Goal: Contribute content: Contribute content

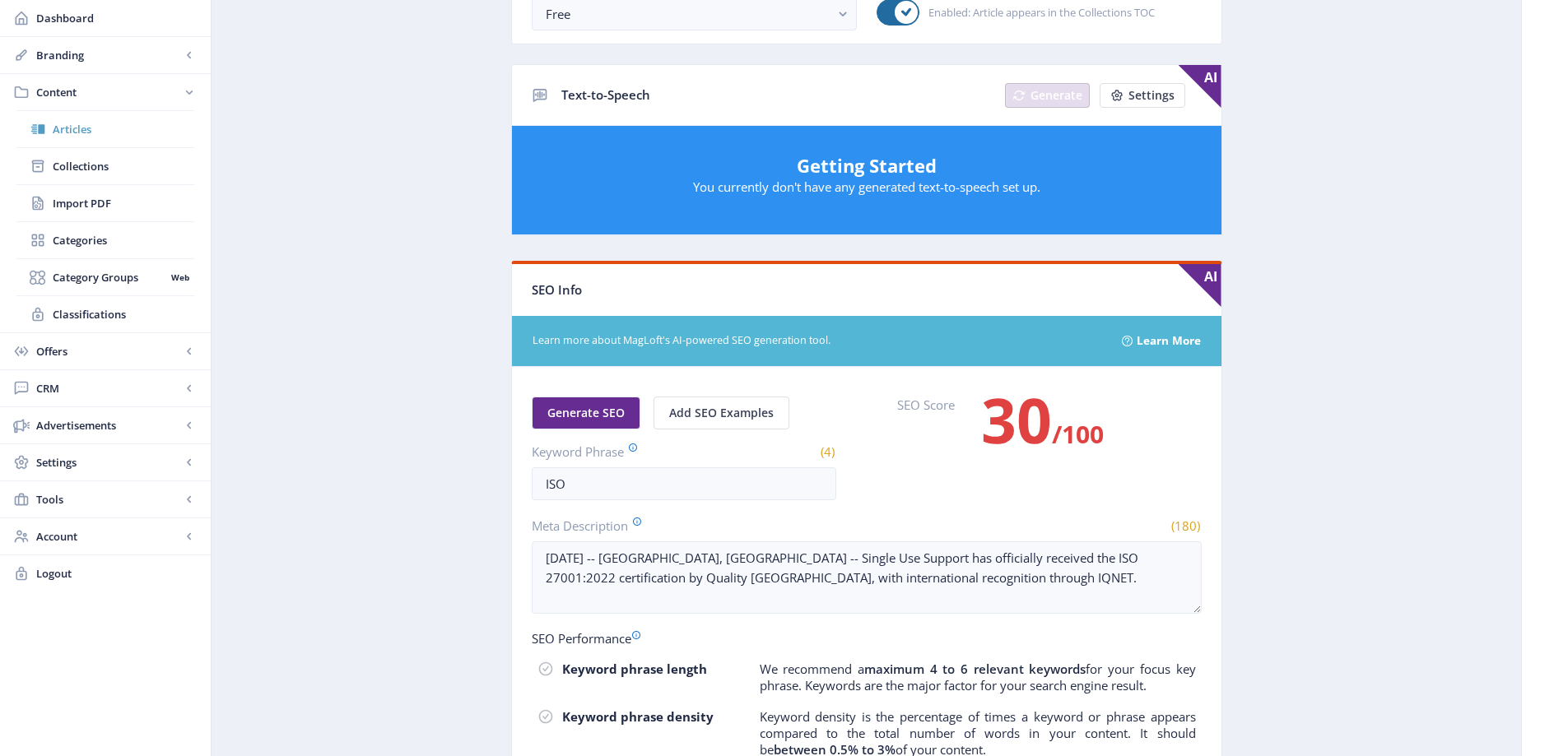
scroll to position [40, 0]
click at [67, 135] on span "Articles" at bounding box center [123, 129] width 142 height 16
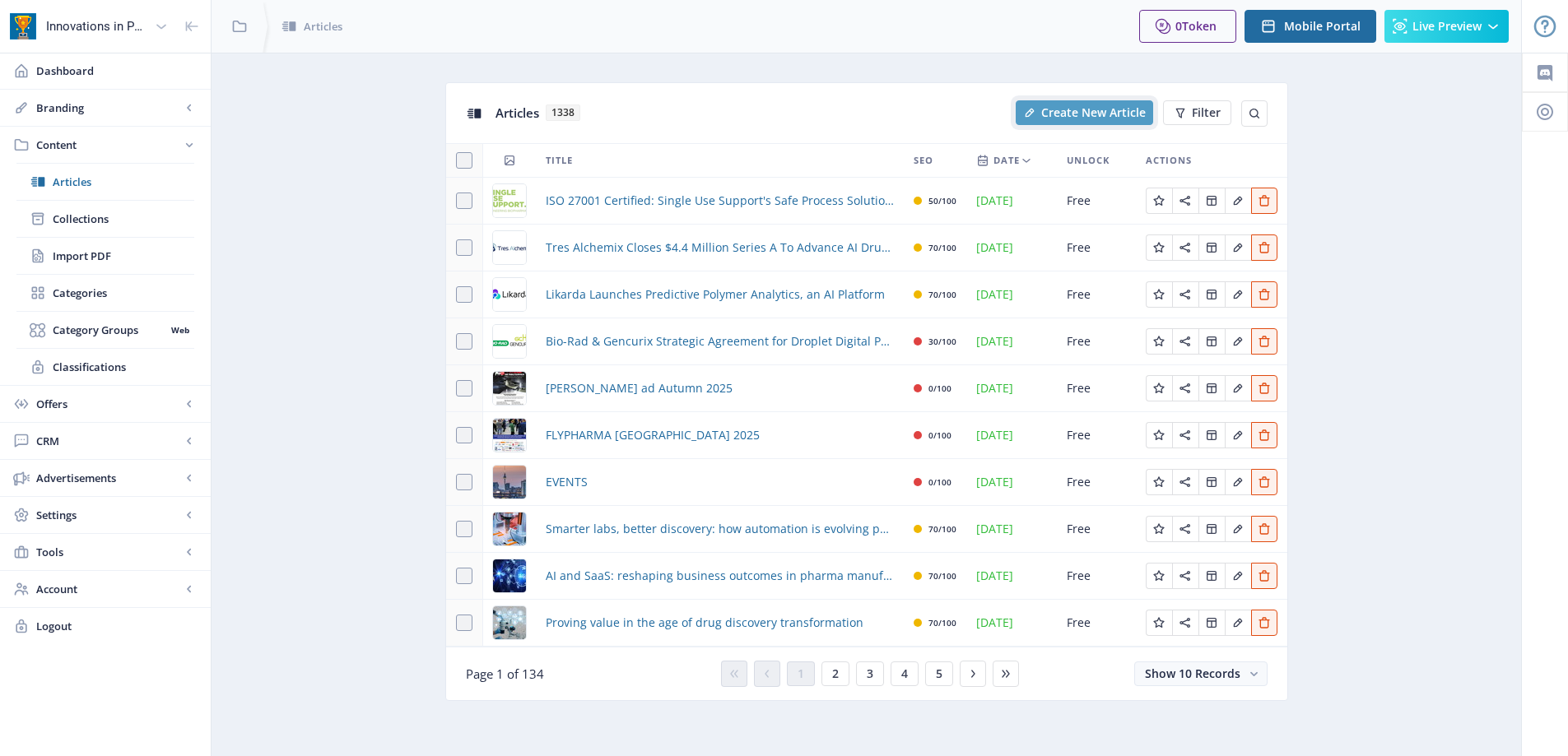
click at [1088, 114] on span "Create New Article" at bounding box center [1093, 113] width 105 height 14
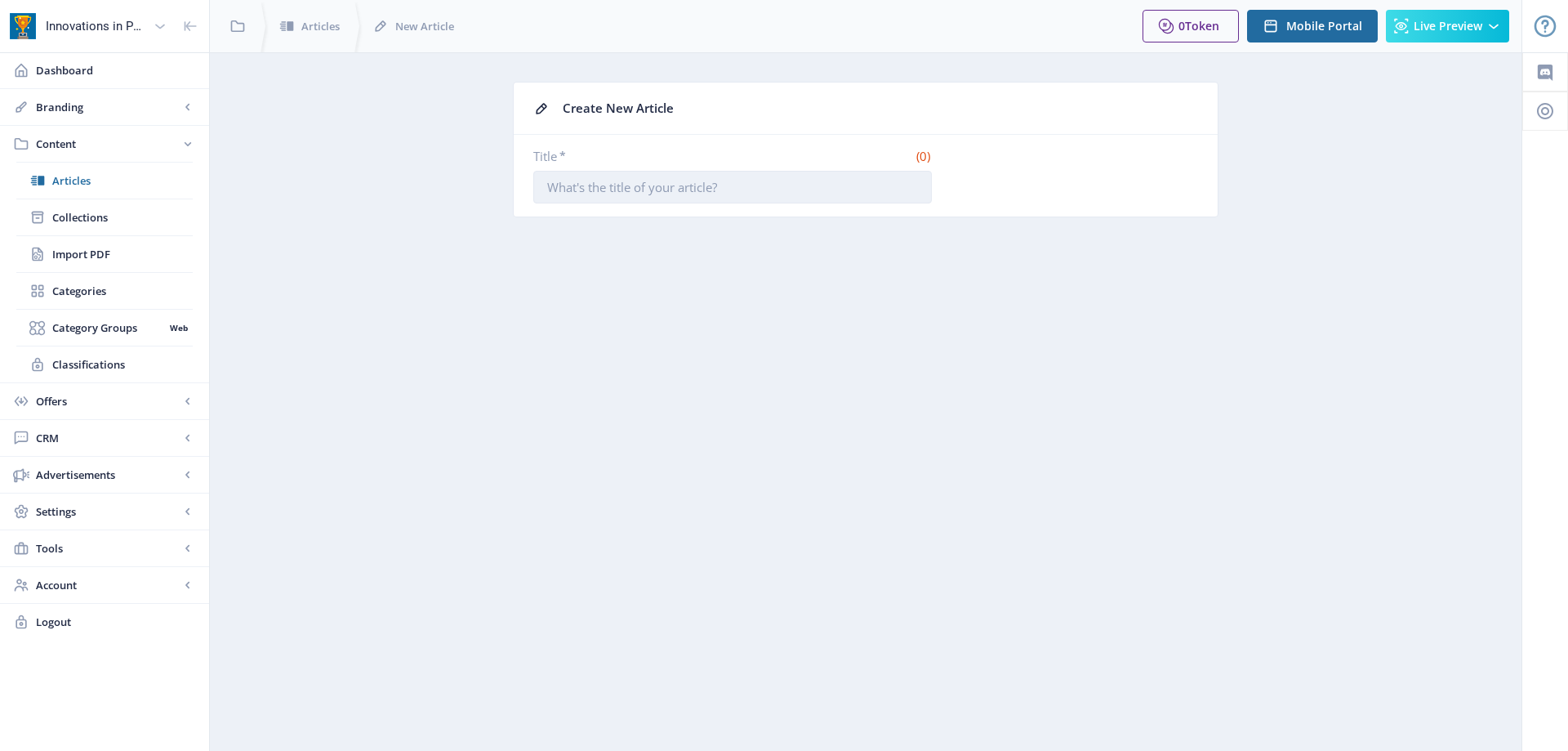
click at [734, 186] on input "Title *" at bounding box center [732, 187] width 399 height 33
paste input "XenoSTART and [PERSON_NAME] Imaging Expand Partnership to Deliver Integrated PD…"
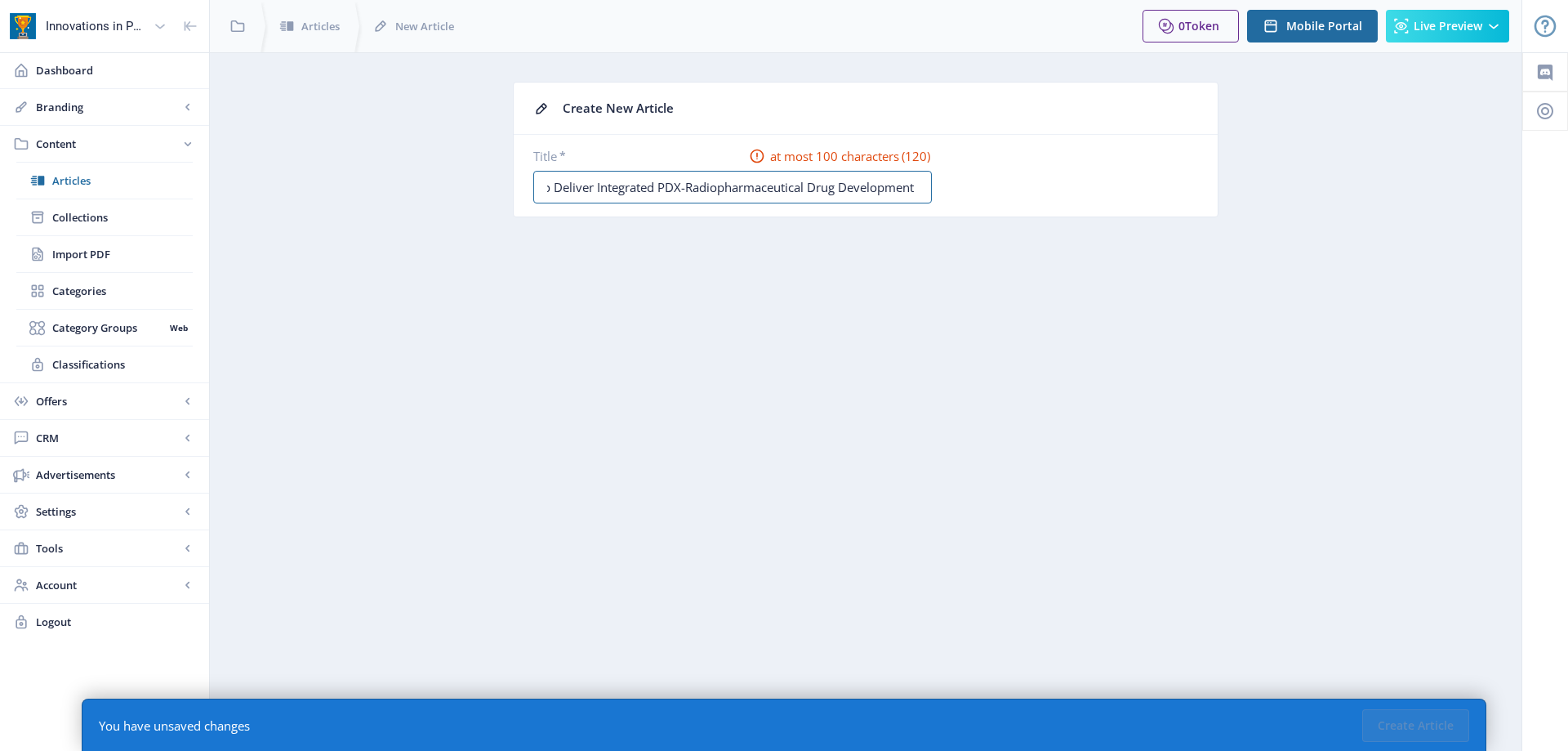
click at [579, 186] on input "XenoSTART and [PERSON_NAME] Imaging Expand Partnership to Deliver Integrated PD…" at bounding box center [732, 187] width 399 height 33
click at [844, 190] on input "XenoSTART and [PERSON_NAME] Imaging Expand Partnership to Deliver Integrated PD…" at bounding box center [732, 187] width 399 height 33
drag, startPoint x: 713, startPoint y: 191, endPoint x: 757, endPoint y: 187, distance: 44.2
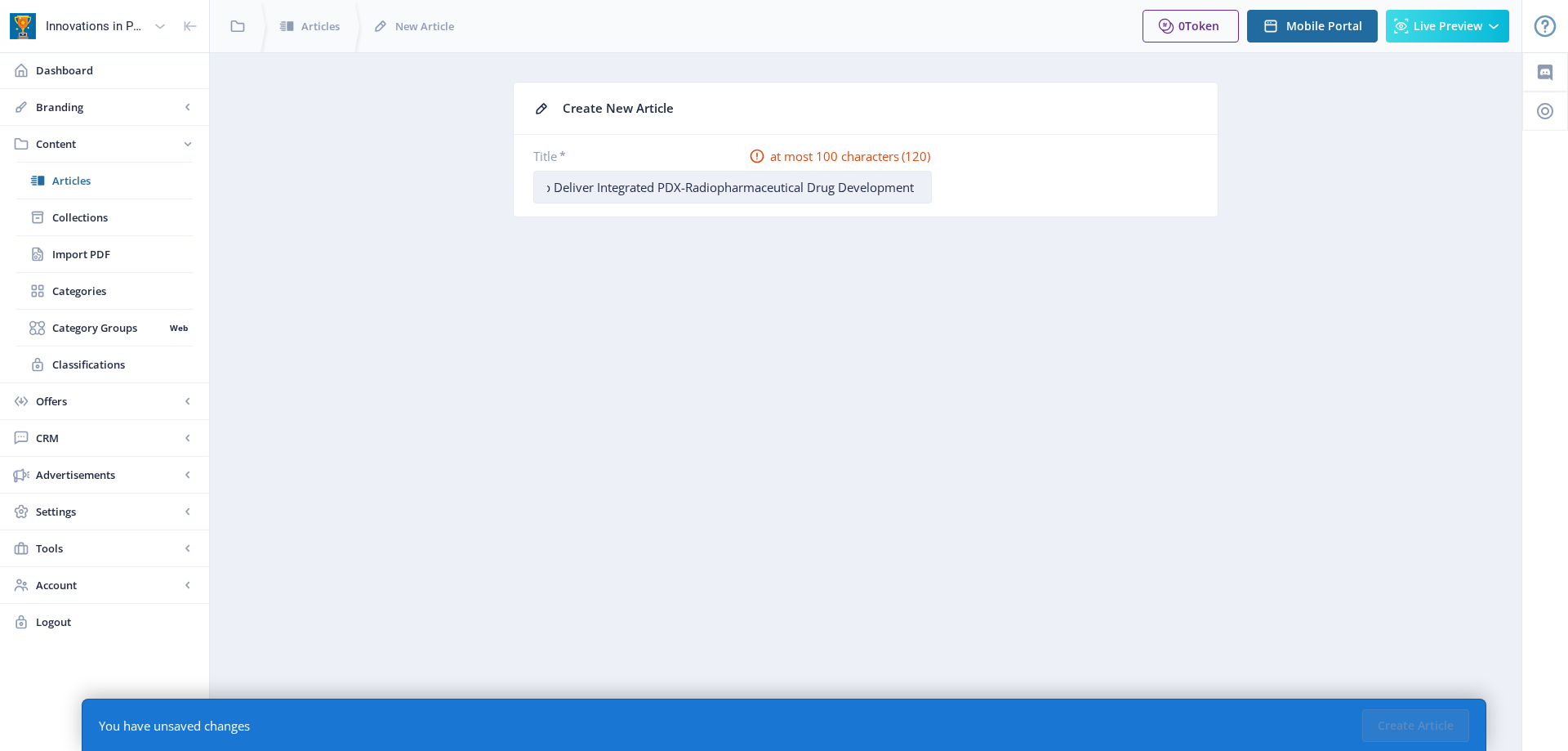
click at [757, 187] on input "XenoSTART and [PERSON_NAME] Imaging Expand Partnership to Deliver Integrated PD…" at bounding box center [732, 187] width 399 height 33
click at [854, 206] on nb-card-body "Title * at most 100 characters (112) XenoSTART and [PERSON_NAME] Imaging Expand…" at bounding box center [865, 175] width 704 height 82
click at [850, 176] on input "XenoSTART and [PERSON_NAME] Imaging Expand Partnership to Deliver Integrated PD…" at bounding box center [732, 187] width 399 height 33
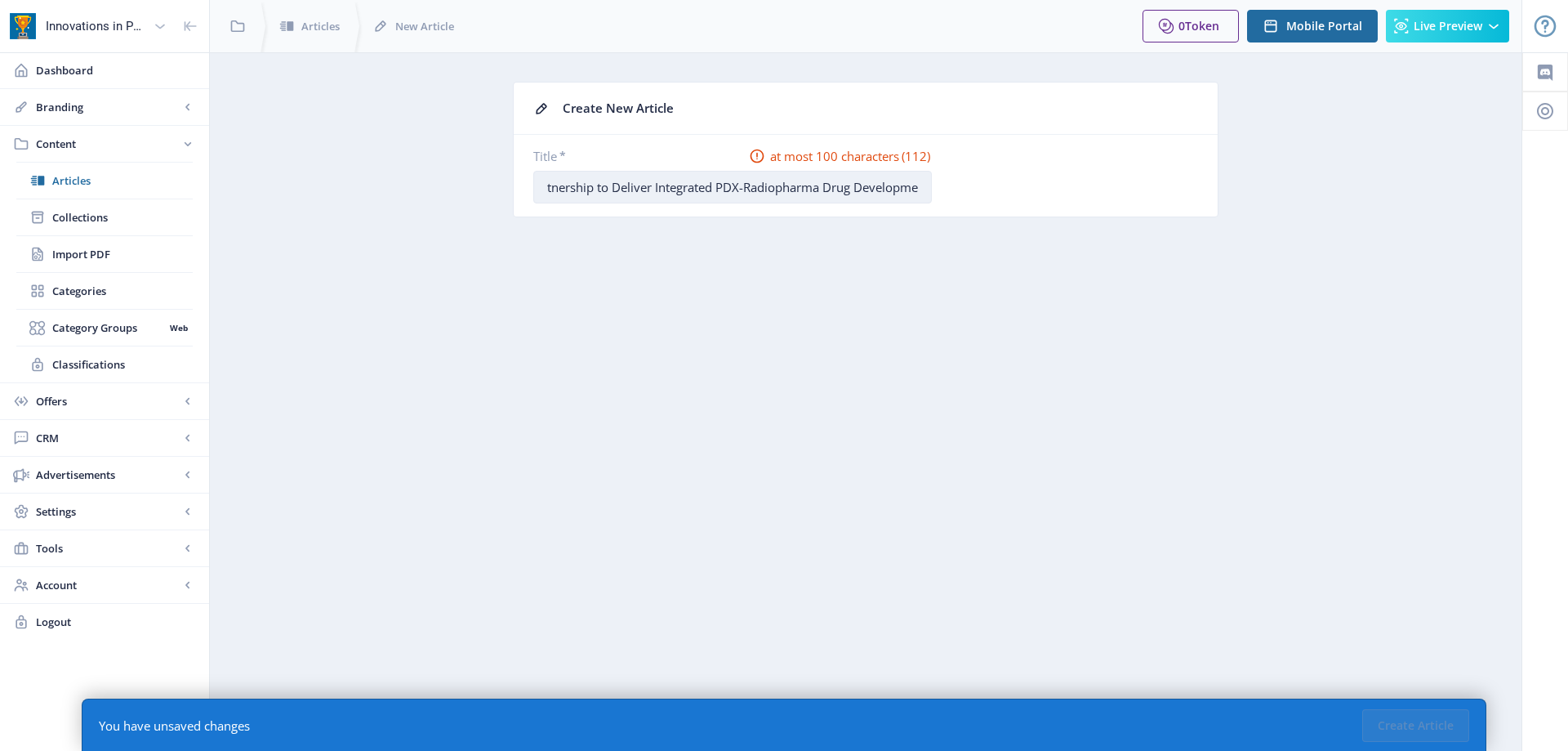
scroll to position [0, 315]
drag, startPoint x: 869, startPoint y: 189, endPoint x: 768, endPoint y: 183, distance: 101.2
click at [768, 183] on input "XenoSTART and [PERSON_NAME] Imaging Expand Partnership to Deliver Integrated PD…" at bounding box center [732, 187] width 399 height 33
type input "XenoSTART and [PERSON_NAME] Imaging Expand Partnership to Deliver Integrated PD…"
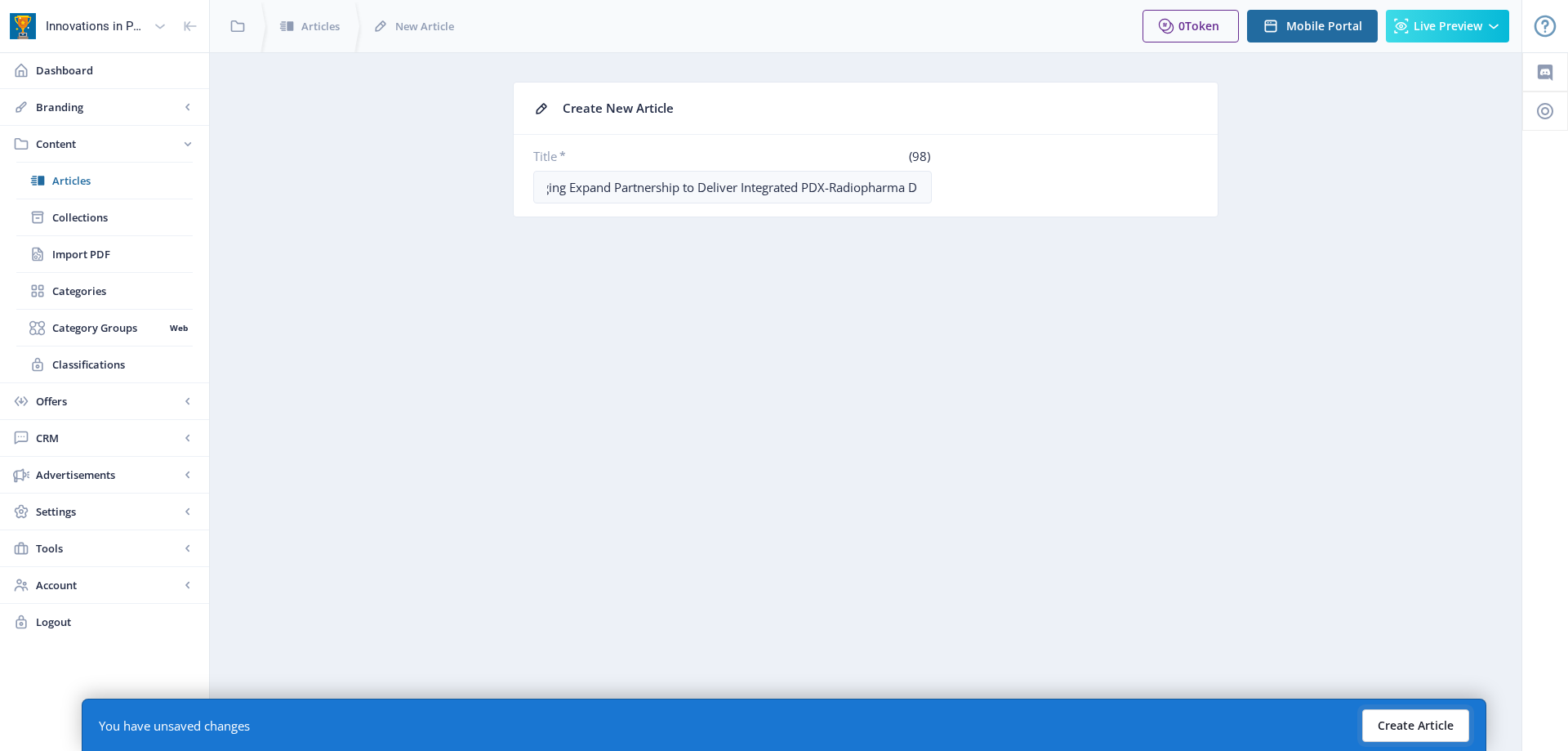
drag, startPoint x: 1396, startPoint y: 719, endPoint x: 1042, endPoint y: 630, distance: 365.0
click at [1394, 719] on button "Create Article" at bounding box center [1416, 726] width 107 height 33
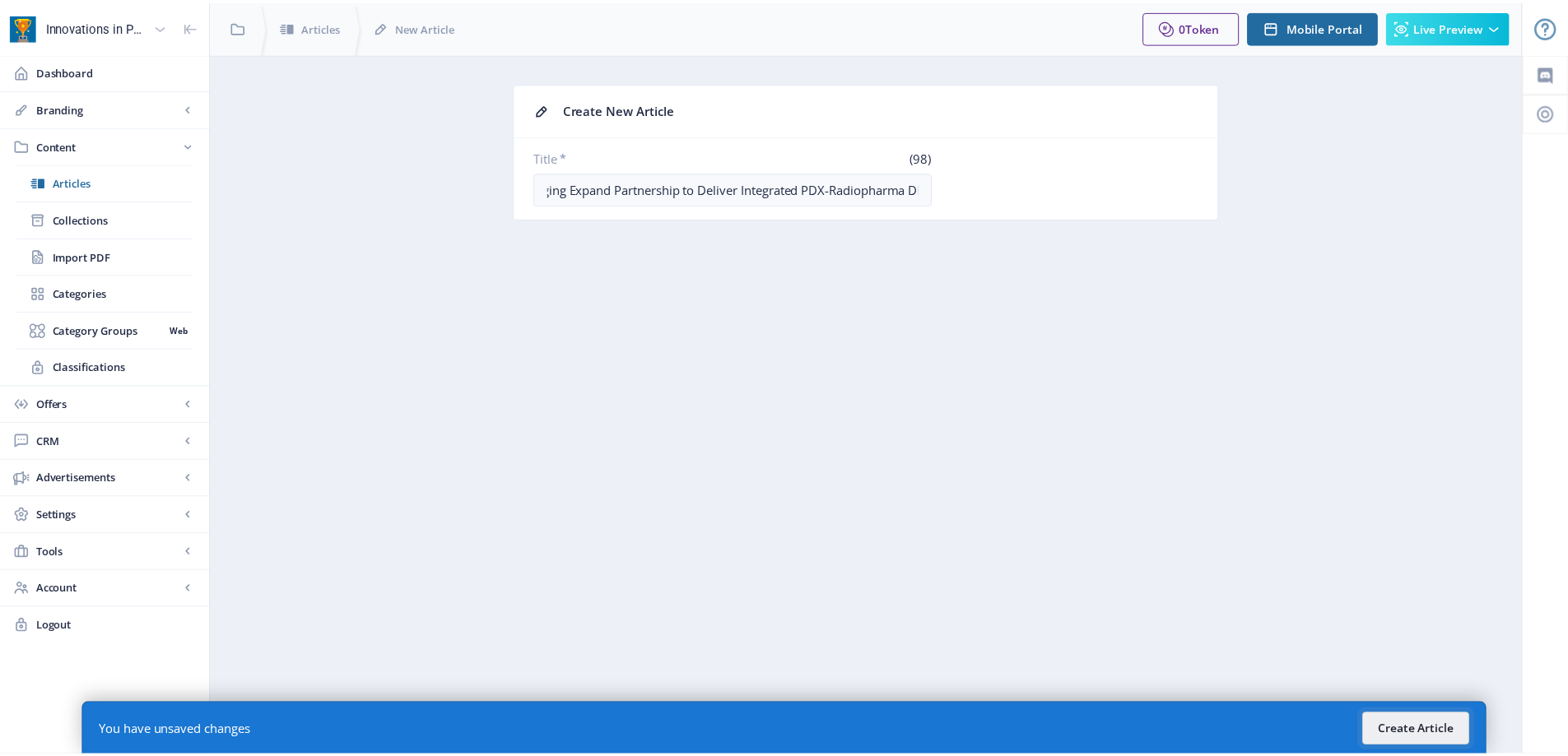
scroll to position [0, 0]
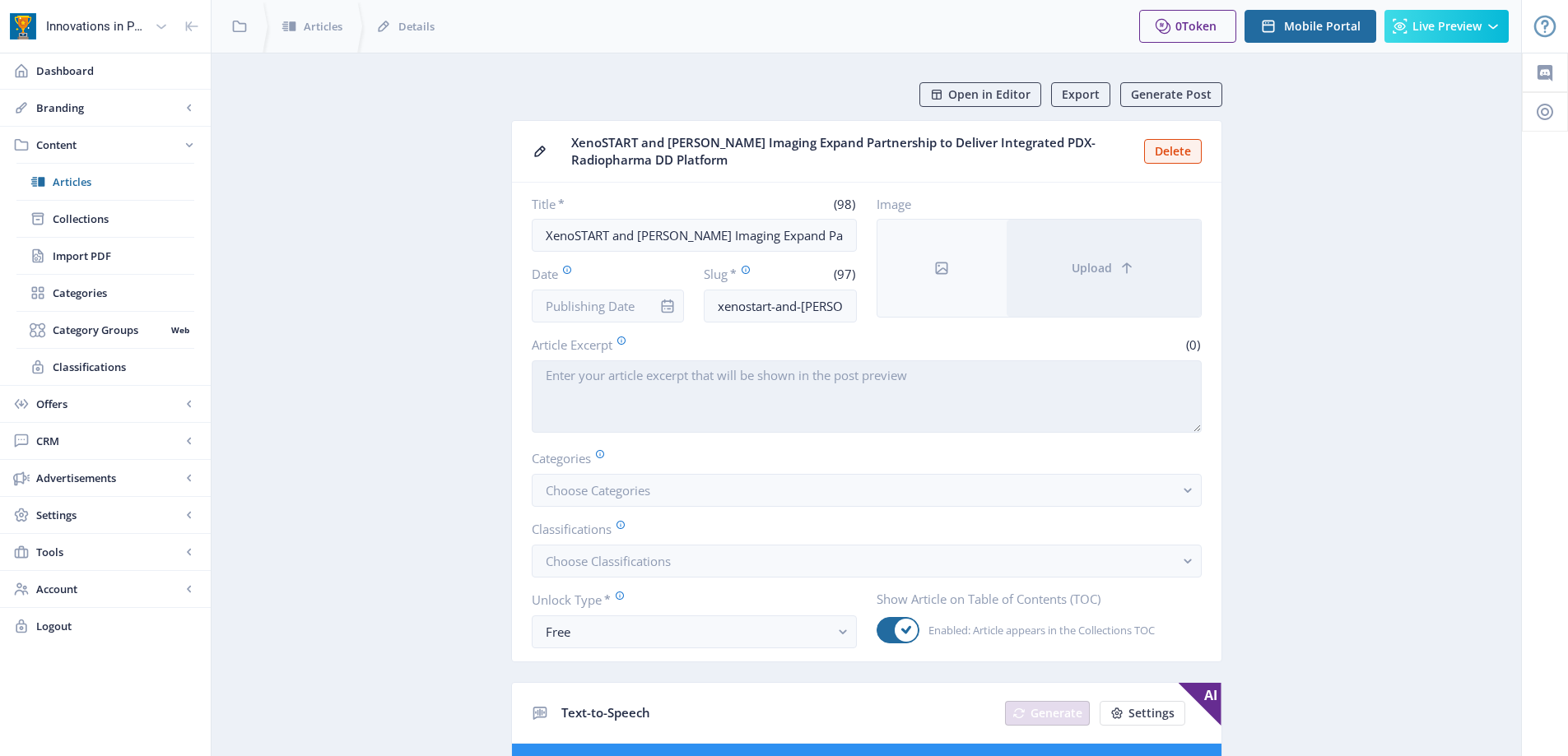
click at [669, 364] on textarea "Article Excerpt" at bounding box center [867, 396] width 670 height 73
paste textarea "[GEOGRAPHIC_DATA], [GEOGRAPHIC_DATA], and [GEOGRAPHIC_DATA], [GEOGRAPHIC_DATA] …"
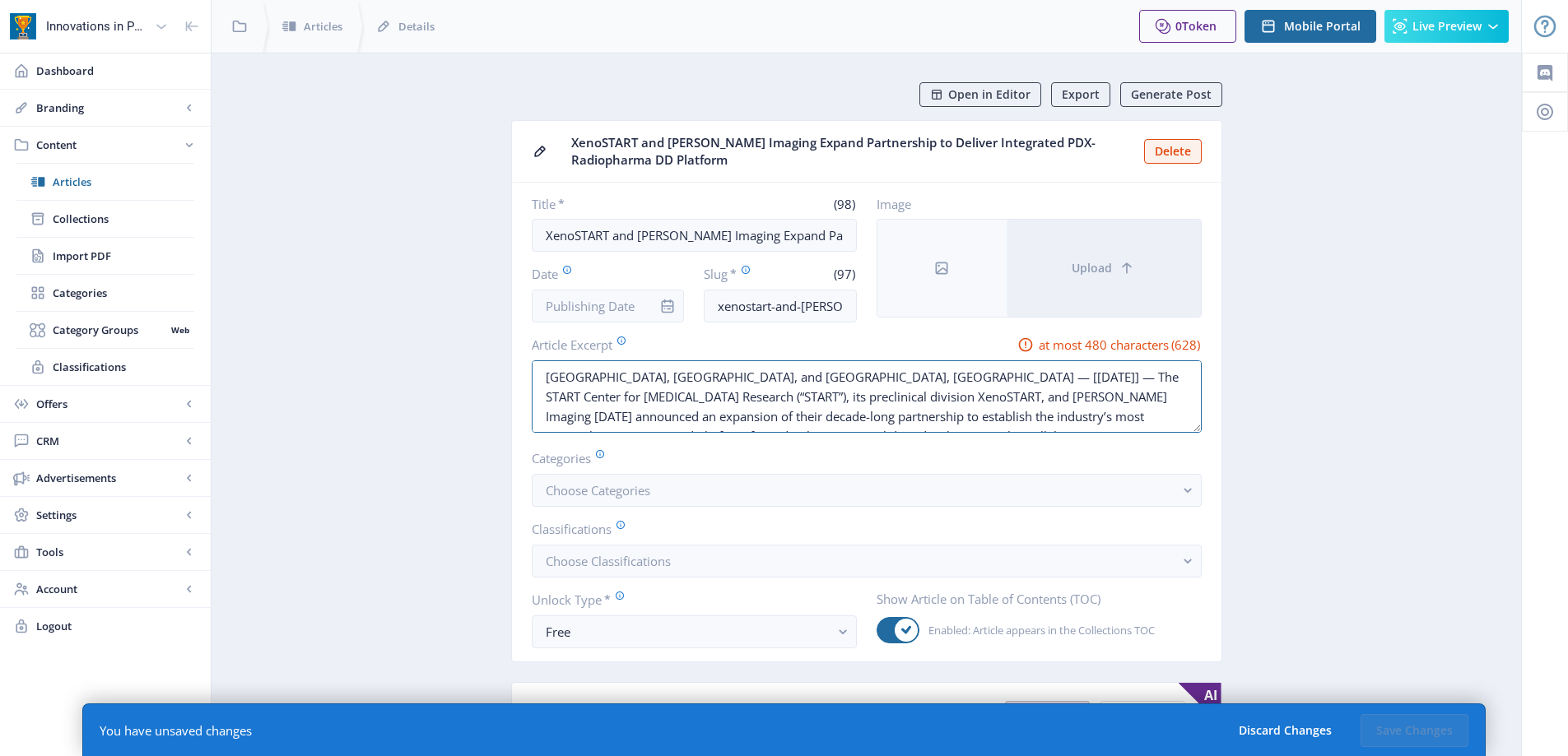
drag, startPoint x: 817, startPoint y: 376, endPoint x: 530, endPoint y: 364, distance: 287.3
click at [530, 364] on nb-card-body "Title * (98) XenoSTART and [PERSON_NAME] Imaging Expand Partnership to Deliver …" at bounding box center [866, 421] width 710 height 478
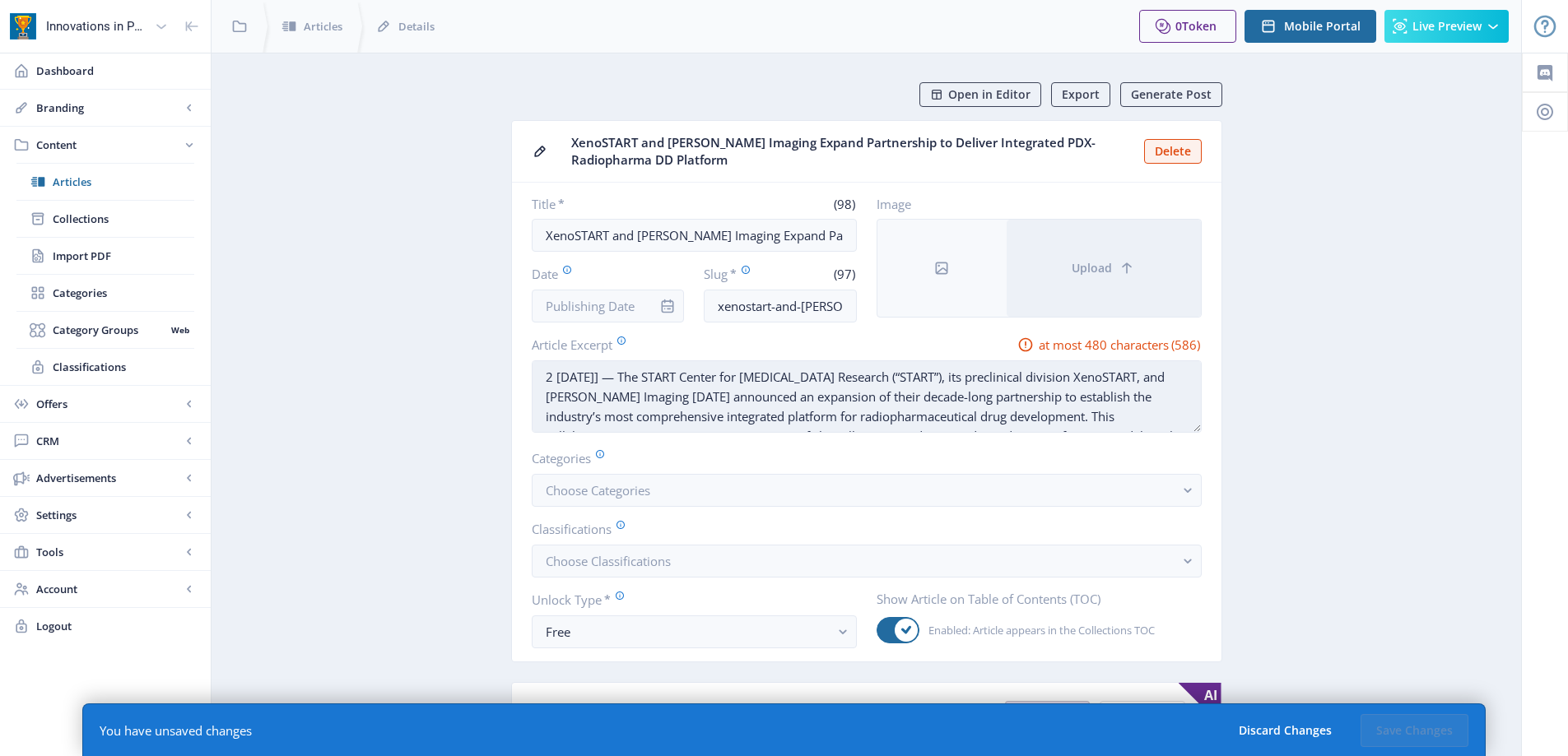
click at [581, 378] on textarea "2 [DATE]] — The START Center for [MEDICAL_DATA] Research (“START”), its preclin…" at bounding box center [867, 396] width 670 height 73
click at [635, 377] on textarea "[DATE]] — The START Center for [MEDICAL_DATA] Research (“START”), its preclinic…" at bounding box center [867, 396] width 670 height 73
paste textarea "[GEOGRAPHIC_DATA], [GEOGRAPHIC_DATA], and [GEOGRAPHIC_DATA], [GEOGRAPHIC_DATA] —"
drag, startPoint x: 739, startPoint y: 376, endPoint x: 743, endPoint y: 389, distance: 13.6
click at [743, 381] on textarea "[DATE] -- [GEOGRAPHIC_DATA], [GEOGRAPHIC_DATA], and [GEOGRAPHIC_DATA], [GEOGRAP…" at bounding box center [867, 396] width 670 height 73
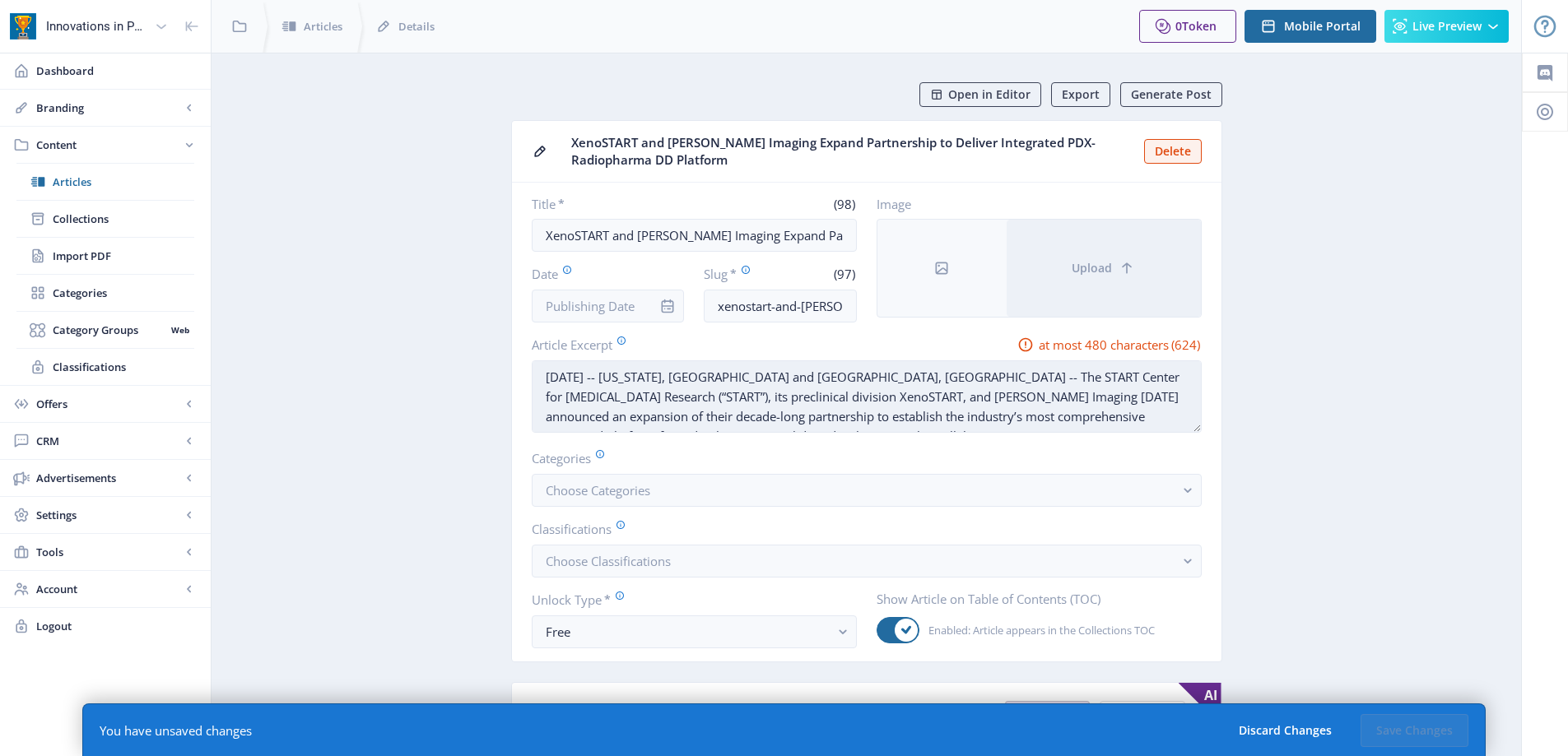
drag, startPoint x: 1105, startPoint y: 376, endPoint x: 1104, endPoint y: 402, distance: 26.0
click at [1105, 376] on textarea "[DATE] -- [US_STATE], [GEOGRAPHIC_DATA] and [GEOGRAPHIC_DATA], [GEOGRAPHIC_DATA…" at bounding box center [867, 396] width 670 height 73
drag, startPoint x: 1099, startPoint y: 376, endPoint x: 1147, endPoint y: 376, distance: 48.0
click at [1147, 376] on textarea "[DATE] -- [US_STATE], [GEOGRAPHIC_DATA] and [GEOGRAPHIC_DATA], [GEOGRAPHIC_DATA…" at bounding box center [867, 396] width 670 height 73
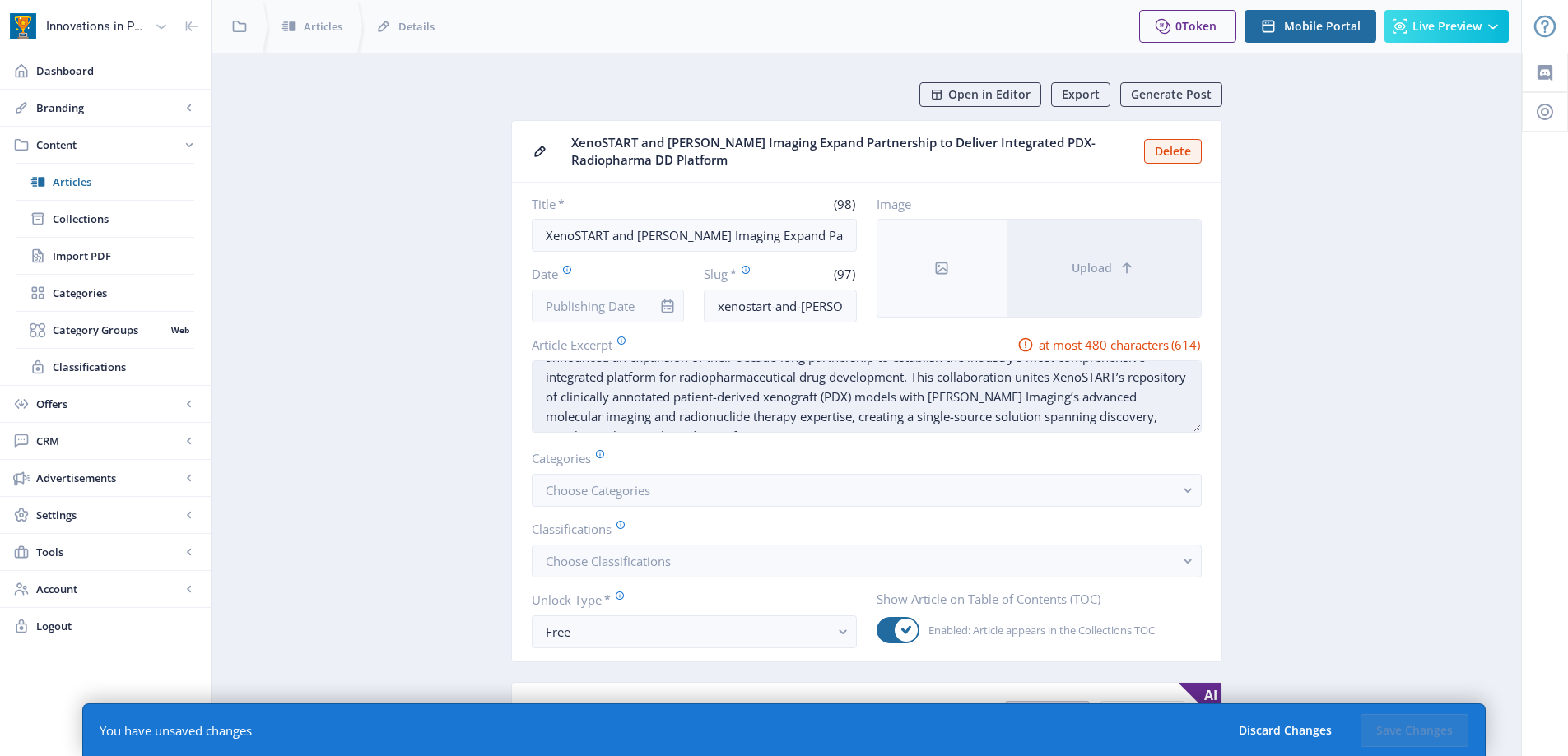
drag, startPoint x: 547, startPoint y: 377, endPoint x: 1134, endPoint y: 421, distance: 588.6
click at [1137, 423] on textarea "[DATE] -- [US_STATE], [GEOGRAPHIC_DATA] and [GEOGRAPHIC_DATA], [GEOGRAPHIC_DATA…" at bounding box center [867, 396] width 670 height 73
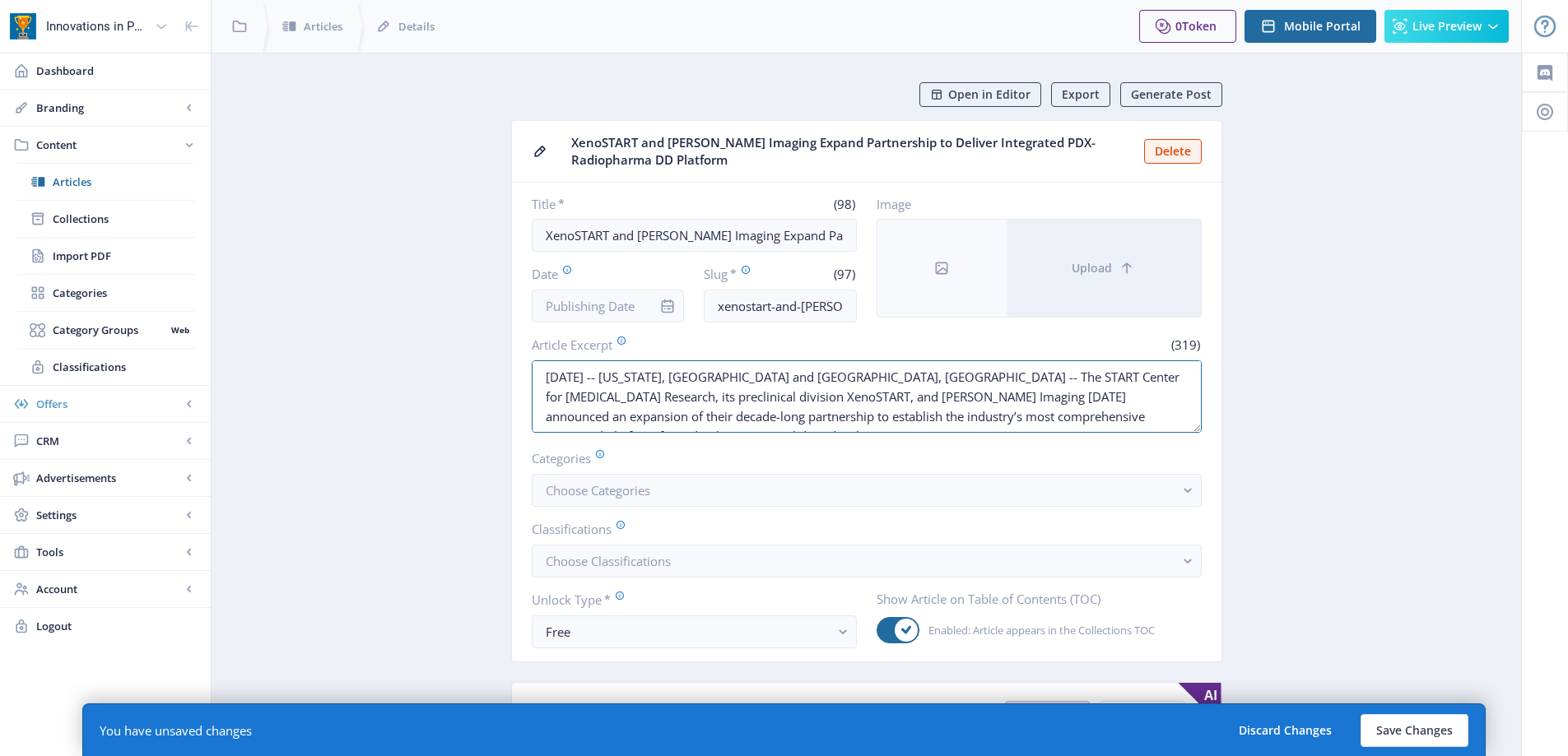
drag, startPoint x: 867, startPoint y: 403, endPoint x: 200, endPoint y: 397, distance: 667.0
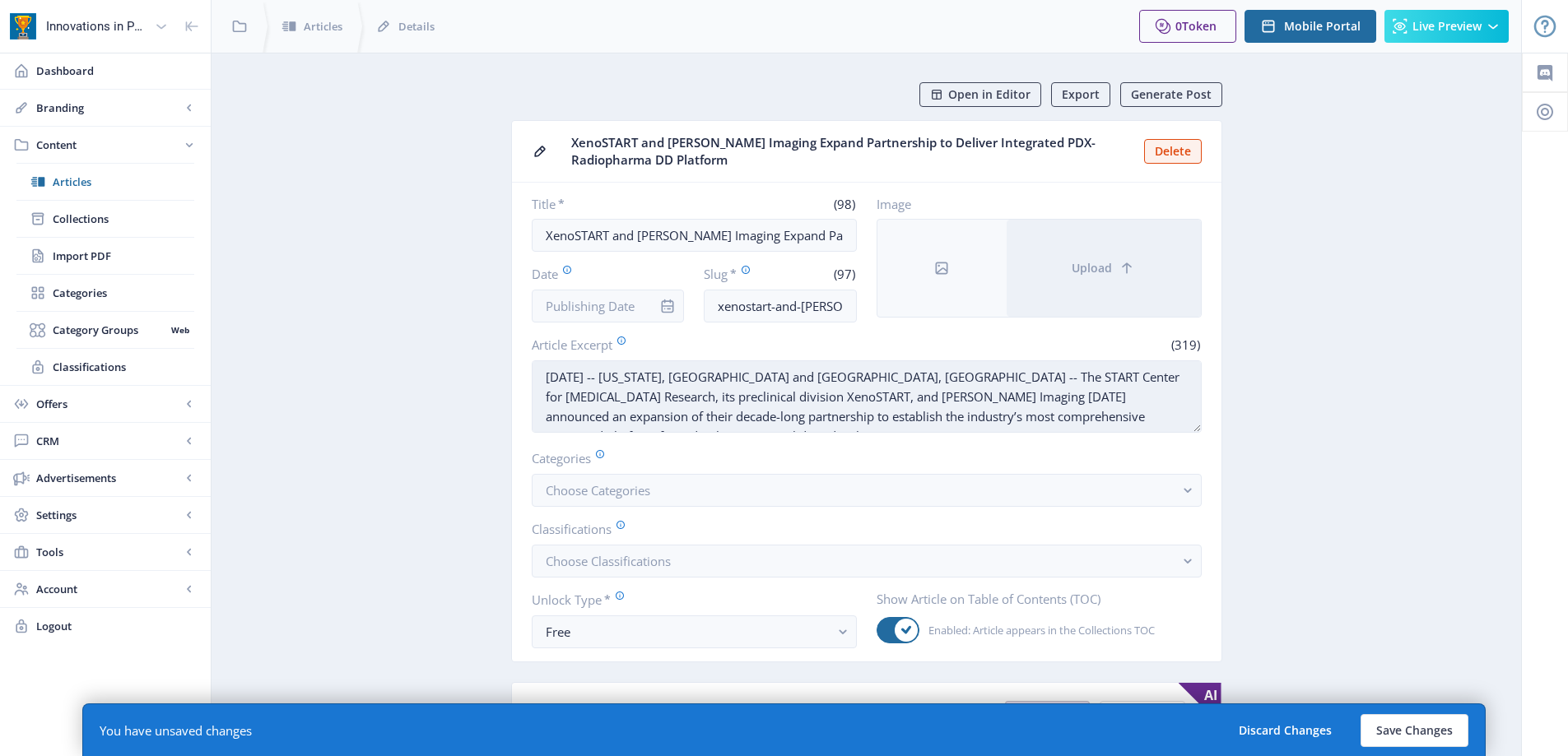
drag, startPoint x: 958, startPoint y: 373, endPoint x: 974, endPoint y: 372, distance: 16.0
click at [958, 373] on textarea "[DATE] -- [US_STATE], [GEOGRAPHIC_DATA] and [GEOGRAPHIC_DATA], [GEOGRAPHIC_DATA…" at bounding box center [867, 396] width 670 height 73
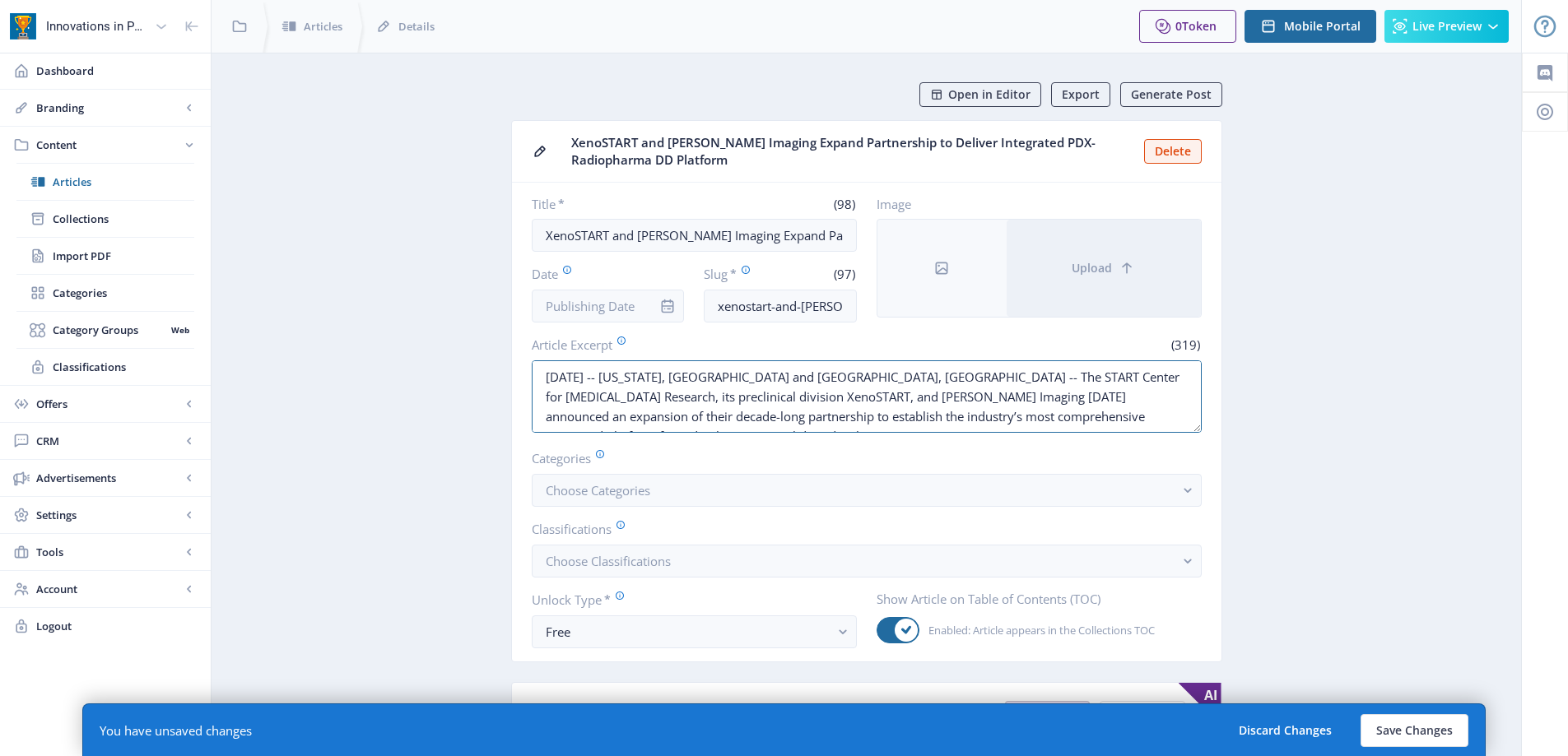
drag, startPoint x: 1126, startPoint y: 418, endPoint x: 389, endPoint y: 327, distance: 742.6
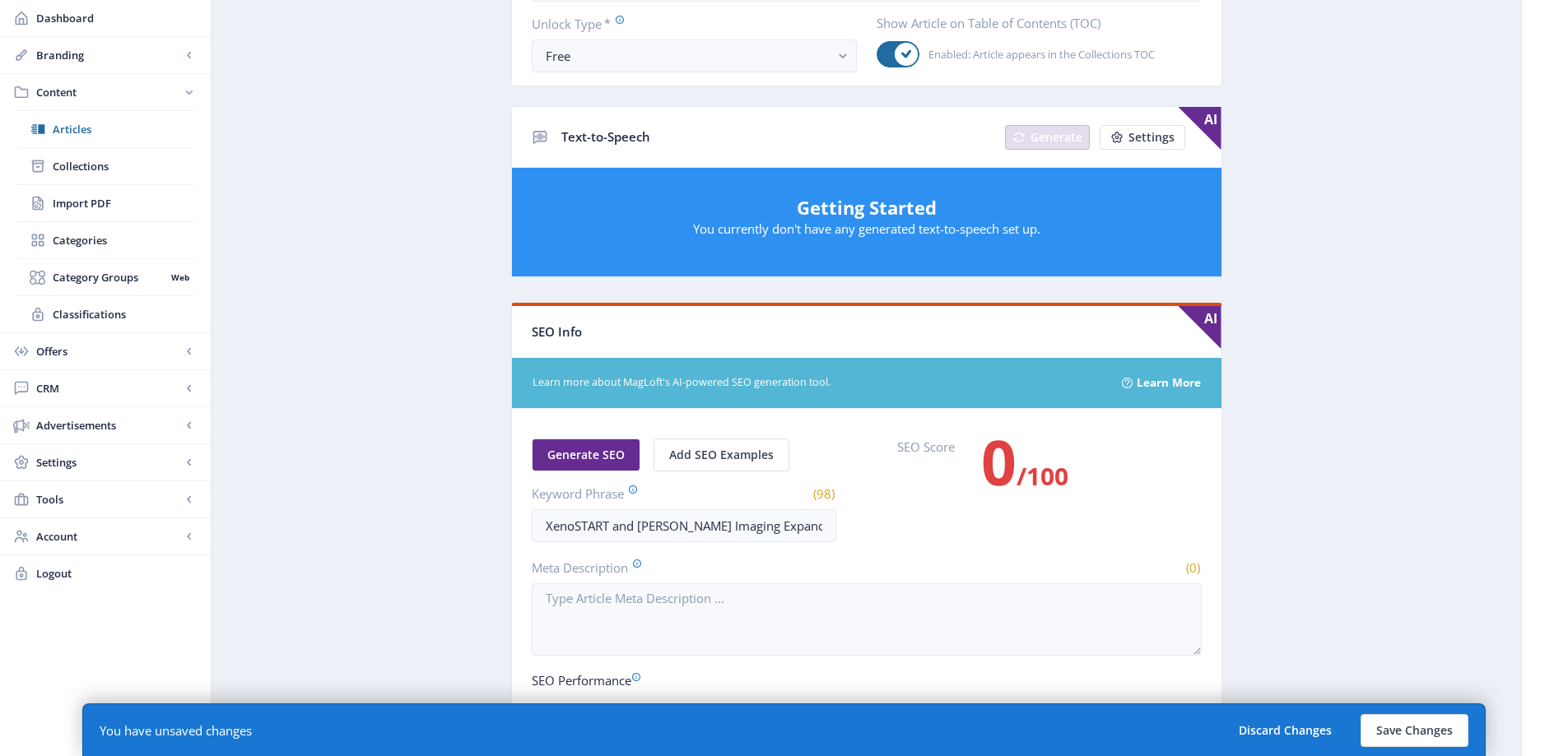
scroll to position [929, 0]
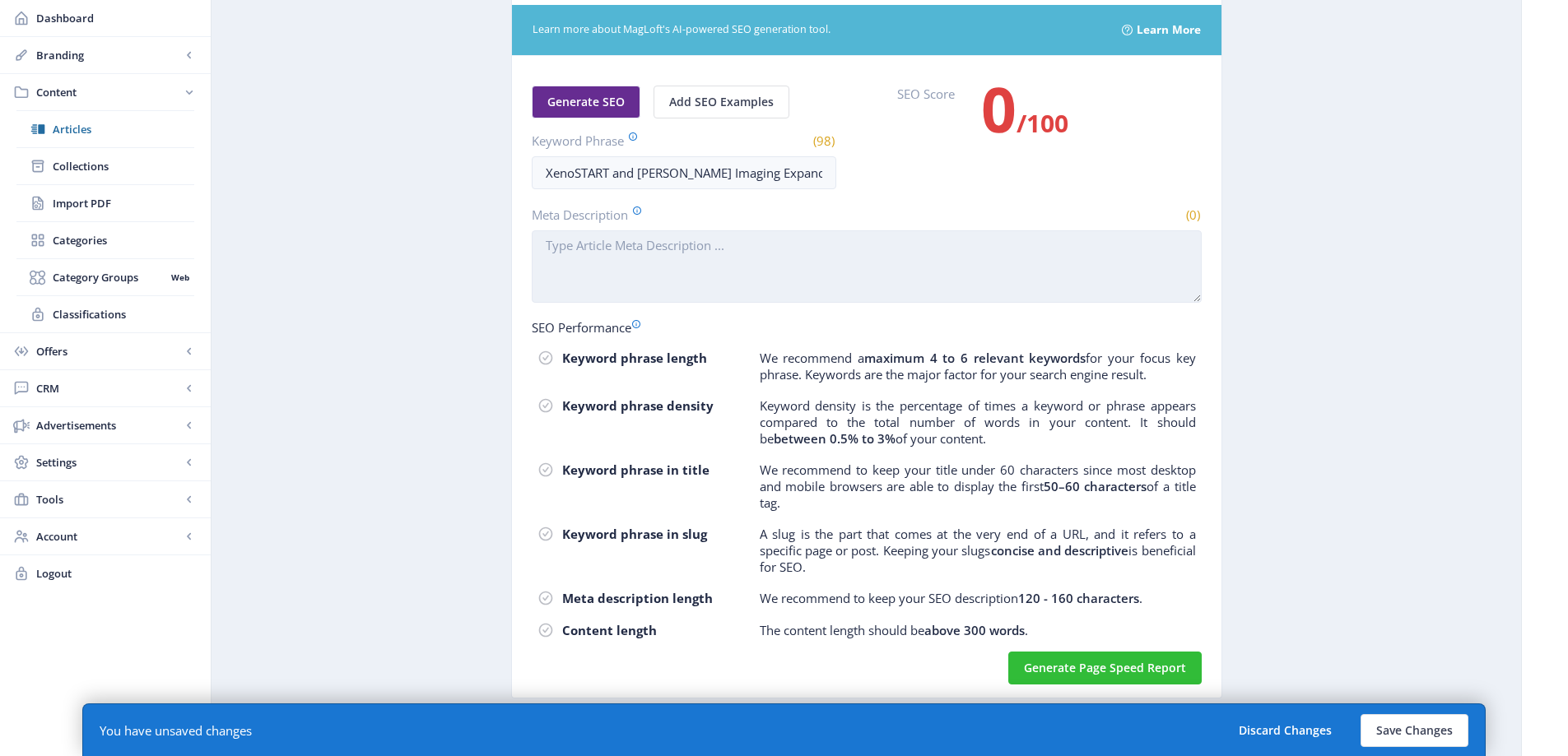
type textarea "[DATE] -- [US_STATE], [GEOGRAPHIC_DATA] and [GEOGRAPHIC_DATA], [GEOGRAPHIC_DATA…"
click at [649, 233] on textarea "Meta Description" at bounding box center [867, 266] width 670 height 73
paste textarea "[DATE] -- [US_STATE], [GEOGRAPHIC_DATA] and [GEOGRAPHIC_DATA], [GEOGRAPHIC_DATA…"
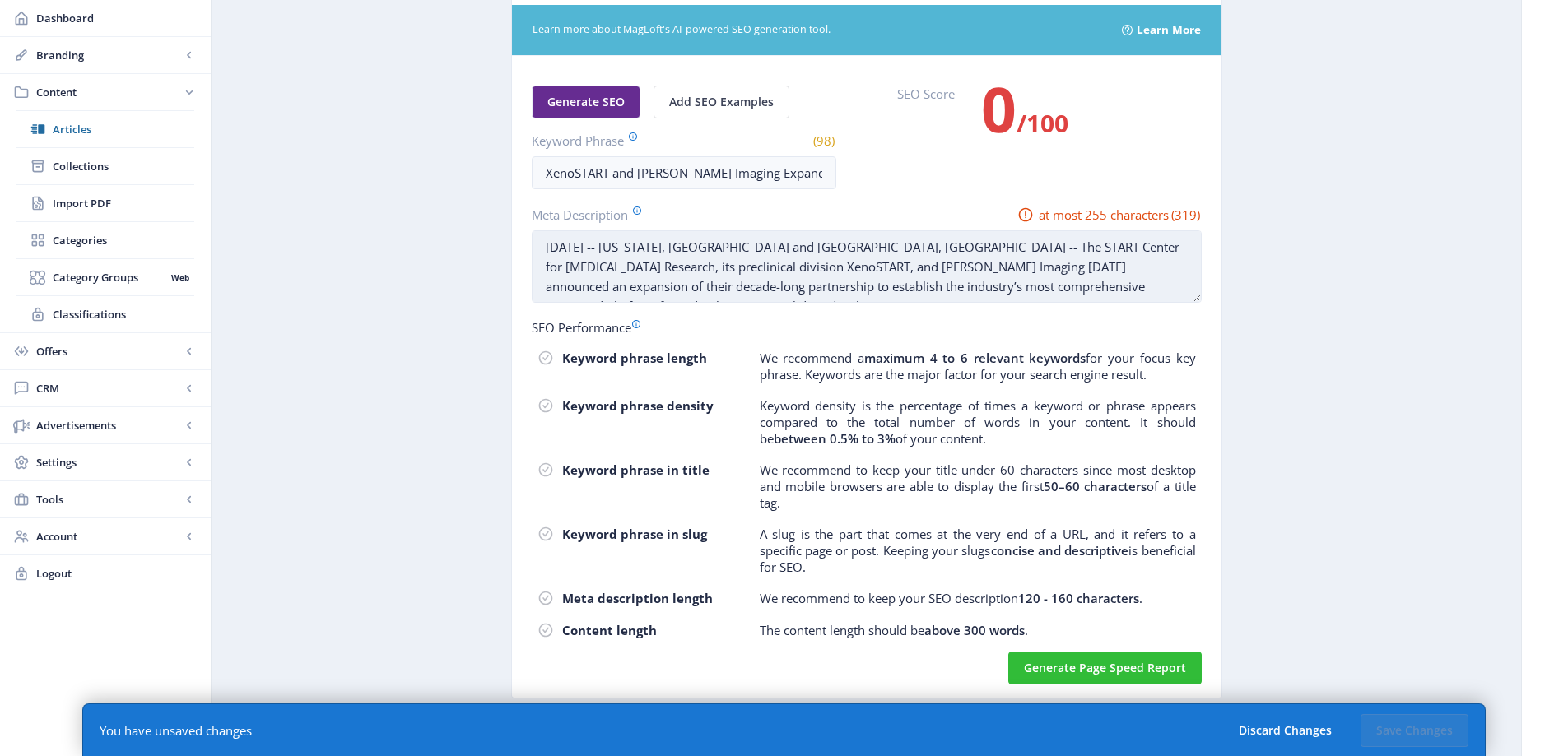
drag, startPoint x: 1008, startPoint y: 283, endPoint x: 1051, endPoint y: 286, distance: 43.1
click at [1051, 286] on textarea "[DATE] -- [US_STATE], [GEOGRAPHIC_DATA] and [GEOGRAPHIC_DATA], [GEOGRAPHIC_DATA…" at bounding box center [867, 266] width 670 height 73
drag, startPoint x: 1090, startPoint y: 248, endPoint x: 940, endPoint y: 241, distance: 150.2
click at [940, 241] on textarea "[DATE] -- [US_STATE], [GEOGRAPHIC_DATA] and [GEOGRAPHIC_DATA], [GEOGRAPHIC_DATA…" at bounding box center [867, 266] width 670 height 73
drag, startPoint x: 627, startPoint y: 267, endPoint x: 596, endPoint y: 271, distance: 31.3
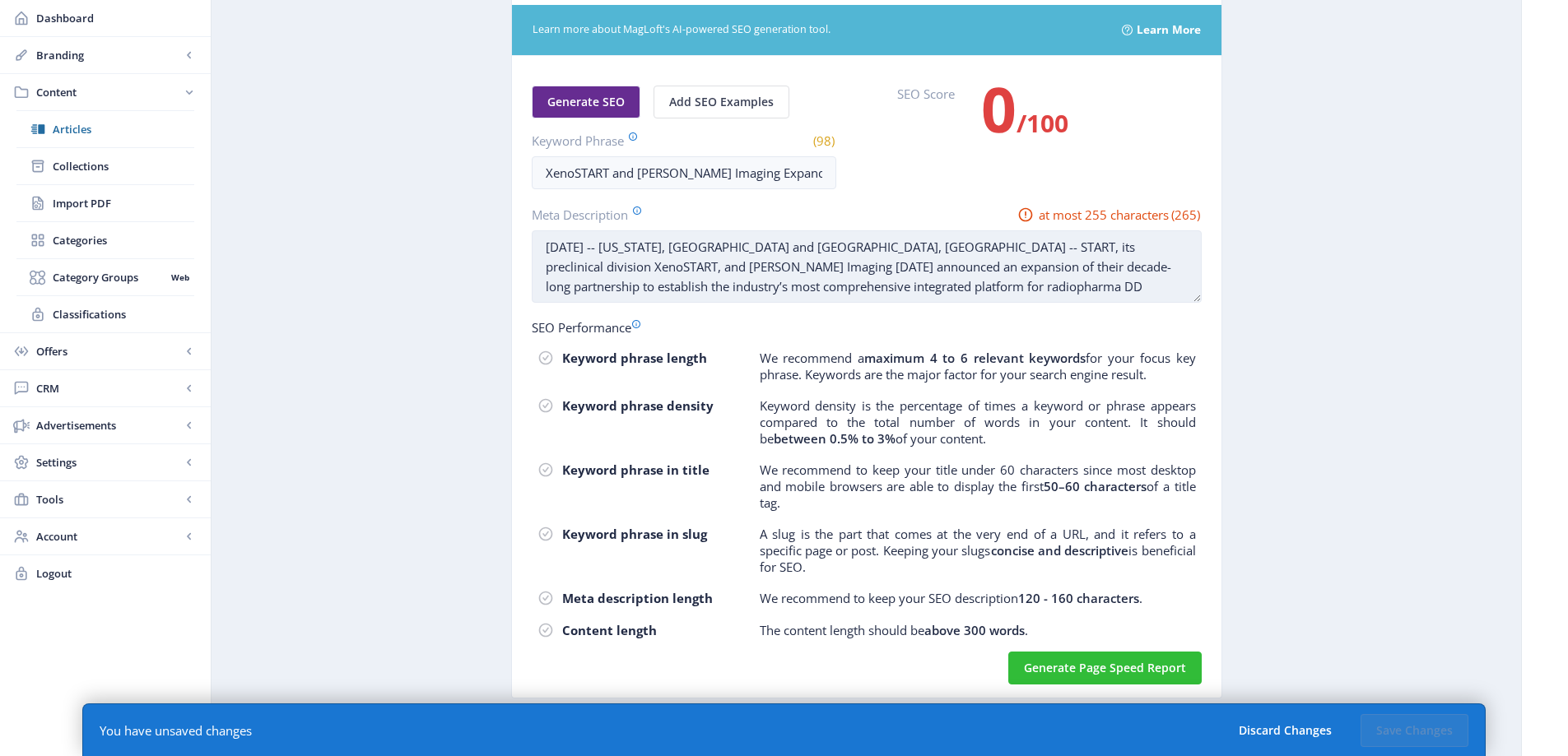
click at [596, 271] on textarea "[DATE] -- [US_STATE], [GEOGRAPHIC_DATA] and [GEOGRAPHIC_DATA], [GEOGRAPHIC_DATA…" at bounding box center [867, 266] width 670 height 73
drag, startPoint x: 1042, startPoint y: 248, endPoint x: 917, endPoint y: 255, distance: 125.2
click at [917, 255] on textarea "[DATE] -- [US_STATE], [GEOGRAPHIC_DATA] and [GEOGRAPHIC_DATA], [GEOGRAPHIC_DATA…" at bounding box center [867, 266] width 670 height 73
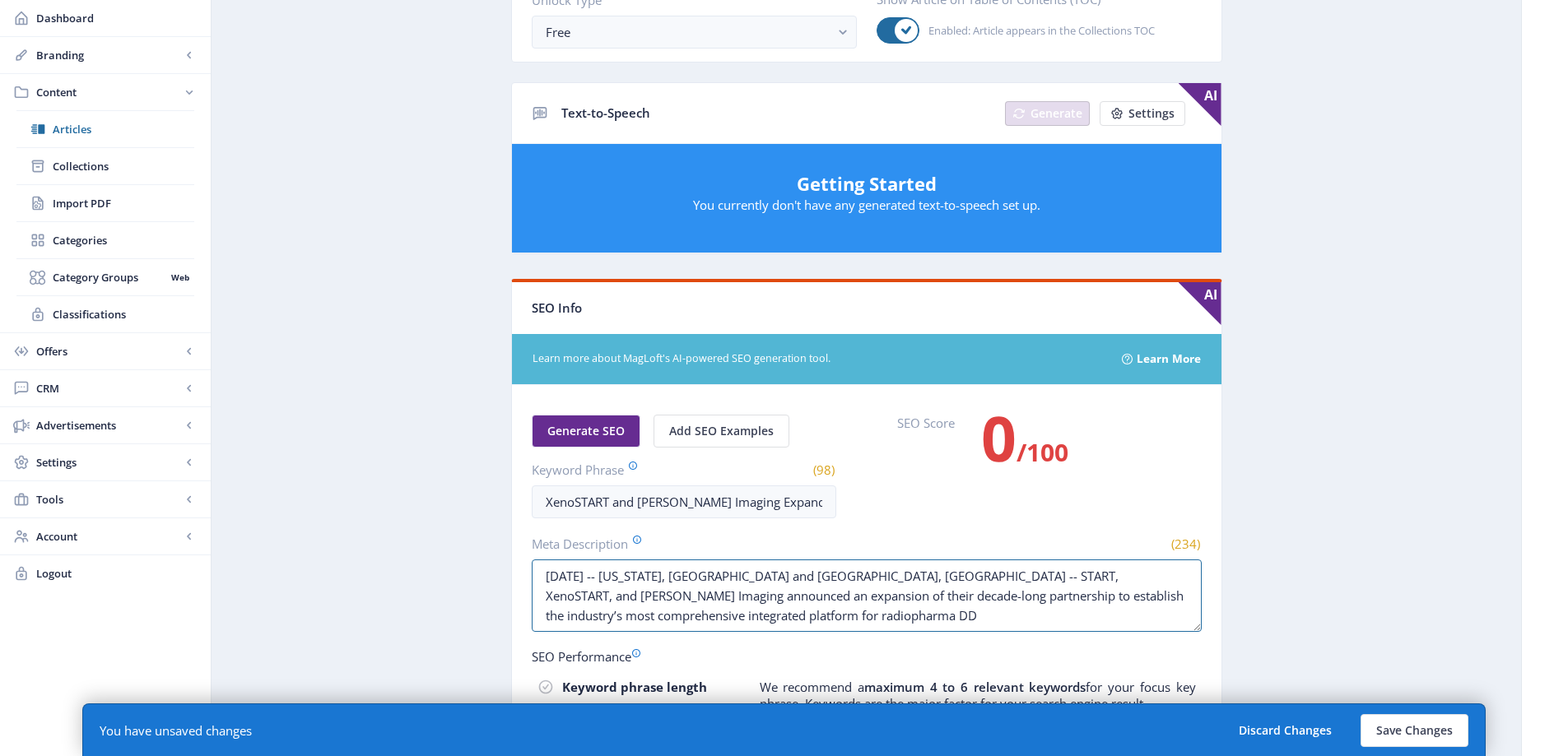
scroll to position [517, 0]
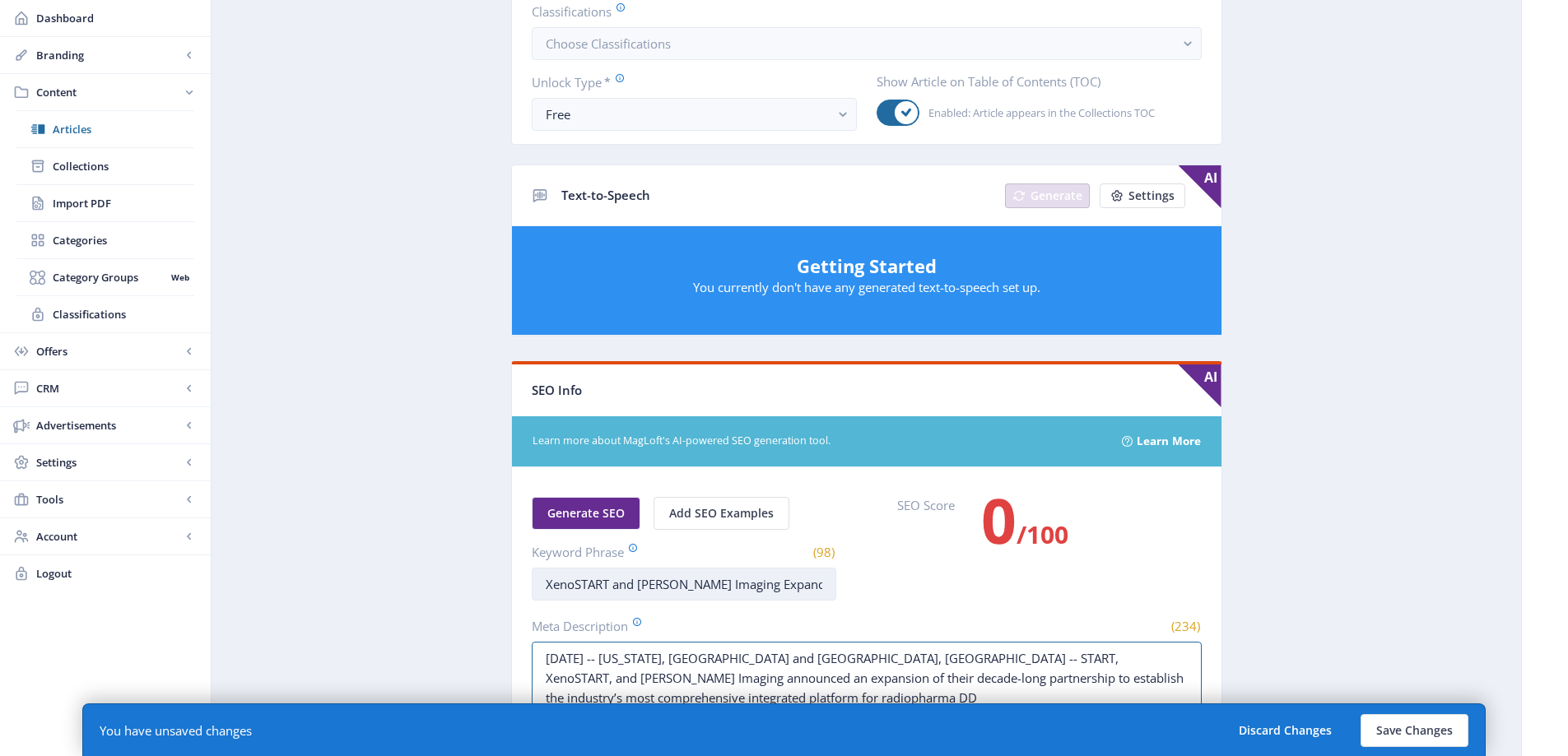
type textarea "[DATE] -- [US_STATE], [GEOGRAPHIC_DATA] and [GEOGRAPHIC_DATA], [GEOGRAPHIC_DATA…"
drag, startPoint x: 613, startPoint y: 581, endPoint x: 1083, endPoint y: 593, distance: 470.2
click at [1083, 593] on div "Generate SEO Add SEO Examples Keyword Phrase (98) XenoSTART and [PERSON_NAME] I…" at bounding box center [867, 548] width 670 height 104
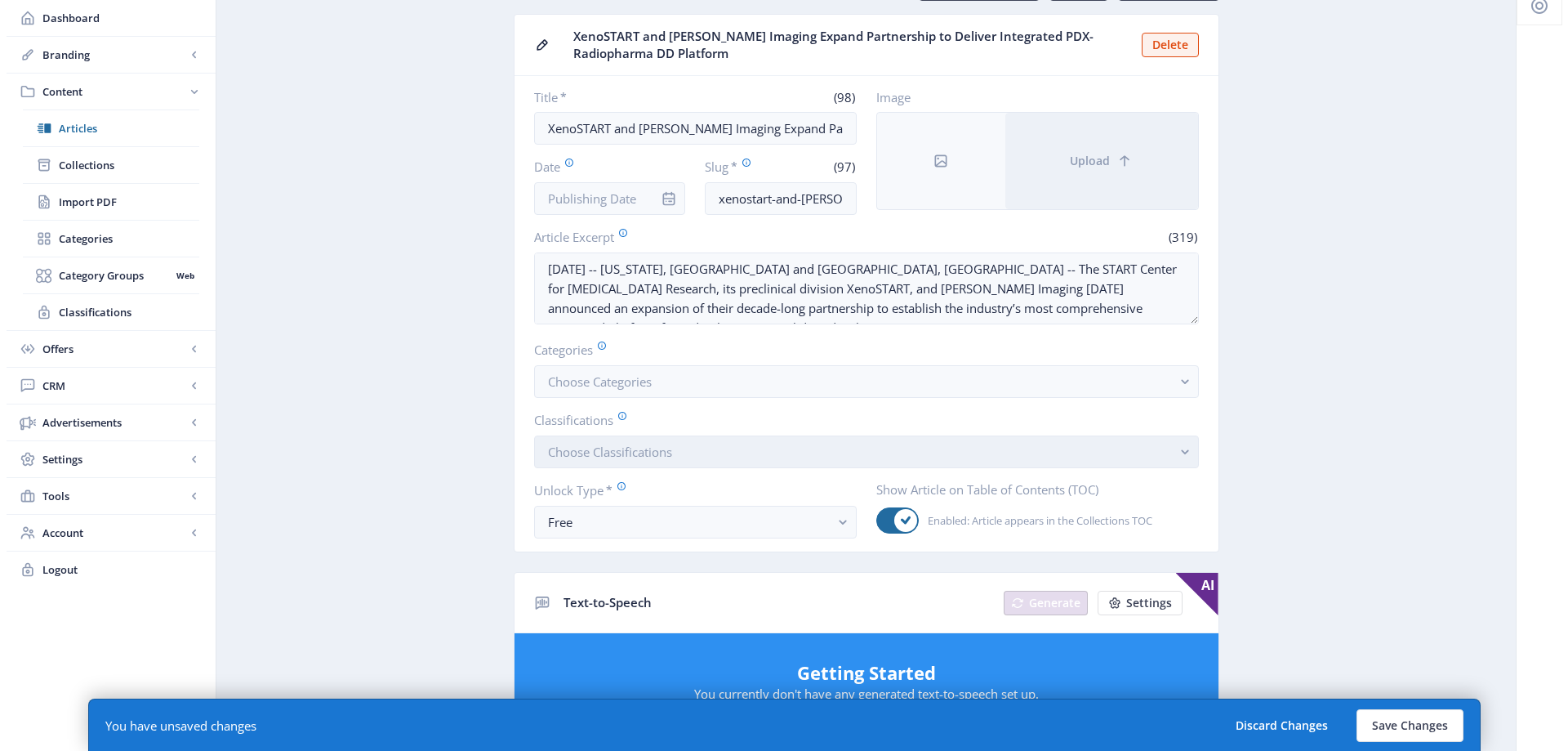
scroll to position [0, 0]
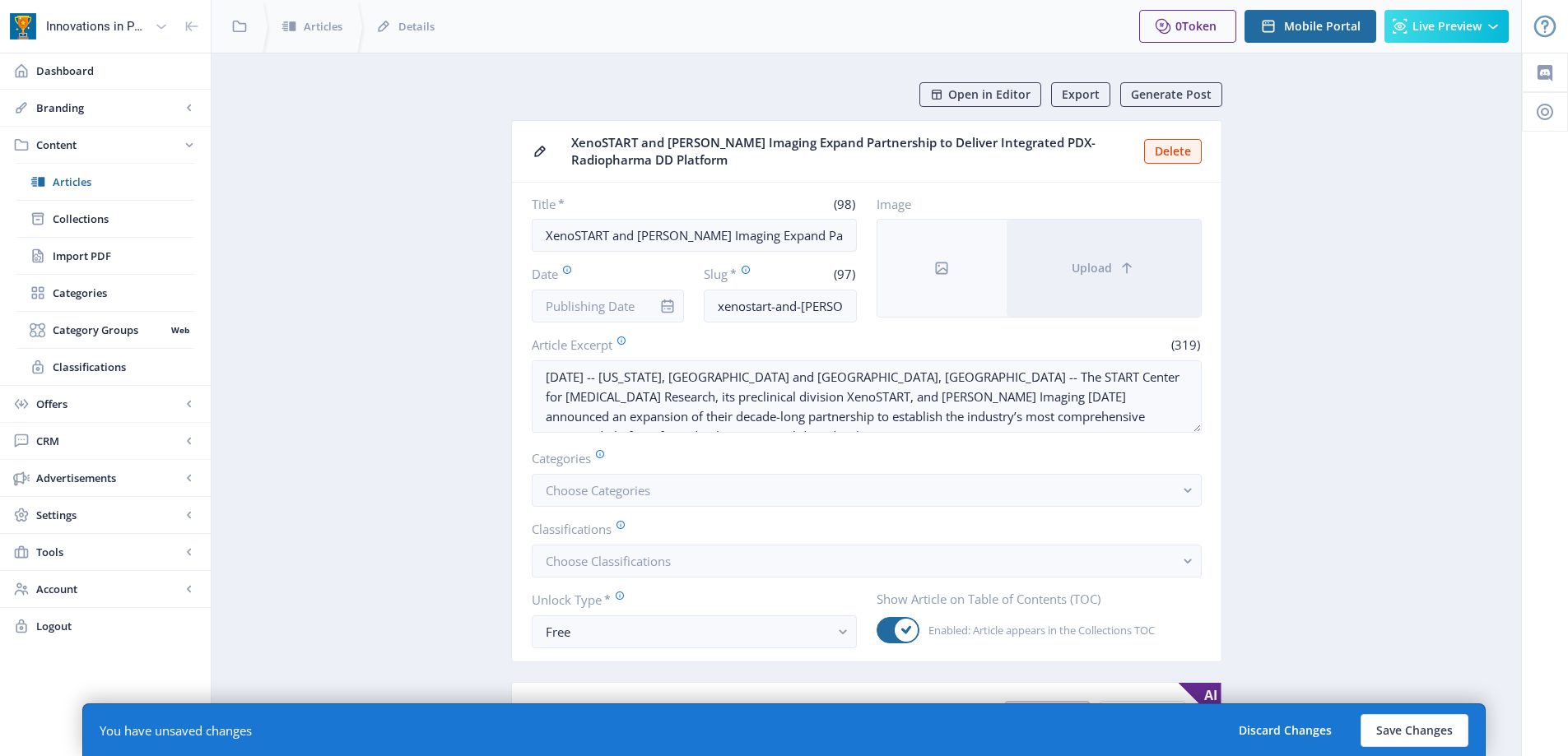
type input "XenoSTART"
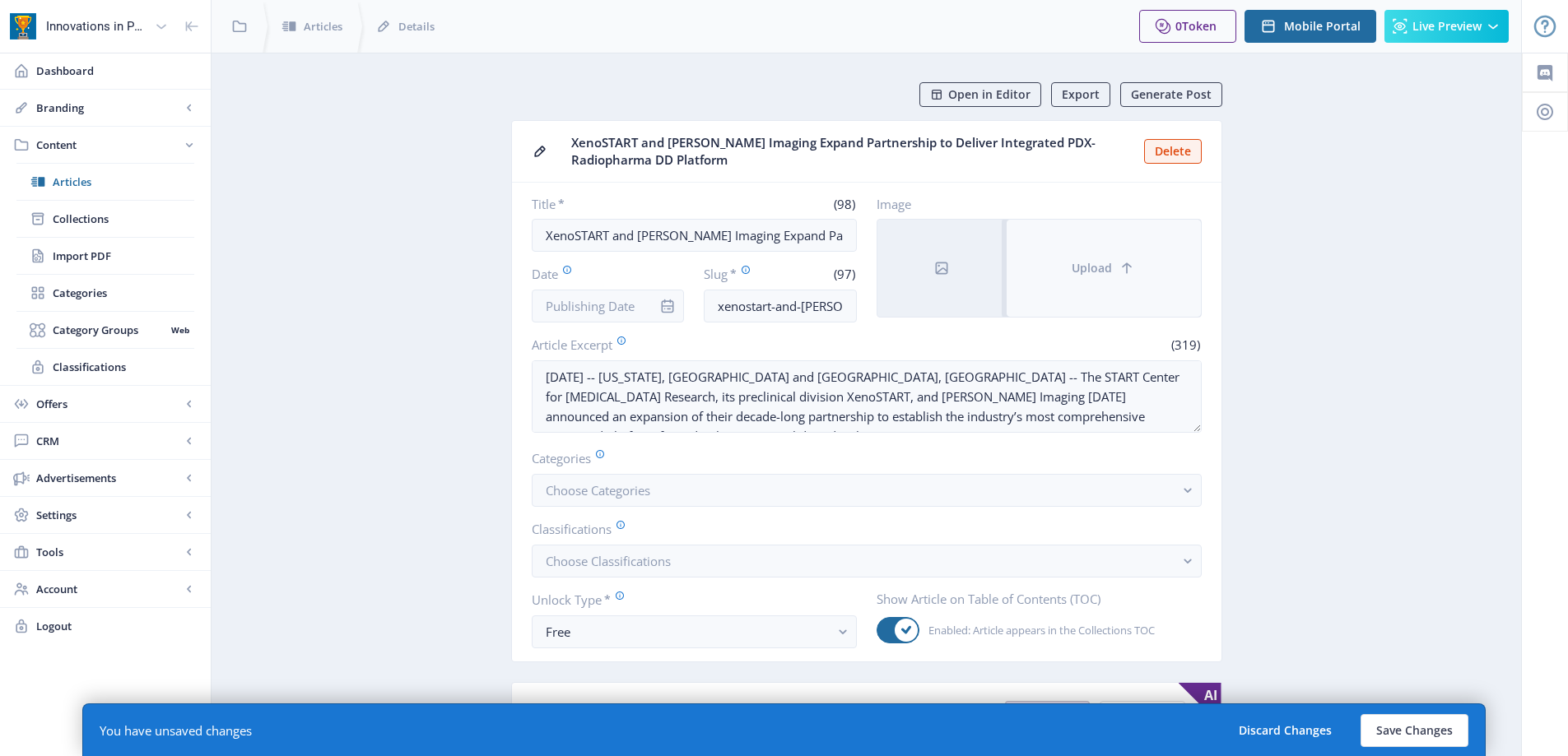
click at [1053, 260] on button "Upload" at bounding box center [1104, 268] width 194 height 97
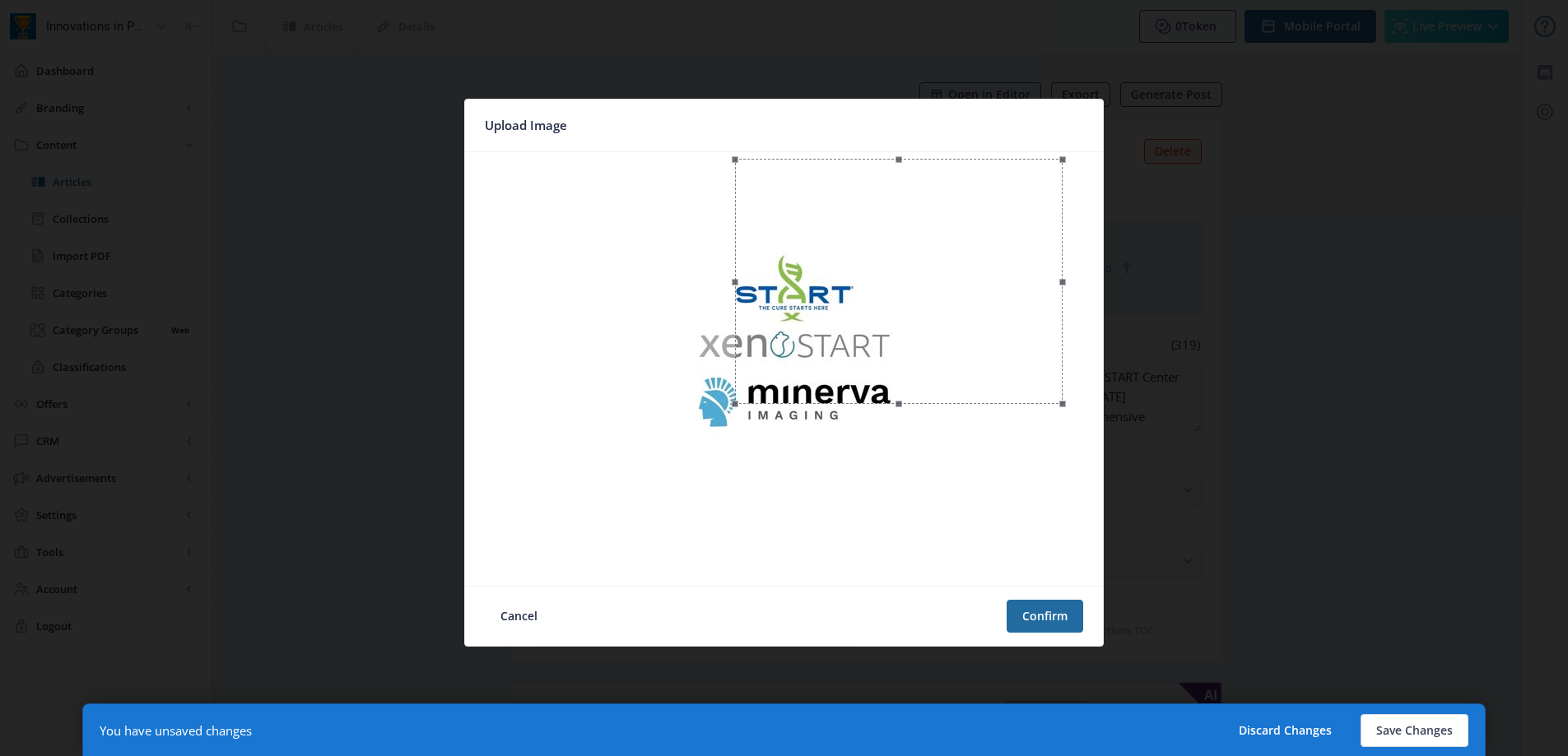
drag, startPoint x: 510, startPoint y: 576, endPoint x: 817, endPoint y: 445, distance: 333.8
click at [734, 511] on div at bounding box center [784, 369] width 624 height 420
drag, startPoint x: 984, startPoint y: 332, endPoint x: 956, endPoint y: 376, distance: 52.2
click at [956, 376] on div at bounding box center [864, 357] width 332 height 248
drag, startPoint x: 1032, startPoint y: 482, endPoint x: 953, endPoint y: 449, distance: 85.6
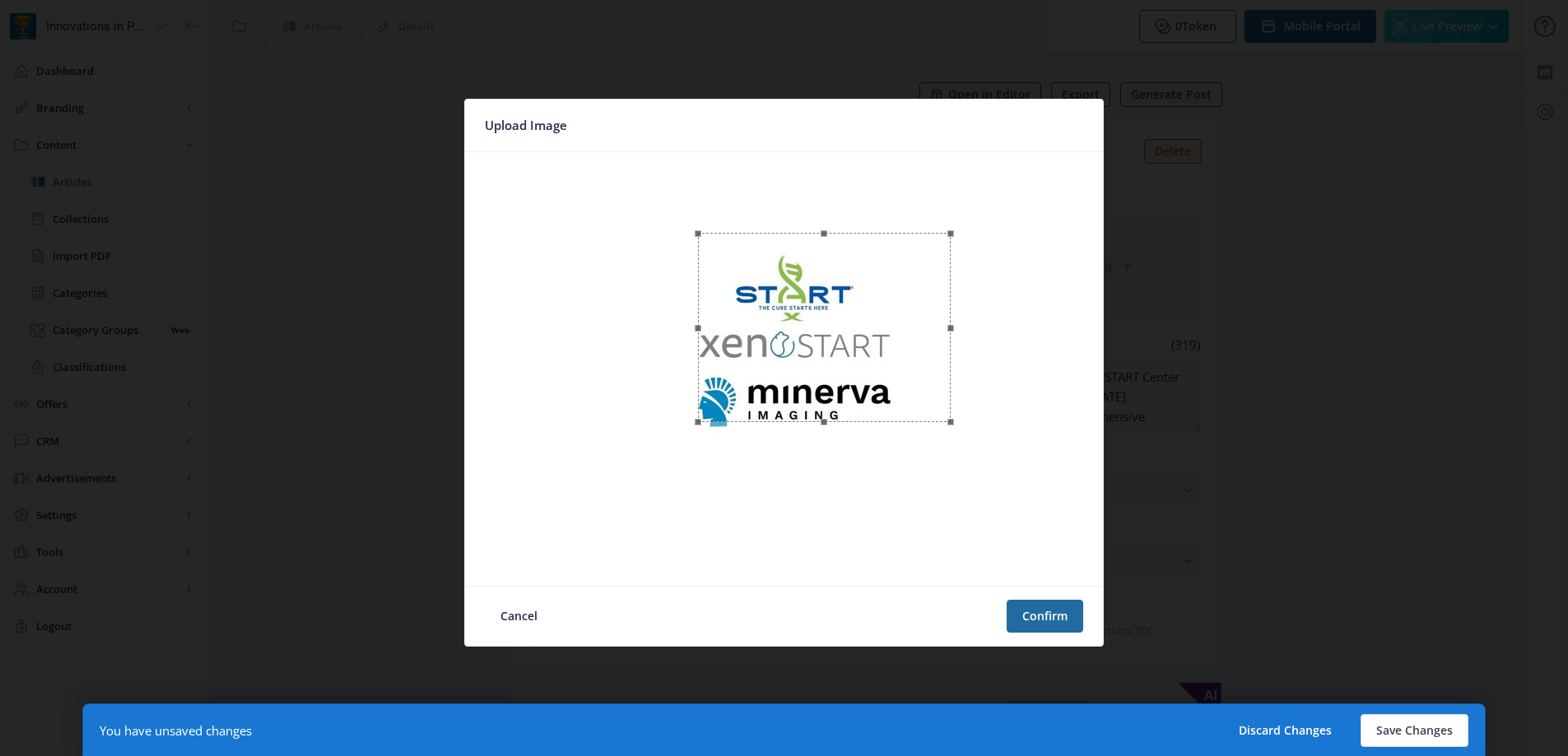
click at [953, 449] on div at bounding box center [784, 369] width 624 height 420
drag, startPoint x: 890, startPoint y: 342, endPoint x: 887, endPoint y: 361, distance: 19.2
click at [887, 361] on div at bounding box center [820, 346] width 252 height 189
drag, startPoint x: 945, startPoint y: 437, endPoint x: 928, endPoint y: 423, distance: 22.0
click at [928, 423] on span at bounding box center [930, 428] width 19 height 20
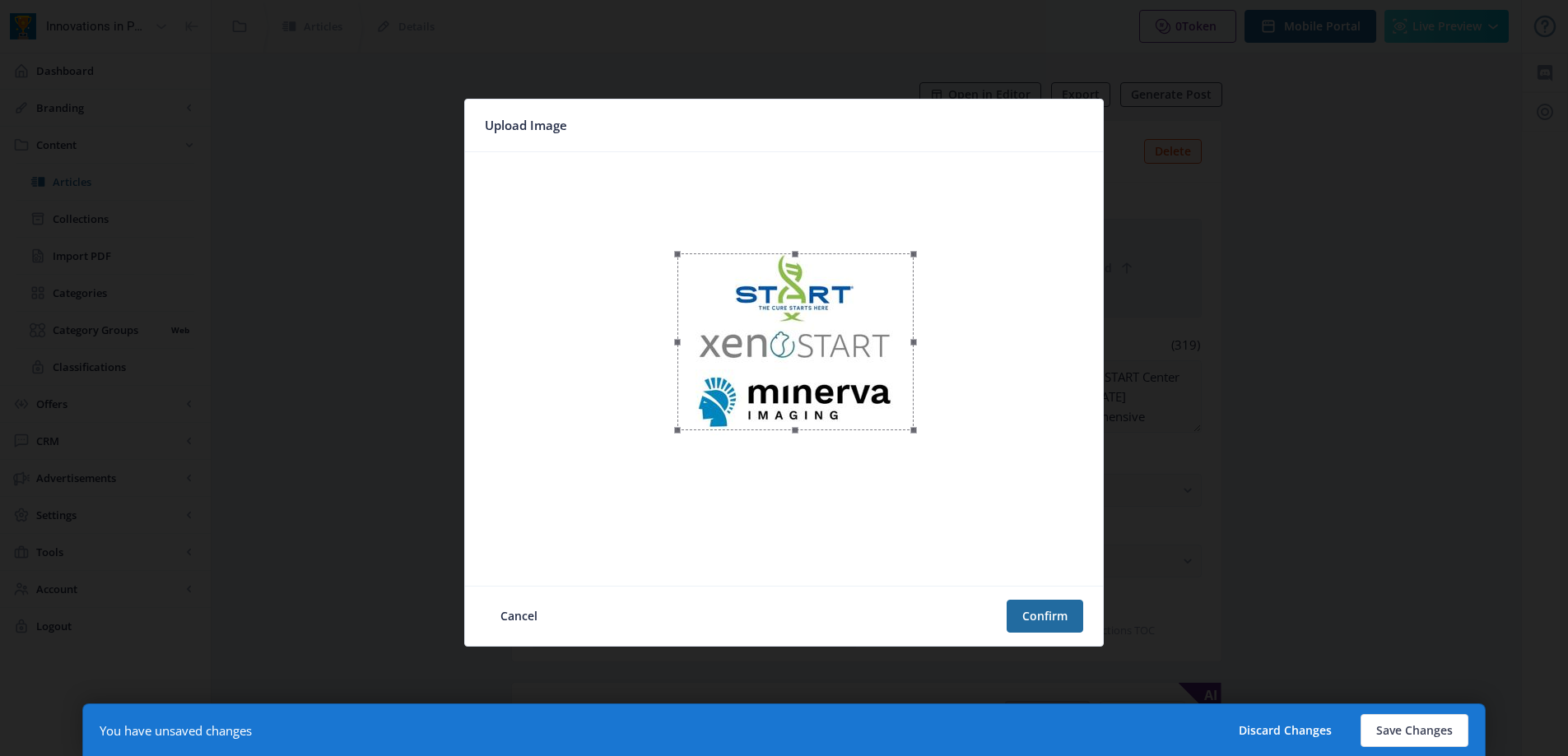
drag, startPoint x: 892, startPoint y: 378, endPoint x: 875, endPoint y: 378, distance: 17.0
click at [875, 378] on div at bounding box center [795, 342] width 236 height 177
drag, startPoint x: 1062, startPoint y: 616, endPoint x: 990, endPoint y: 604, distance: 73.0
click at [1061, 616] on button "Confirm" at bounding box center [1045, 616] width 77 height 33
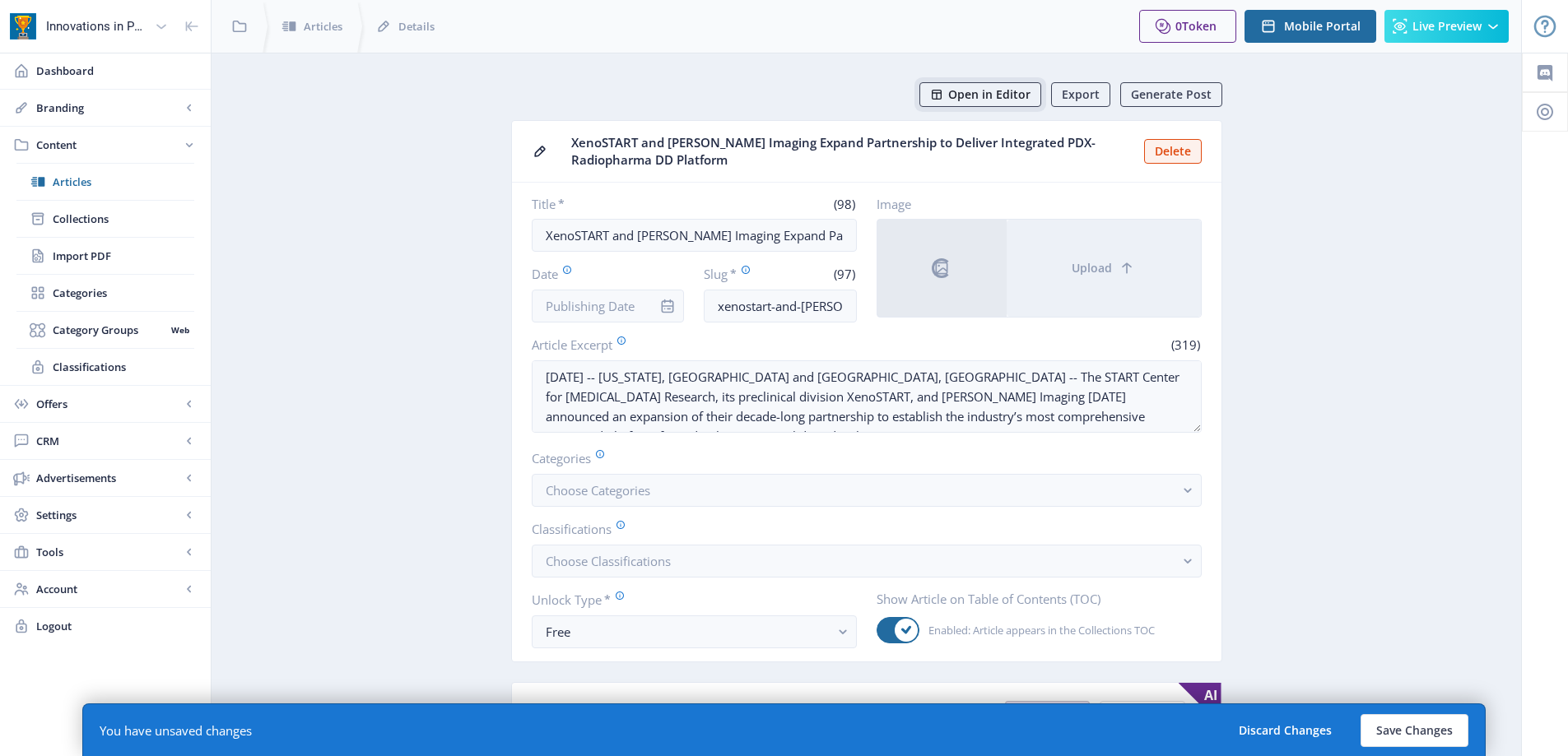
click at [974, 95] on span "Open in Editor" at bounding box center [988, 95] width 83 height 14
click at [533, 306] on input "Date" at bounding box center [609, 306] width 153 height 33
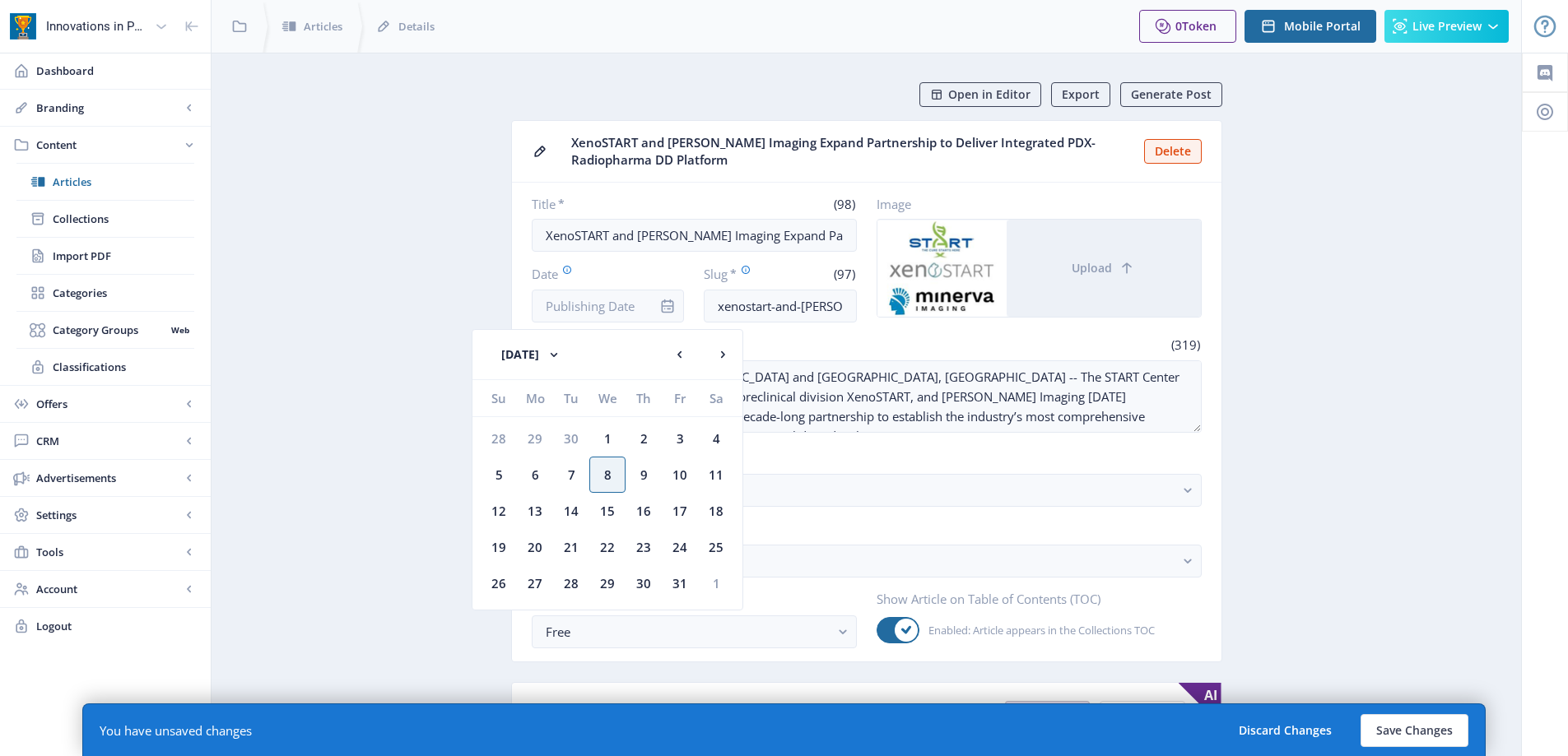
click at [645, 440] on div "2" at bounding box center [643, 438] width 36 height 36
type input "[DATE]"
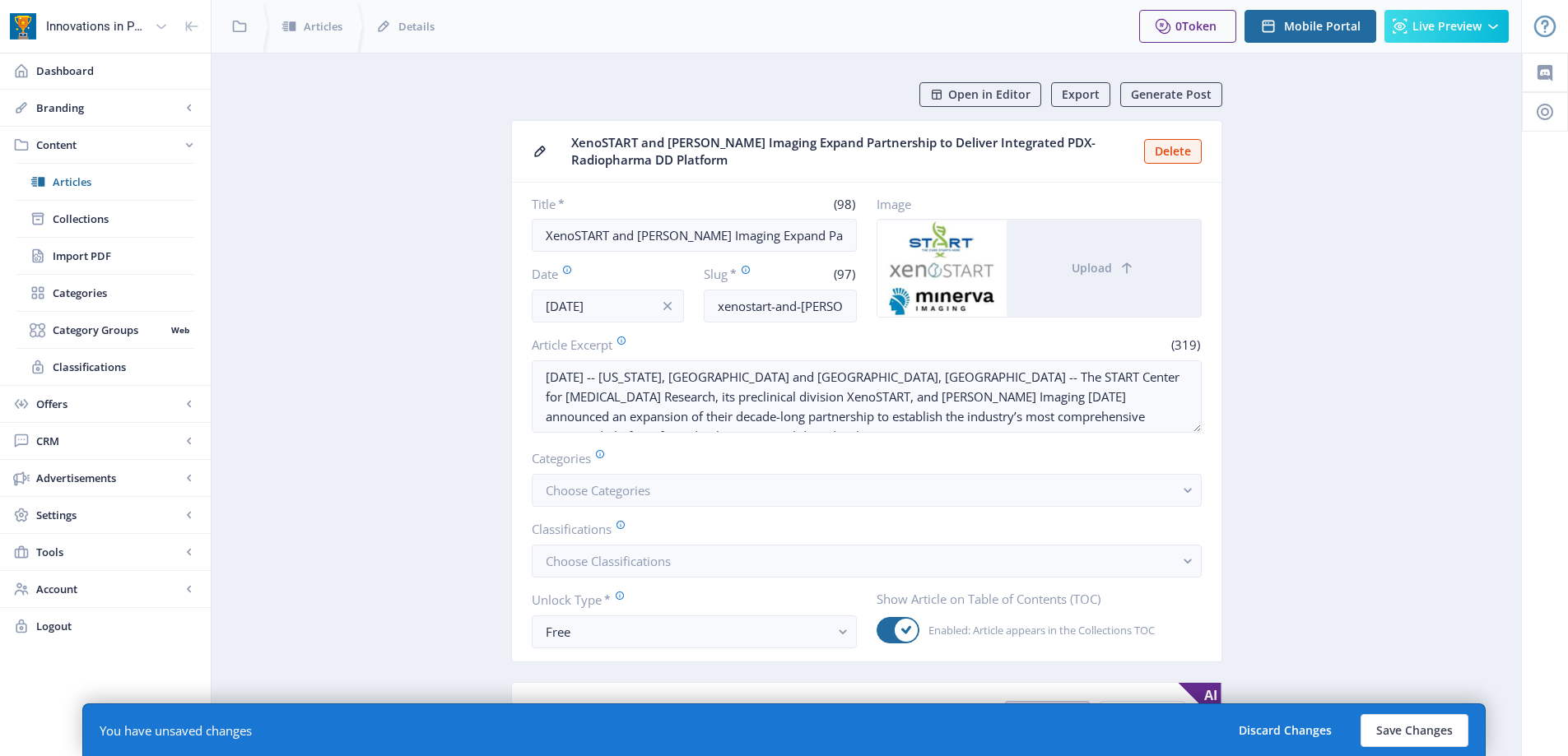
click at [1169, 496] on button "Choose Categories" at bounding box center [867, 490] width 670 height 33
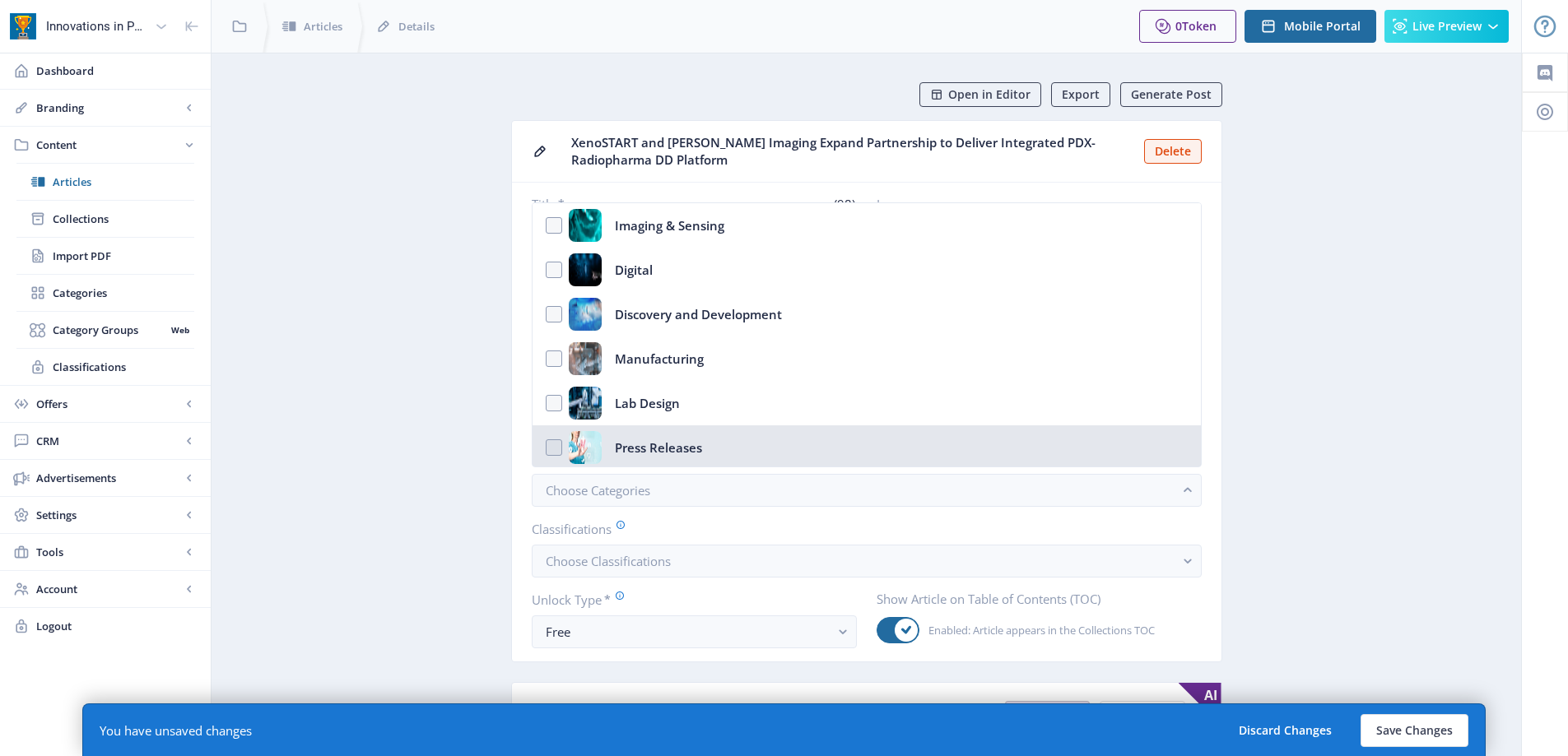
click at [659, 440] on div "Press Releases" at bounding box center [658, 447] width 87 height 33
checkbox input "true"
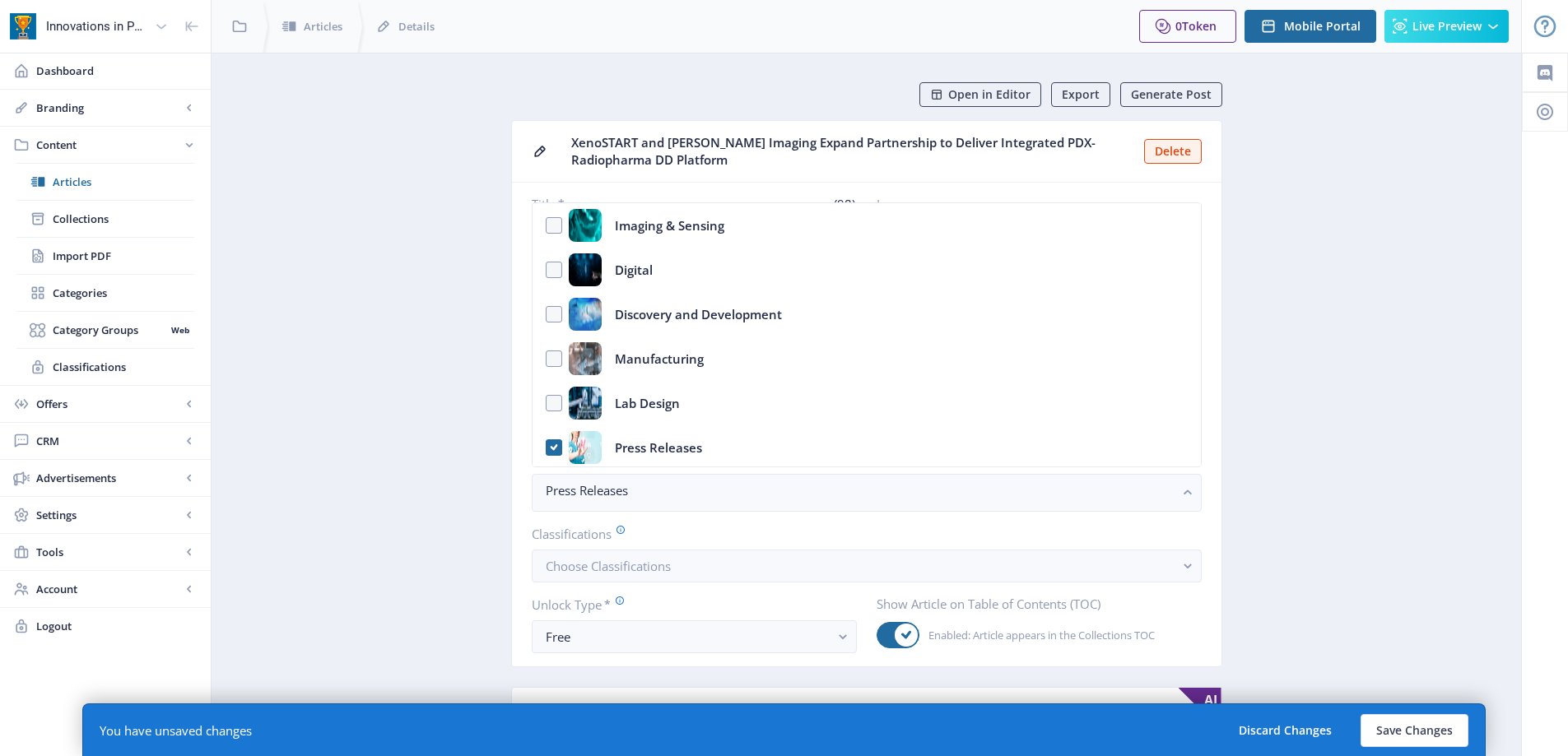
drag, startPoint x: 426, startPoint y: 412, endPoint x: 511, endPoint y: 450, distance: 93.1
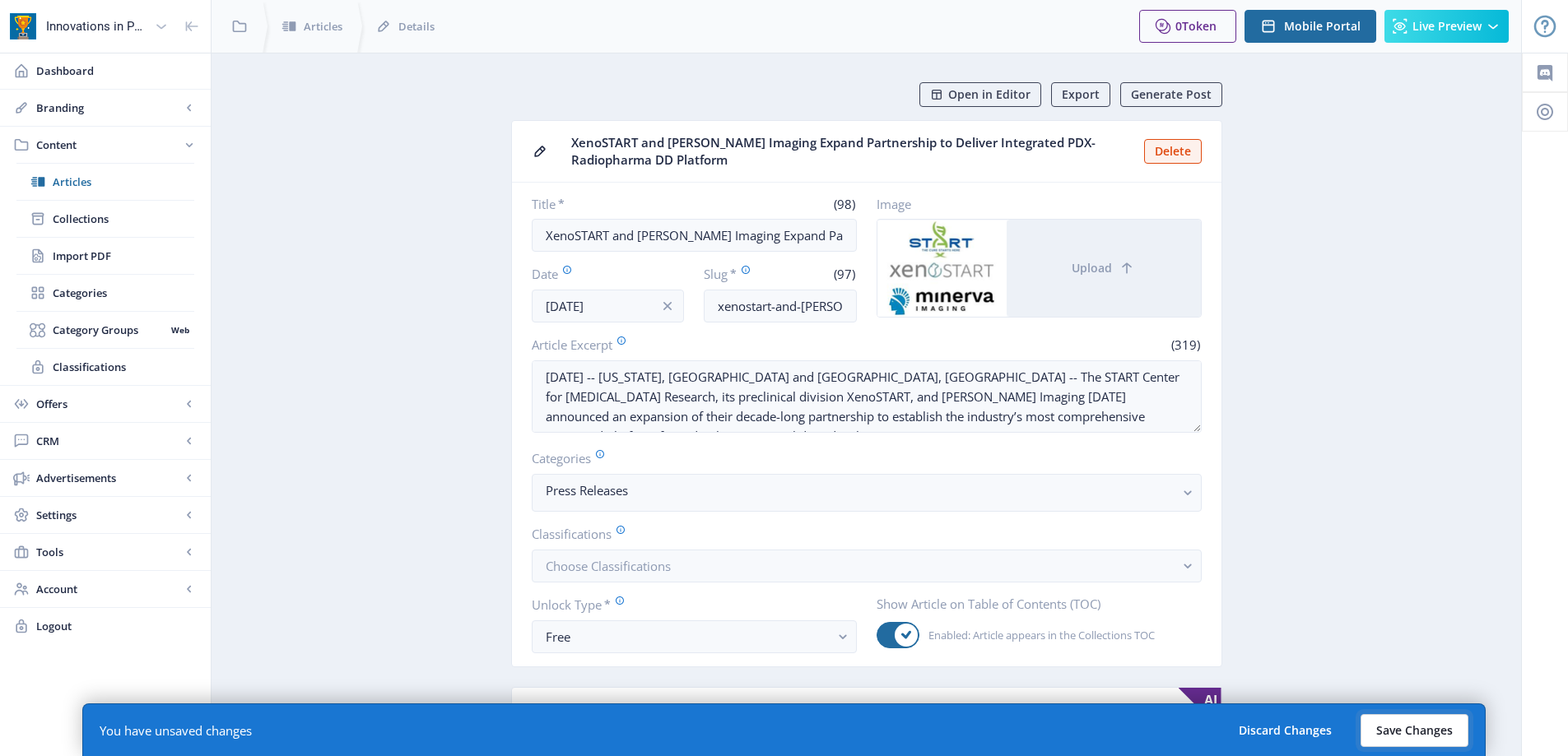
click at [1406, 726] on button "Save Changes" at bounding box center [1414, 731] width 108 height 33
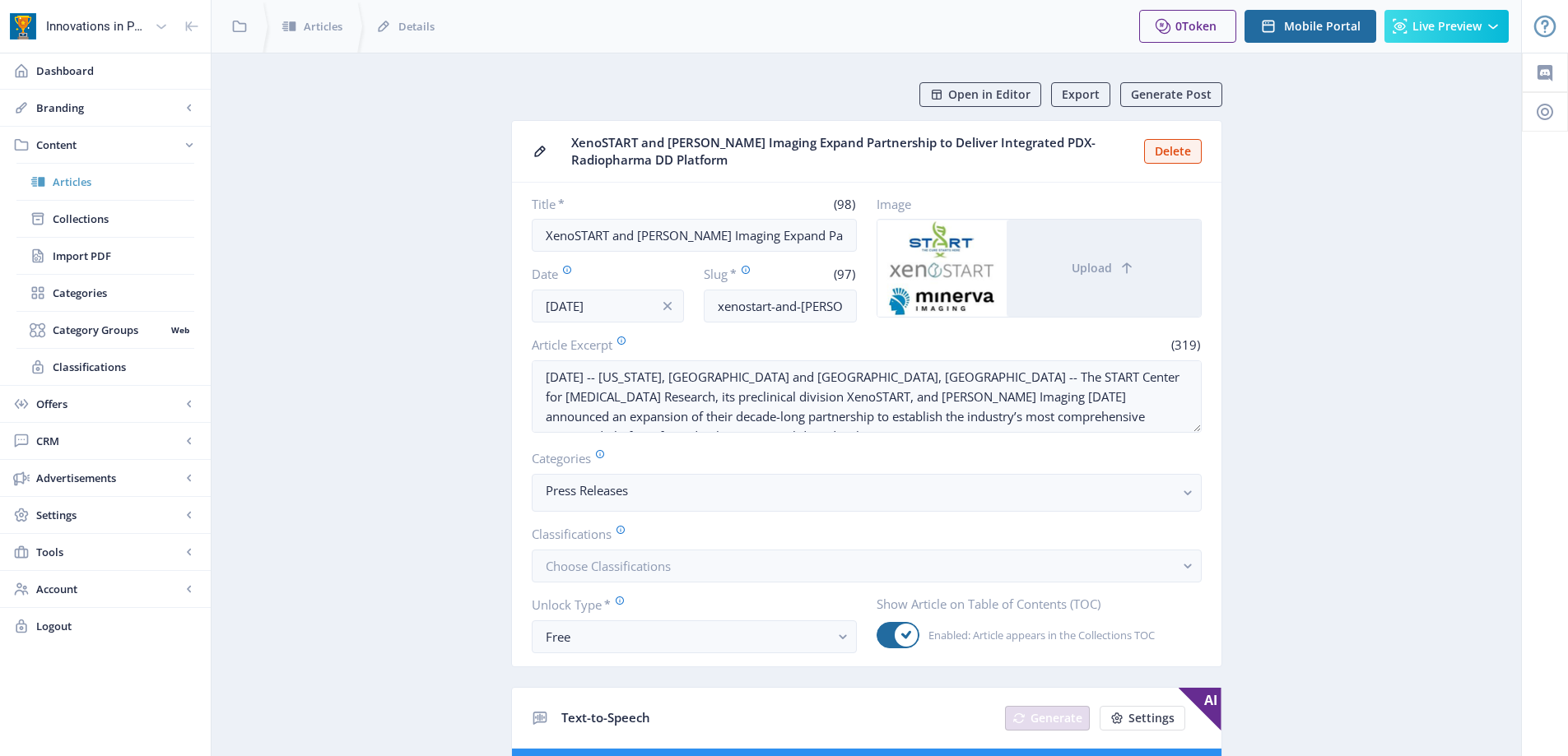
click at [89, 191] on link "Articles" at bounding box center [105, 181] width 178 height 36
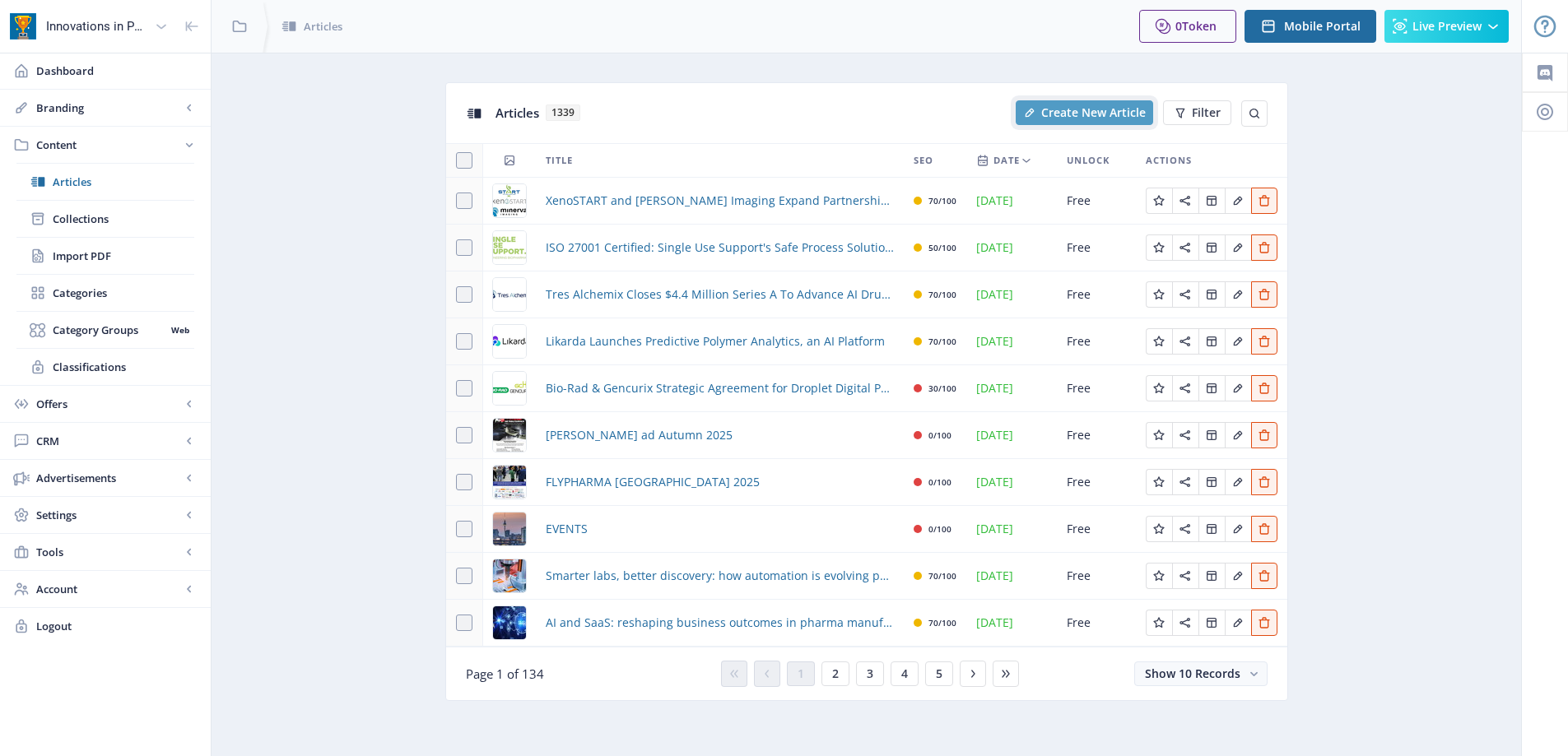
click at [1095, 102] on button "Create New Article" at bounding box center [1084, 112] width 138 height 24
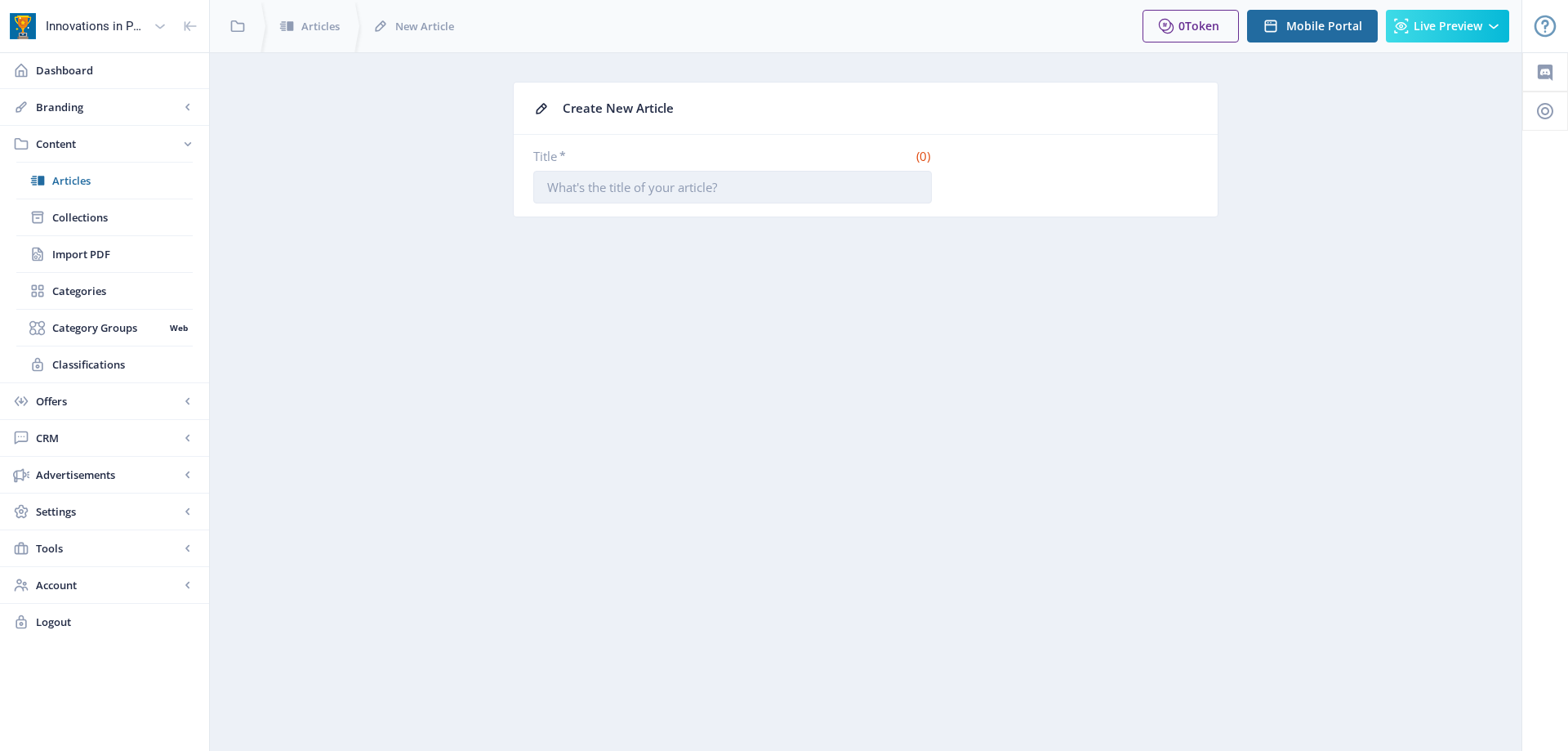
click at [769, 185] on input "Title *" at bounding box center [732, 187] width 399 height 33
paste input "PromoCell enters the GMP field with custom cell culture media services for cell…"
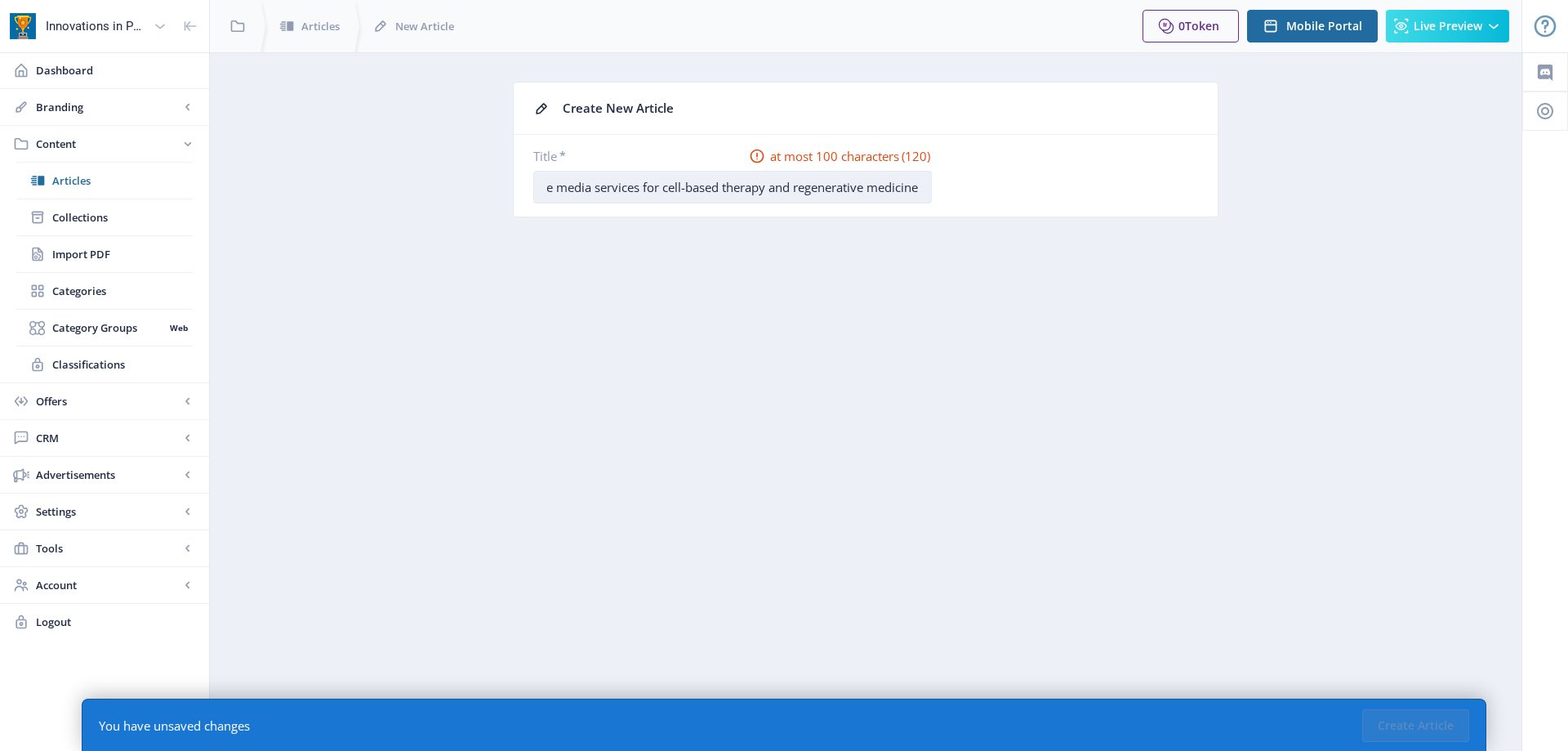
click at [822, 185] on input "PromoCell enters the GMP field with custom cell culture media services for cell…" at bounding box center [732, 187] width 399 height 33
click at [876, 181] on input "PromoCell offers custom cell culture media services for cell-based therapy and …" at bounding box center [732, 187] width 399 height 33
type input "PromoCell offers custom cell culture media services for cell-based therapy and …"
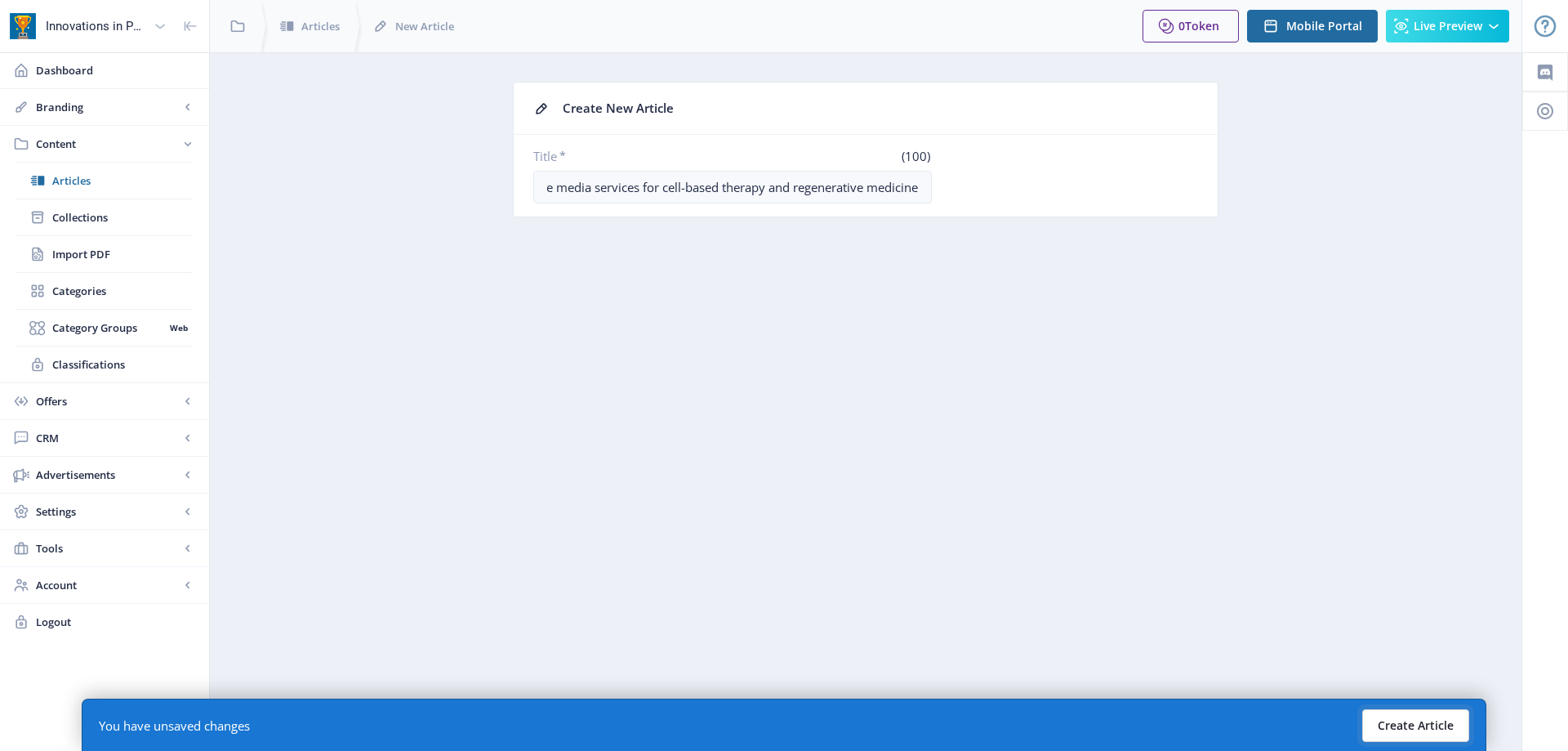
click at [1448, 723] on button "Create Article" at bounding box center [1416, 726] width 107 height 33
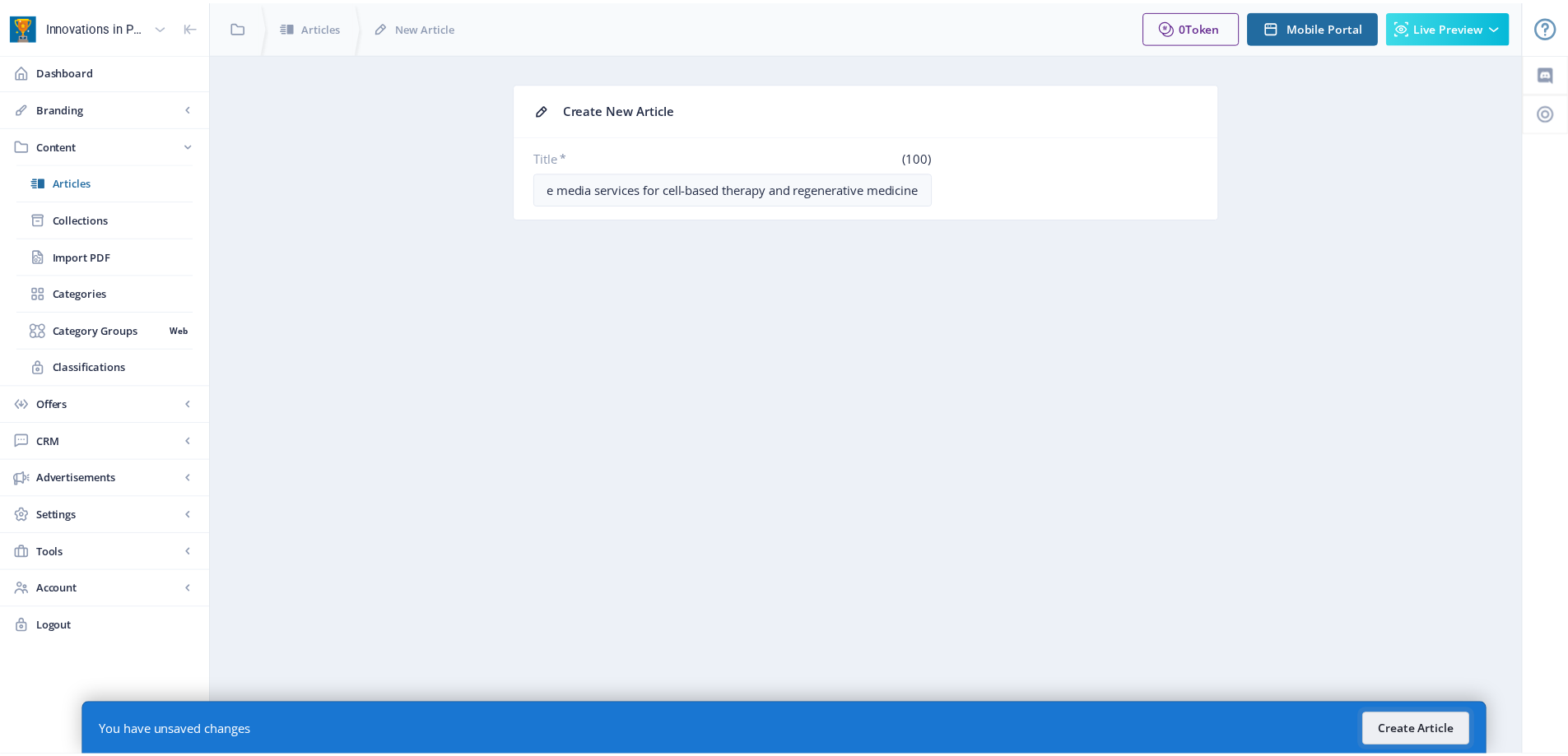
scroll to position [0, 0]
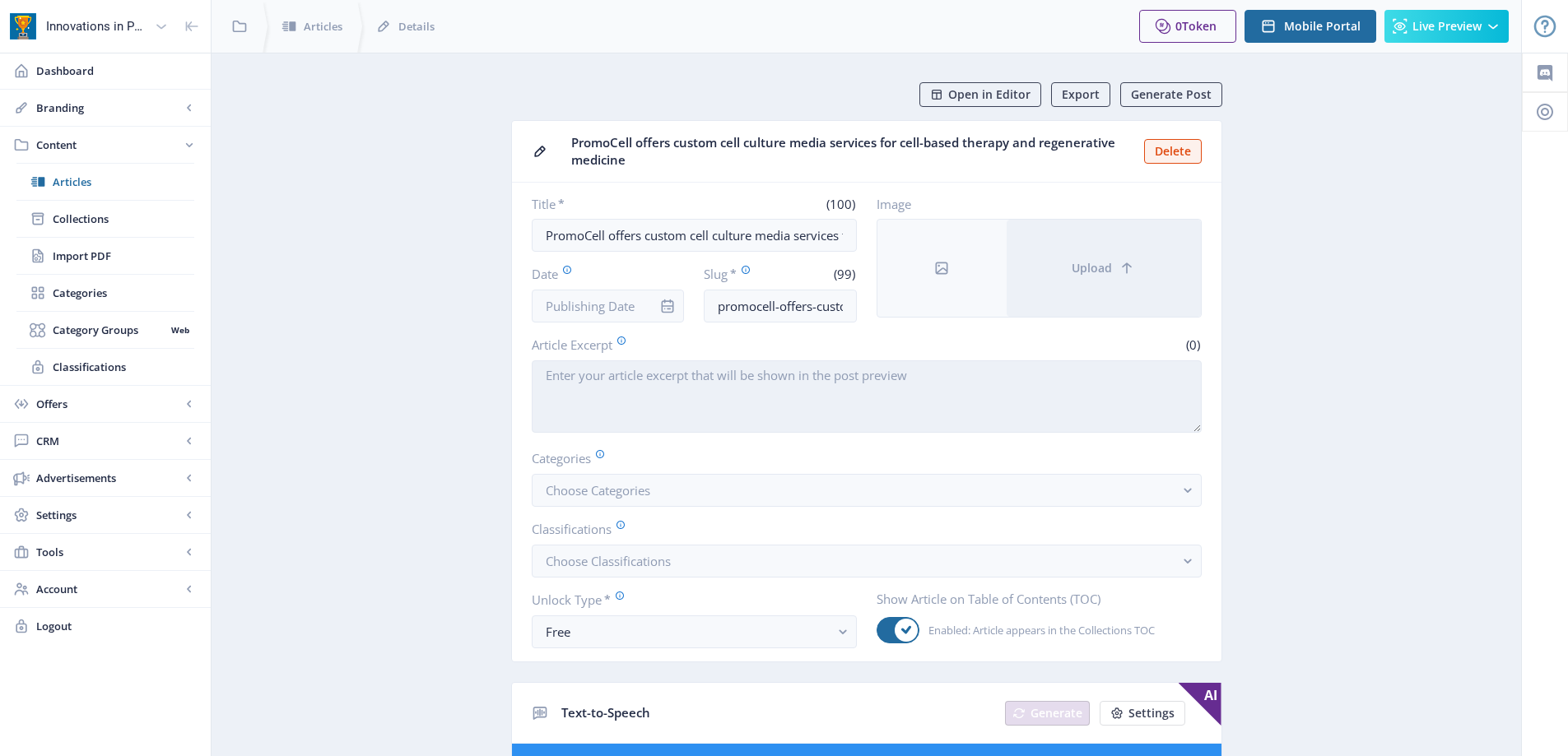
click at [699, 387] on textarea "Article Excerpt" at bounding box center [867, 396] width 670 height 73
paste textarea "[GEOGRAPHIC_DATA], [GEOGRAPHIC_DATA], [DATE] – Life Science Newswire – PromoCel…"
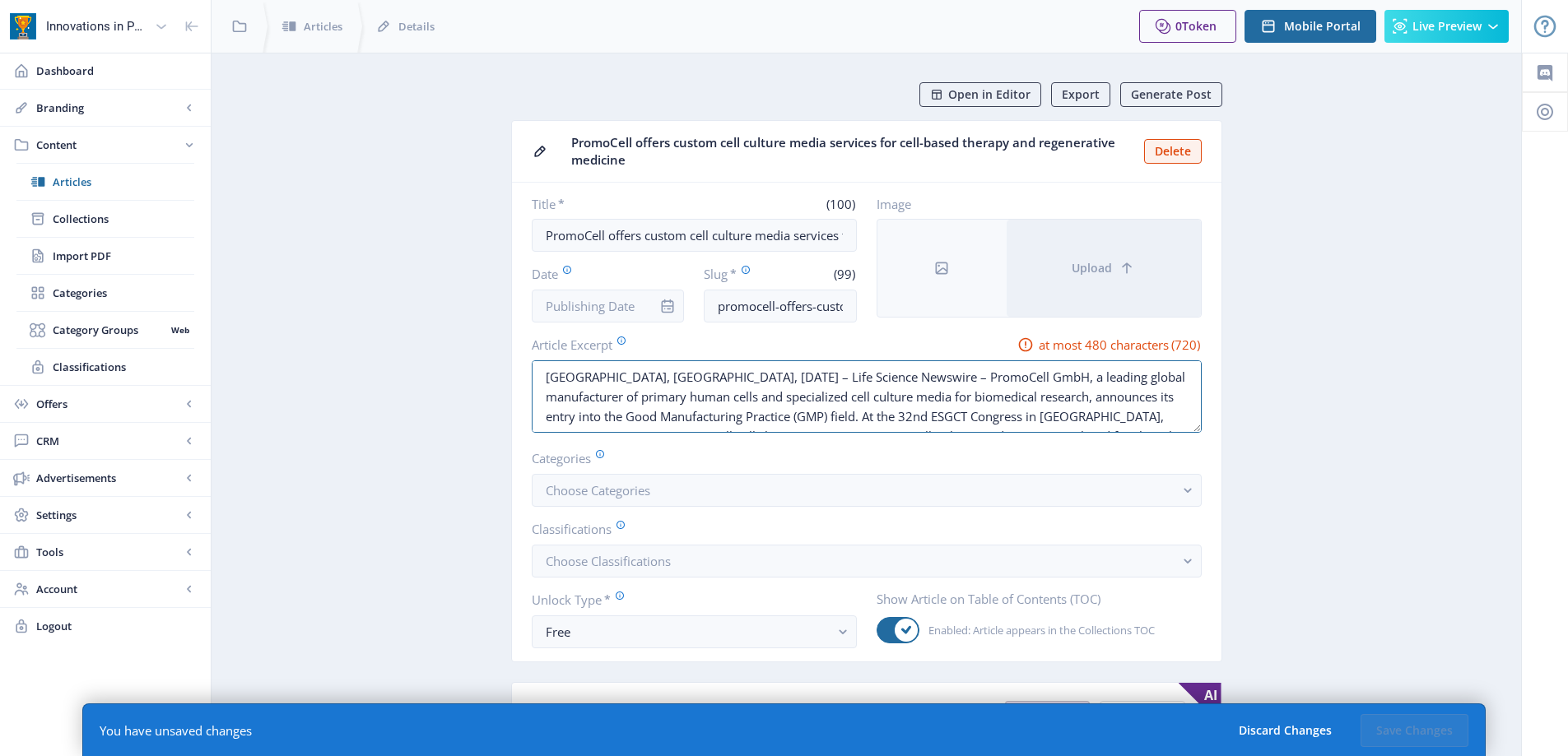
drag, startPoint x: 672, startPoint y: 375, endPoint x: 402, endPoint y: 367, distance: 270.1
paste textarea "[GEOGRAPHIC_DATA], [GEOGRAPHIC_DATA],"
drag, startPoint x: 808, startPoint y: 376, endPoint x: 505, endPoint y: 376, distance: 303.0
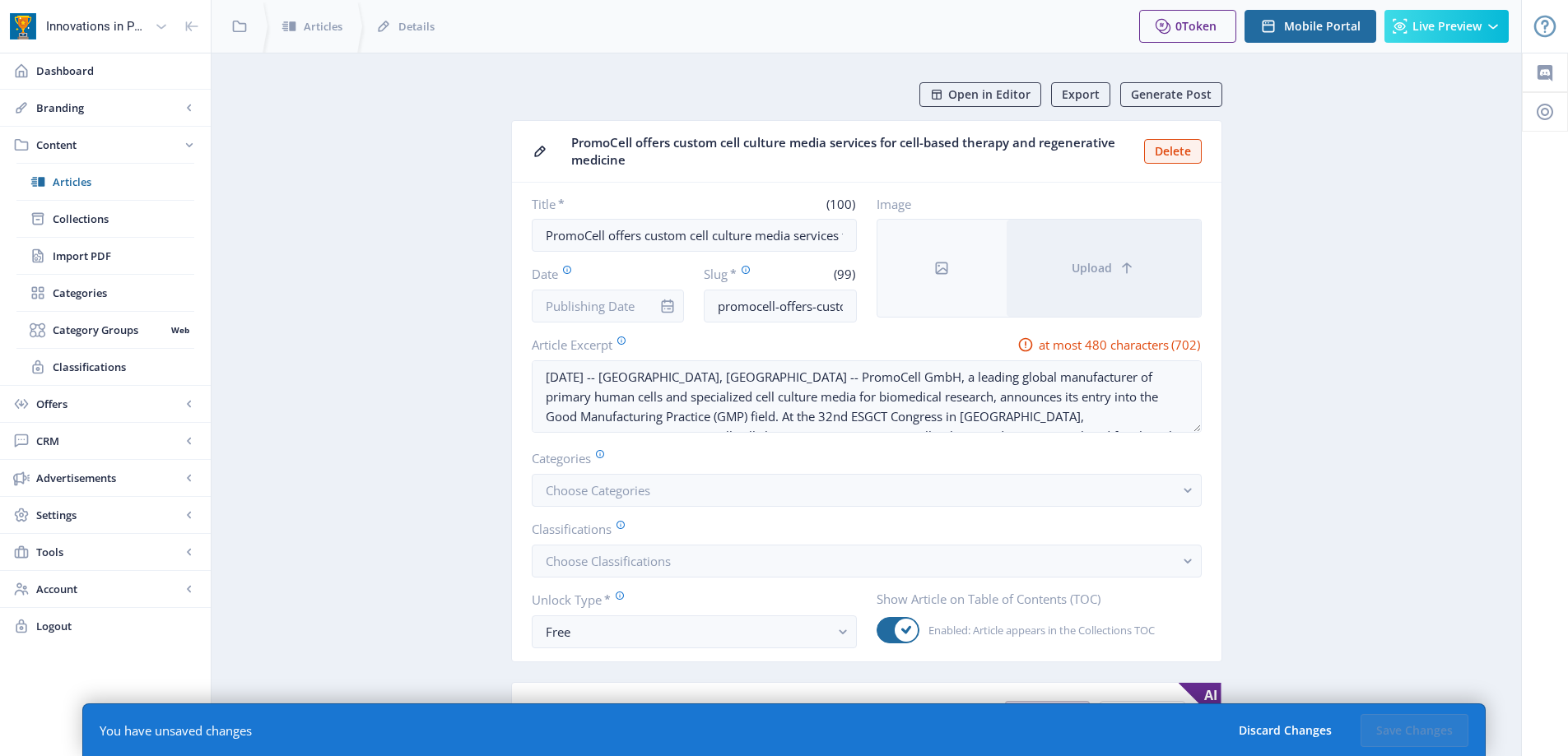
click at [811, 433] on div "[DATE] -- [GEOGRAPHIC_DATA], [GEOGRAPHIC_DATA] -- PromoCell GmbH, a leading glo…" at bounding box center [867, 398] width 670 height 76
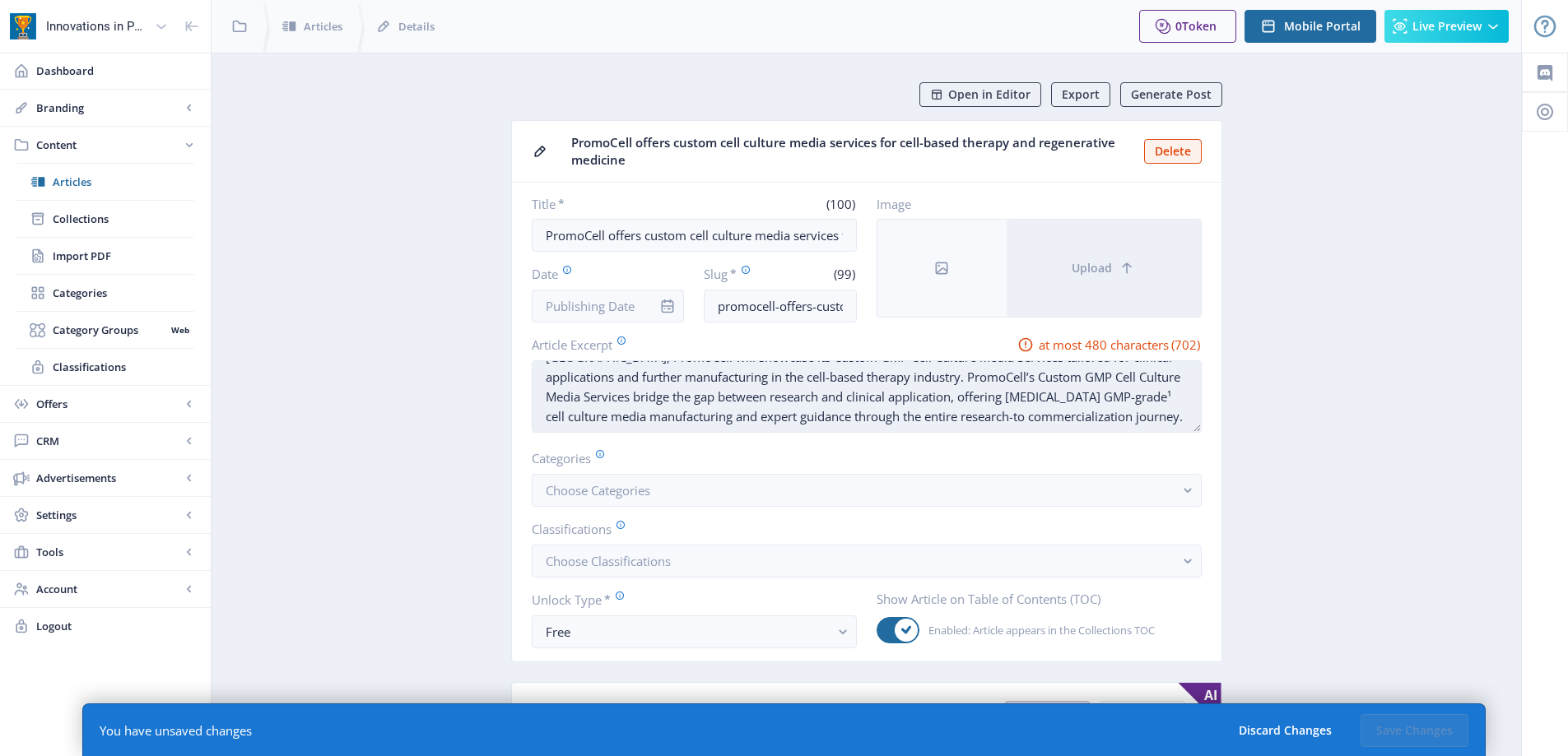
drag, startPoint x: 784, startPoint y: 472, endPoint x: 1091, endPoint y: 421, distance: 311.2
click at [1091, 421] on textarea "[DATE] -- [GEOGRAPHIC_DATA], [GEOGRAPHIC_DATA] -- PromoCell GmbH, a leading glo…" at bounding box center [867, 396] width 670 height 73
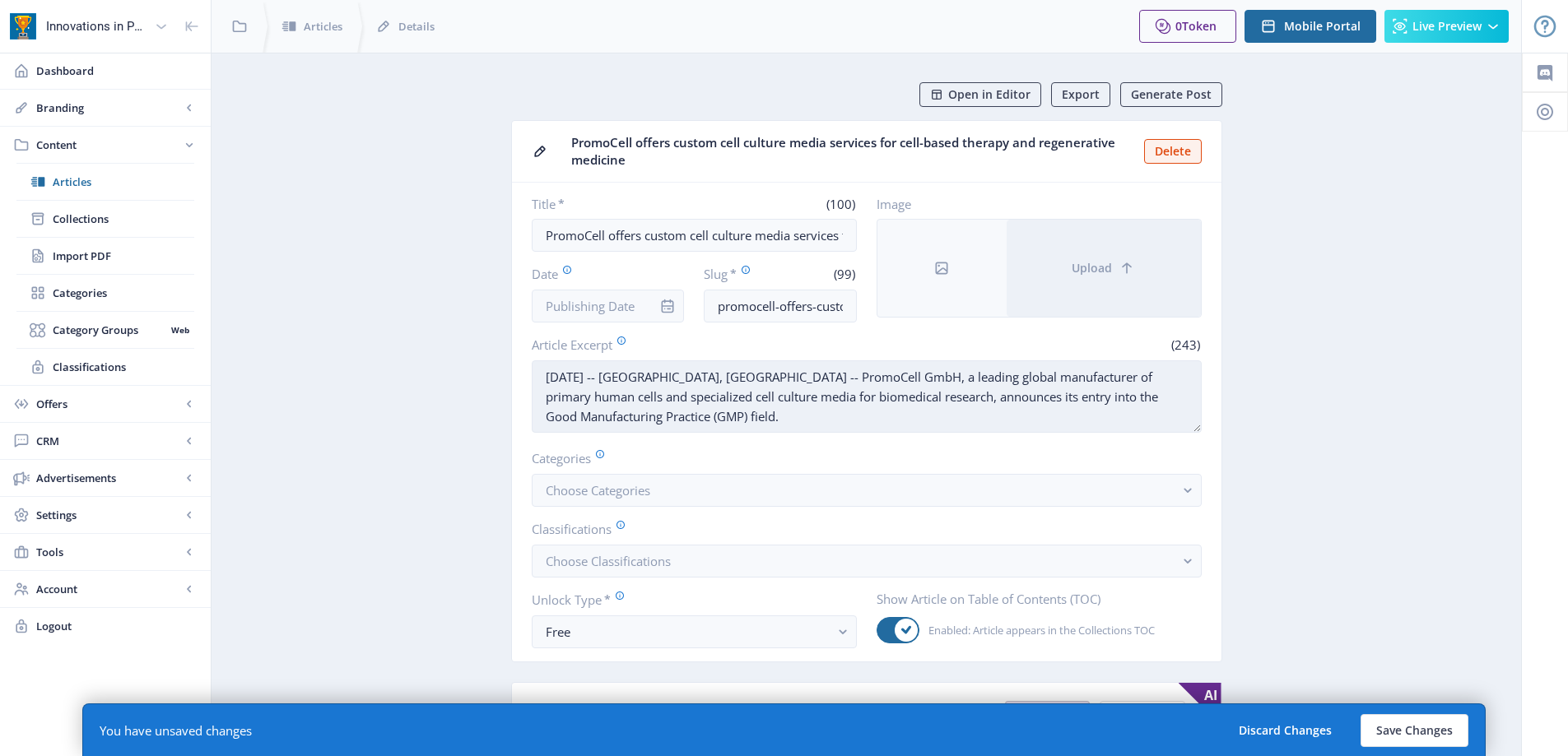
scroll to position [0, 0]
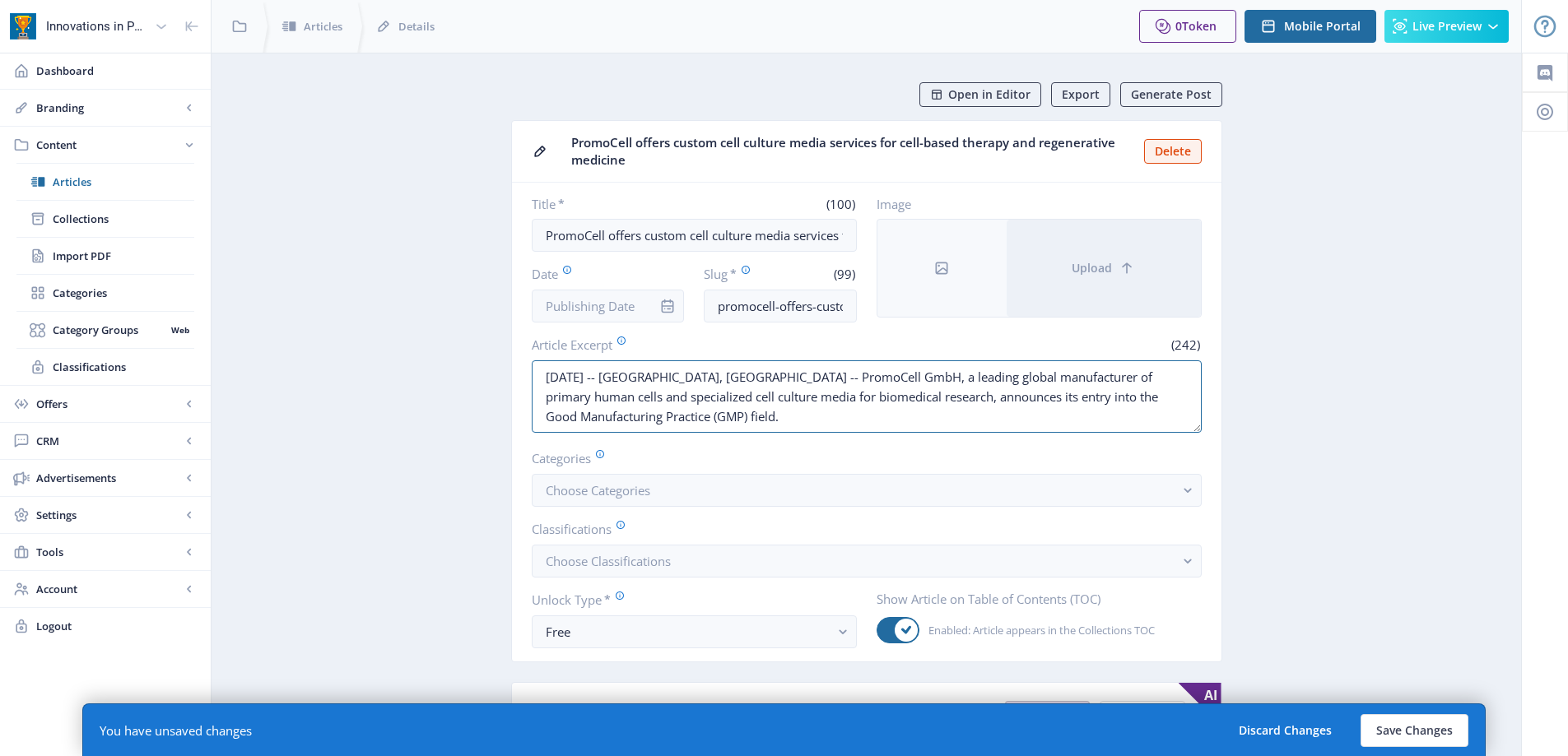
drag, startPoint x: 622, startPoint y: 396, endPoint x: 393, endPoint y: 367, distance: 230.8
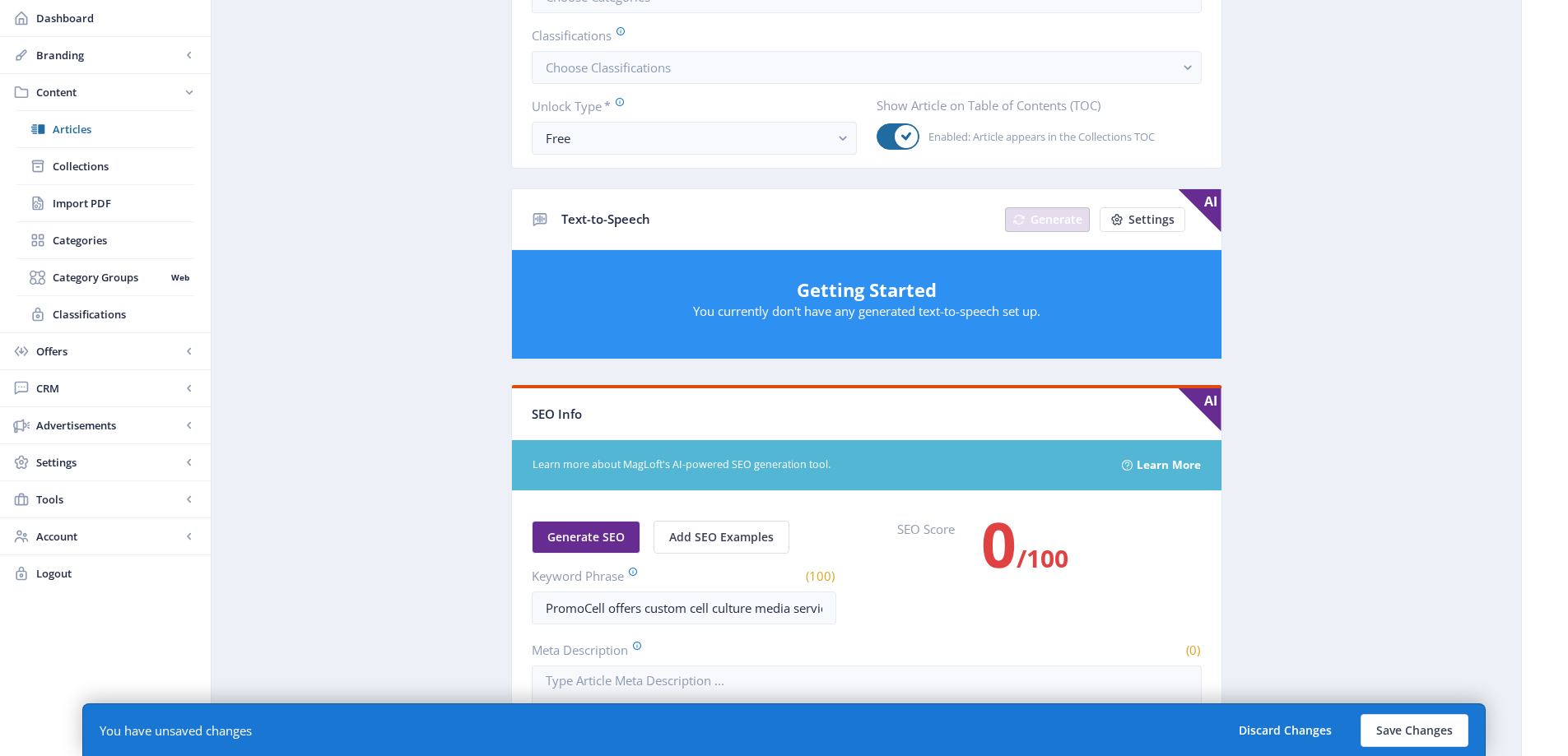
scroll to position [929, 0]
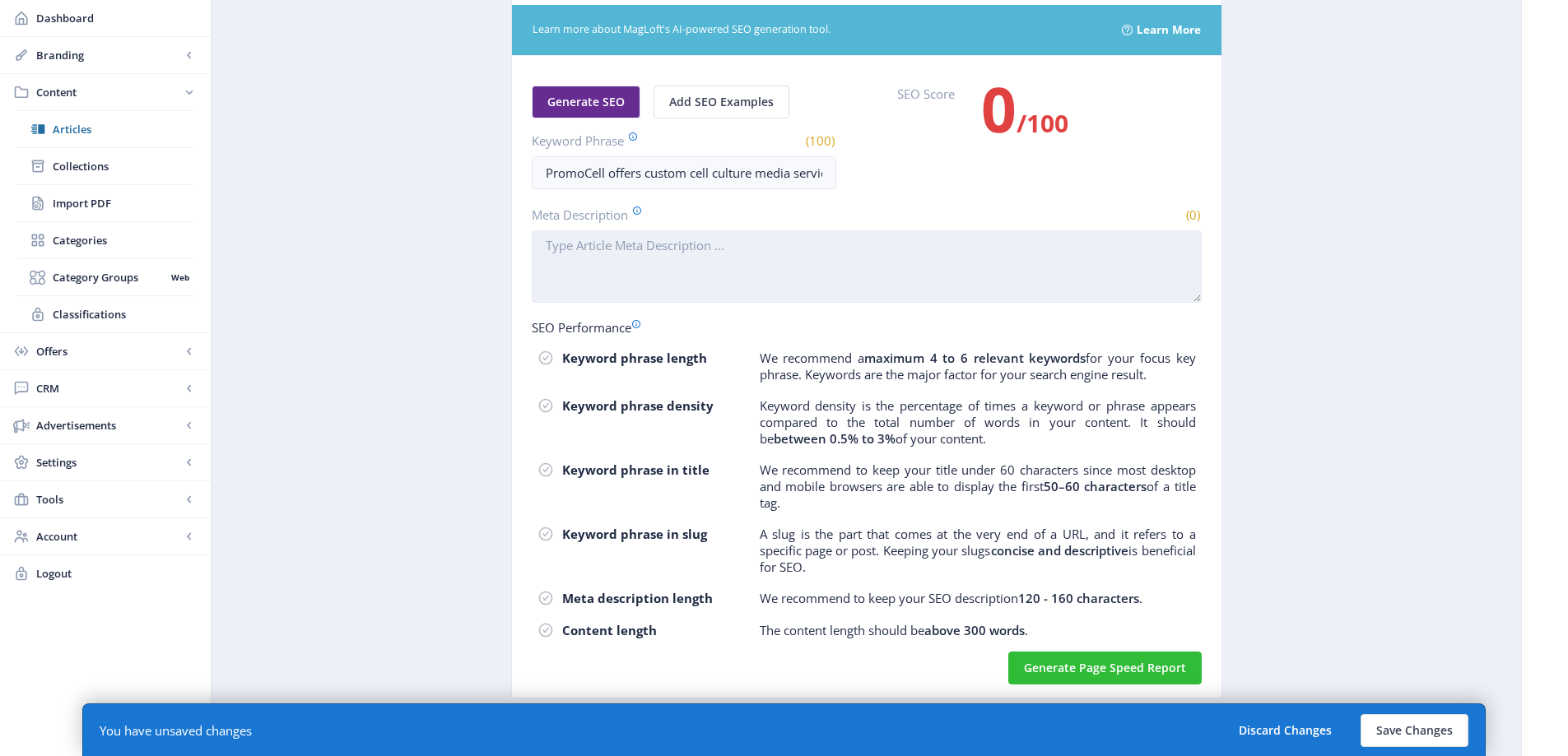
type textarea "[DATE] -- [GEOGRAPHIC_DATA], [GEOGRAPHIC_DATA] -- PromoCell GmbH, a leading glo…"
click at [689, 261] on textarea "Meta Description" at bounding box center [867, 266] width 670 height 73
paste textarea "[DATE] -- [GEOGRAPHIC_DATA], [GEOGRAPHIC_DATA] -- PromoCell GmbH, a leading glo…"
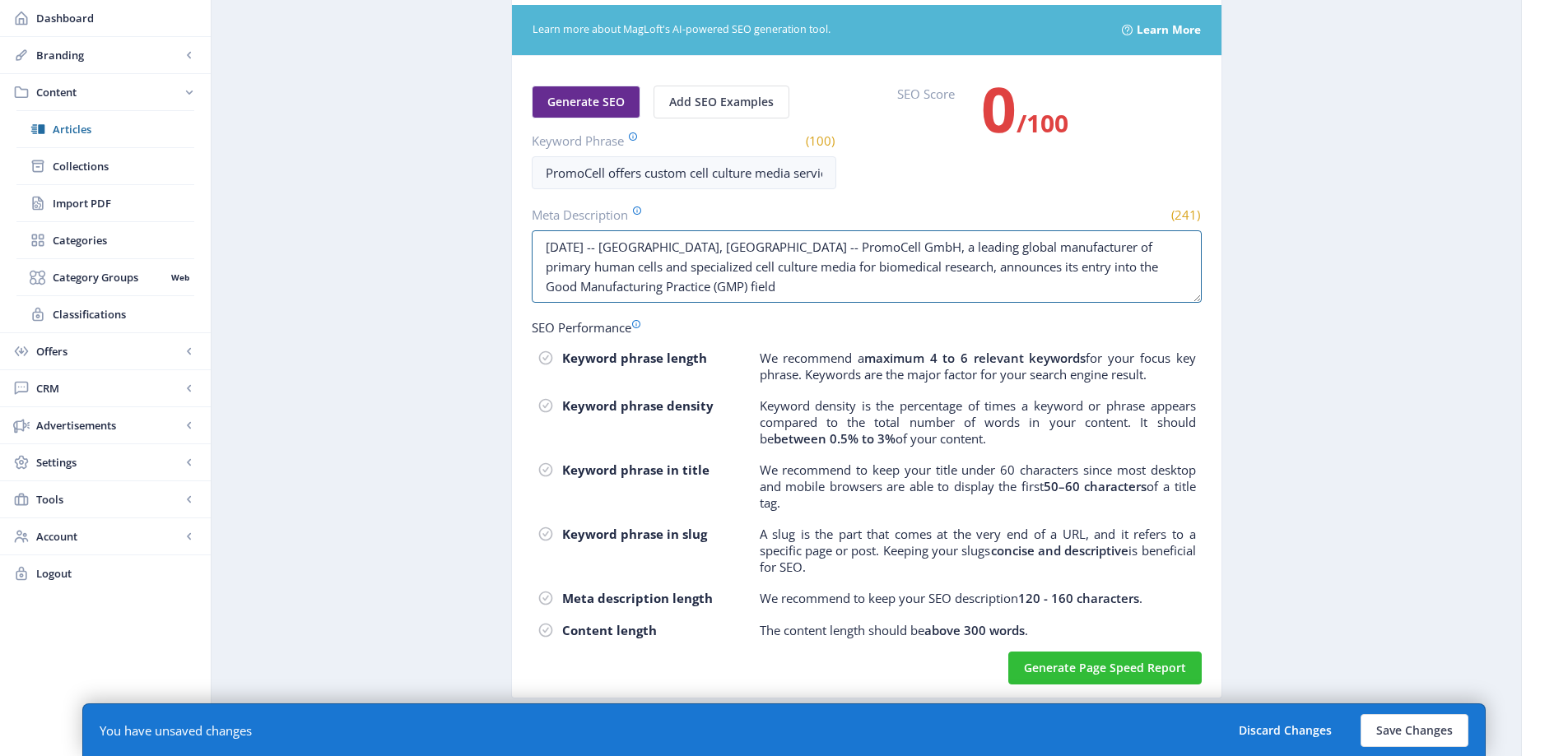
scroll to position [682, 0]
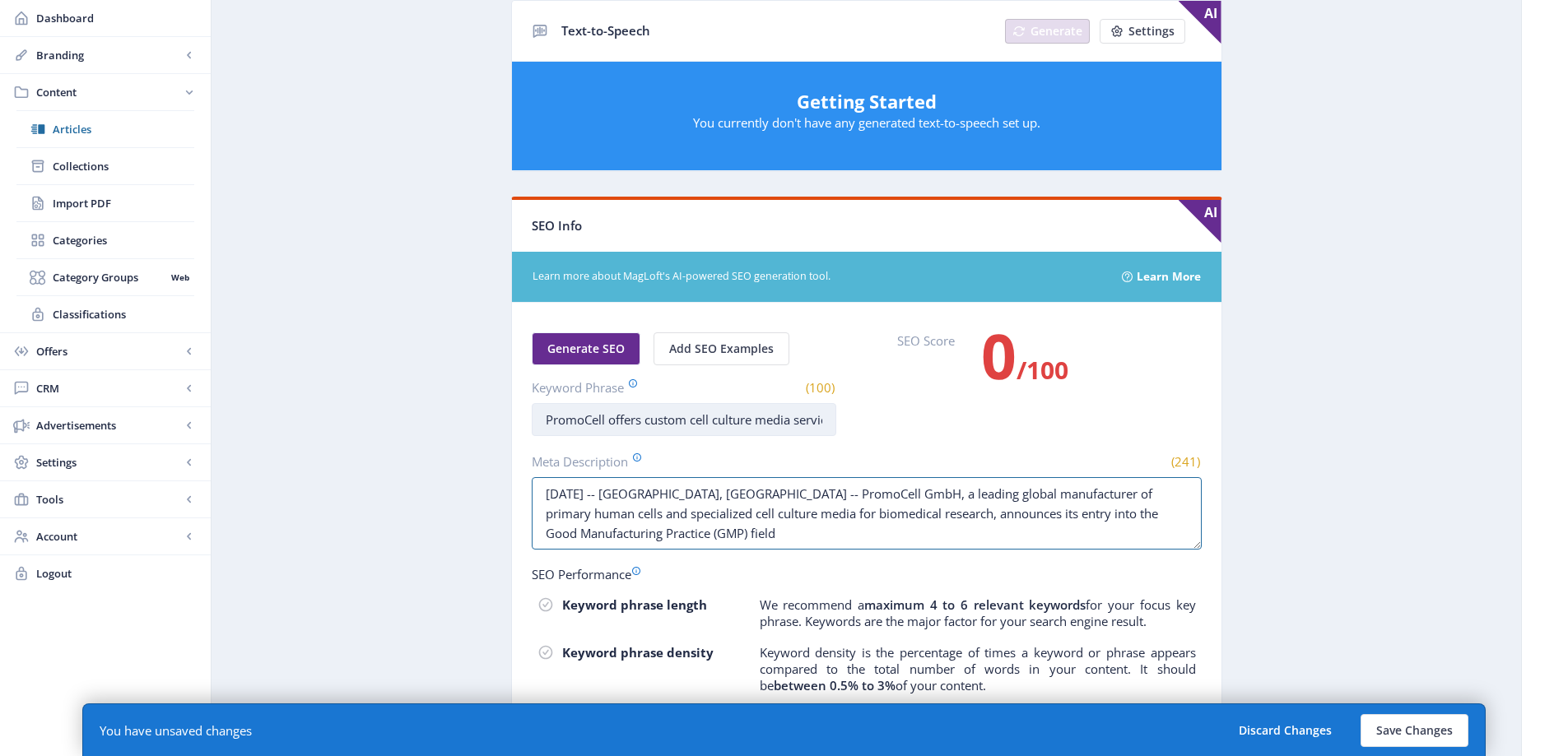
type textarea "[DATE] -- [GEOGRAPHIC_DATA], [GEOGRAPHIC_DATA] -- PromoCell GmbH, a leading glo…"
drag, startPoint x: 720, startPoint y: 422, endPoint x: 1088, endPoint y: 422, distance: 368.0
click at [1088, 422] on div "Generate SEO Add SEO Examples Keyword Phrase (100) PromoCell offers custom cell…" at bounding box center [867, 383] width 670 height 104
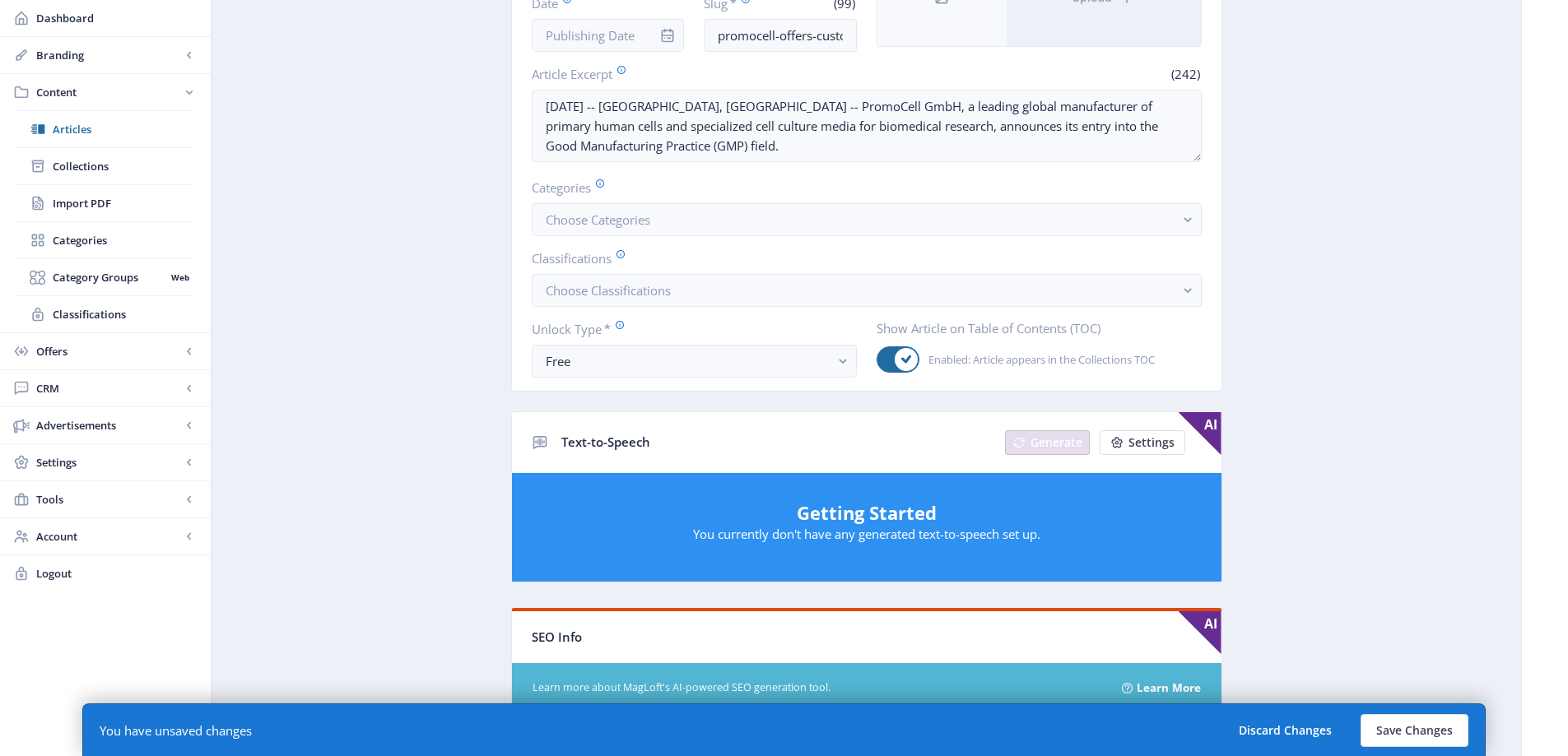
scroll to position [24, 0]
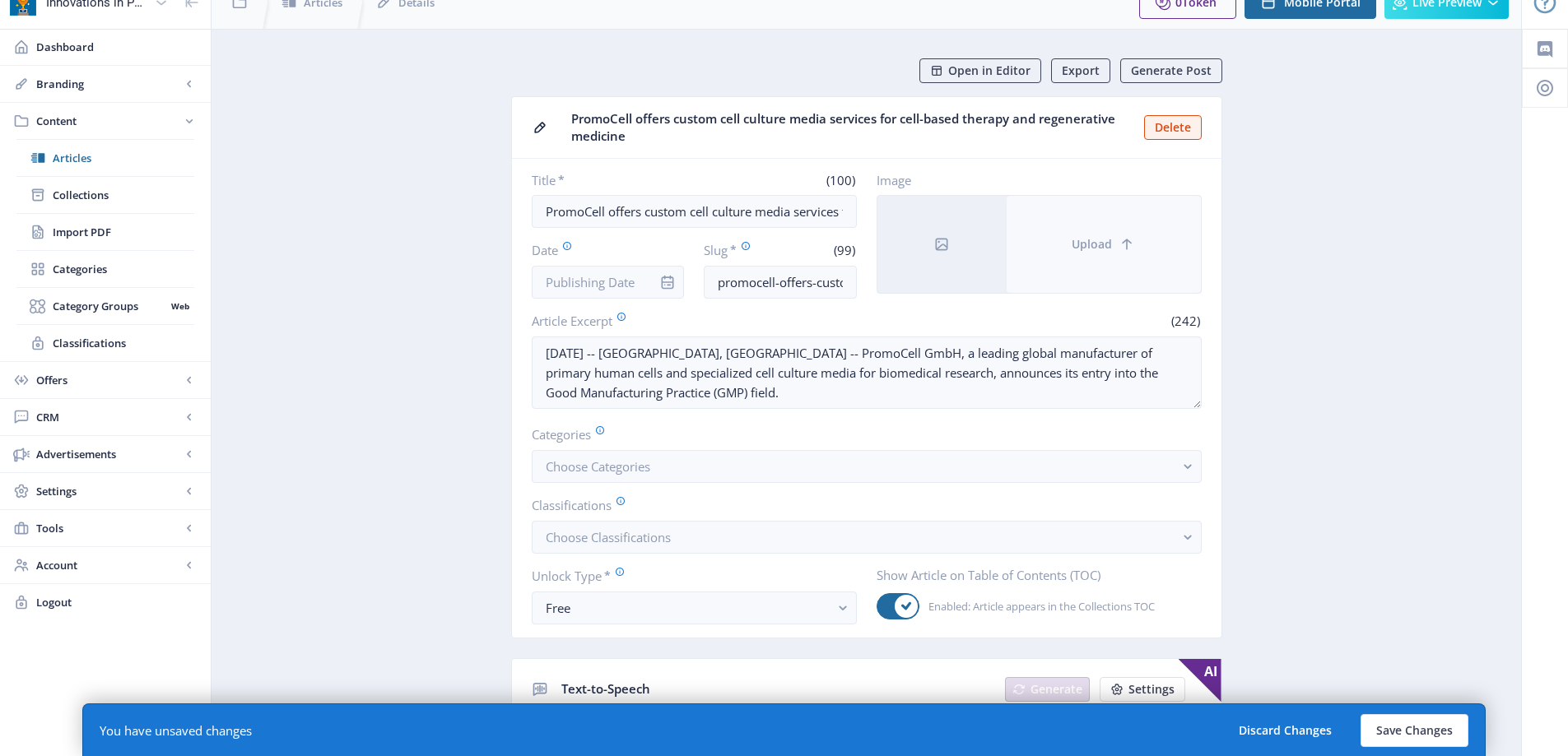
type input "PromoCell"
click at [1053, 243] on button "Upload" at bounding box center [1104, 245] width 194 height 97
click at [1072, 268] on button "Upload" at bounding box center [1104, 245] width 194 height 97
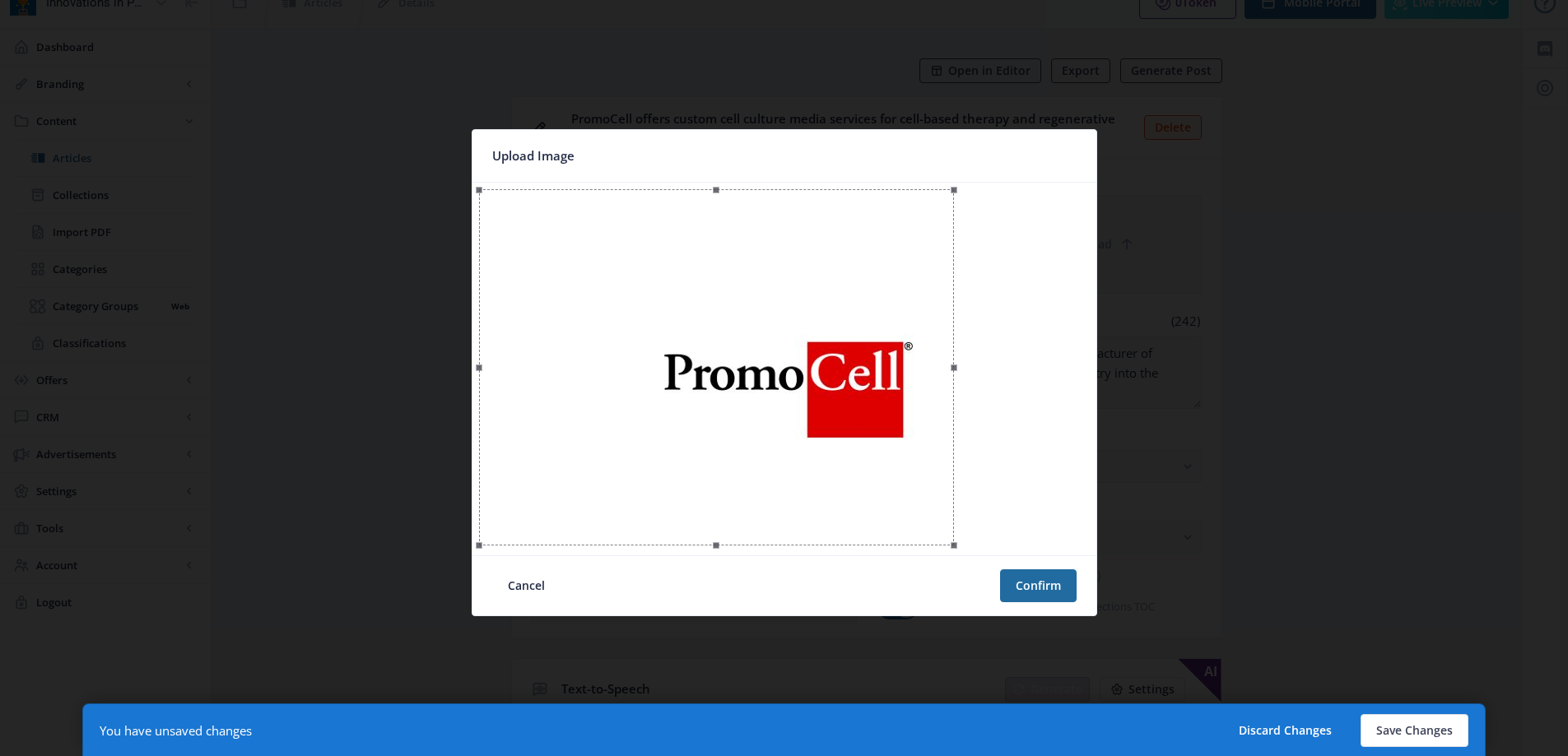
scroll to position [0, 0]
drag, startPoint x: 789, startPoint y: 364, endPoint x: 1088, endPoint y: 416, distance: 303.5
click at [1088, 411] on div at bounding box center [851, 367] width 475 height 356
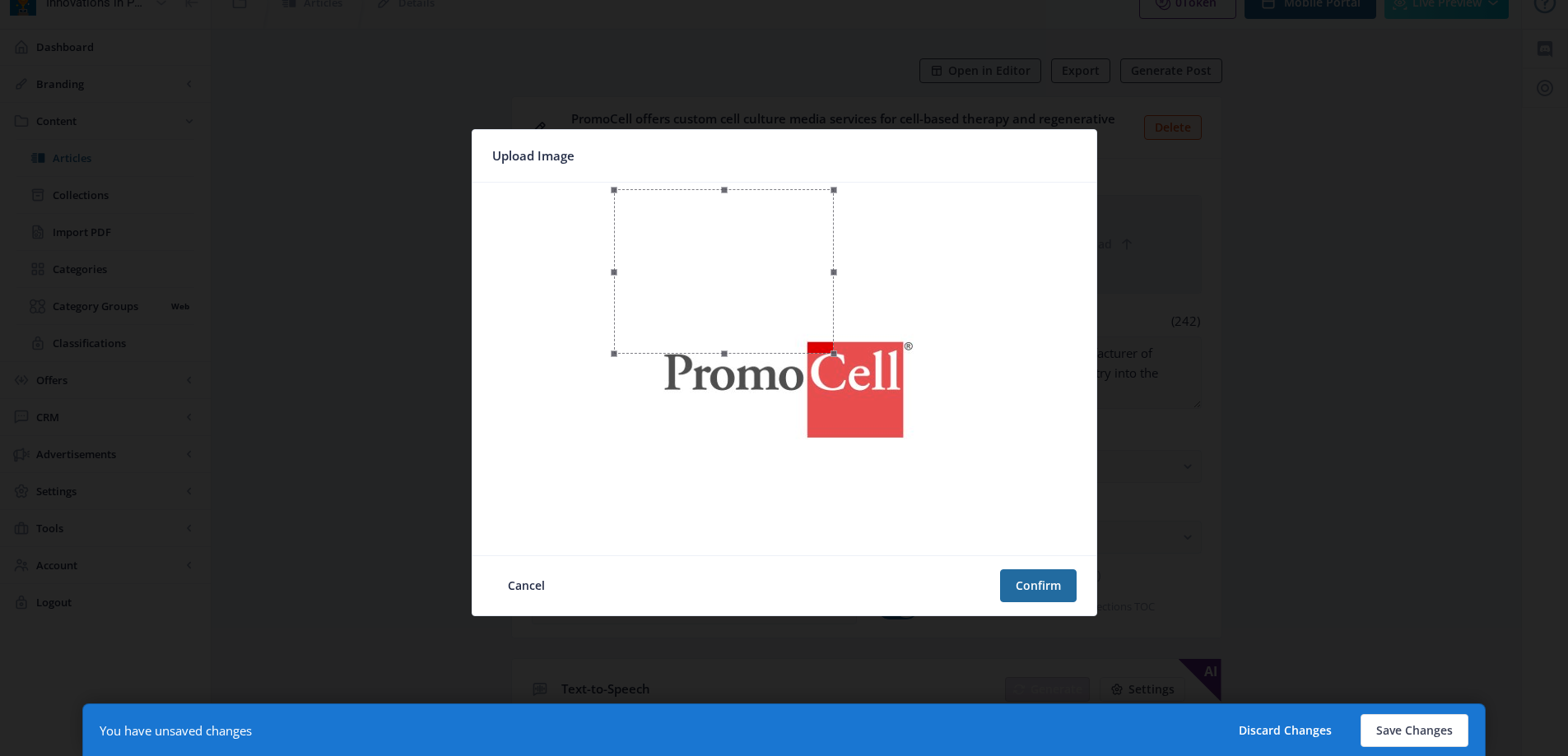
drag, startPoint x: 1091, startPoint y: 544, endPoint x: 836, endPoint y: 410, distance: 288.1
click at [836, 410] on div at bounding box center [784, 369] width 611 height 359
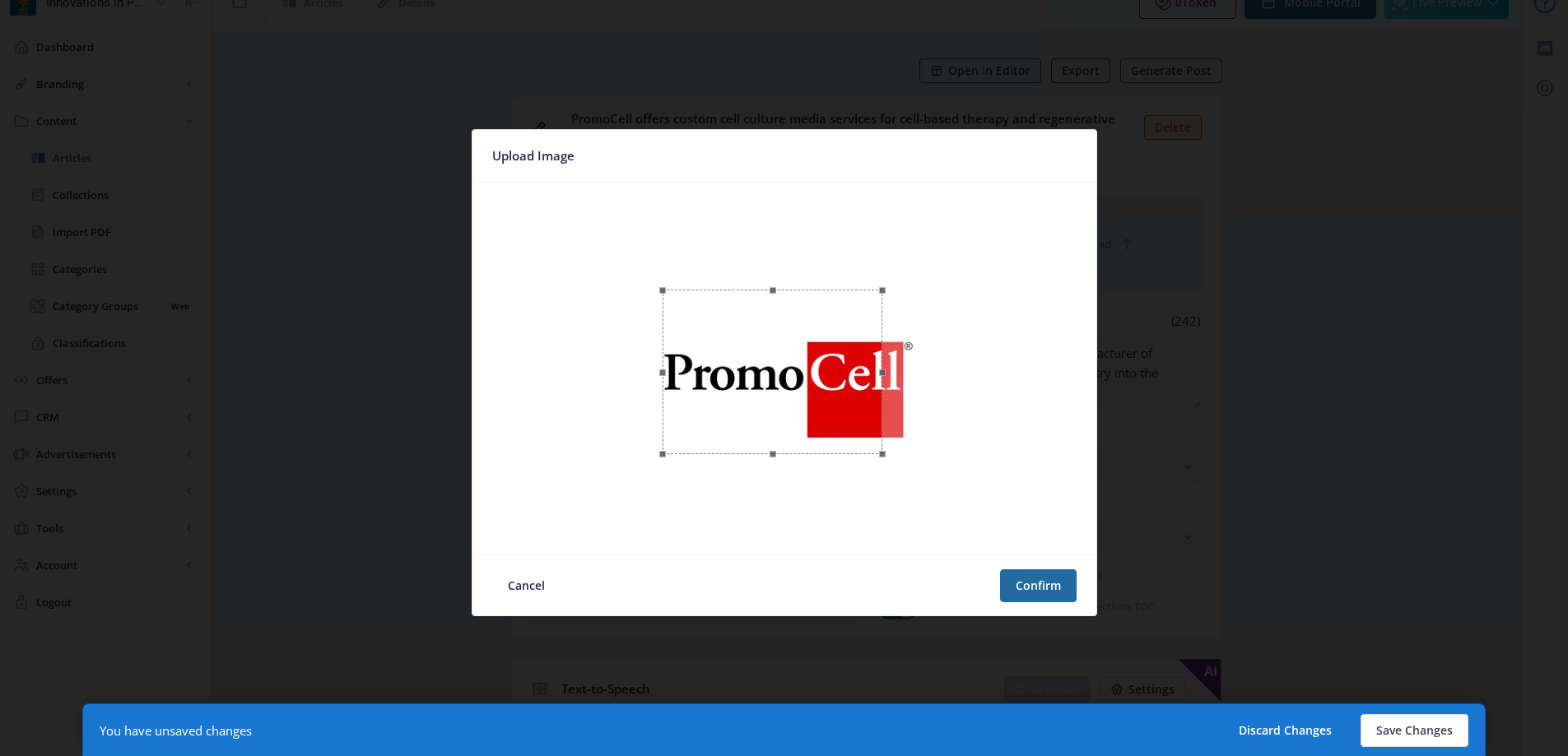
drag, startPoint x: 752, startPoint y: 273, endPoint x: 802, endPoint y: 374, distance: 112.7
click at [802, 374] on div at bounding box center [772, 372] width 219 height 165
drag, startPoint x: 889, startPoint y: 462, endPoint x: 912, endPoint y: 475, distance: 26.4
click at [912, 475] on span at bounding box center [913, 477] width 7 height 7
click at [842, 444] on div at bounding box center [787, 380] width 251 height 188
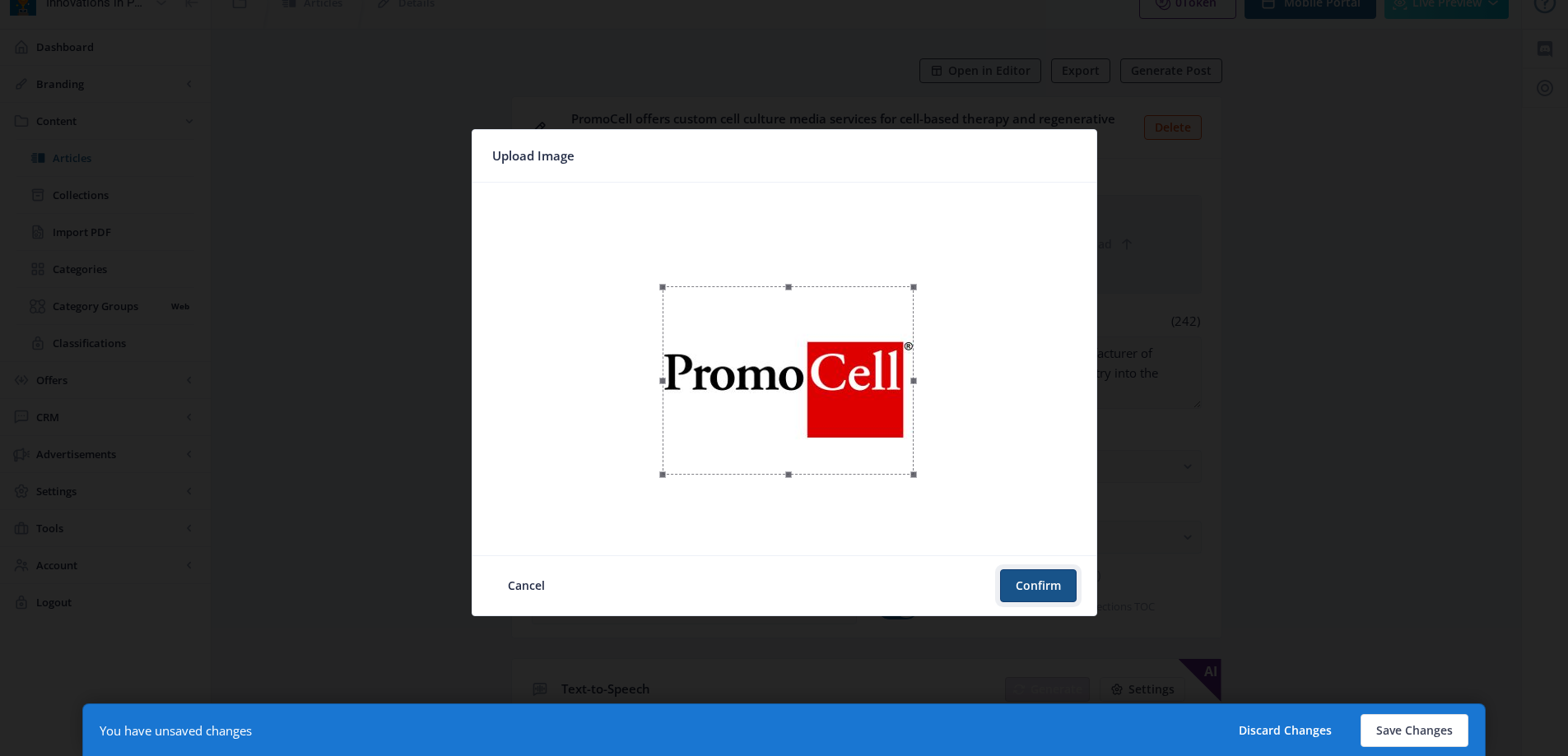
click at [1029, 597] on button "Confirm" at bounding box center [1038, 586] width 77 height 33
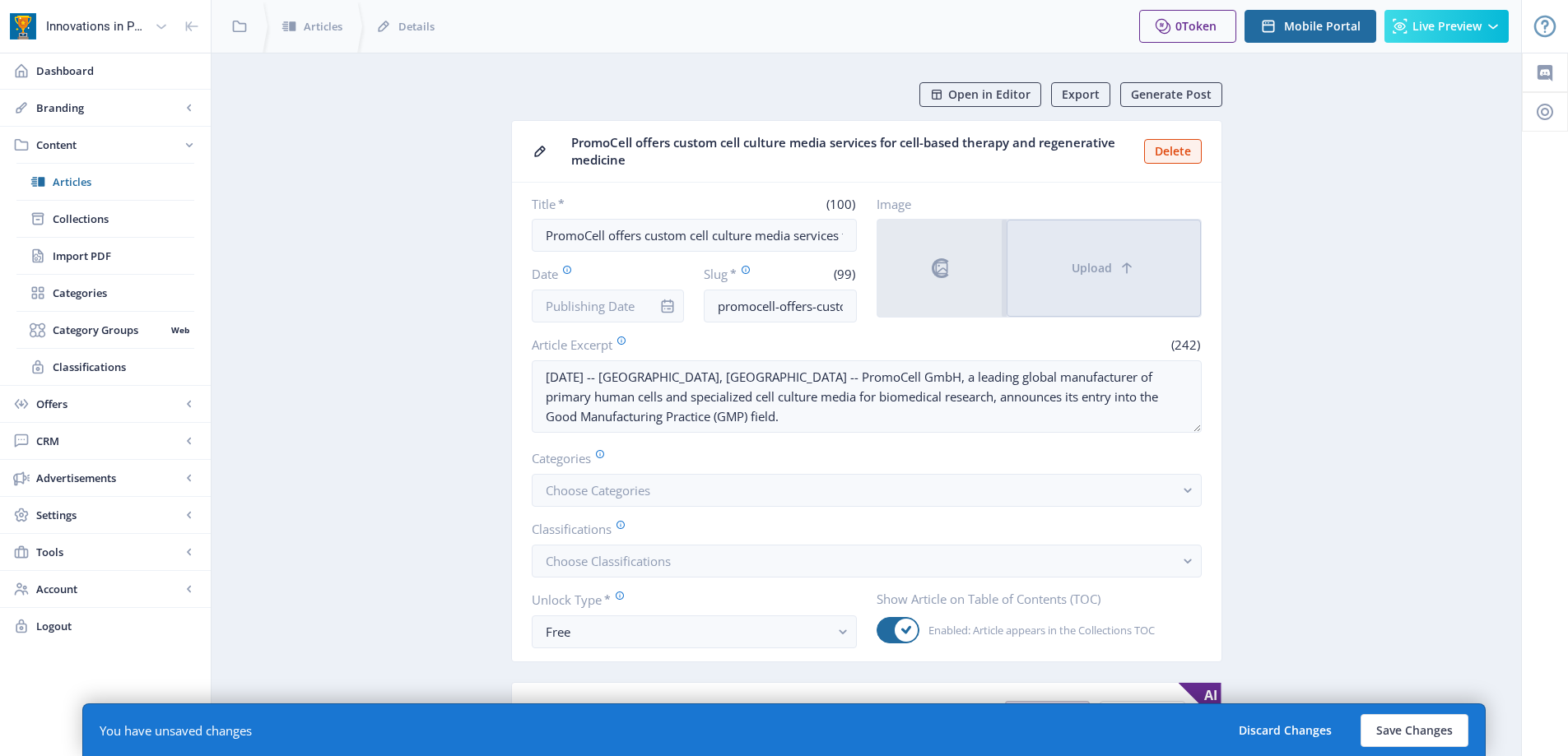
scroll to position [24, 0]
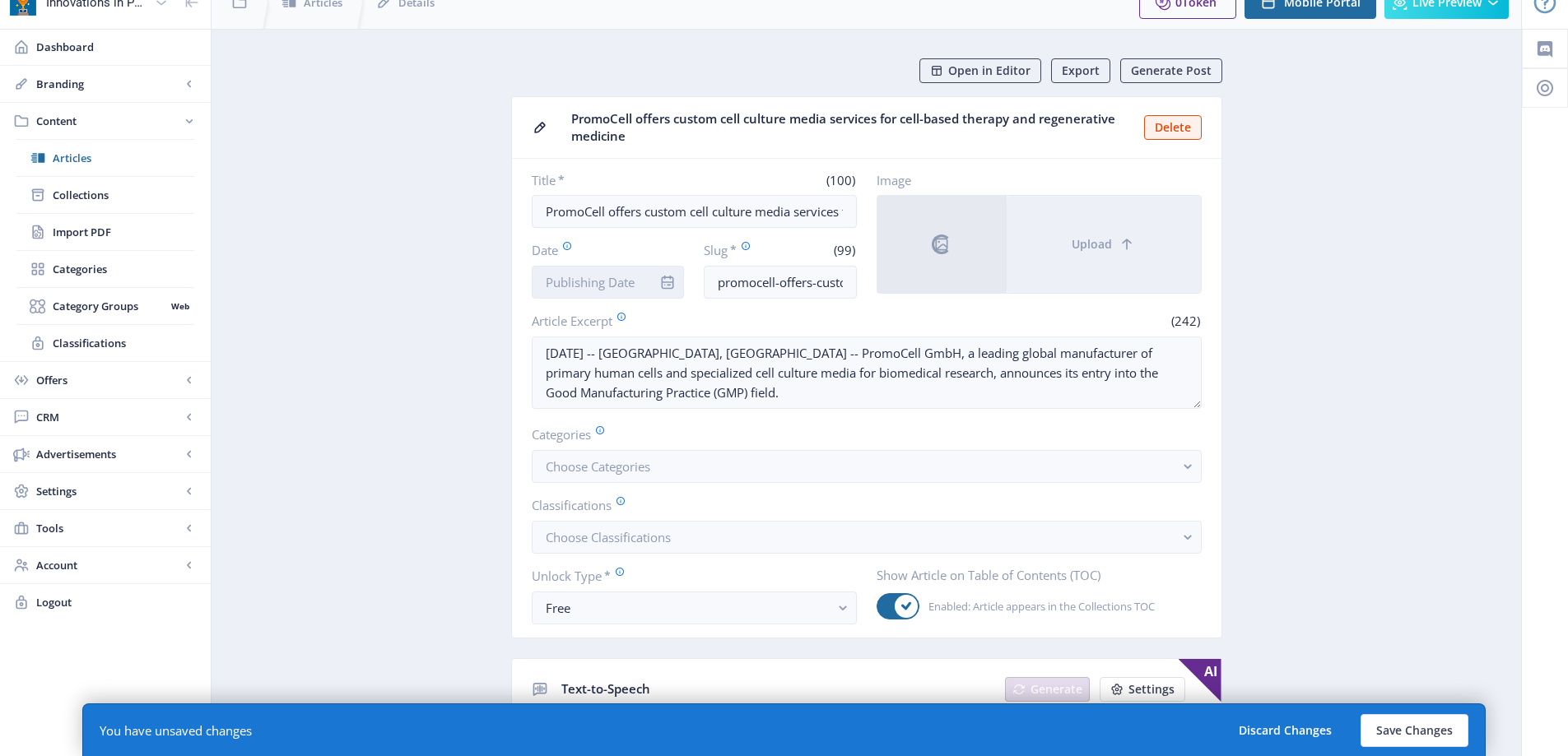
click at [574, 276] on input "Date" at bounding box center [609, 282] width 153 height 33
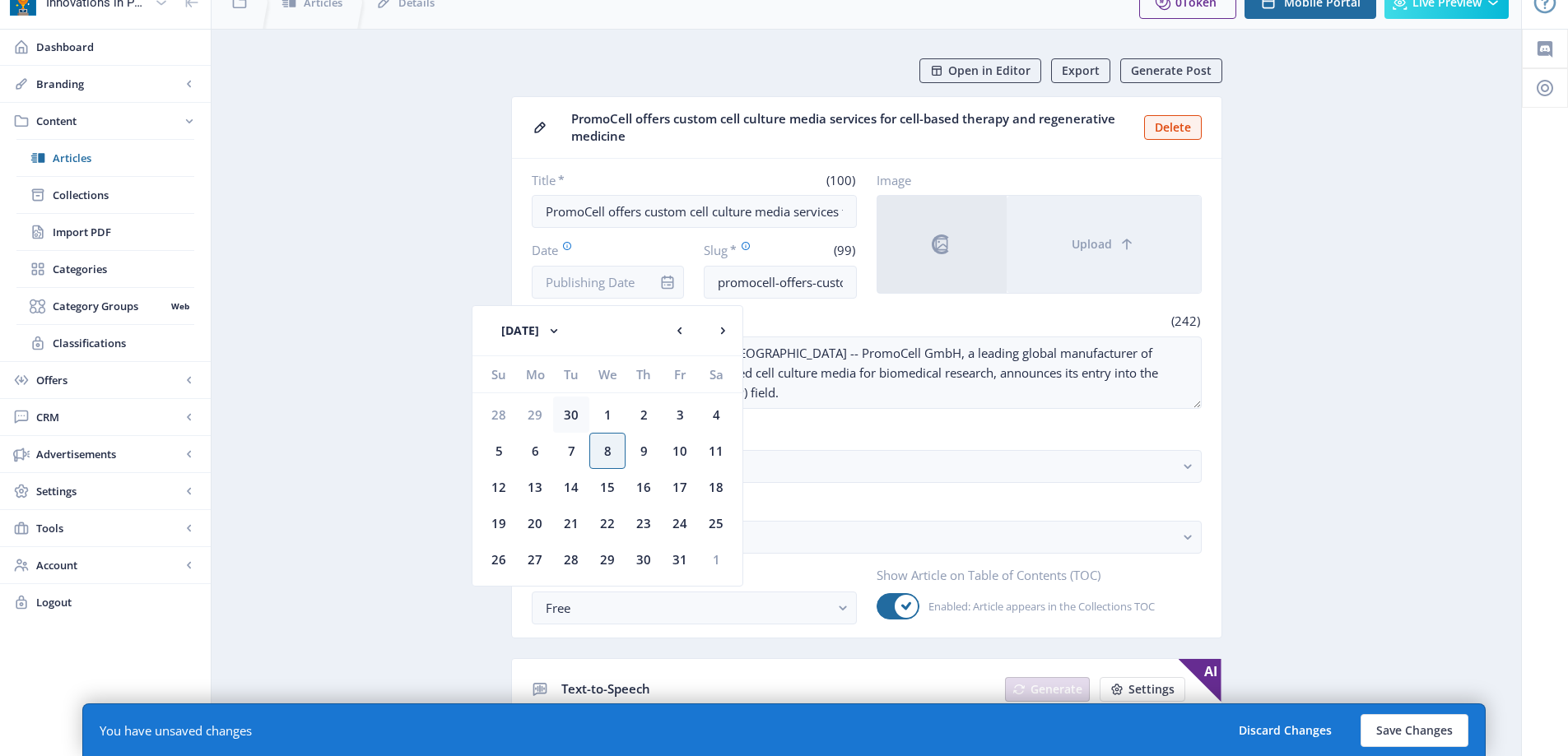
click at [570, 422] on div "30" at bounding box center [571, 414] width 36 height 36
type input "[DATE]"
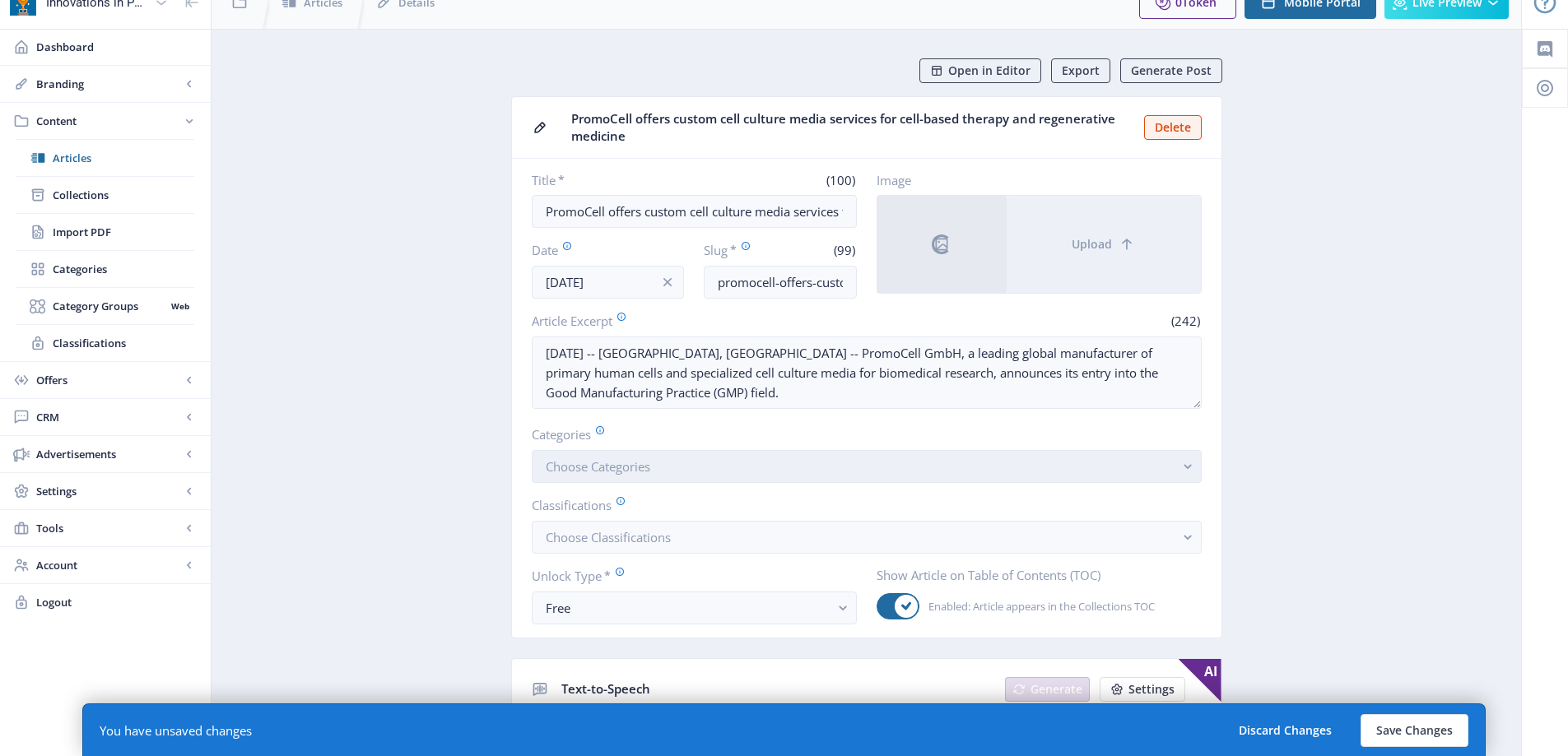
click at [662, 457] on button "Choose Categories" at bounding box center [867, 467] width 670 height 33
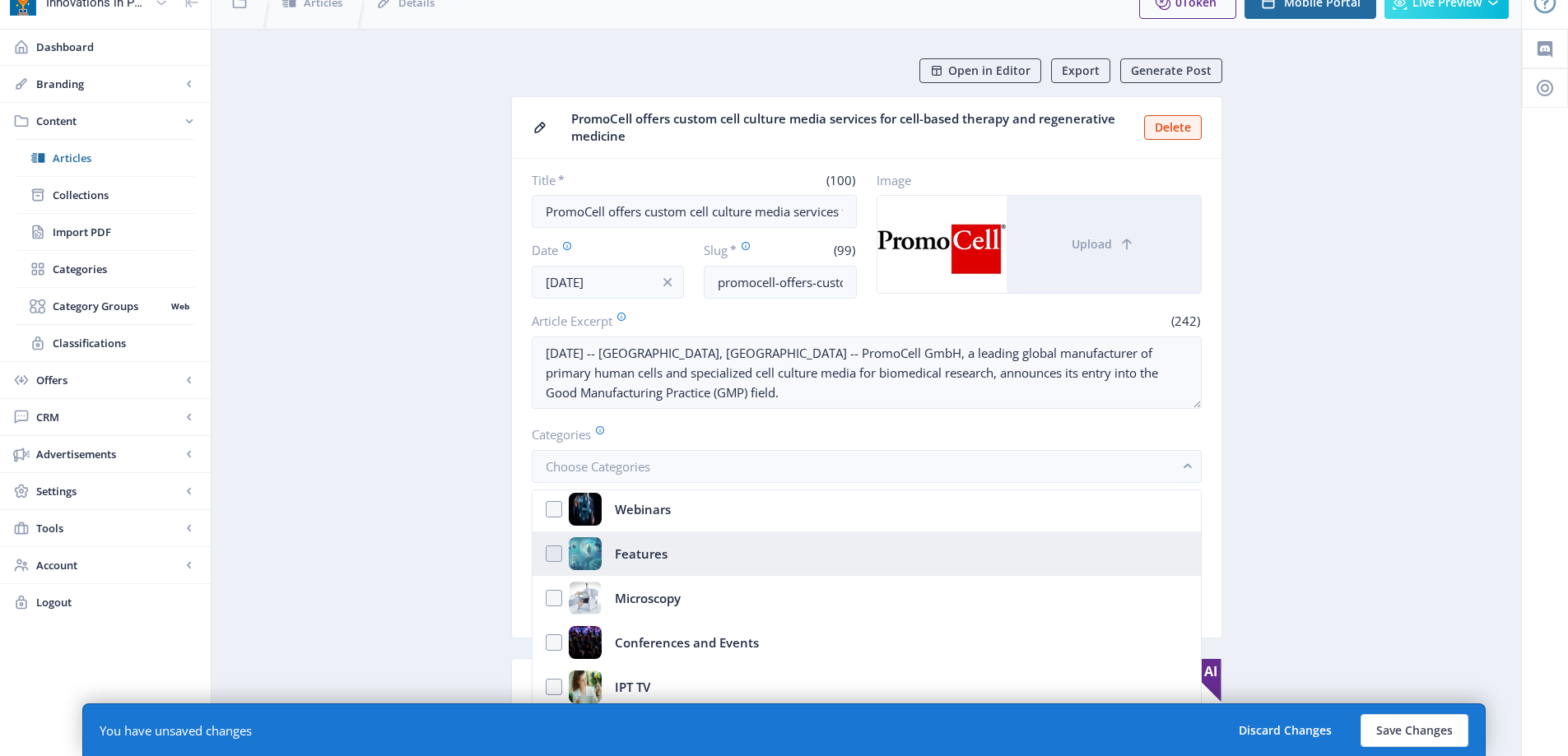
scroll to position [105, 0]
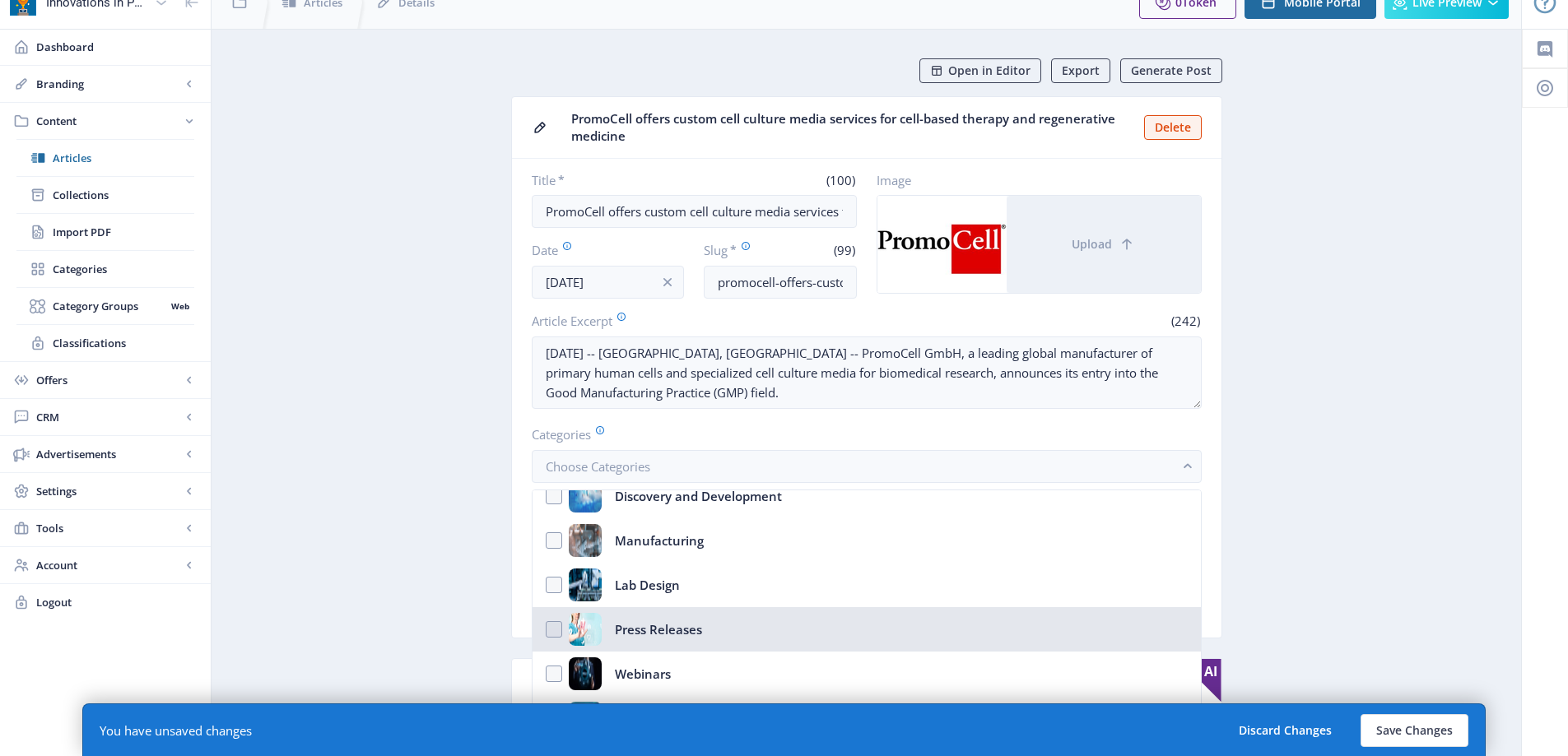
click at [686, 641] on div "Press Releases" at bounding box center [658, 629] width 87 height 33
checkbox input "true"
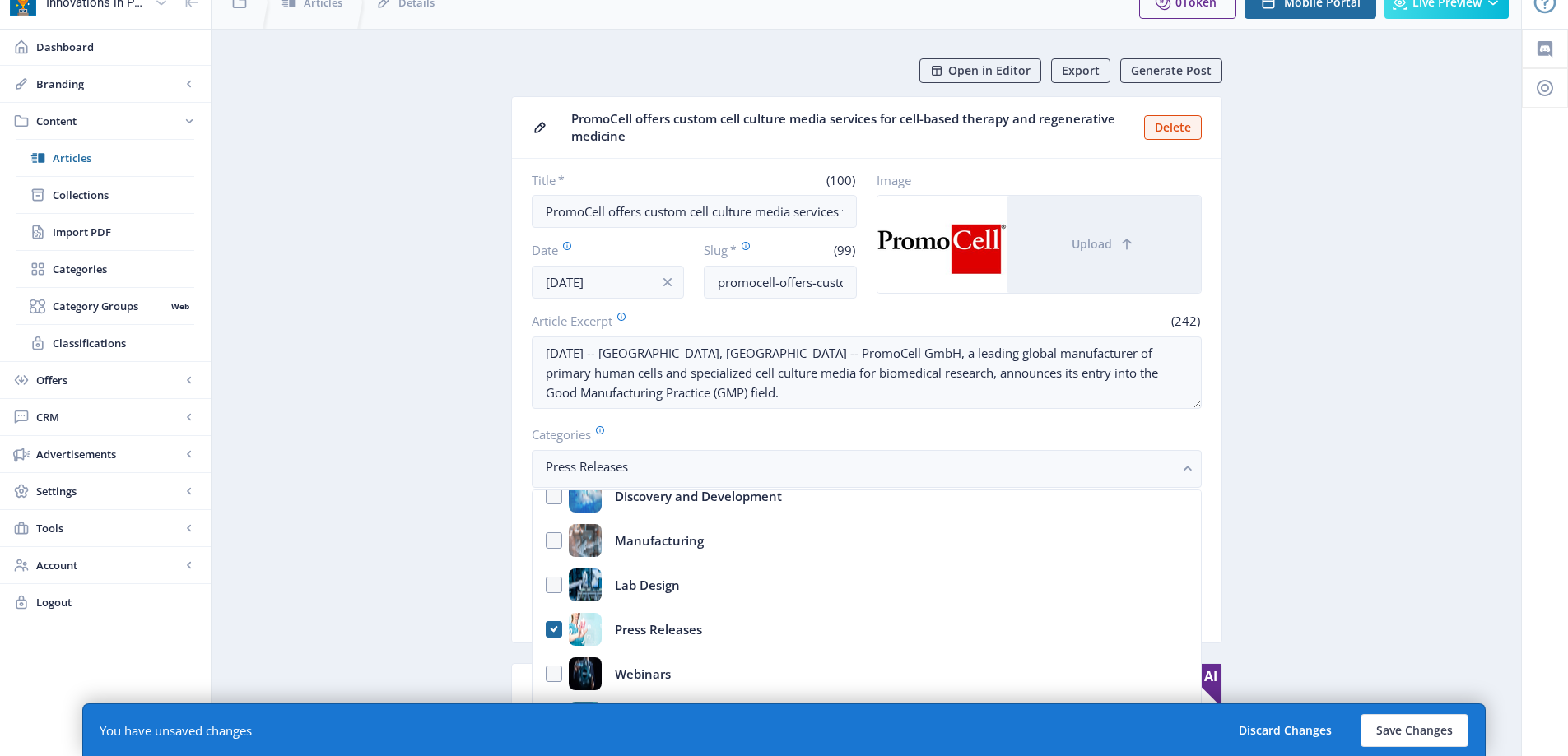
drag, startPoint x: 445, startPoint y: 549, endPoint x: 484, endPoint y: 541, distance: 39.8
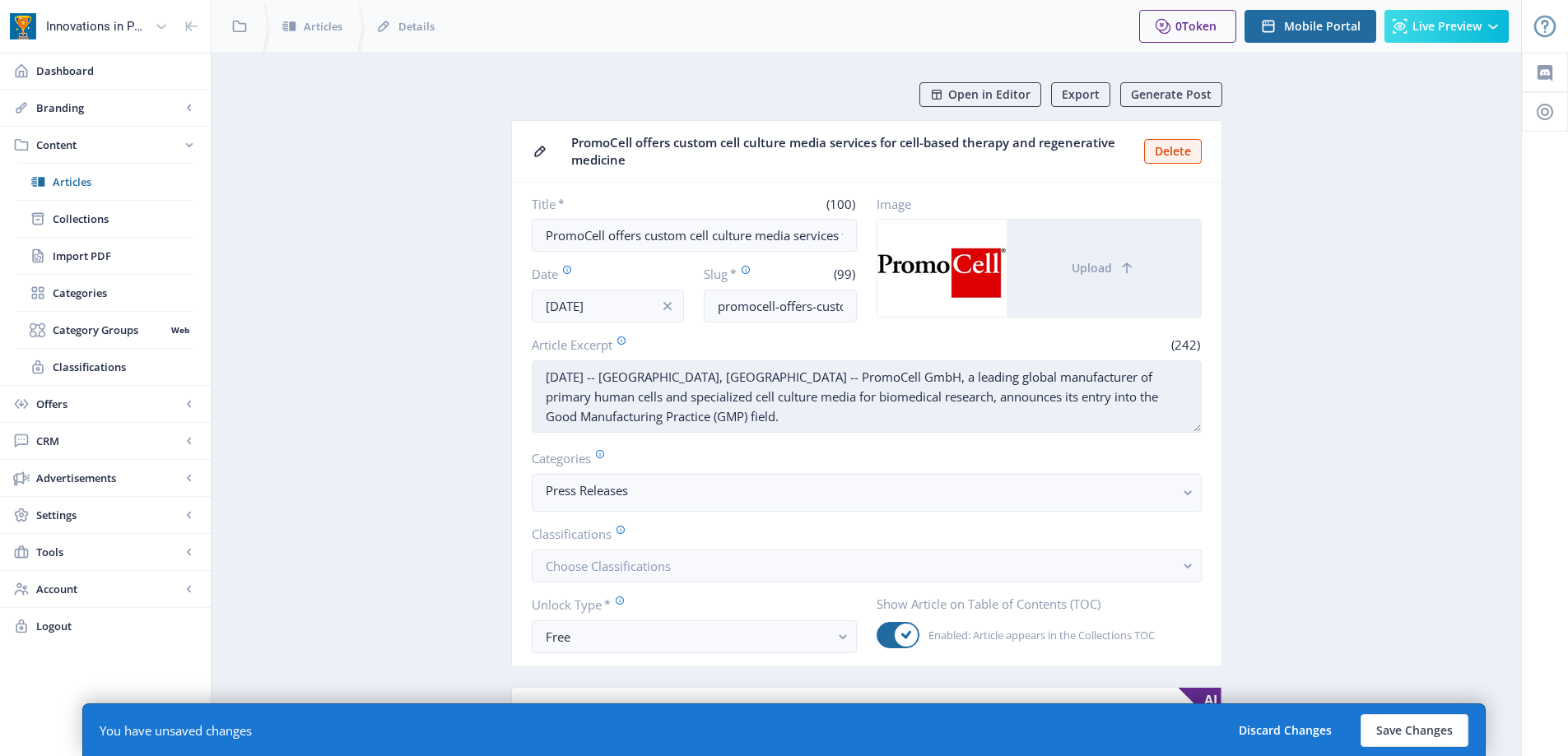
scroll to position [24, 0]
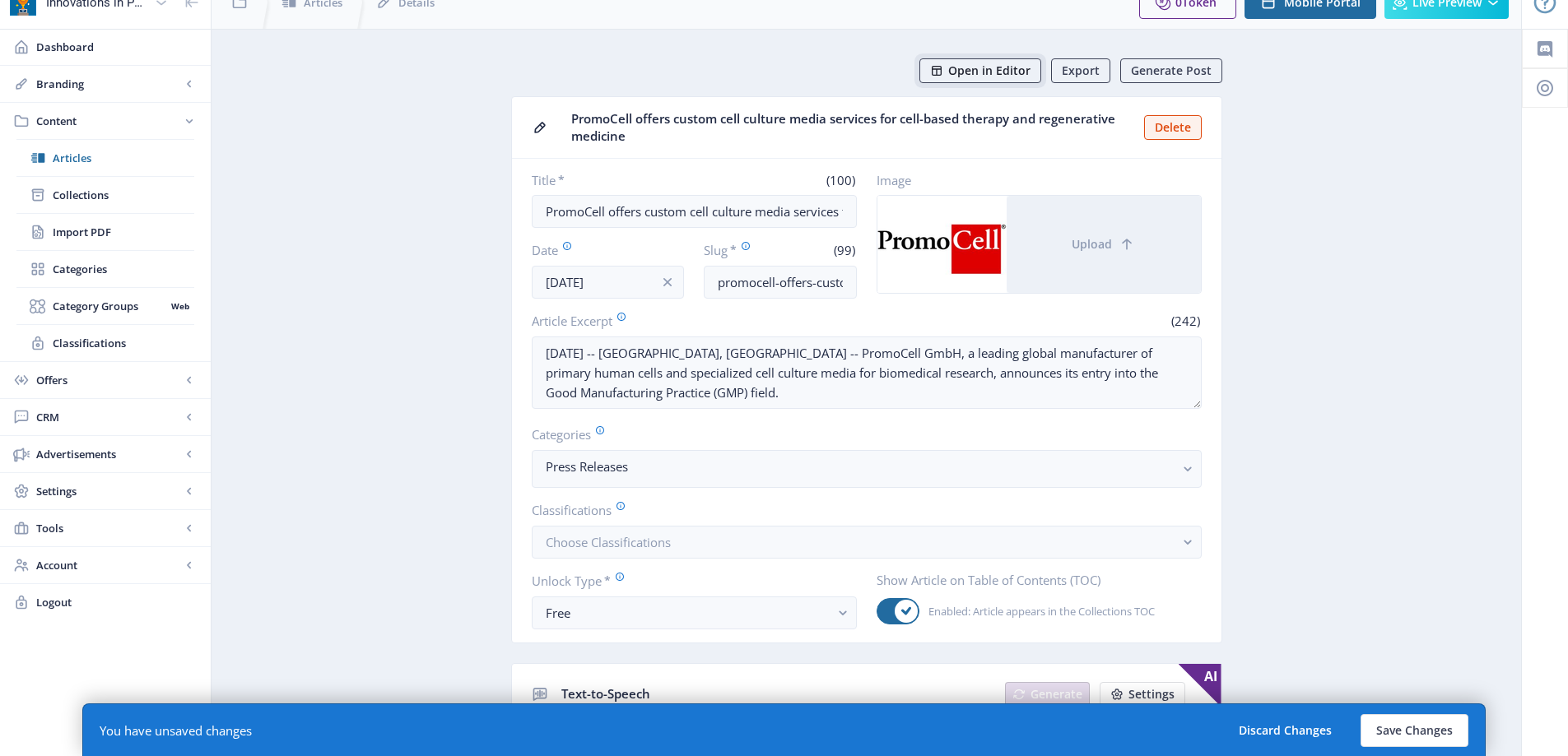
click at [991, 66] on span "Open in Editor" at bounding box center [988, 71] width 83 height 14
click at [1397, 723] on button "Save Changes" at bounding box center [1414, 731] width 108 height 33
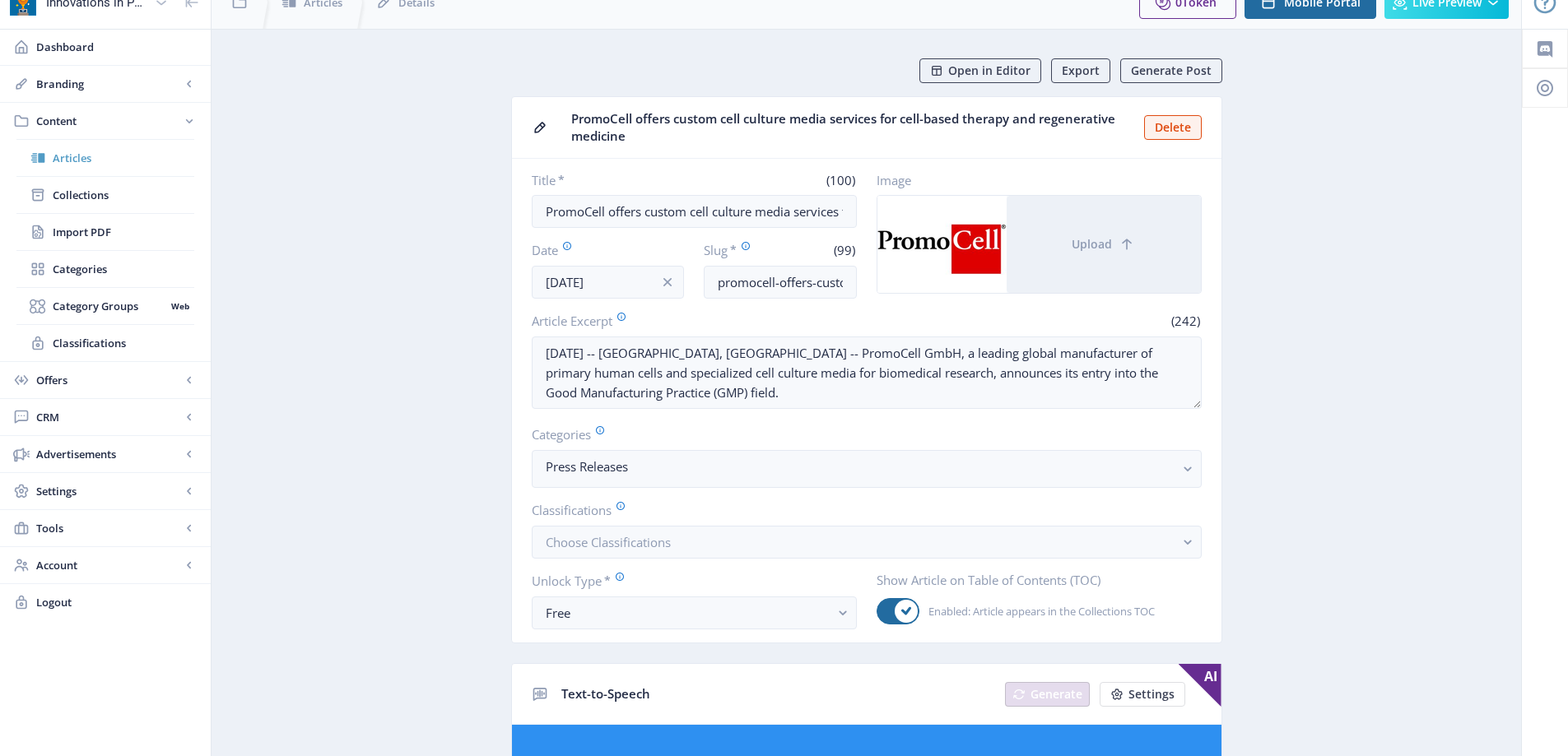
click at [91, 170] on link "Articles" at bounding box center [105, 157] width 178 height 36
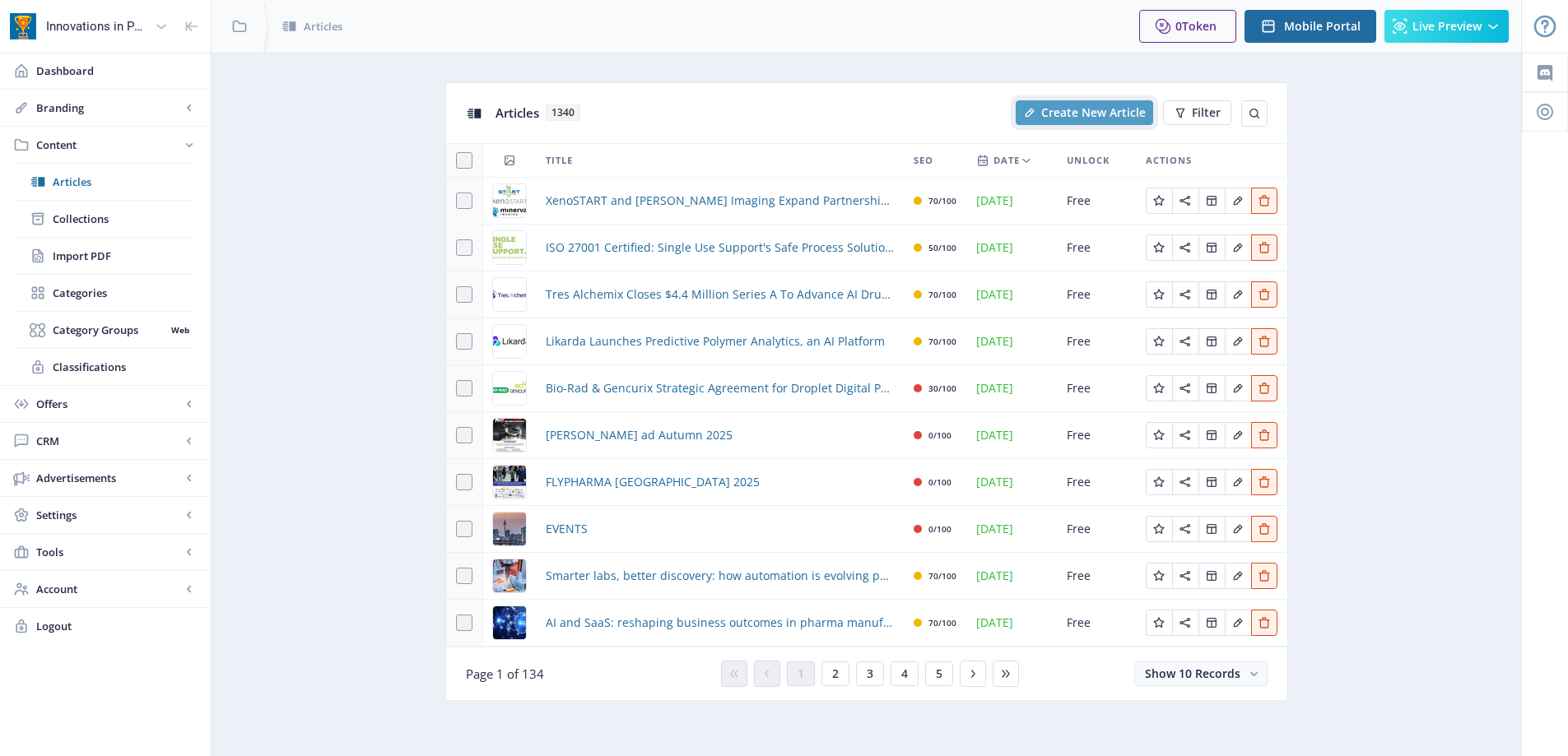
click at [1075, 116] on span "Create New Article" at bounding box center [1093, 113] width 105 height 14
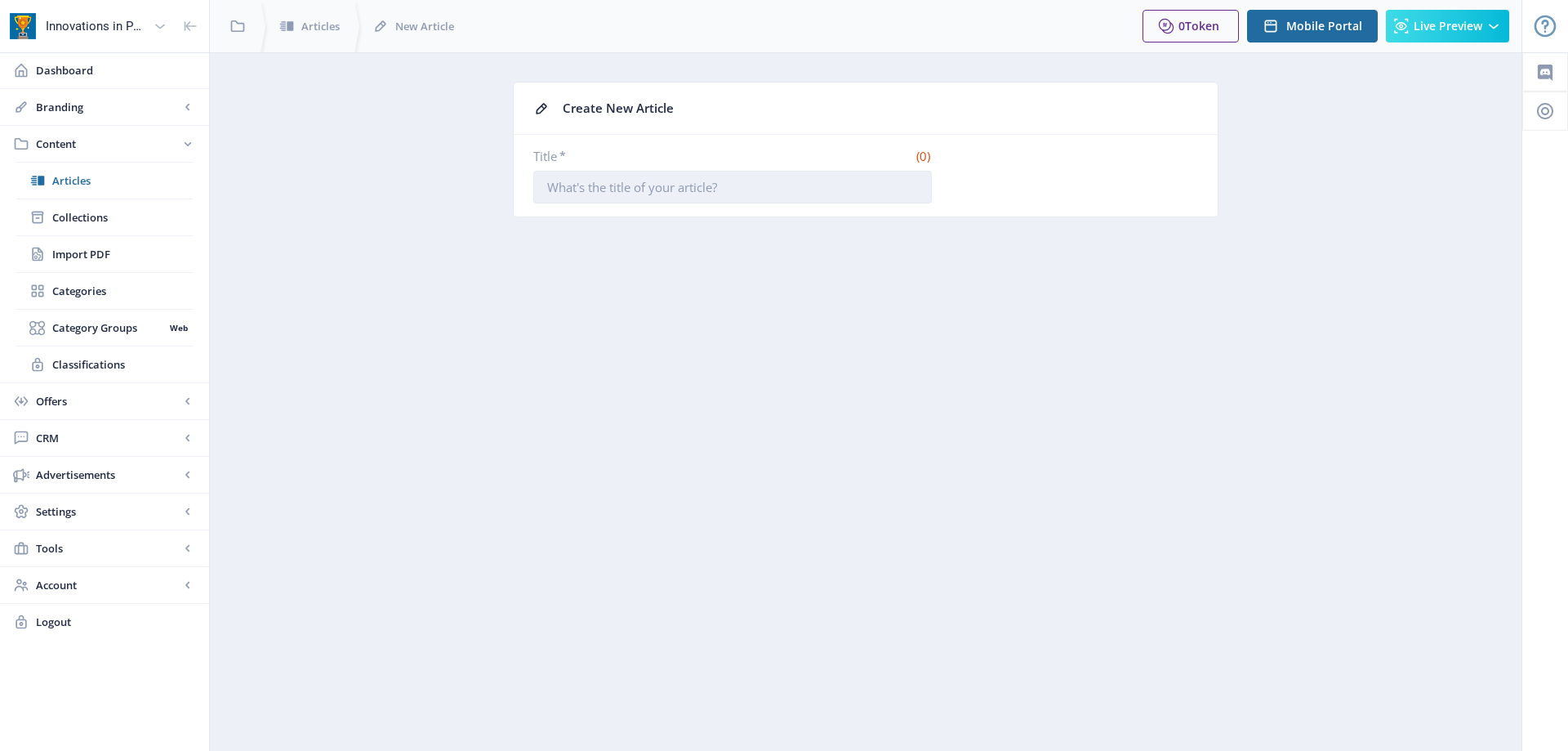
click at [752, 185] on input "Title *" at bounding box center [732, 187] width 399 height 33
paste input "MOLCURE Joins Forces with Boehringer Ingelheim to Discover and Develop Innovati…"
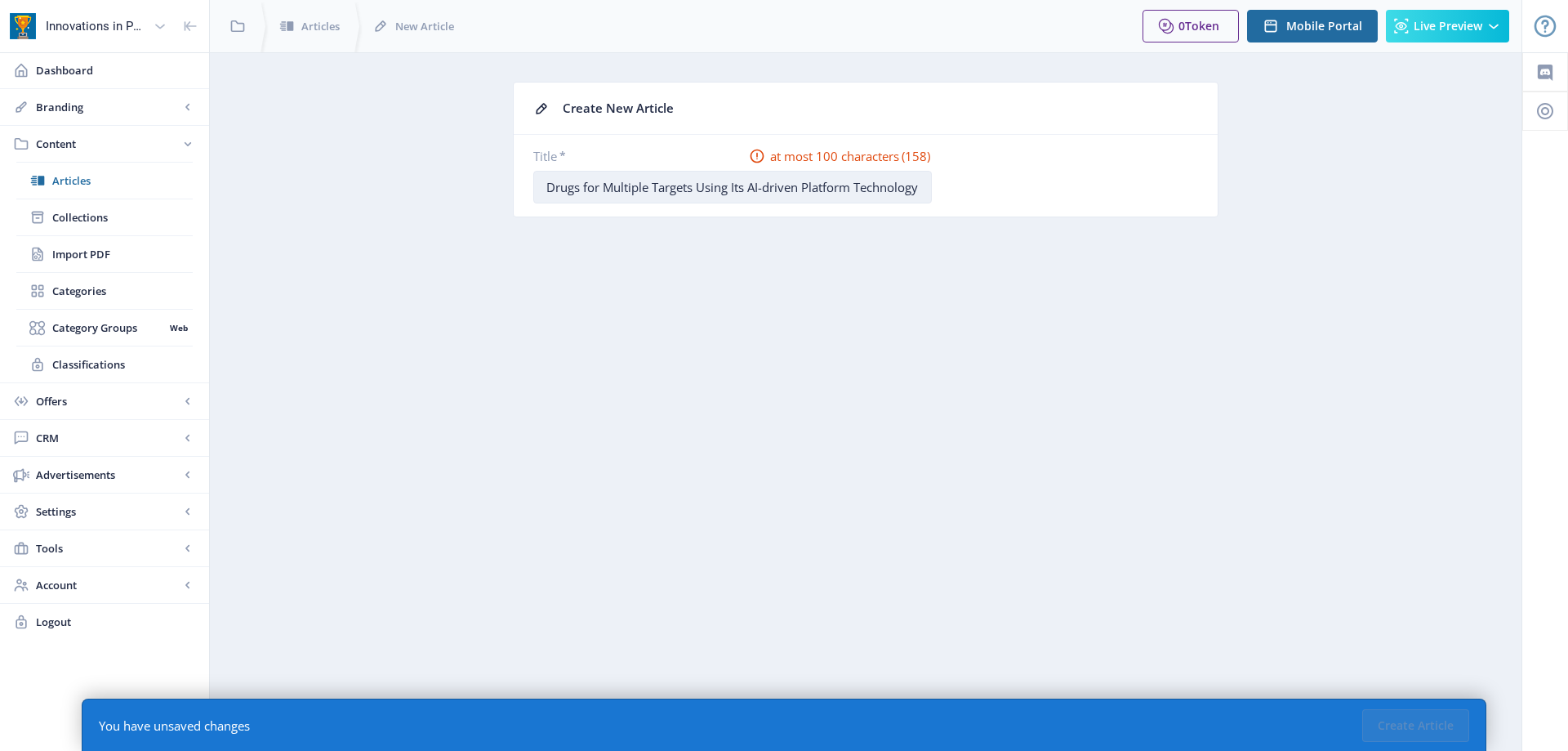
click at [587, 183] on input "MOLCURE Joins Forces with Boehringer Ingelheim to Discover and Develop Innovati…" at bounding box center [732, 187] width 399 height 33
drag, startPoint x: 750, startPoint y: 187, endPoint x: 1046, endPoint y: 188, distance: 296.0
click at [1037, 190] on div "Title * at most 100 characters (158) MOLCURE Joins Forces with Boehringer Ingel…" at bounding box center [865, 175] width 665 height 56
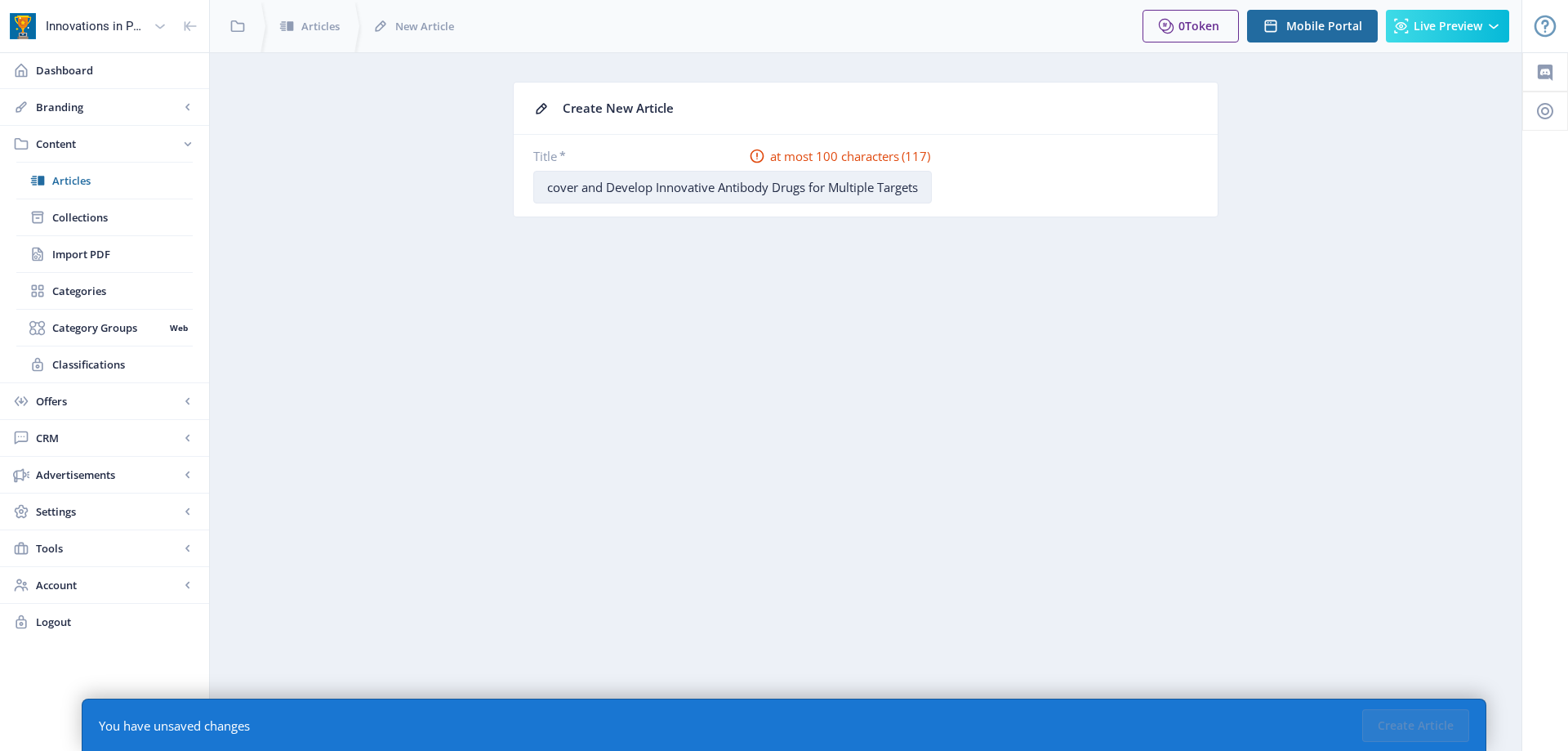
click at [721, 189] on input "MOLCURE Joins Forces with Boehringer Ingelheim to Discover and Develop Innovati…" at bounding box center [732, 187] width 399 height 33
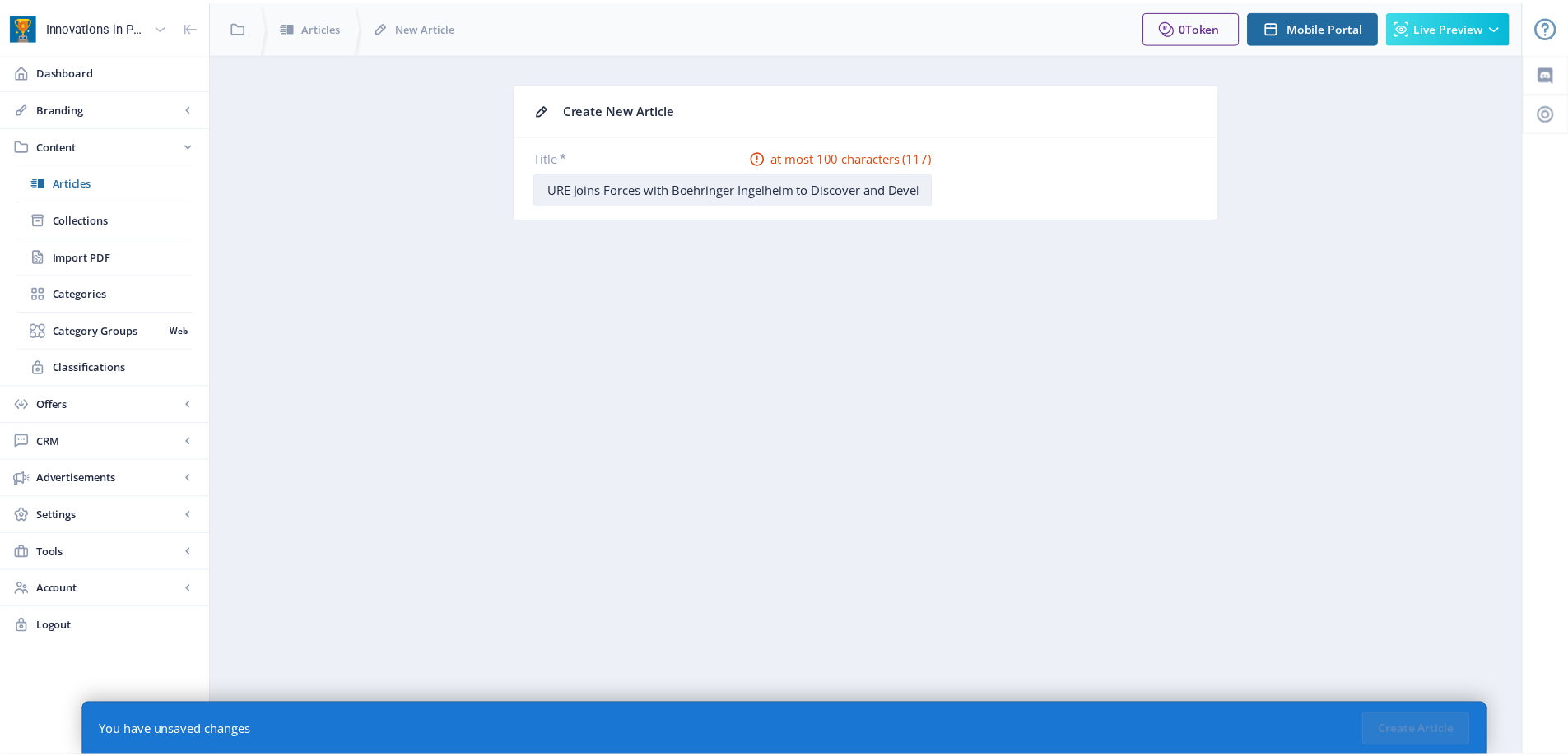
scroll to position [0, 0]
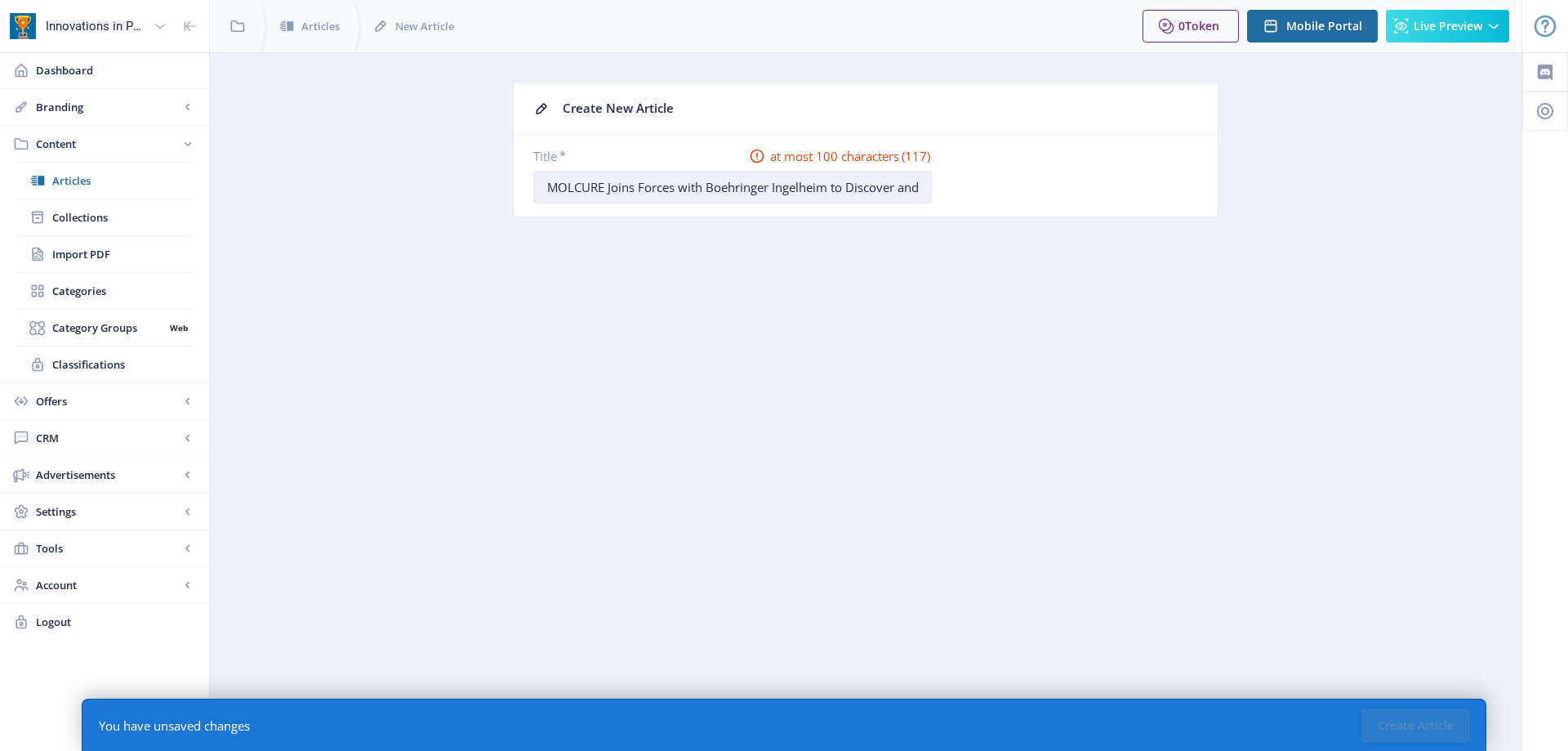
click at [851, 188] on input "MOLCURE Joins Forces with Boehringer Ingelheim to Discover and Develop Innovati…" at bounding box center [732, 187] width 399 height 33
type input "MOLCURE Joins Forces with Boehringer Ingelheim to D&D Innovative Antibody Drugs…"
click at [1385, 724] on button "Create Article" at bounding box center [1416, 726] width 107 height 33
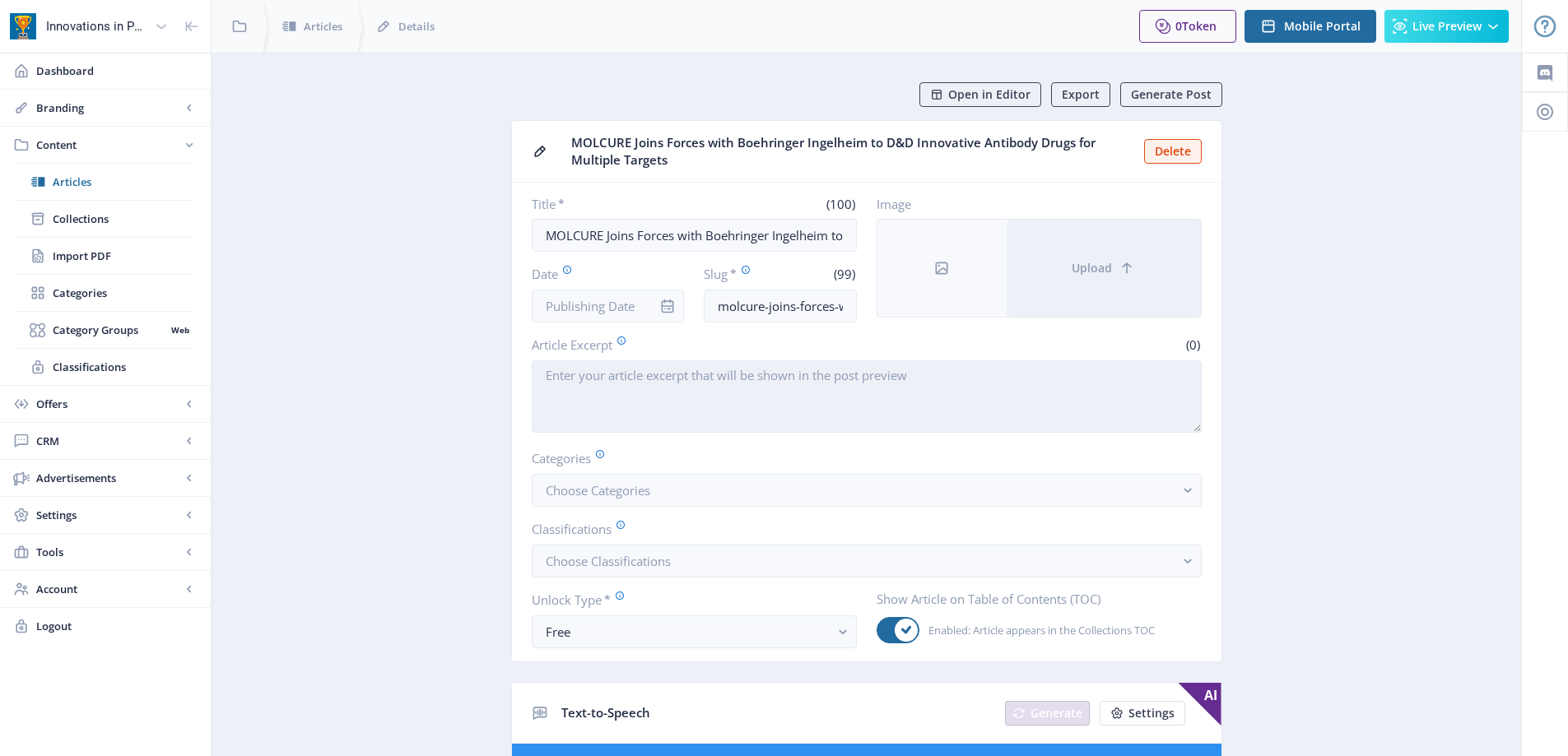
click at [608, 388] on textarea "Article Excerpt" at bounding box center [867, 396] width 670 height 73
paste textarea "[GEOGRAPHIC_DATA], [GEOGRAPHIC_DATA], [DATE] / Biotech Newswire / -- MOLCURE In…"
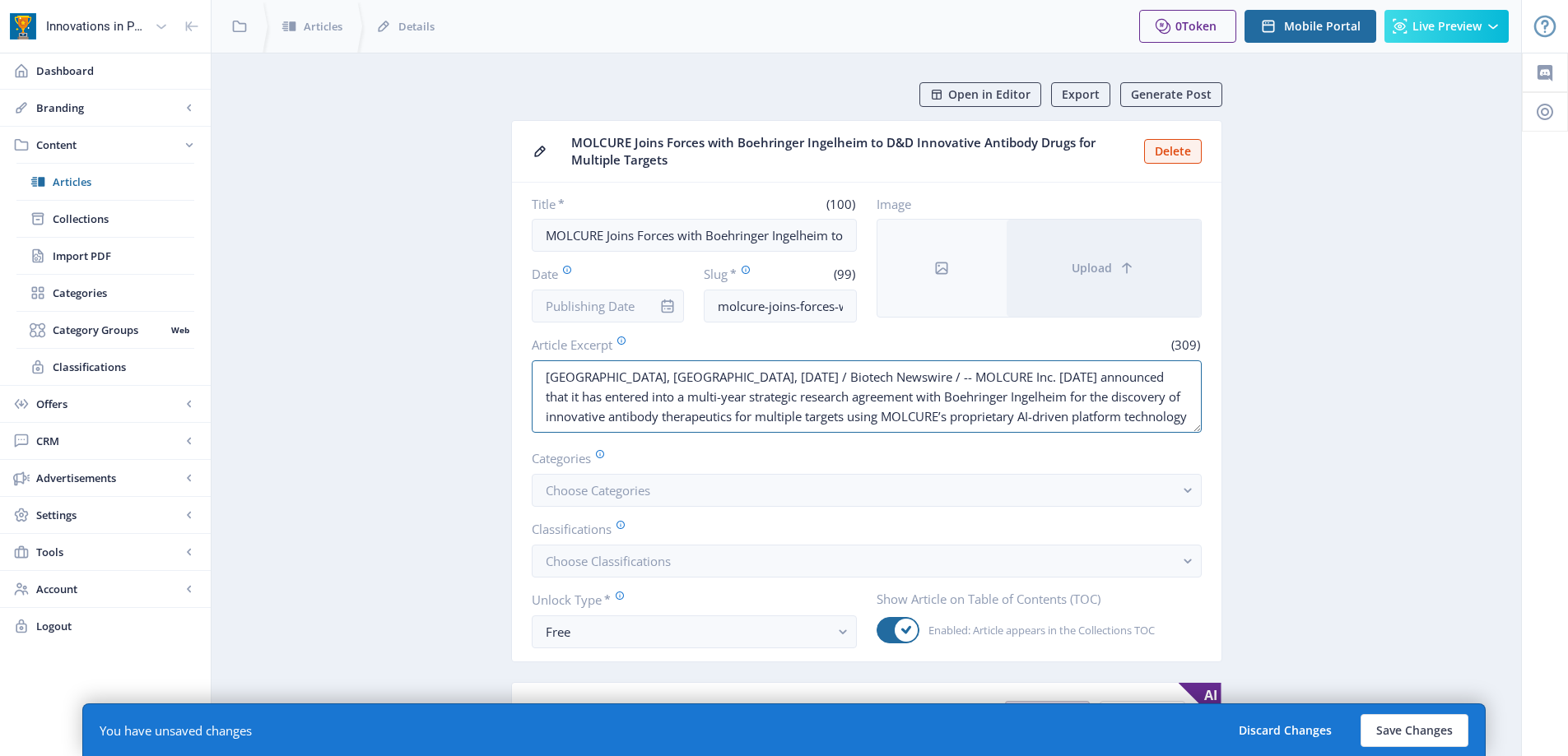
drag, startPoint x: 629, startPoint y: 376, endPoint x: 516, endPoint y: 370, distance: 113.2
click at [516, 370] on nb-card-body "Title * (100) MOLCURE Joins Forces with Boehringer Ingelheim to D&D Innovative …" at bounding box center [866, 421] width 710 height 478
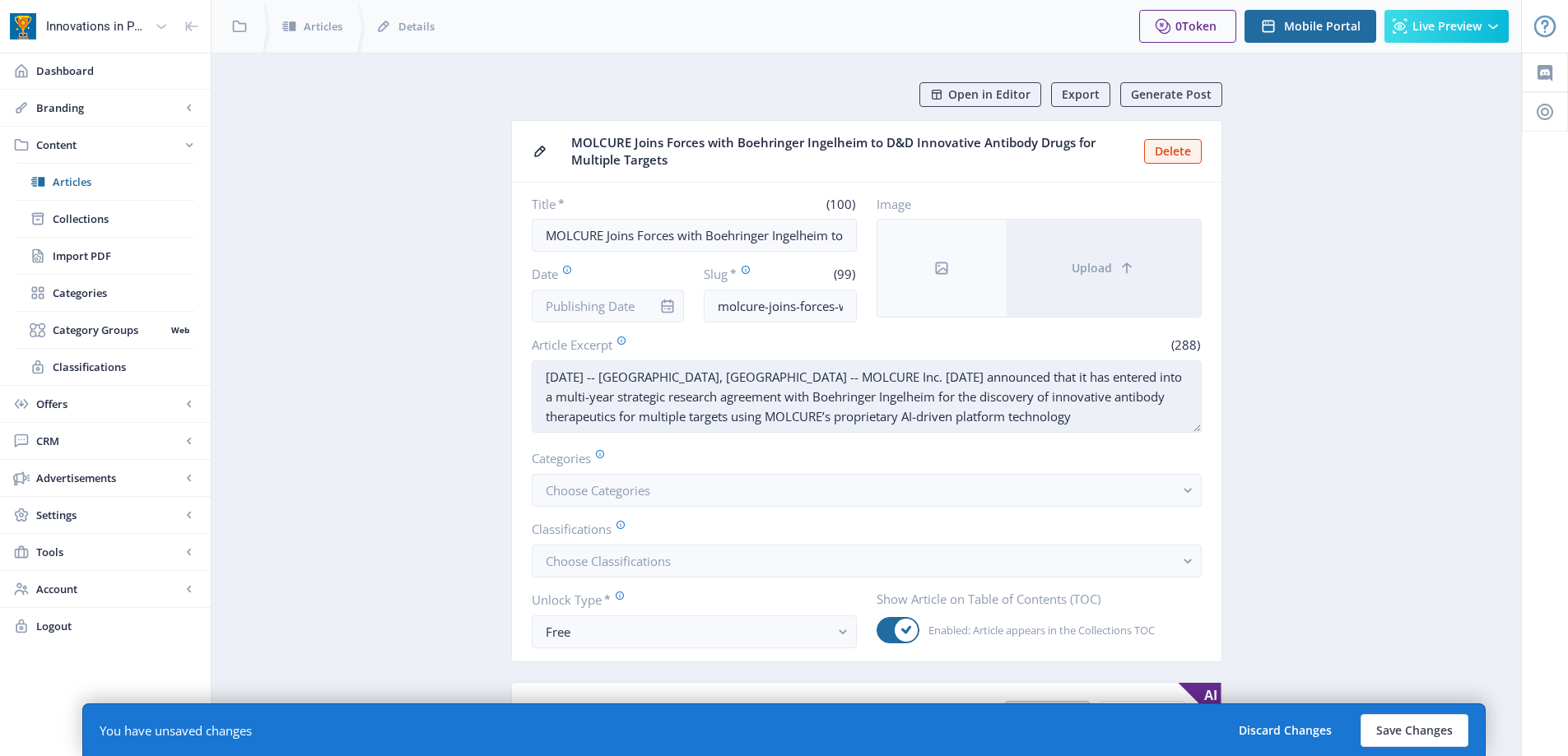
click at [951, 420] on textarea "[DATE] -- [GEOGRAPHIC_DATA], [GEOGRAPHIC_DATA] -- MOLCURE Inc. [DATE] announced…" at bounding box center [867, 396] width 670 height 73
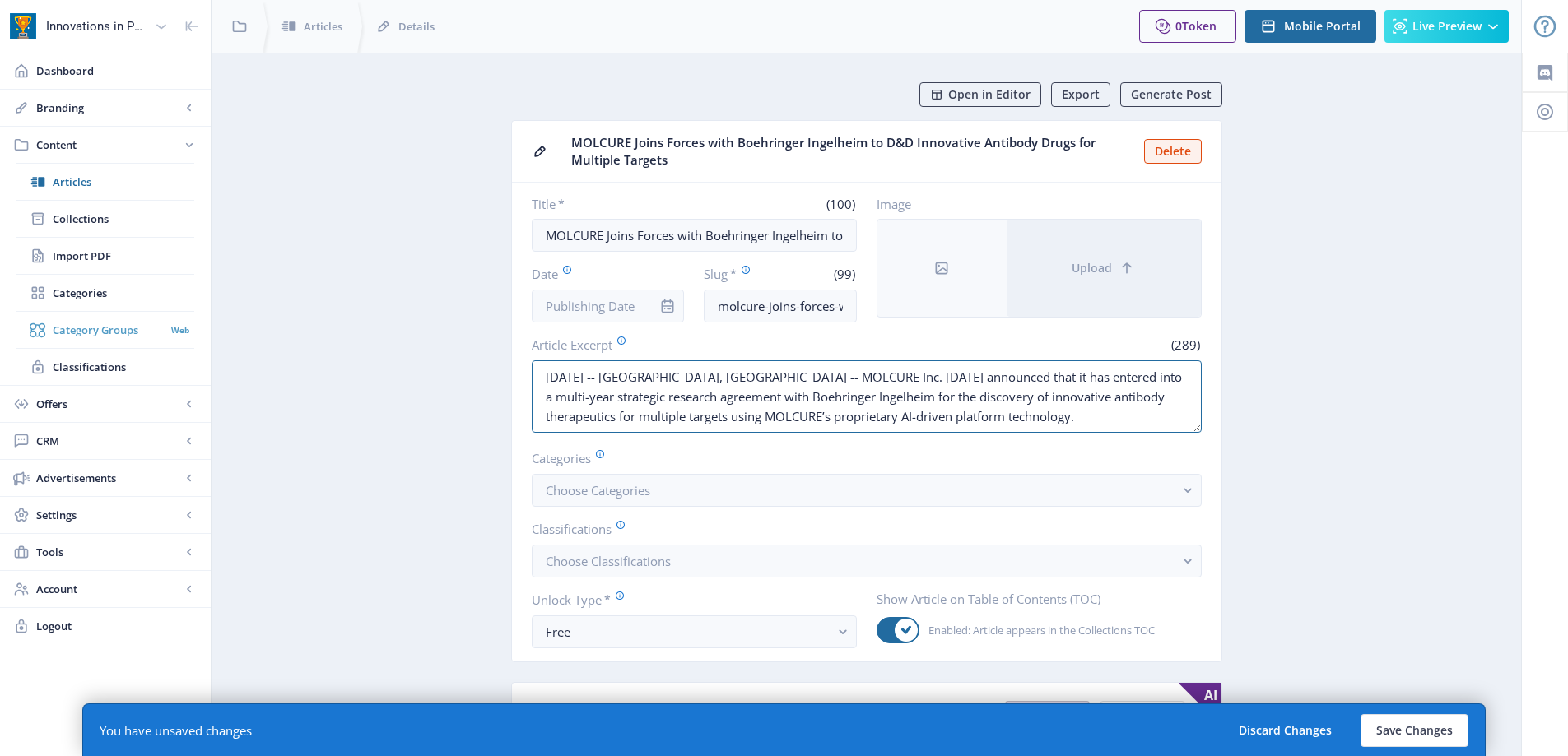
drag, startPoint x: 699, startPoint y: 397, endPoint x: 162, endPoint y: 318, distance: 542.8
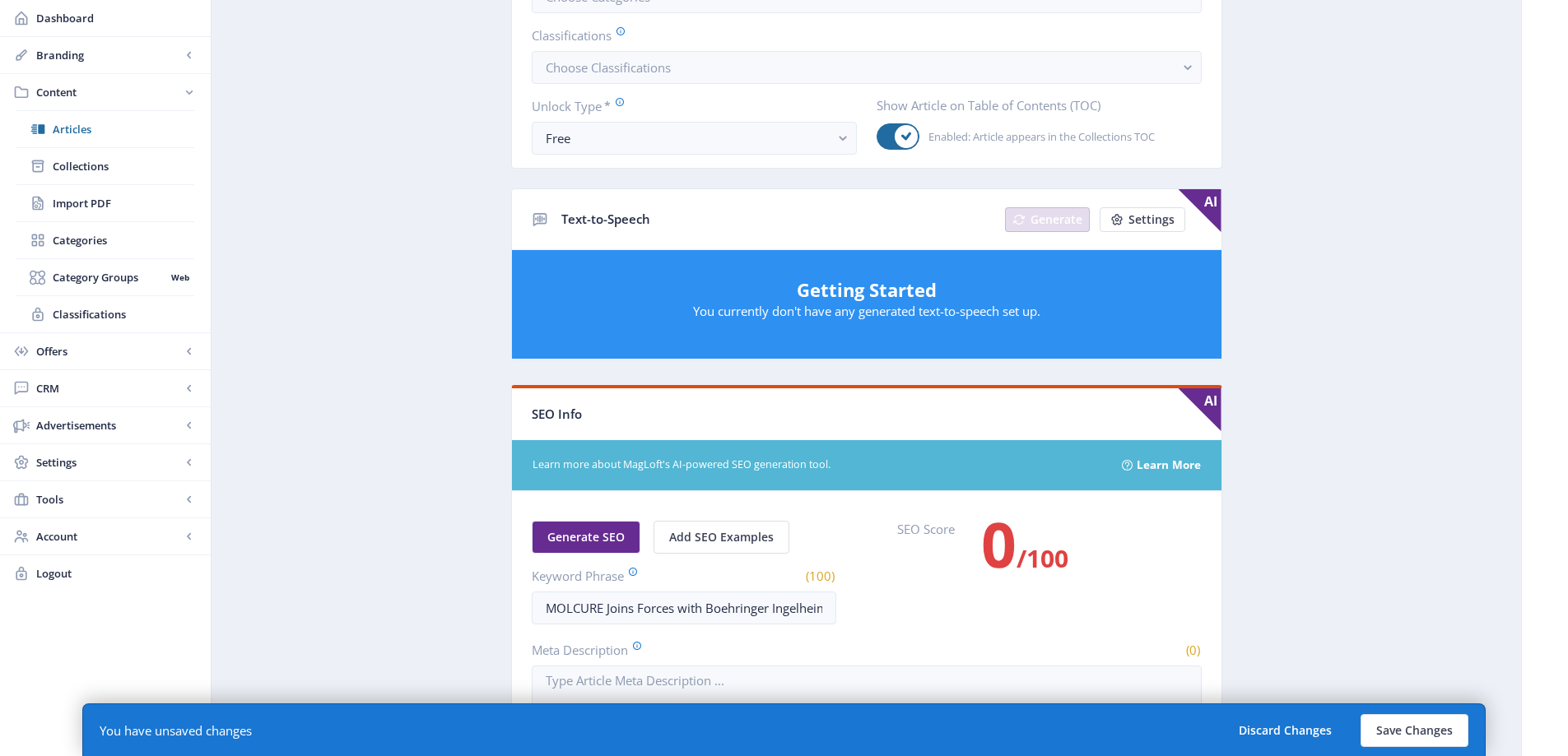
scroll to position [575, 0]
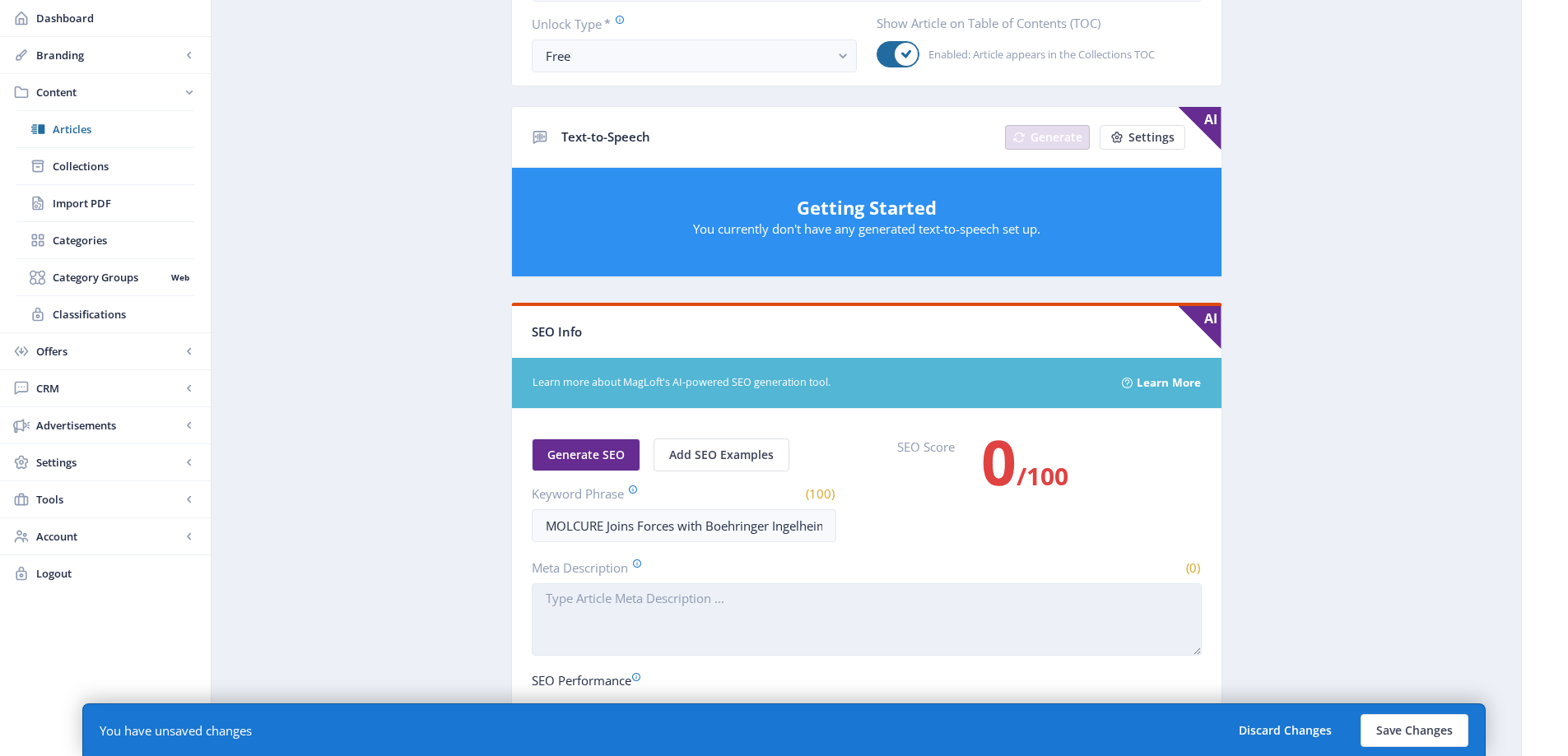
type textarea "[DATE] -- [GEOGRAPHIC_DATA], [GEOGRAPHIC_DATA] -- MOLCURE Inc. [DATE] announced…"
click at [651, 591] on textarea "Meta Description" at bounding box center [867, 619] width 670 height 73
paste textarea "[DATE] -- [GEOGRAPHIC_DATA], [GEOGRAPHIC_DATA] -- MOLCURE Inc. [DATE] announced…"
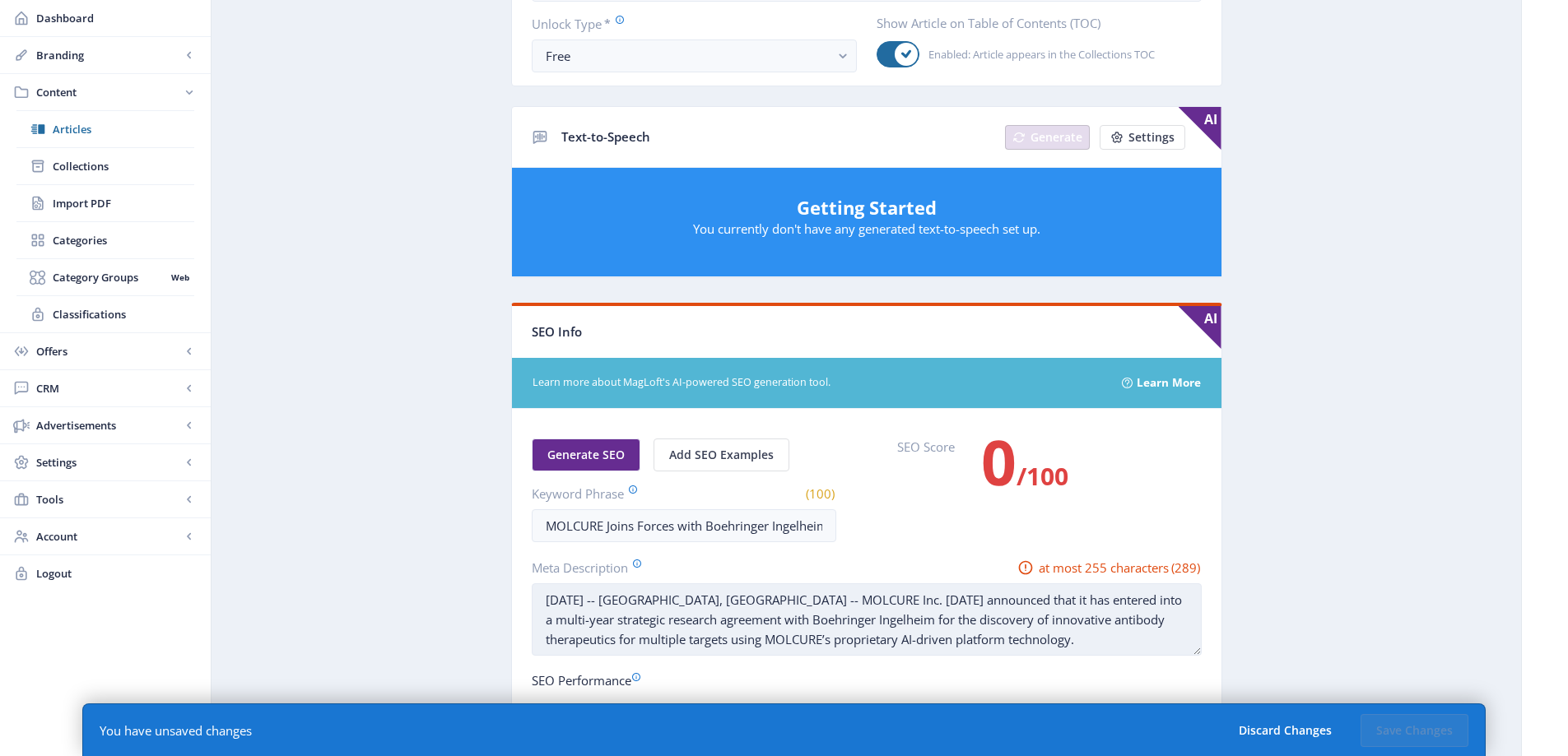
scroll to position [904, 0]
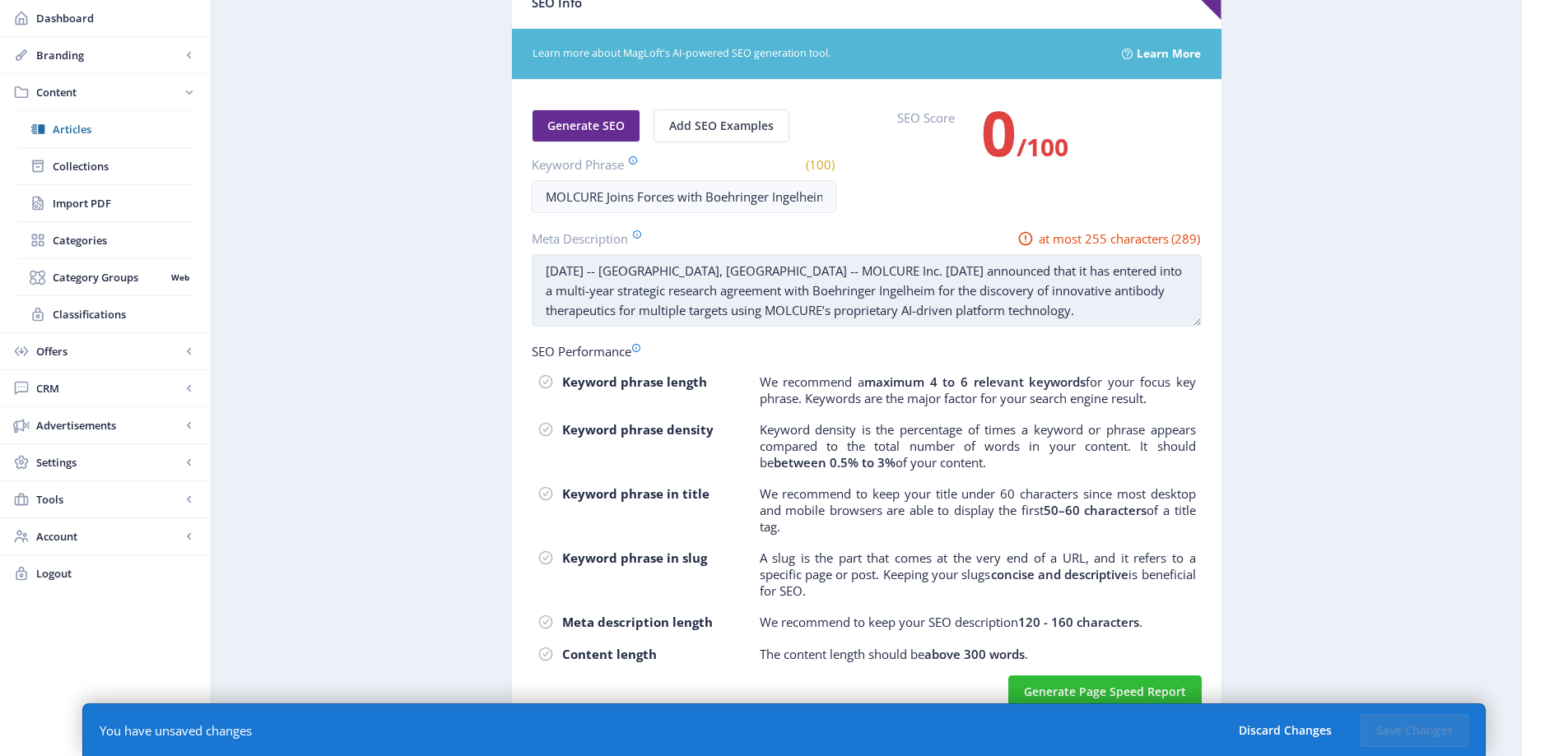
drag, startPoint x: 818, startPoint y: 272, endPoint x: 794, endPoint y: 273, distance: 24.0
click at [794, 273] on textarea "[DATE] -- [GEOGRAPHIC_DATA], [GEOGRAPHIC_DATA] -- MOLCURE Inc. [DATE] announced…" at bounding box center [867, 290] width 670 height 73
click at [963, 273] on textarea "[DATE] -- [GEOGRAPHIC_DATA], [GEOGRAPHIC_DATA] -- MOLCURE has entered into a mu…" at bounding box center [867, 290] width 670 height 73
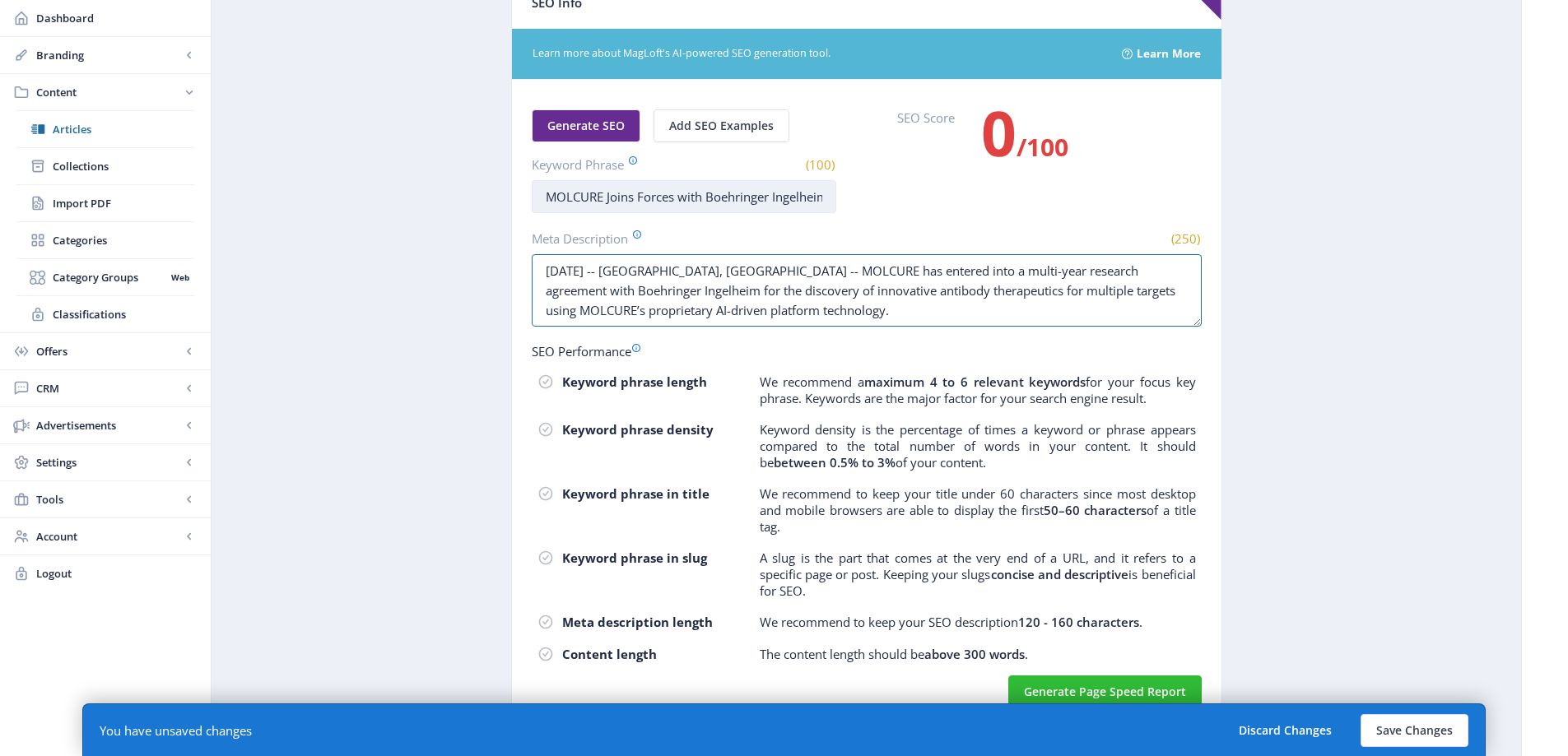
type textarea "[DATE] -- [GEOGRAPHIC_DATA], [GEOGRAPHIC_DATA] -- MOLCURE has entered into a mu…"
drag, startPoint x: 603, startPoint y: 196, endPoint x: 1248, endPoint y: 216, distance: 645.3
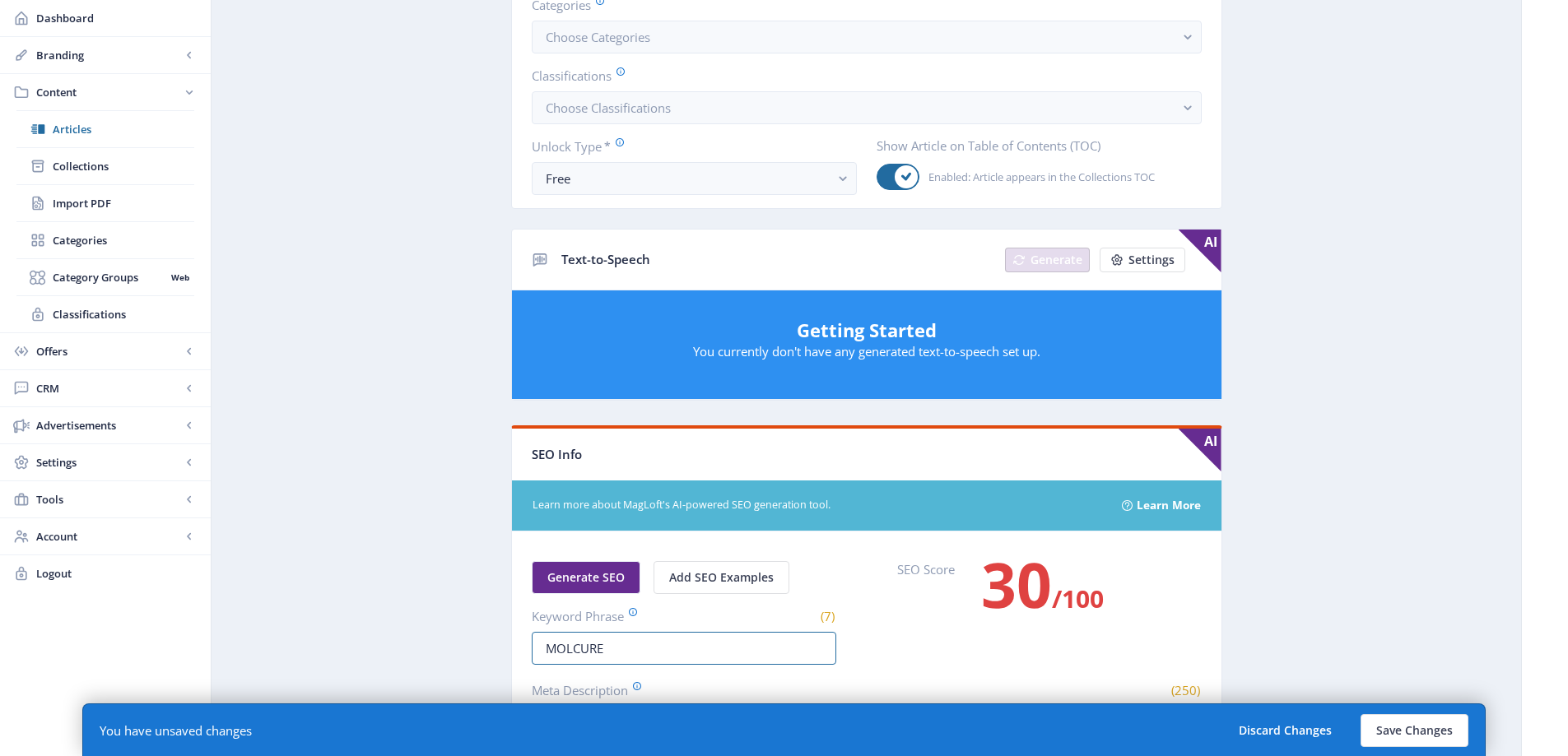
scroll to position [0, 0]
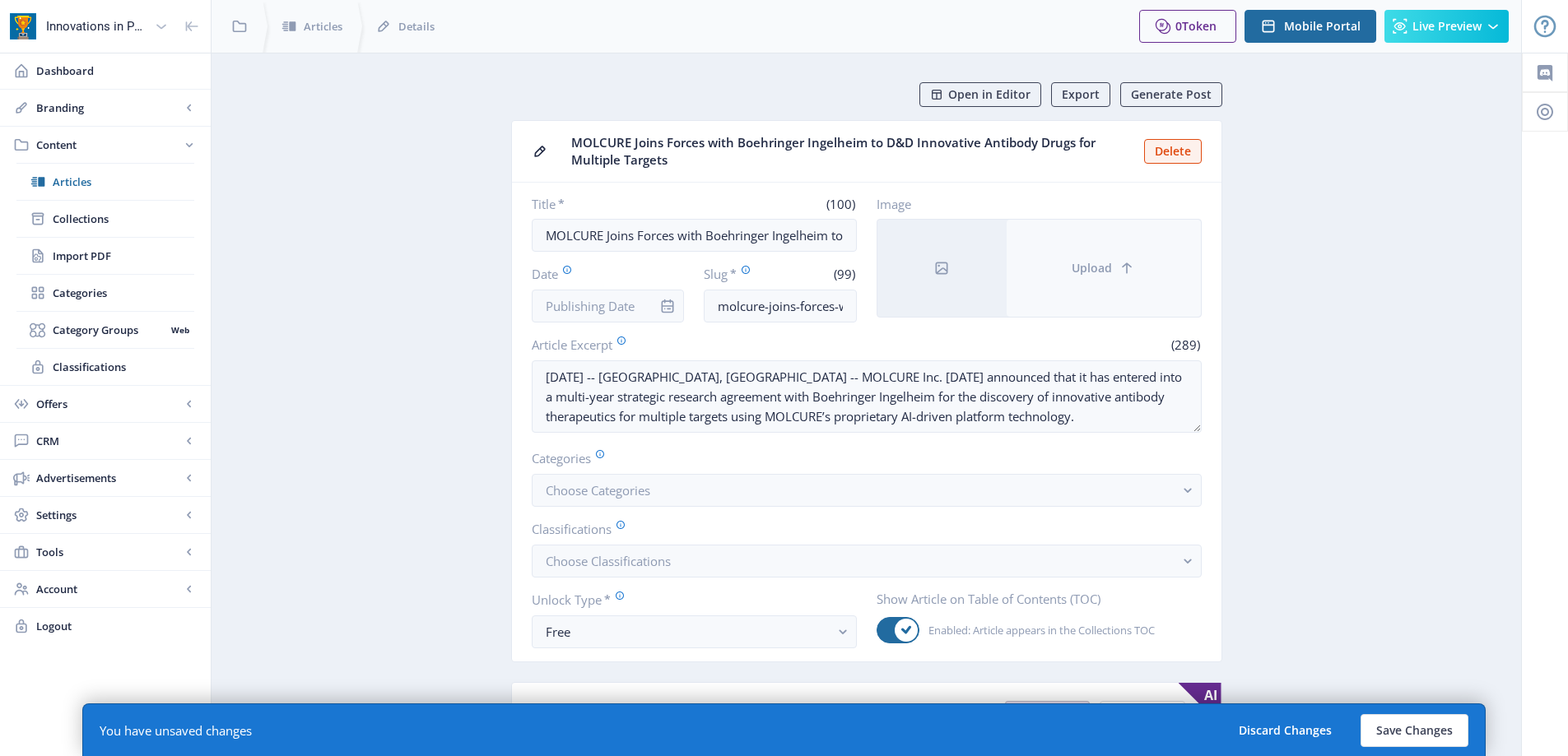
type input "MOLCURE"
click at [1048, 296] on button "Upload" at bounding box center [1104, 268] width 194 height 97
click at [1090, 315] on button "Upload" at bounding box center [1104, 268] width 194 height 97
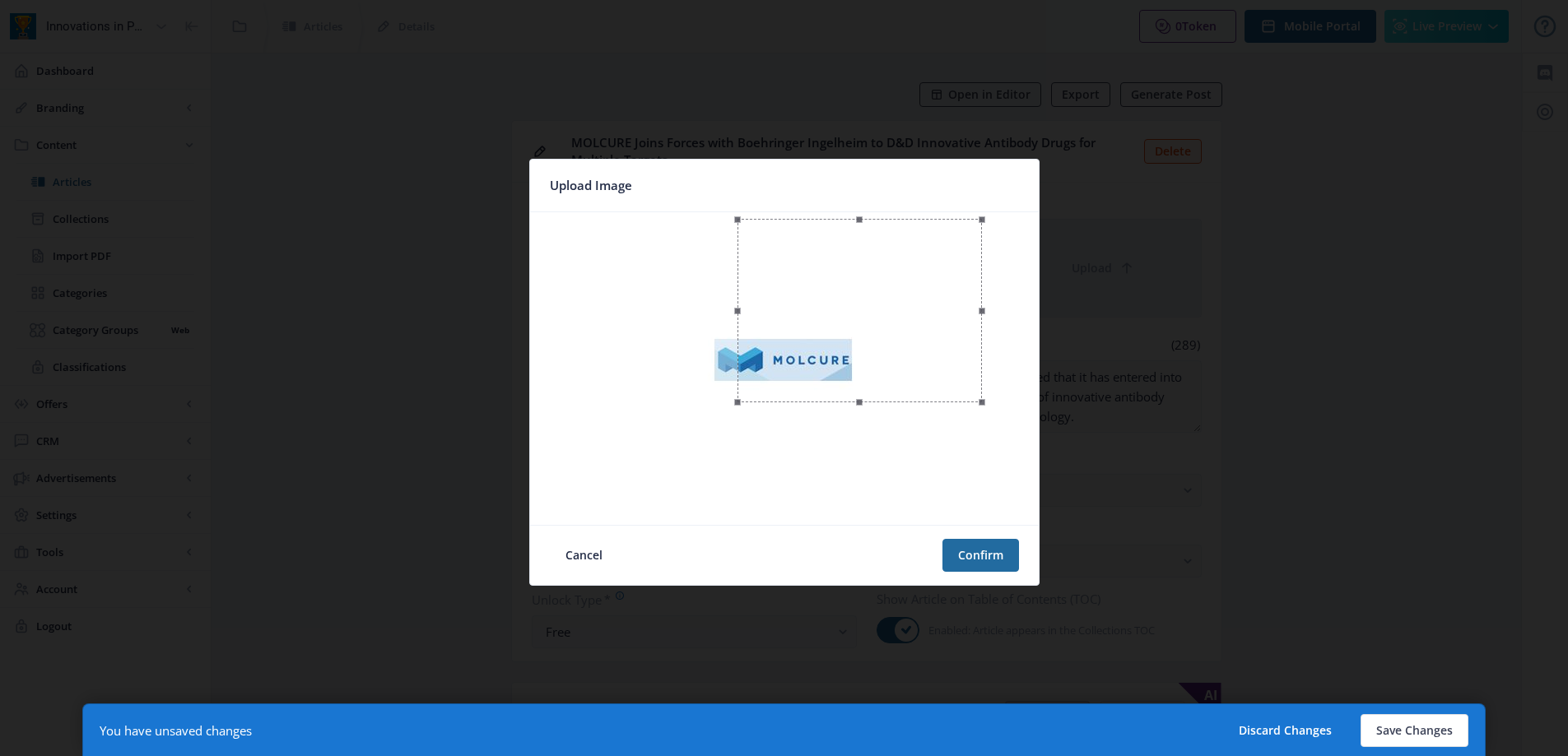
drag, startPoint x: 591, startPoint y: 514, endPoint x: 743, endPoint y: 488, distance: 154.2
click at [743, 488] on div at bounding box center [784, 368] width 495 height 300
drag, startPoint x: 970, startPoint y: 289, endPoint x: 945, endPoint y: 341, distance: 57.7
click at [945, 341] on div at bounding box center [835, 361] width 245 height 183
drag, startPoint x: 955, startPoint y: 452, endPoint x: 855, endPoint y: 385, distance: 120.4
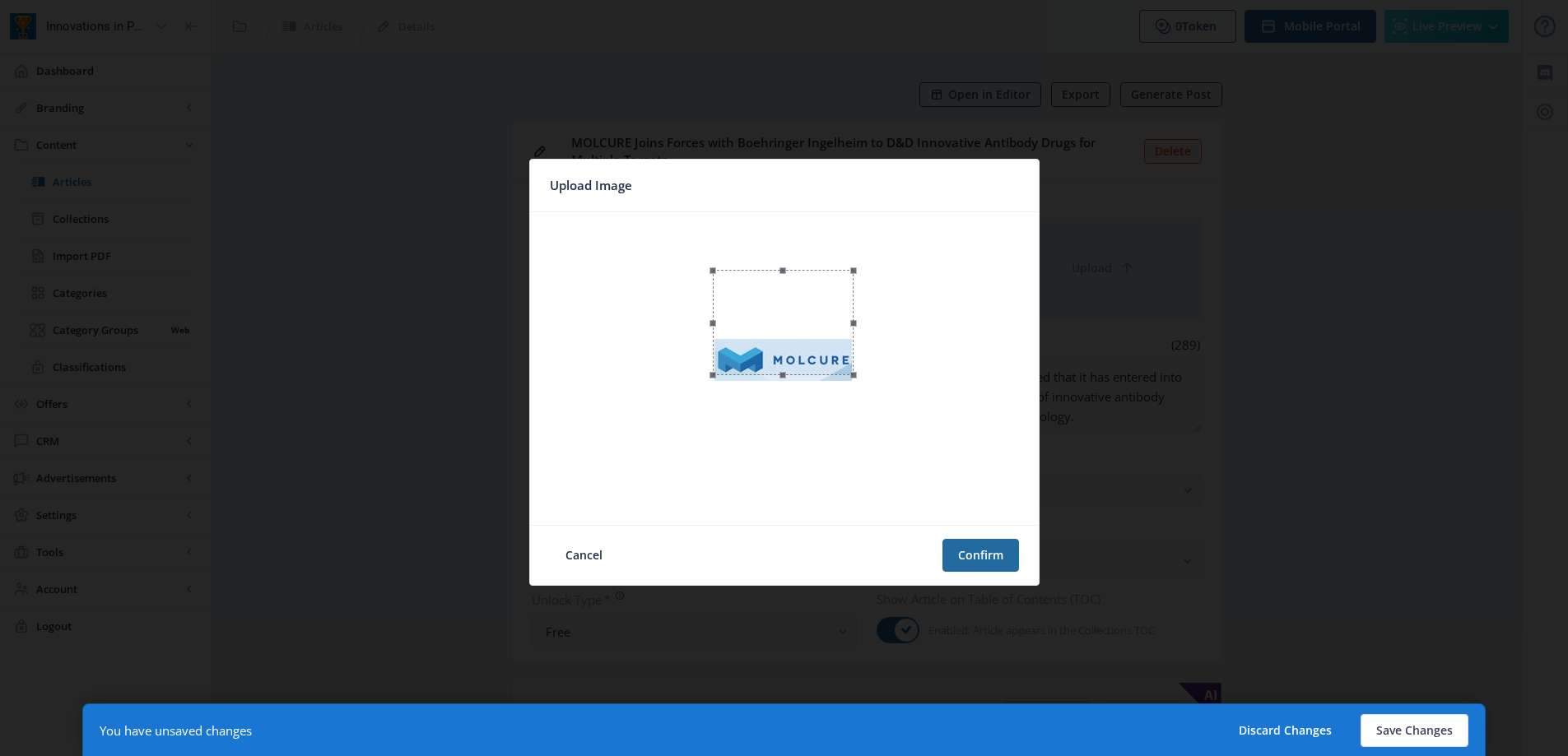
click at [855, 385] on span at bounding box center [853, 374] width 19 height 20
drag, startPoint x: 817, startPoint y: 344, endPoint x: 817, endPoint y: 378, distance: 34.0
click at [817, 378] on div at bounding box center [783, 357] width 141 height 105
click at [969, 555] on button "Confirm" at bounding box center [981, 555] width 77 height 33
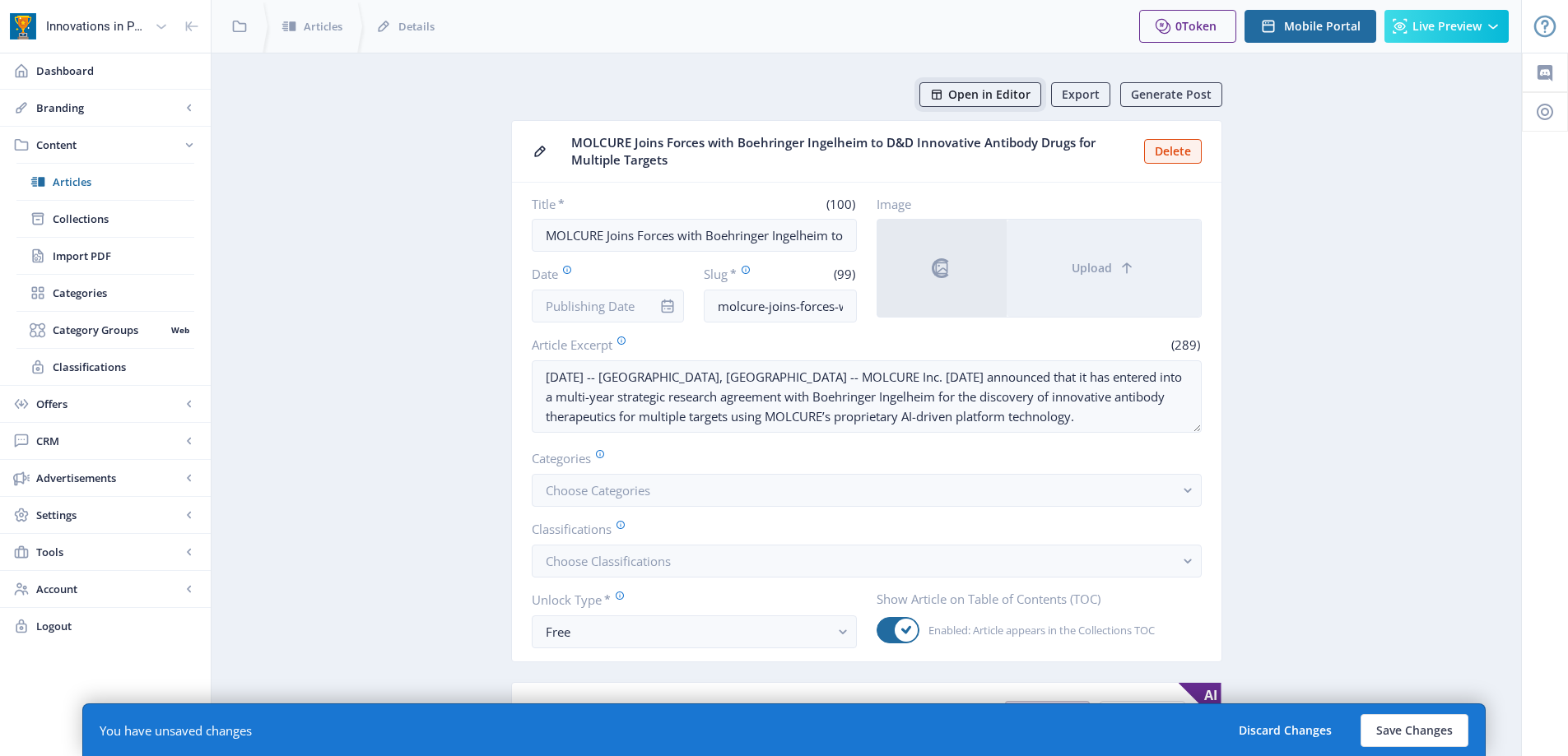
click at [1006, 91] on span "Open in Editor" at bounding box center [988, 95] width 83 height 14
click at [579, 305] on input "Date" at bounding box center [609, 306] width 153 height 33
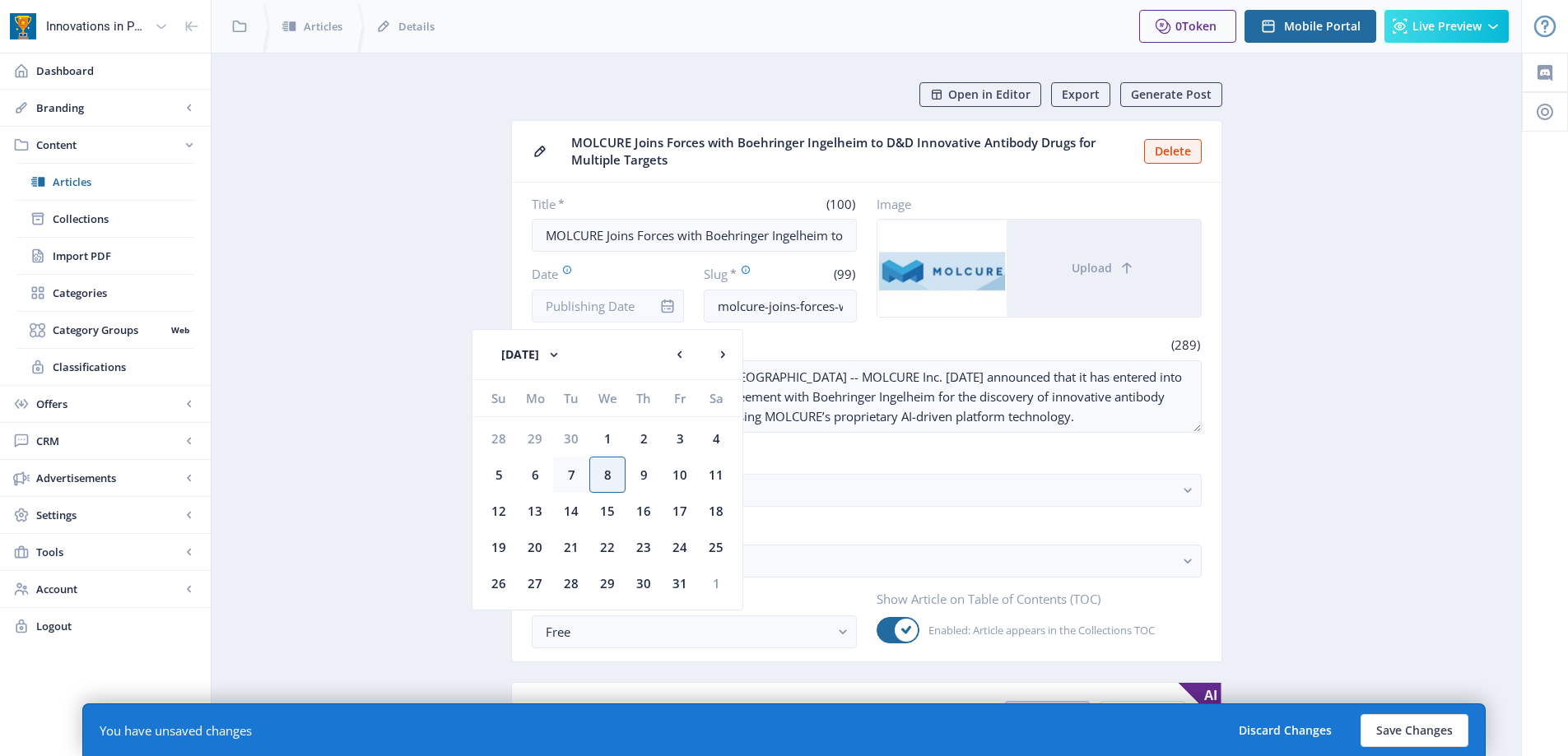
click at [565, 473] on div "7" at bounding box center [571, 474] width 36 height 36
type input "[DATE]"
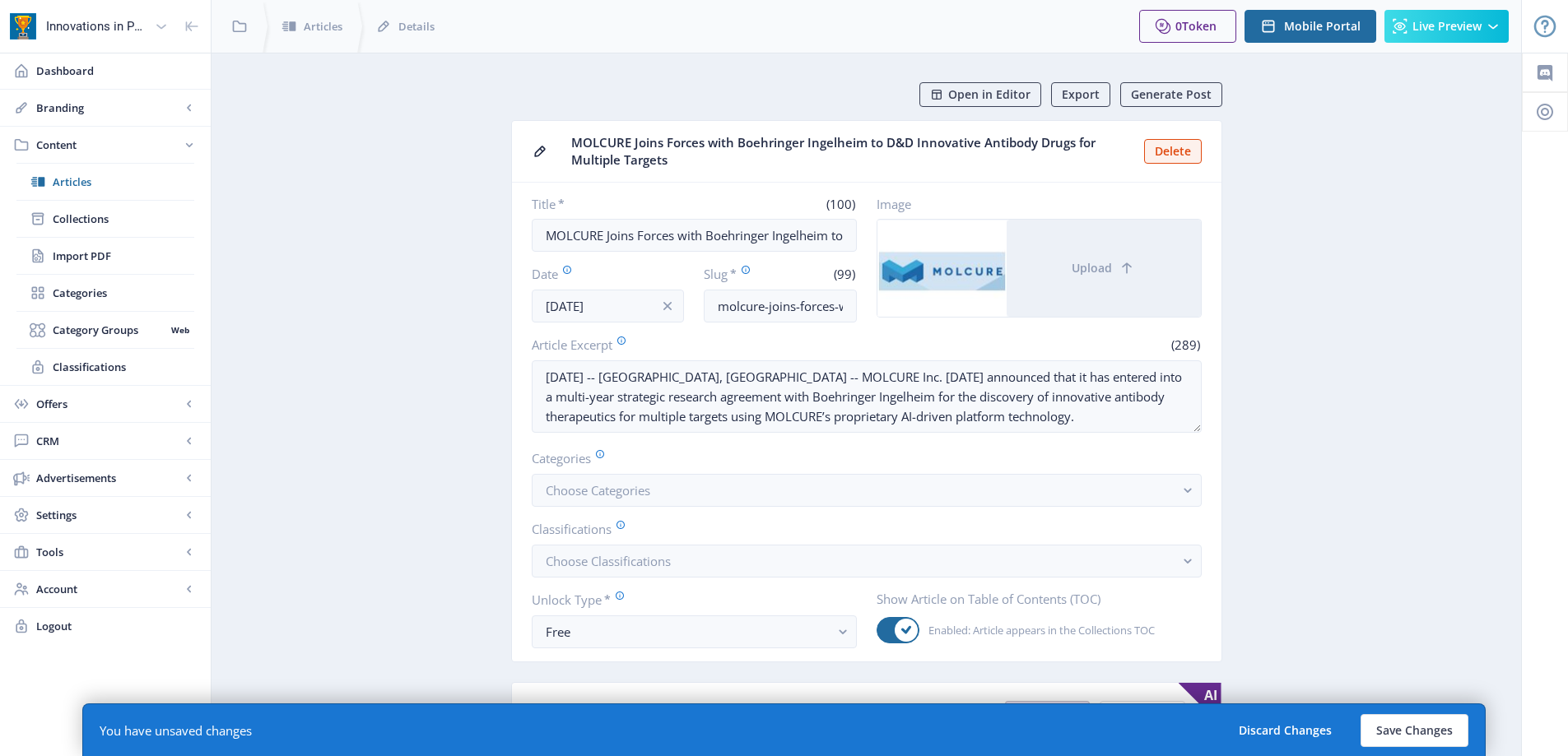
click at [702, 477] on button "Choose Categories" at bounding box center [867, 490] width 670 height 33
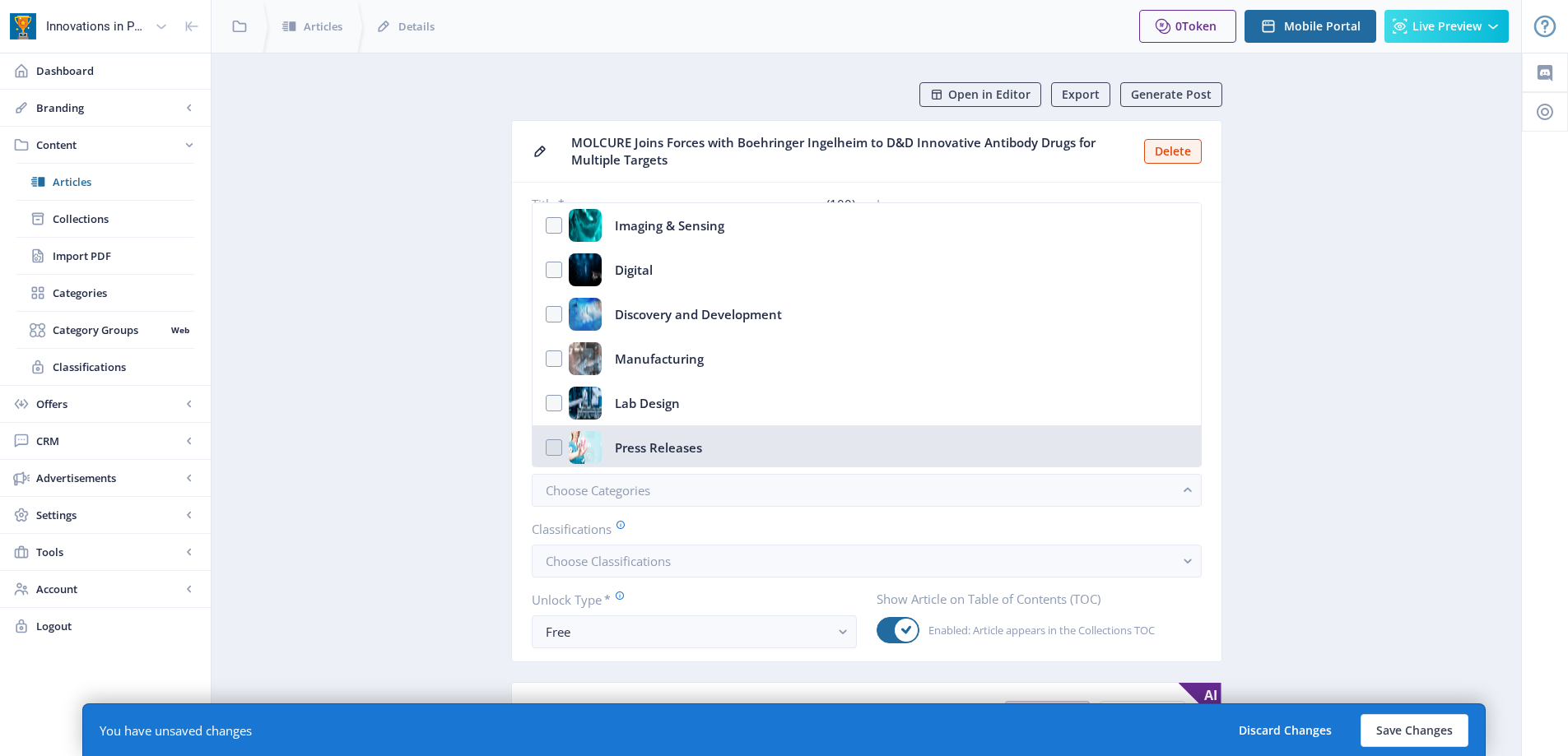
click at [692, 435] on div "Press Releases" at bounding box center [658, 447] width 87 height 33
checkbox input "true"
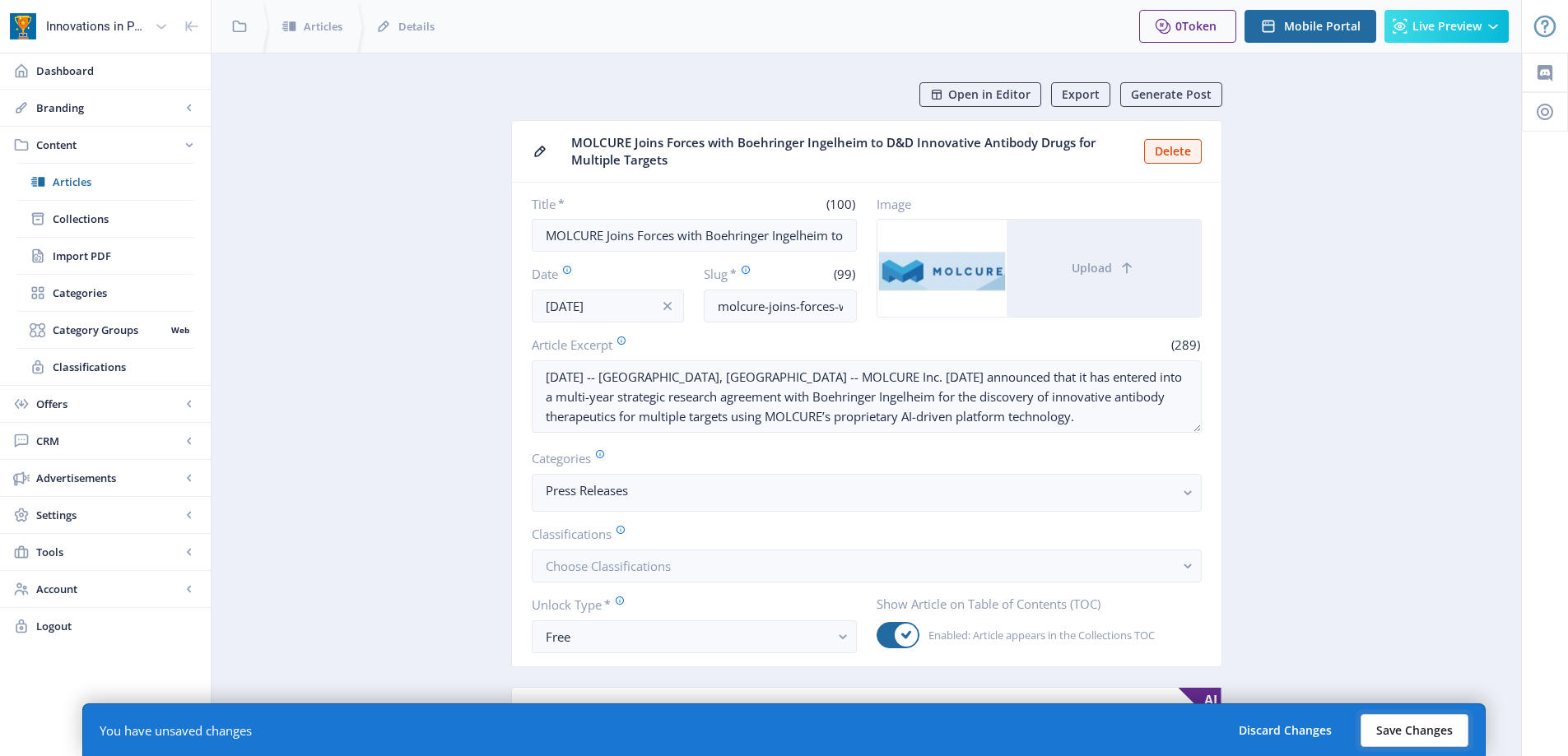
click at [1439, 730] on button "Save Changes" at bounding box center [1414, 731] width 108 height 33
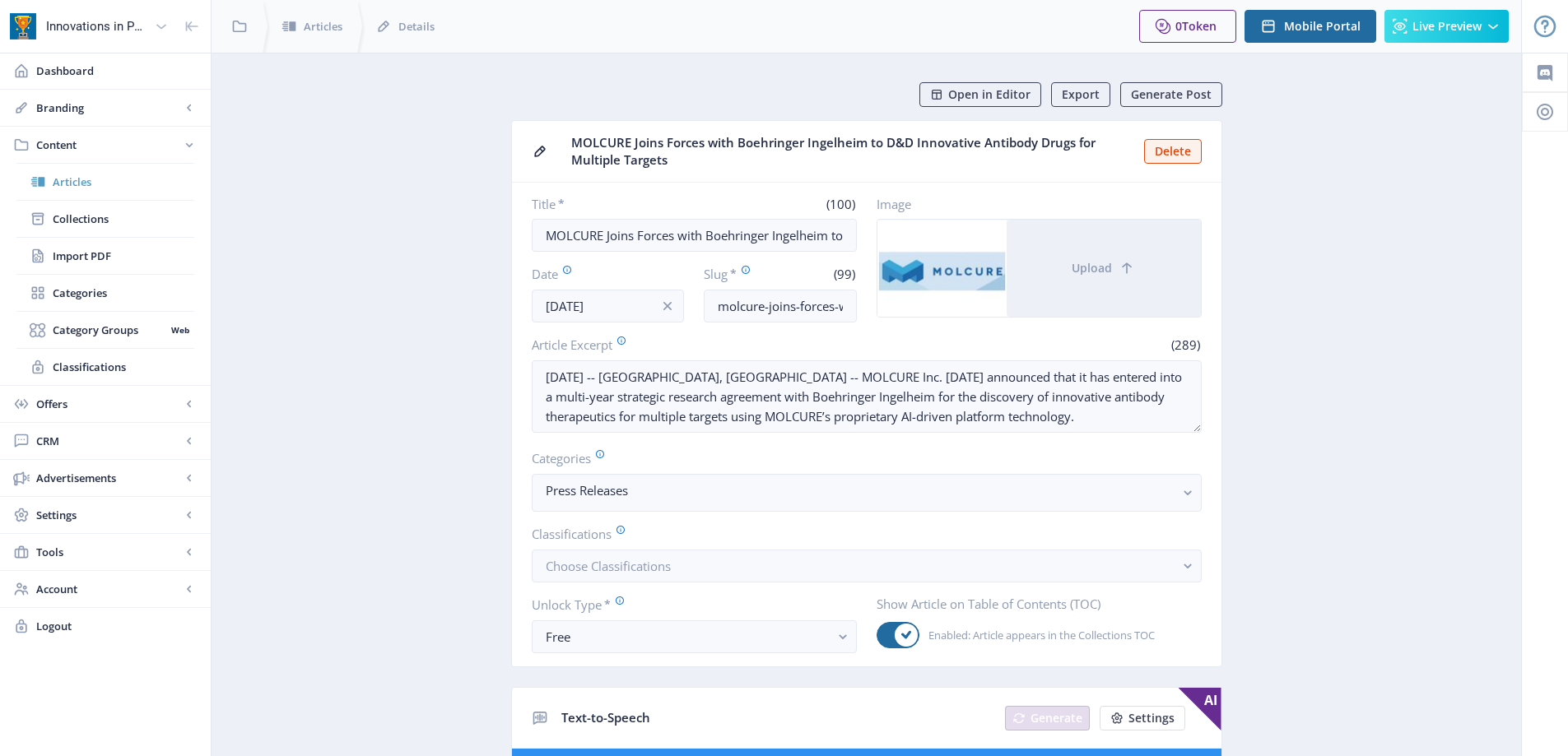
click at [99, 181] on span "Articles" at bounding box center [123, 181] width 142 height 16
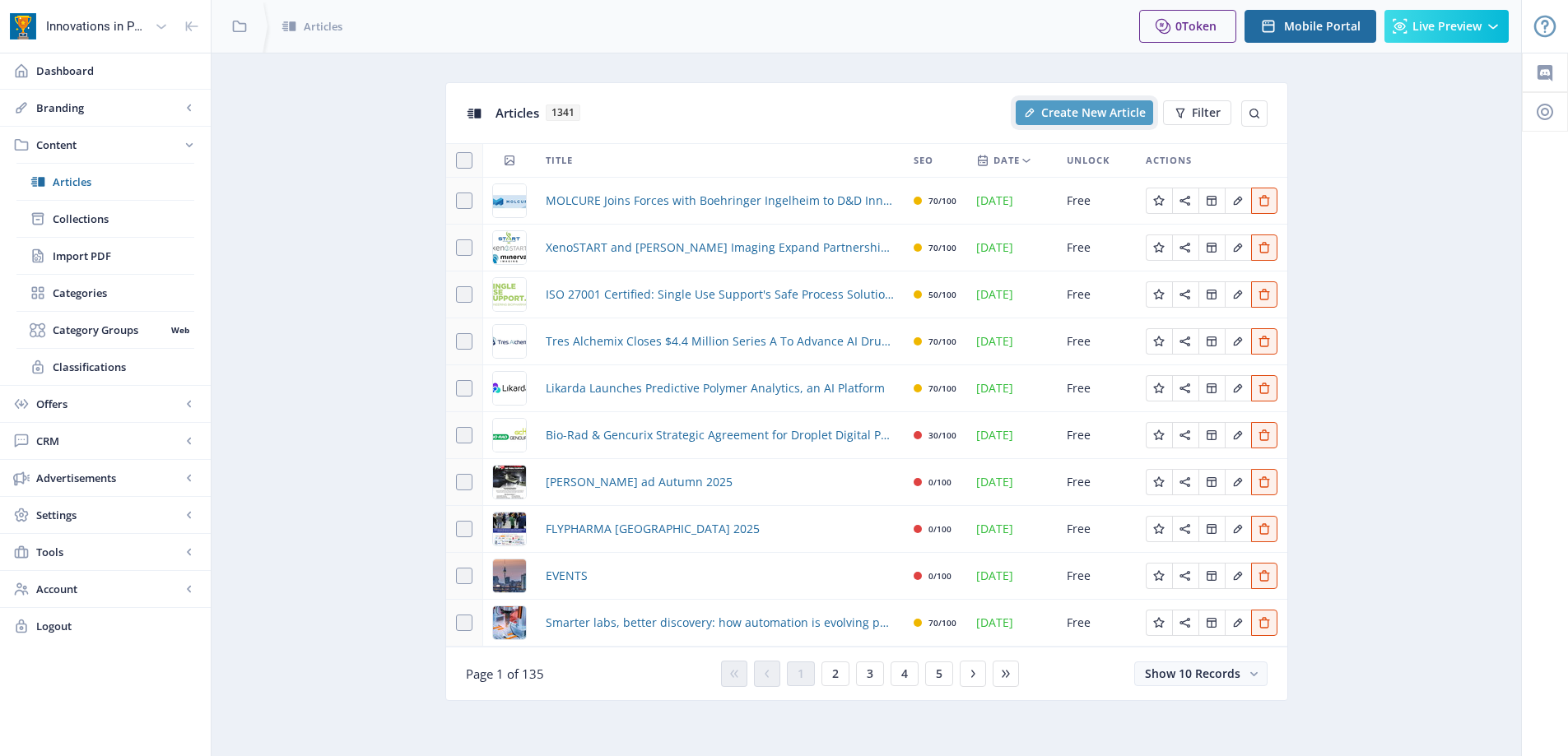
click at [1030, 116] on icon "New page" at bounding box center [1030, 113] width 14 height 14
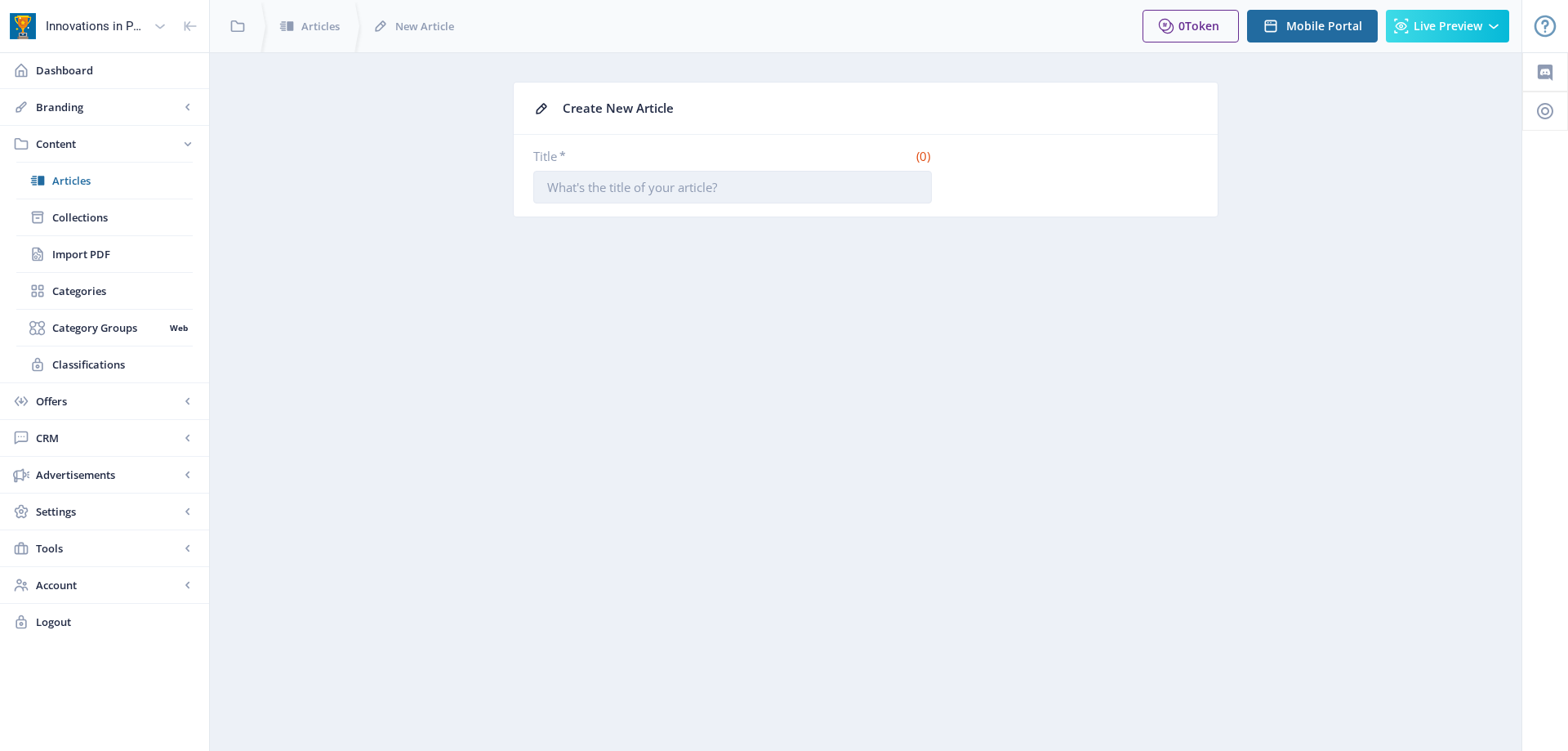
click at [734, 174] on input "Title *" at bounding box center [732, 187] width 399 height 33
paste input "Allegro showcases superior shock-absorbing capacity of injectable hydrogel for …"
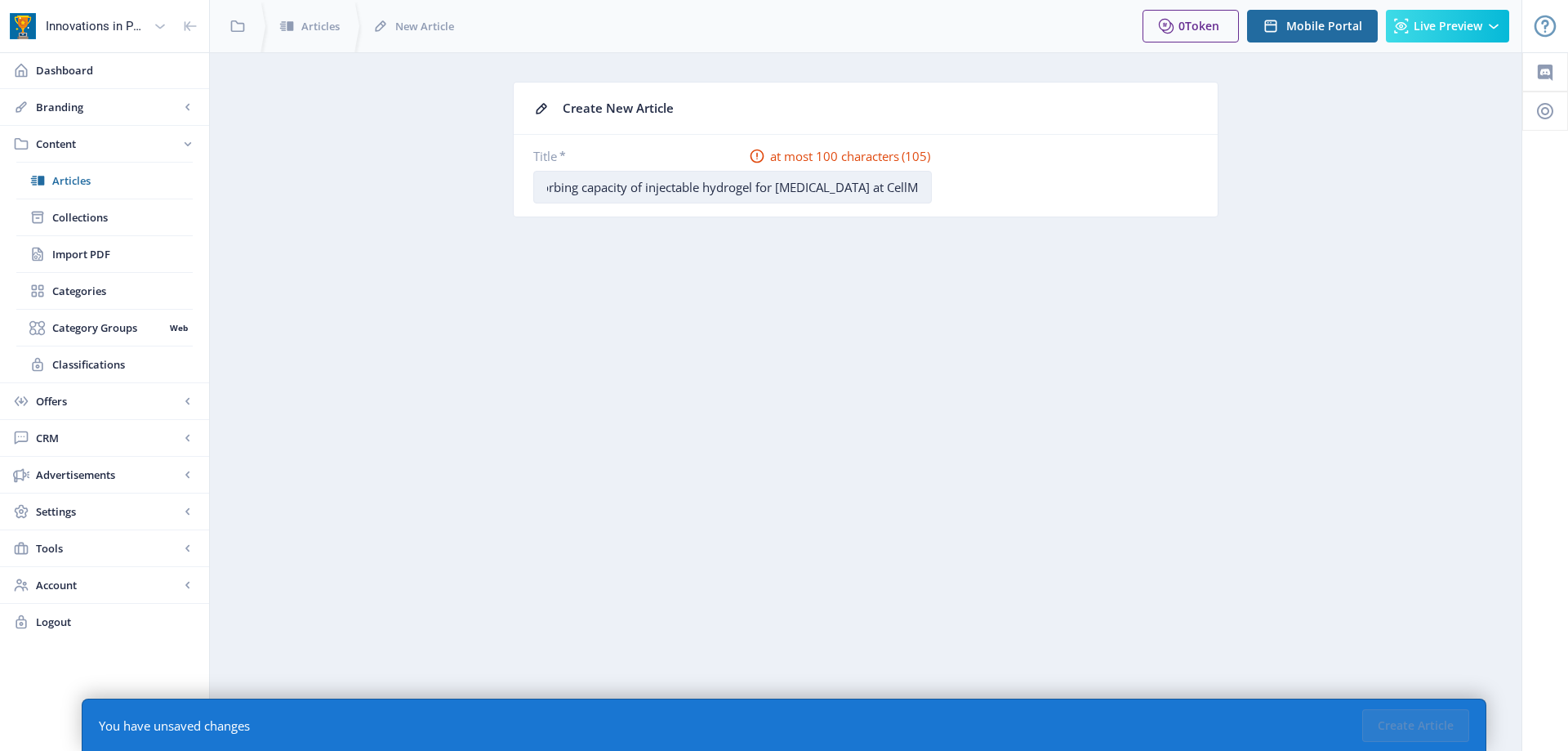
drag, startPoint x: 575, startPoint y: 184, endPoint x: 640, endPoint y: 187, distance: 65.1
click at [575, 185] on input "Allegro showcases superior shock-absorbing capacity of injectable hydrogel for …" at bounding box center [732, 187] width 399 height 33
click at [808, 197] on input "Allegro showcases superior shock-absorbing capacity of injectable hydrogel for …" at bounding box center [732, 187] width 399 height 33
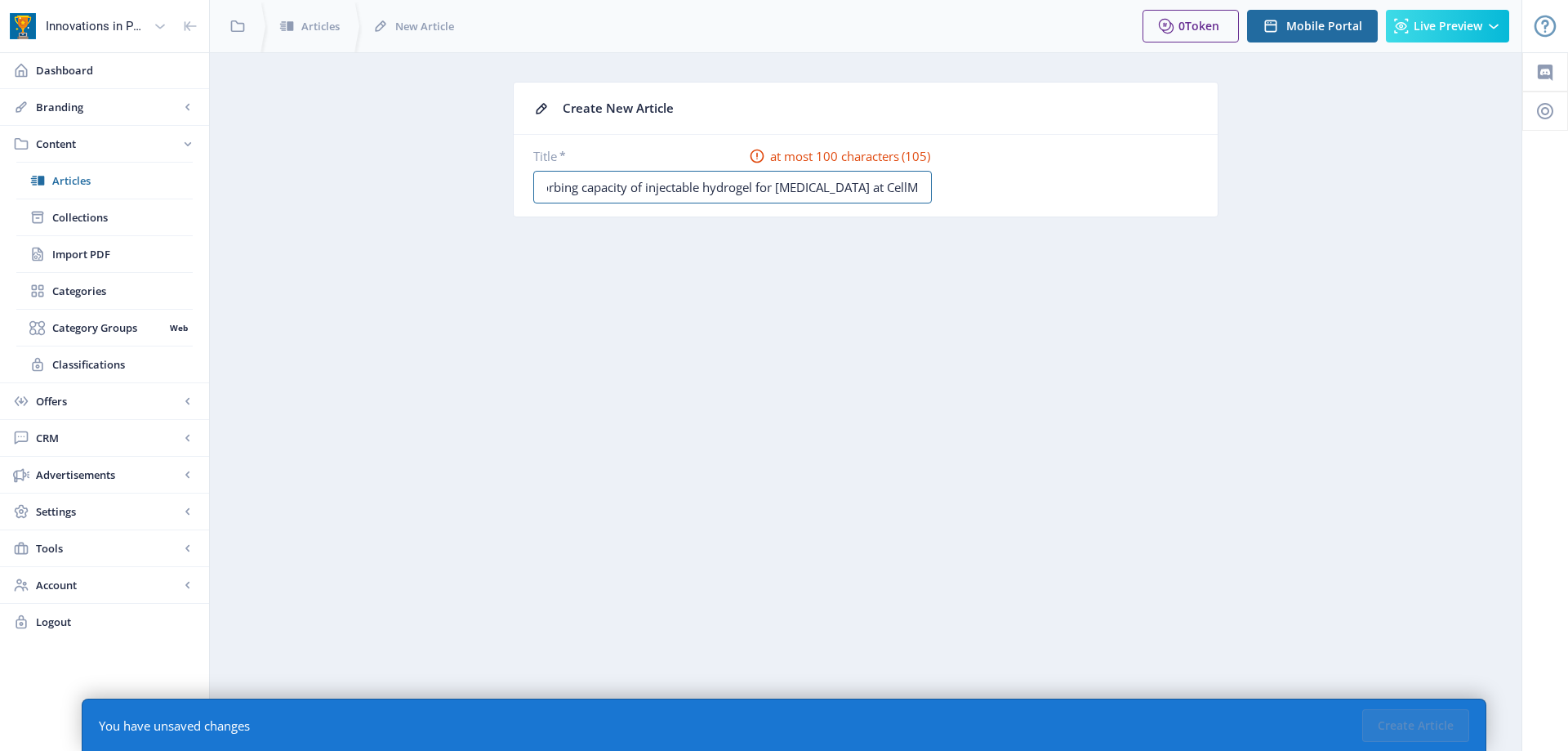
drag, startPoint x: 852, startPoint y: 190, endPoint x: 984, endPoint y: 190, distance: 132.0
click at [983, 191] on div "Title * at most 100 characters (105) Allegro showcases superior shock-absorbing…" at bounding box center [865, 175] width 665 height 56
type input "Allegro showcases superior shock-absorbing capacity of injectable hydrogel for …"
drag, startPoint x: 1380, startPoint y: 714, endPoint x: 1293, endPoint y: 738, distance: 90.2
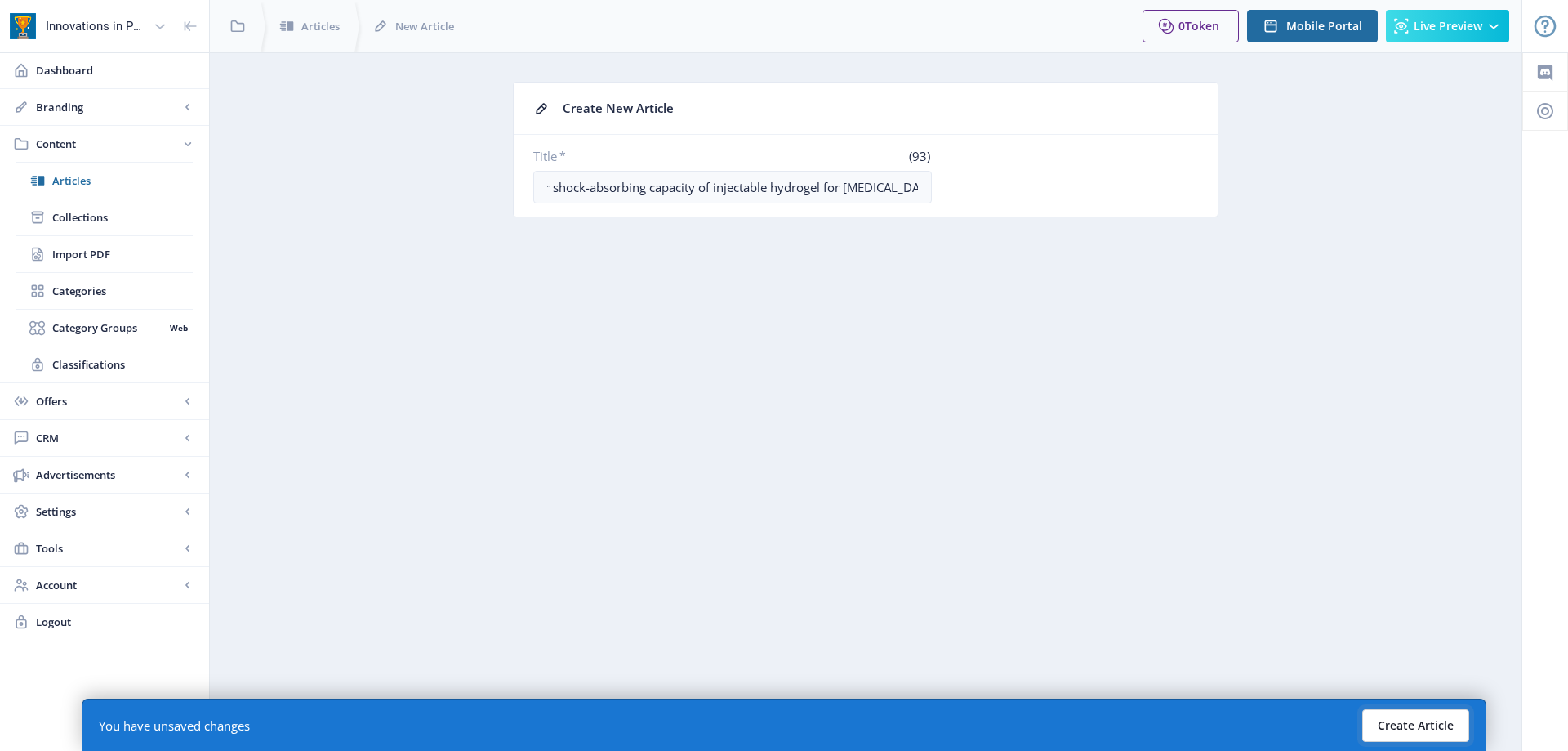
click at [1380, 714] on button "Create Article" at bounding box center [1416, 726] width 107 height 33
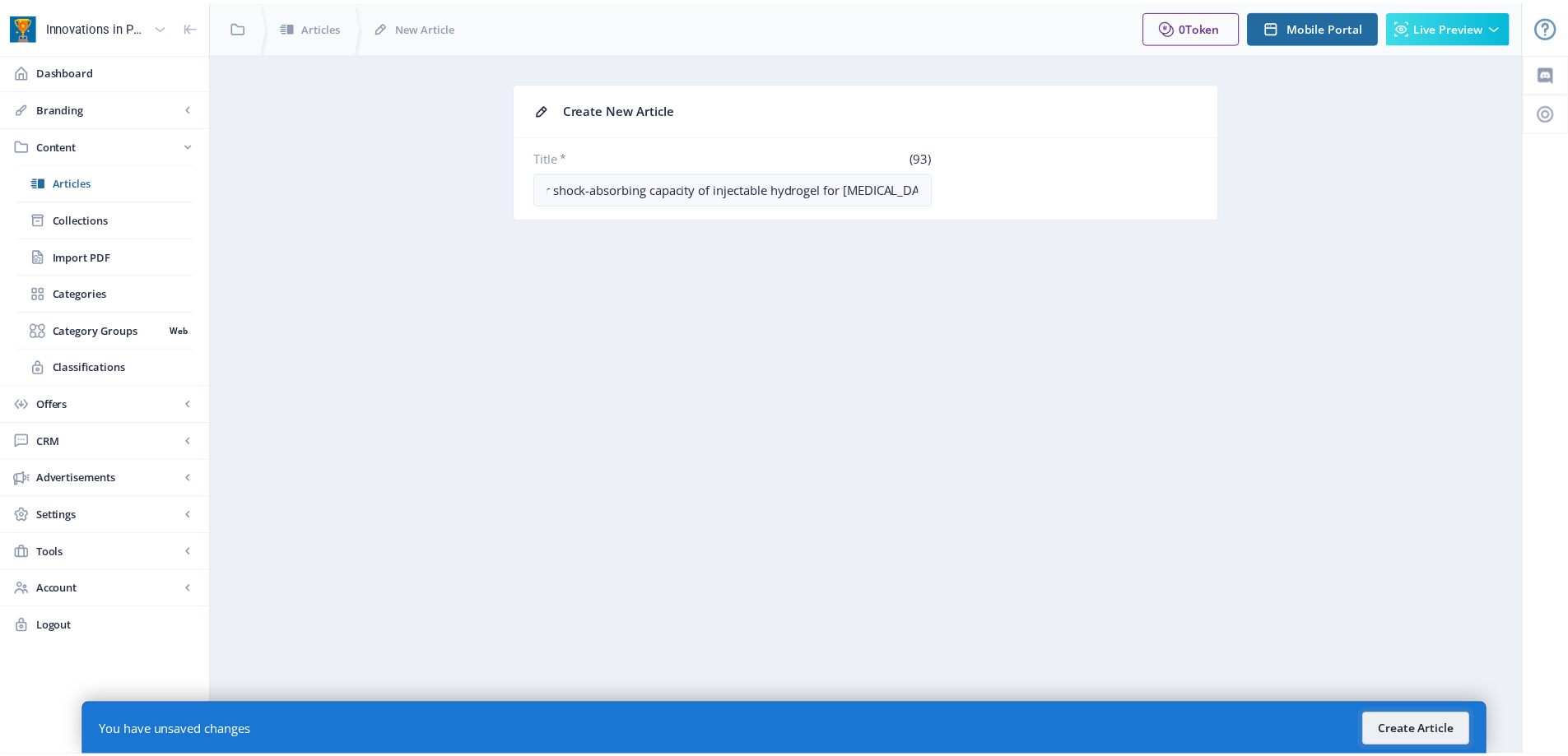
scroll to position [0, 0]
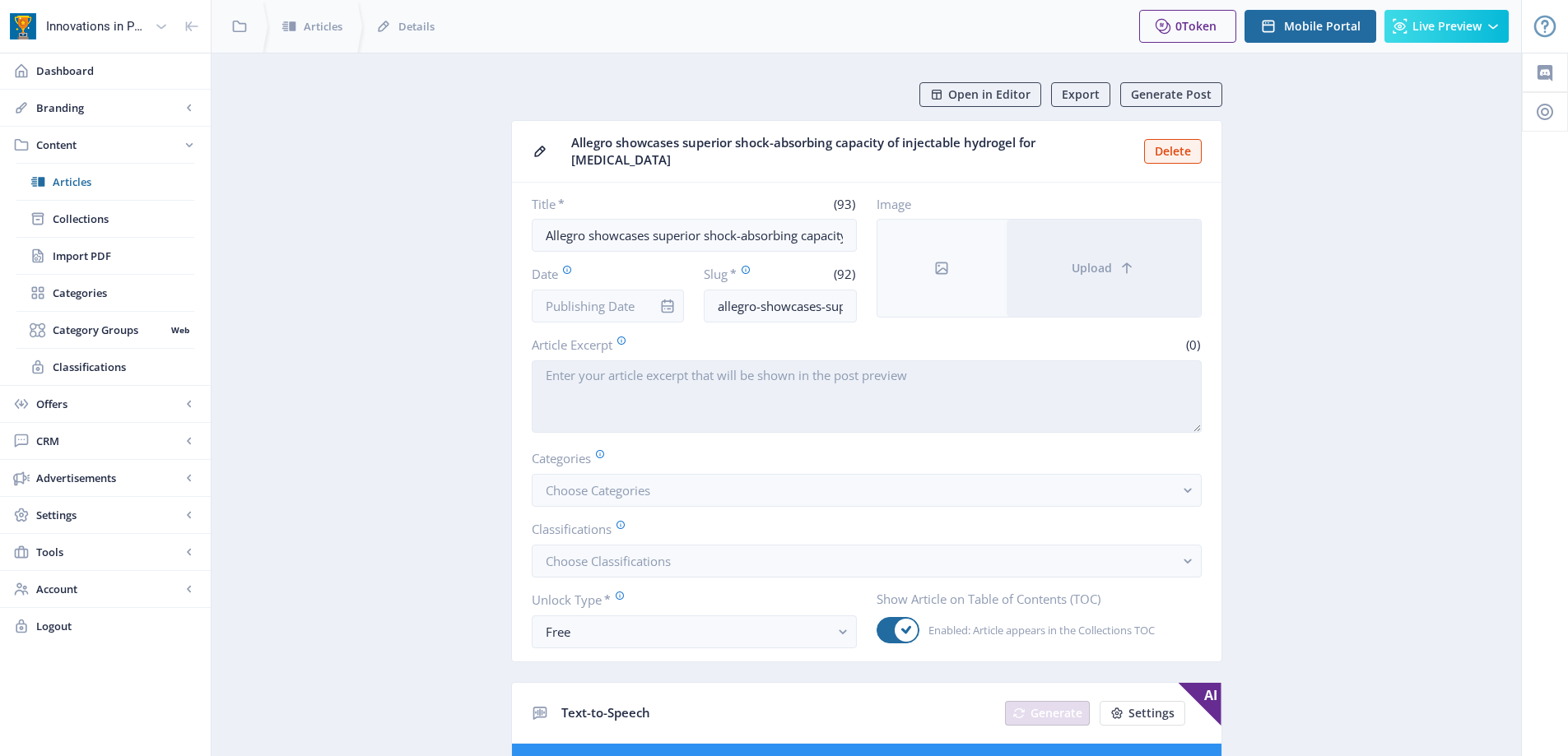
click at [575, 390] on textarea "Article Excerpt" at bounding box center [867, 396] width 670 height 73
paste textarea "Liege, [GEOGRAPHIC_DATA] – [DATE] (08:30 CET) – Allegro NV, a biomedical compan…"
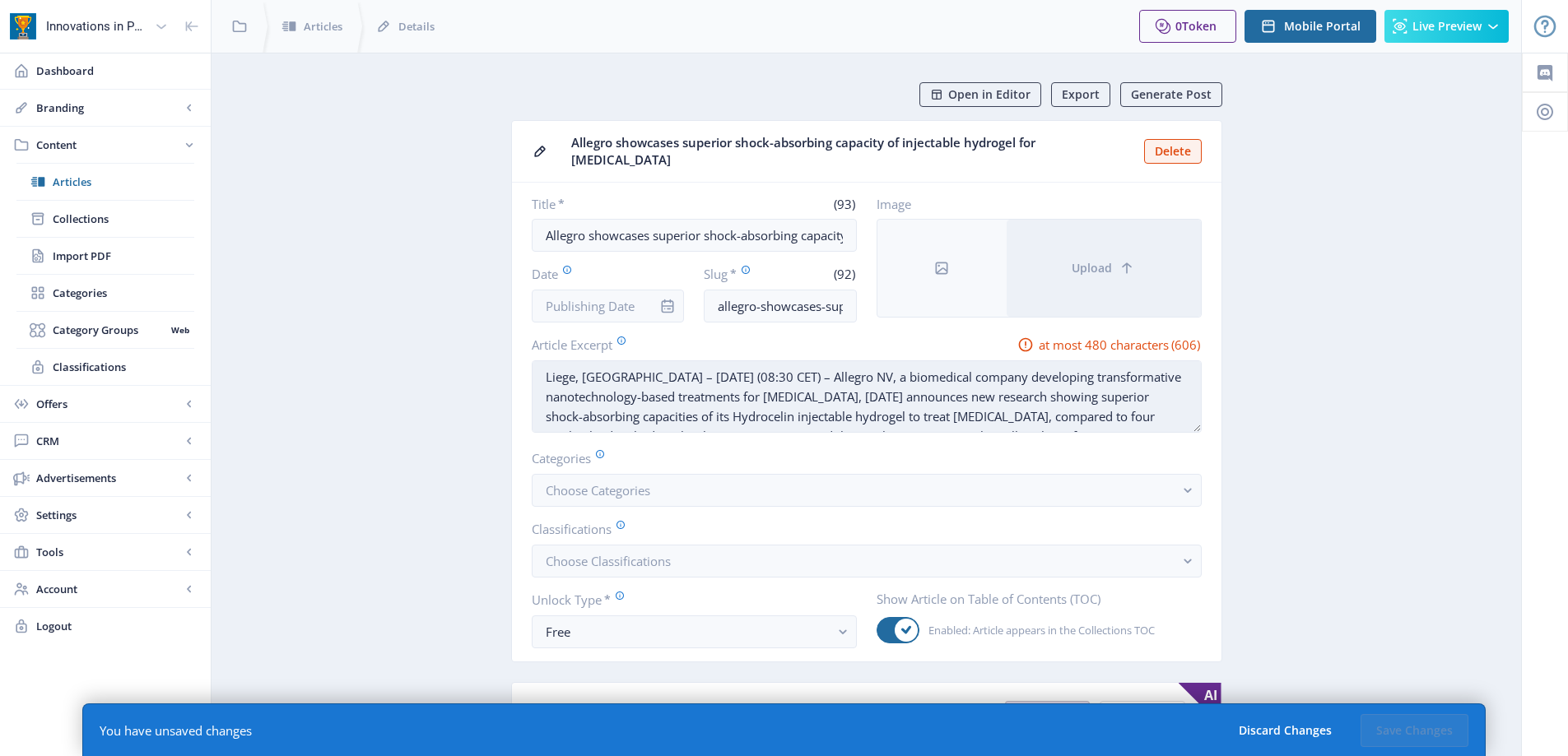
drag, startPoint x: 545, startPoint y: 364, endPoint x: 637, endPoint y: 368, distance: 92.1
click at [637, 368] on textarea "Liege, [GEOGRAPHIC_DATA] – [DATE] (08:30 CET) – Allegro NV, a biomedical compan…" at bounding box center [867, 396] width 670 height 73
click at [633, 367] on textarea "[DATE] (08:30 CET) – Allegro NV, a biomedical company developing transformative…" at bounding box center [867, 396] width 670 height 73
paste textarea "Liege, [GEOGRAPHIC_DATA] –"
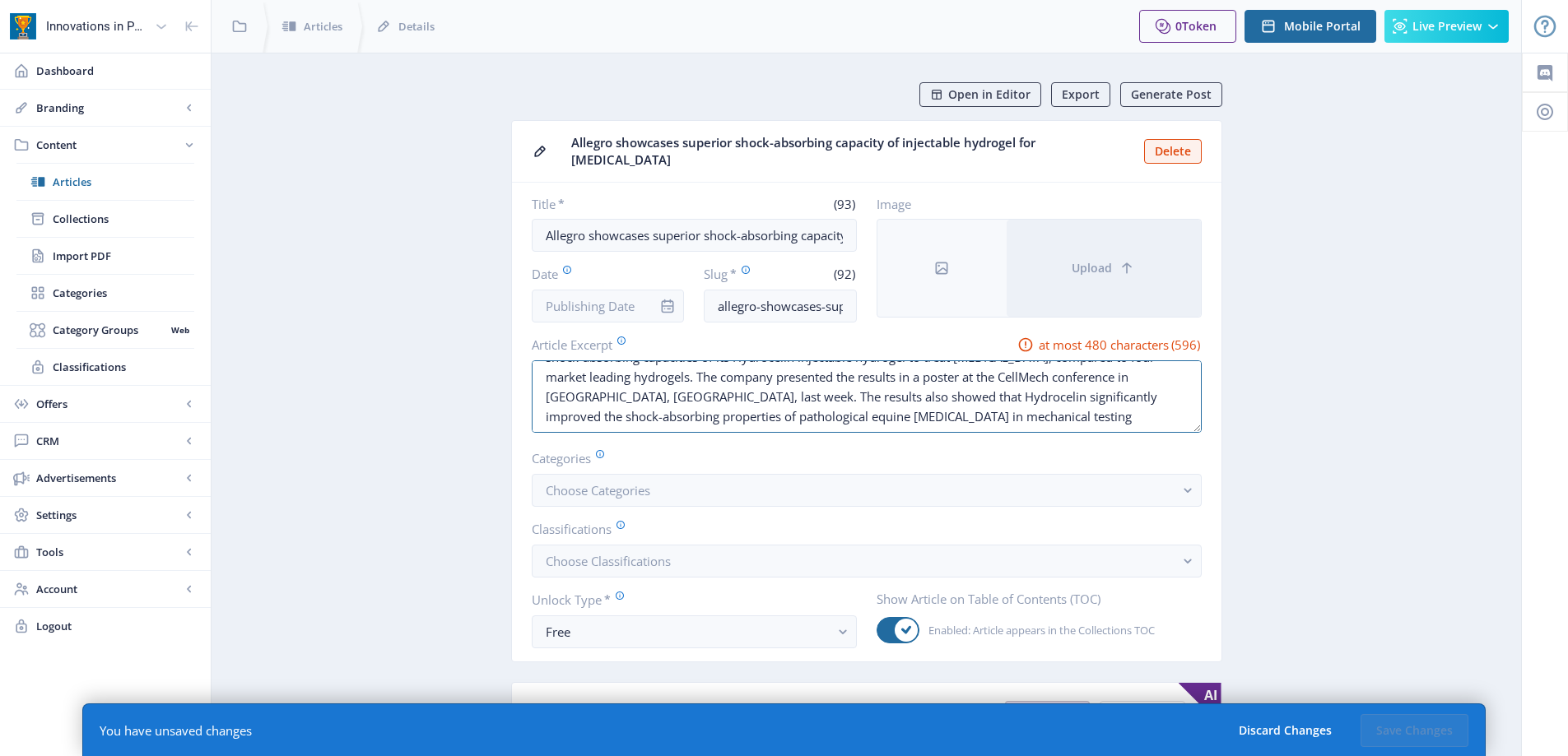
drag, startPoint x: 771, startPoint y: 376, endPoint x: 1116, endPoint y: 443, distance: 351.4
click at [1116, 443] on nb-card-body "Title * (93) Allegro showcases superior shock-absorbing capacity of injectable …" at bounding box center [866, 421] width 710 height 478
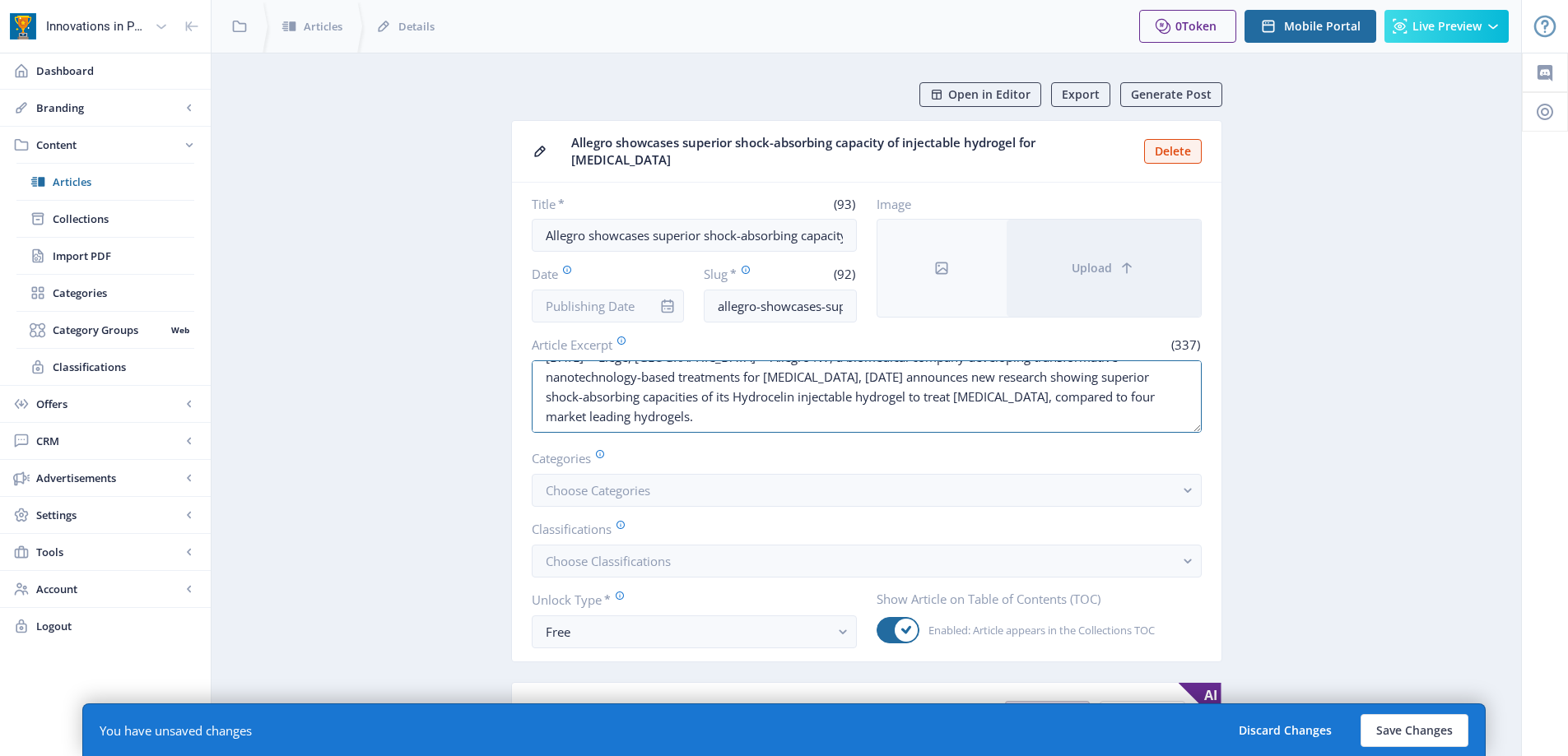
scroll to position [0, 0]
drag, startPoint x: 730, startPoint y: 402, endPoint x: 382, endPoint y: 340, distance: 353.5
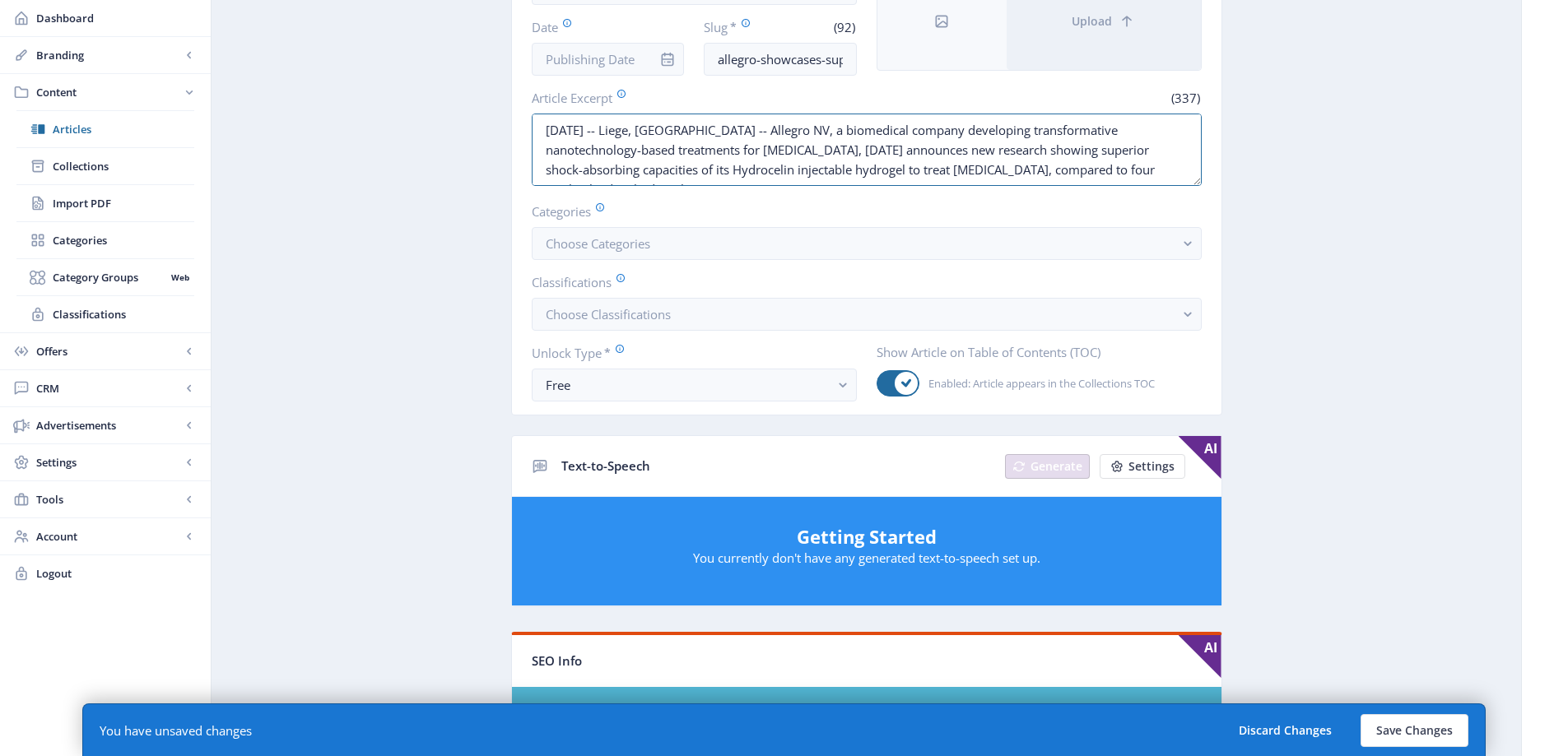
scroll to position [658, 0]
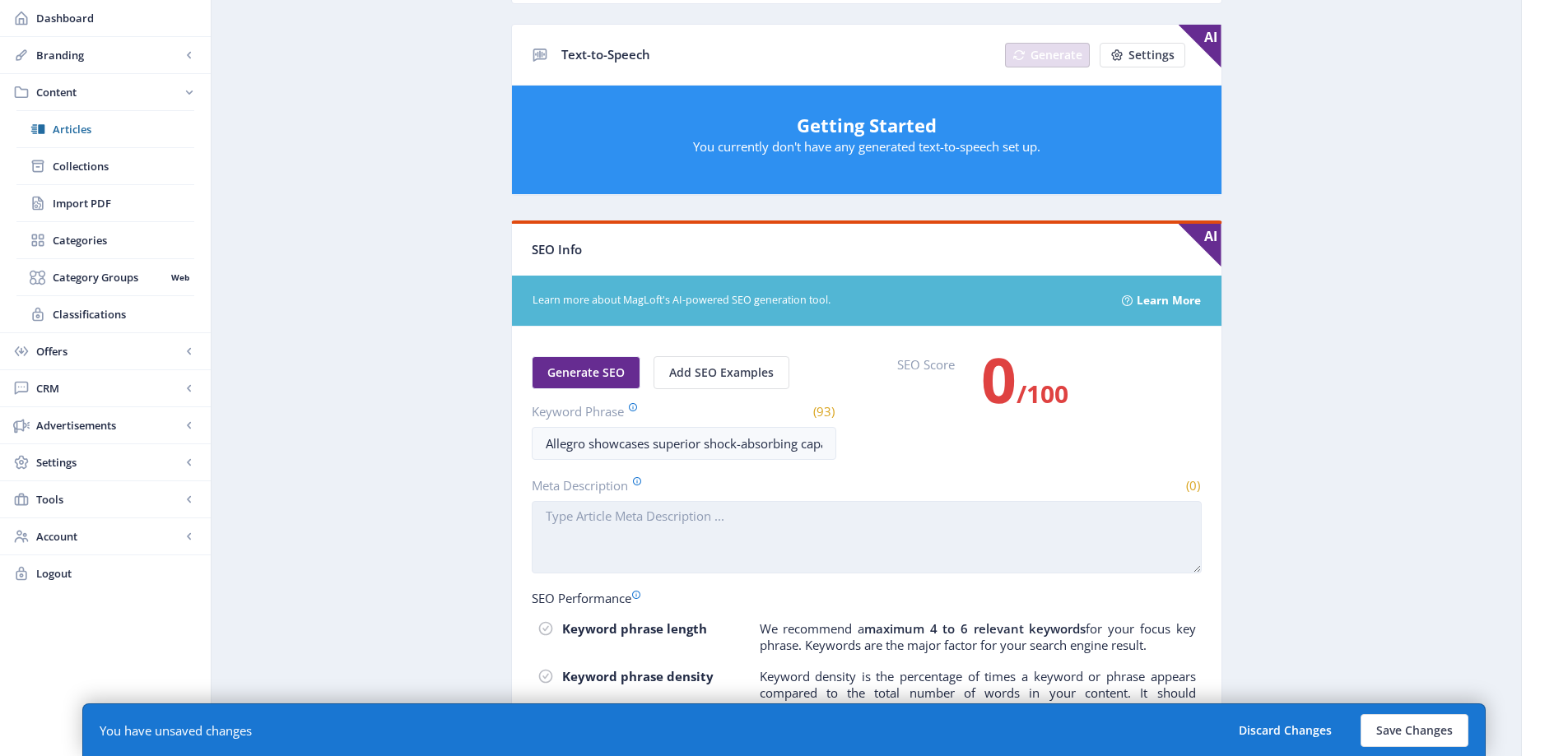
type textarea "[DATE] -- Liege, [GEOGRAPHIC_DATA] -- Allegro NV, a biomedical company developi…"
click at [762, 501] on textarea "Meta Description" at bounding box center [867, 537] width 670 height 73
click at [772, 503] on textarea "Meta Description" at bounding box center [867, 537] width 670 height 73
paste textarea "[DATE] -- Liege, [GEOGRAPHIC_DATA] -- Allegro NV, a biomedical company developi…"
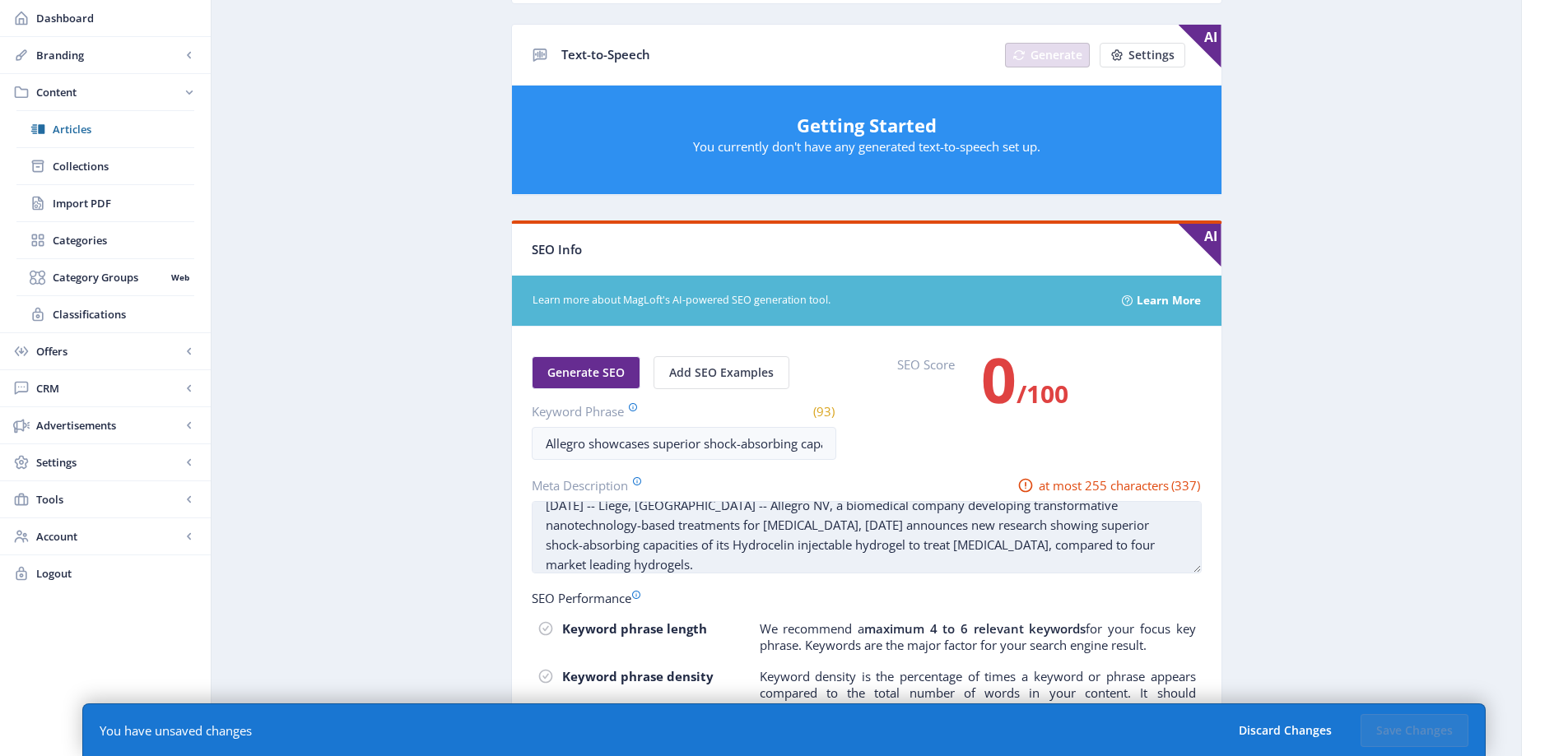
scroll to position [0, 0]
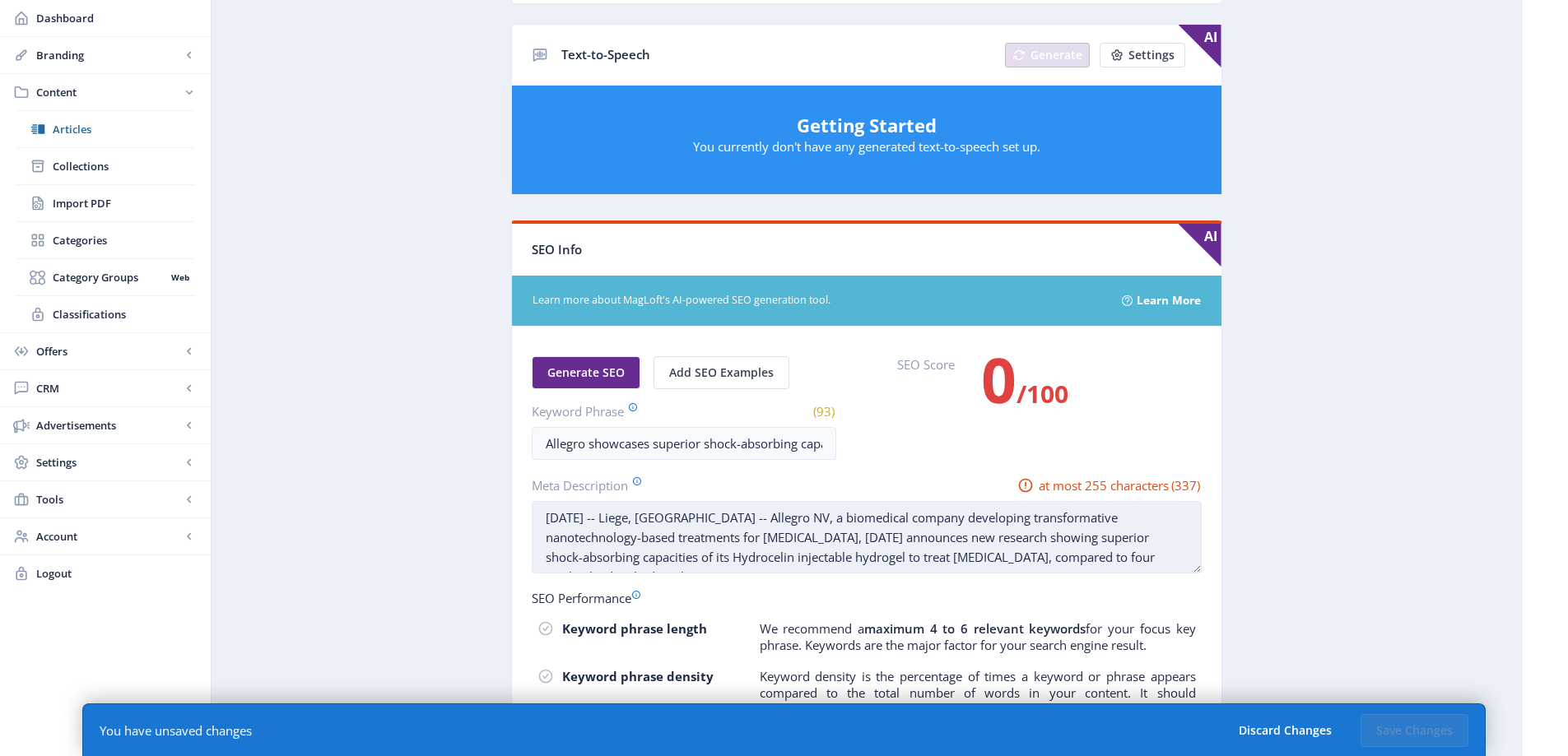
drag, startPoint x: 910, startPoint y: 514, endPoint x: 811, endPoint y: 502, distance: 99.7
click at [811, 502] on textarea "[DATE] -- Liege, [GEOGRAPHIC_DATA] -- Allegro NV, a biomedical company developi…" at bounding box center [867, 537] width 670 height 73
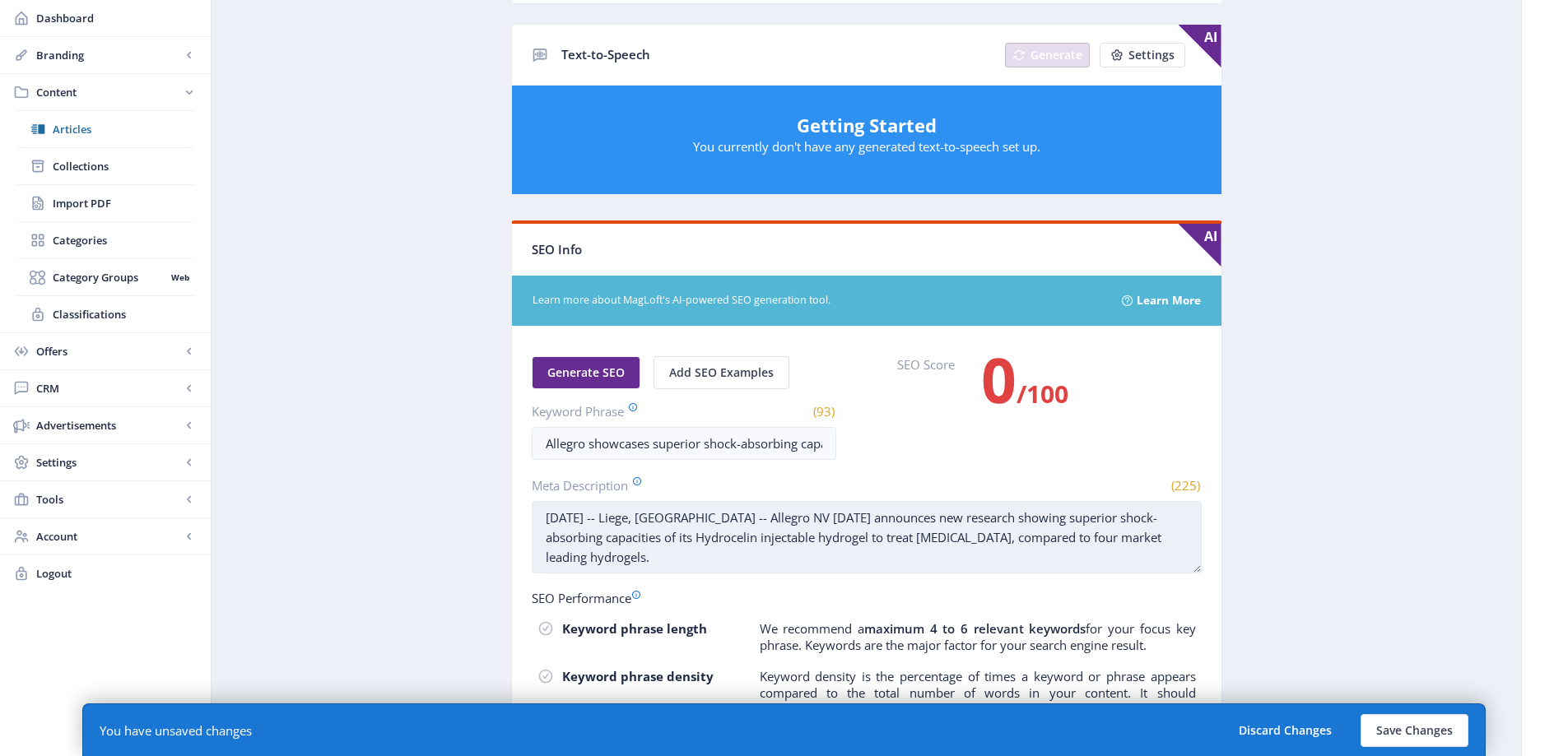
click at [602, 549] on textarea "[DATE] -- Liege, [GEOGRAPHIC_DATA] -- Allegro NV [DATE] announces new research …" at bounding box center [867, 537] width 670 height 73
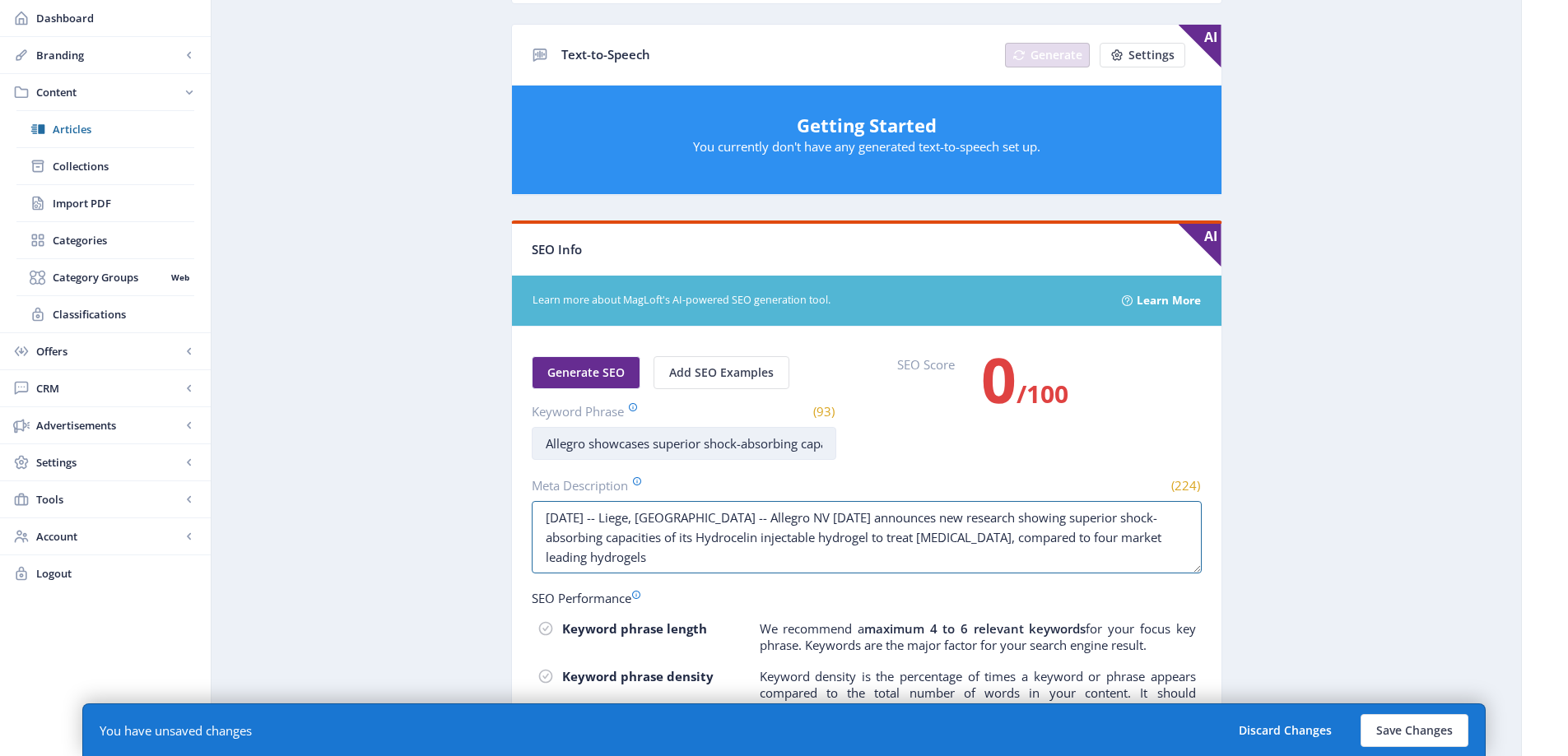
type textarea "[DATE] -- Liege, [GEOGRAPHIC_DATA] -- Allegro NV [DATE] announces new research …"
drag, startPoint x: 588, startPoint y: 434, endPoint x: 1209, endPoint y: 488, distance: 623.3
click at [1240, 481] on app-content-article "Open in Editor Export Generate Post Allegro showcases superior shock-absorbing …" at bounding box center [866, 209] width 1251 height 1569
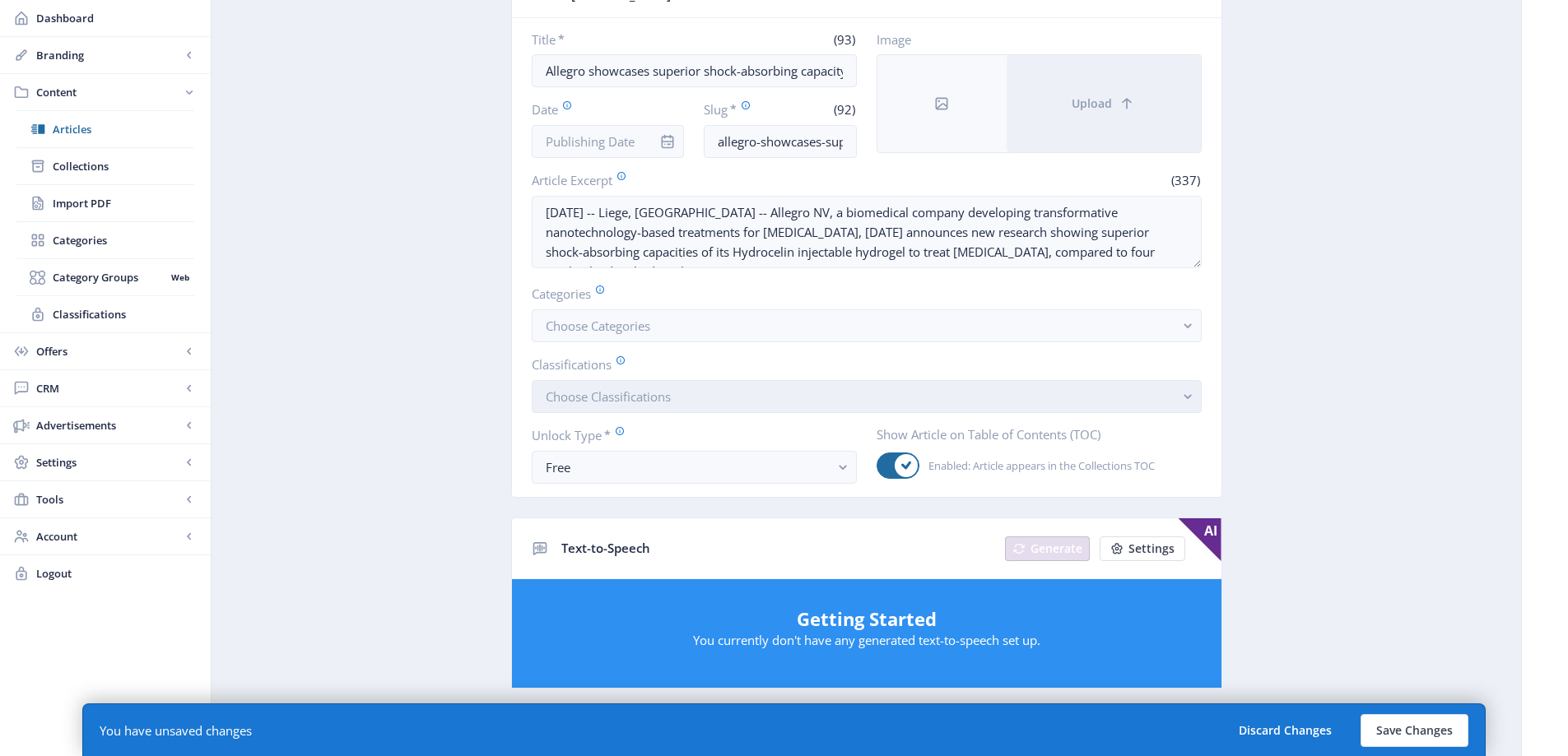
scroll to position [82, 0]
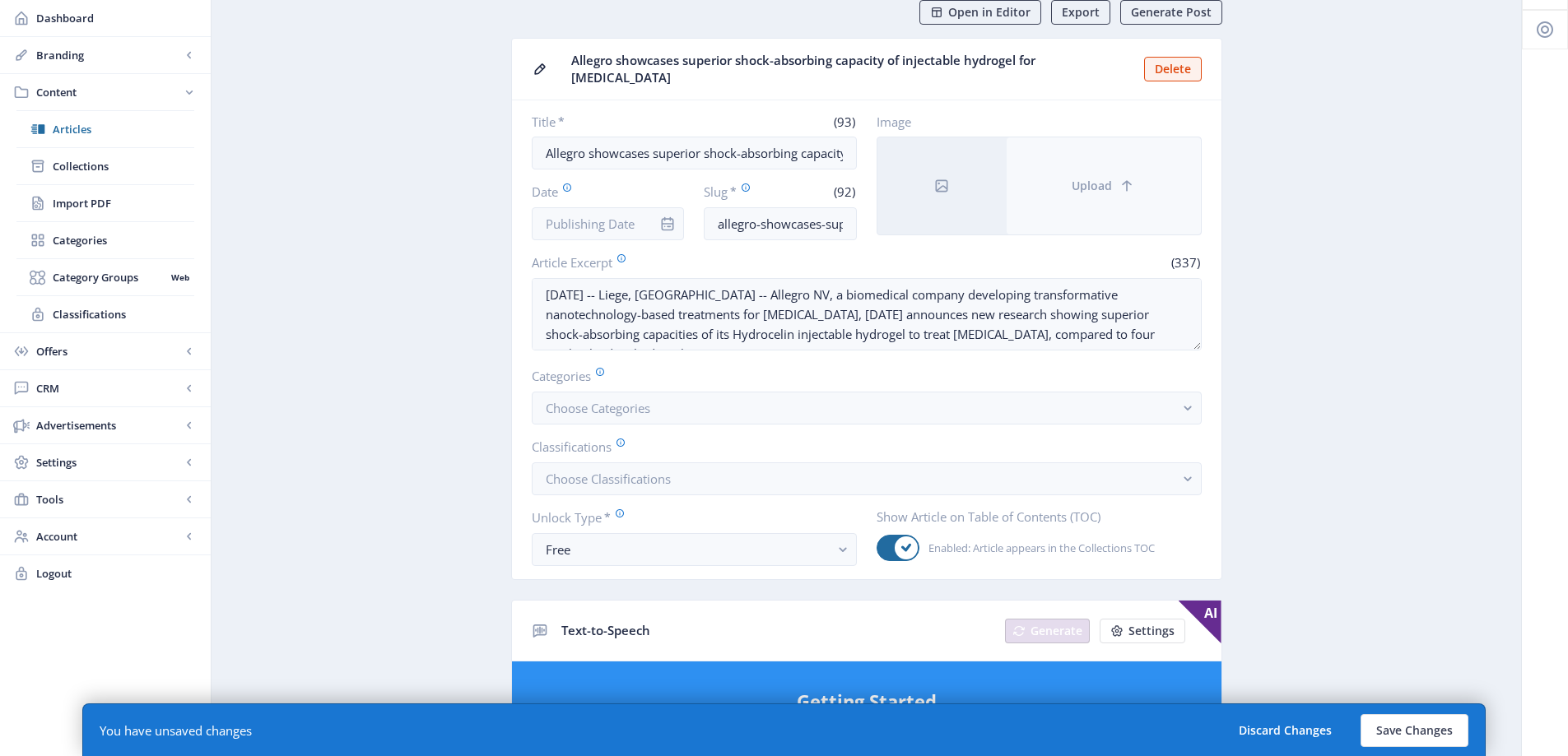
type input "Allegro"
click at [1082, 187] on button "Upload" at bounding box center [1104, 186] width 194 height 97
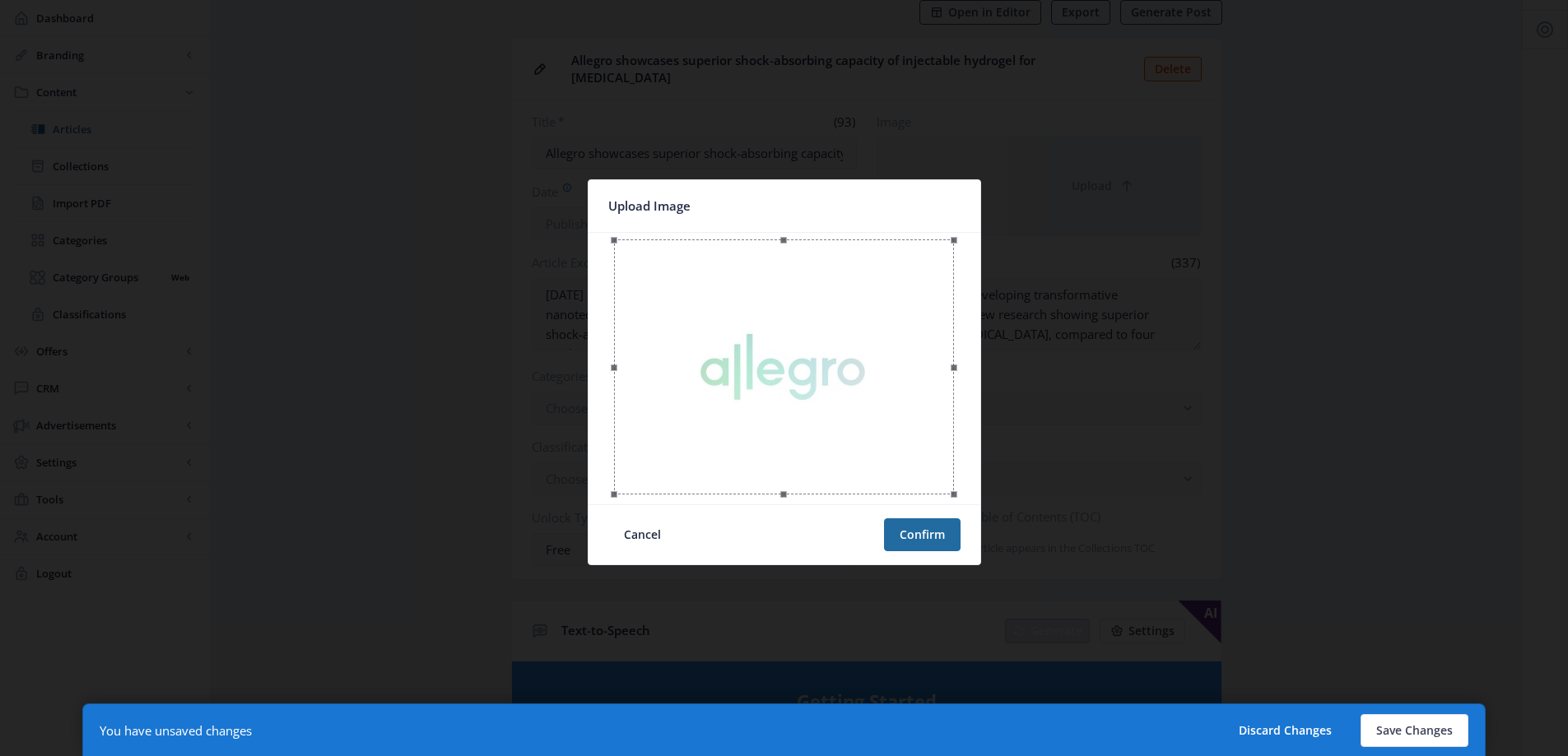
scroll to position [0, 0]
drag, startPoint x: 617, startPoint y: 491, endPoint x: 714, endPoint y: 450, distance: 105.3
click at [714, 450] on div at bounding box center [784, 369] width 379 height 258
drag, startPoint x: 838, startPoint y: 357, endPoint x: 820, endPoint y: 402, distance: 48.5
click at [820, 402] on div at bounding box center [816, 376] width 243 height 182
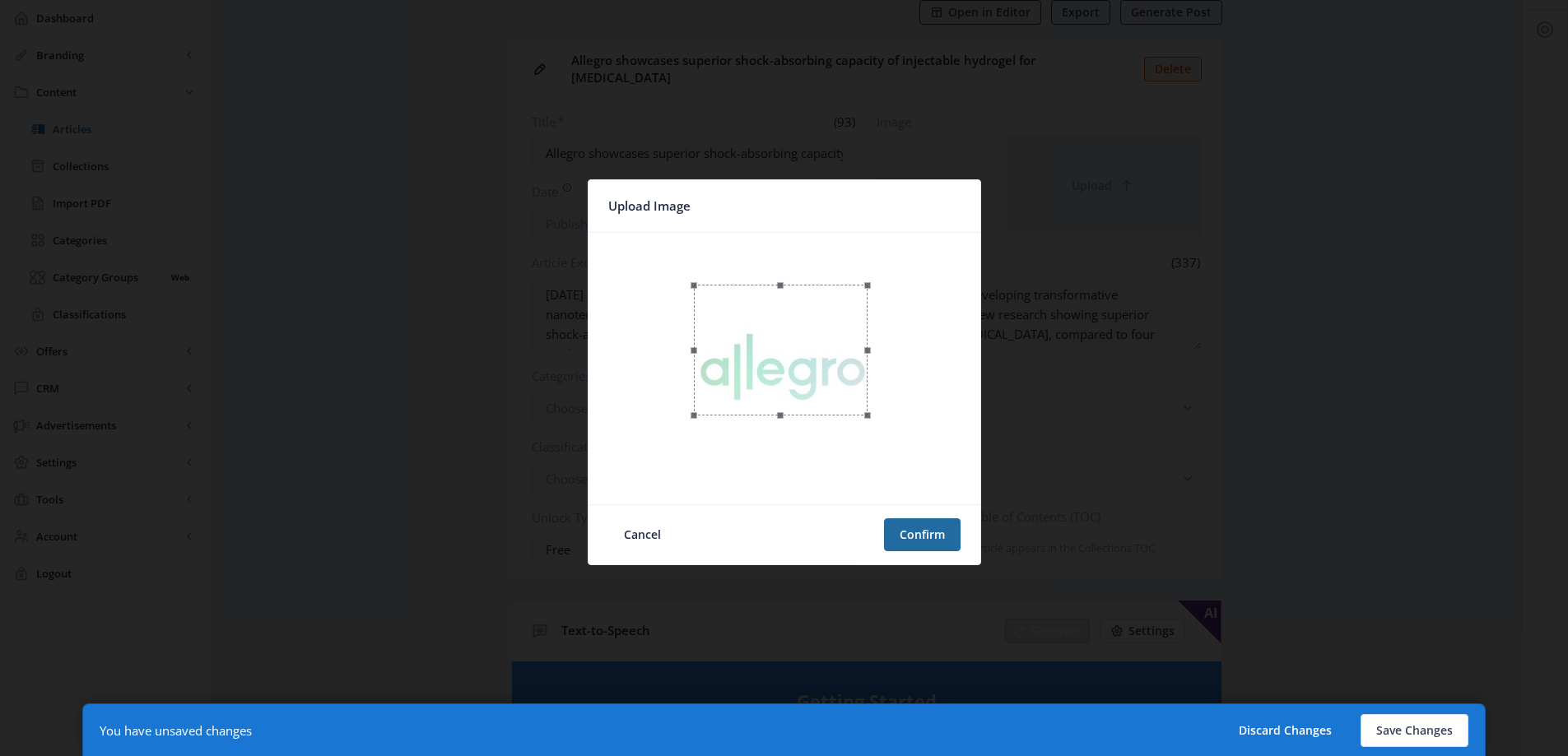
drag, startPoint x: 936, startPoint y: 469, endPoint x: 867, endPoint y: 429, distance: 79.8
click at [867, 429] on div at bounding box center [784, 369] width 379 height 258
drag, startPoint x: 851, startPoint y: 389, endPoint x: 851, endPoint y: 407, distance: 18.0
click at [851, 407] on div at bounding box center [781, 367] width 174 height 131
click at [925, 531] on button "Confirm" at bounding box center [921, 535] width 77 height 33
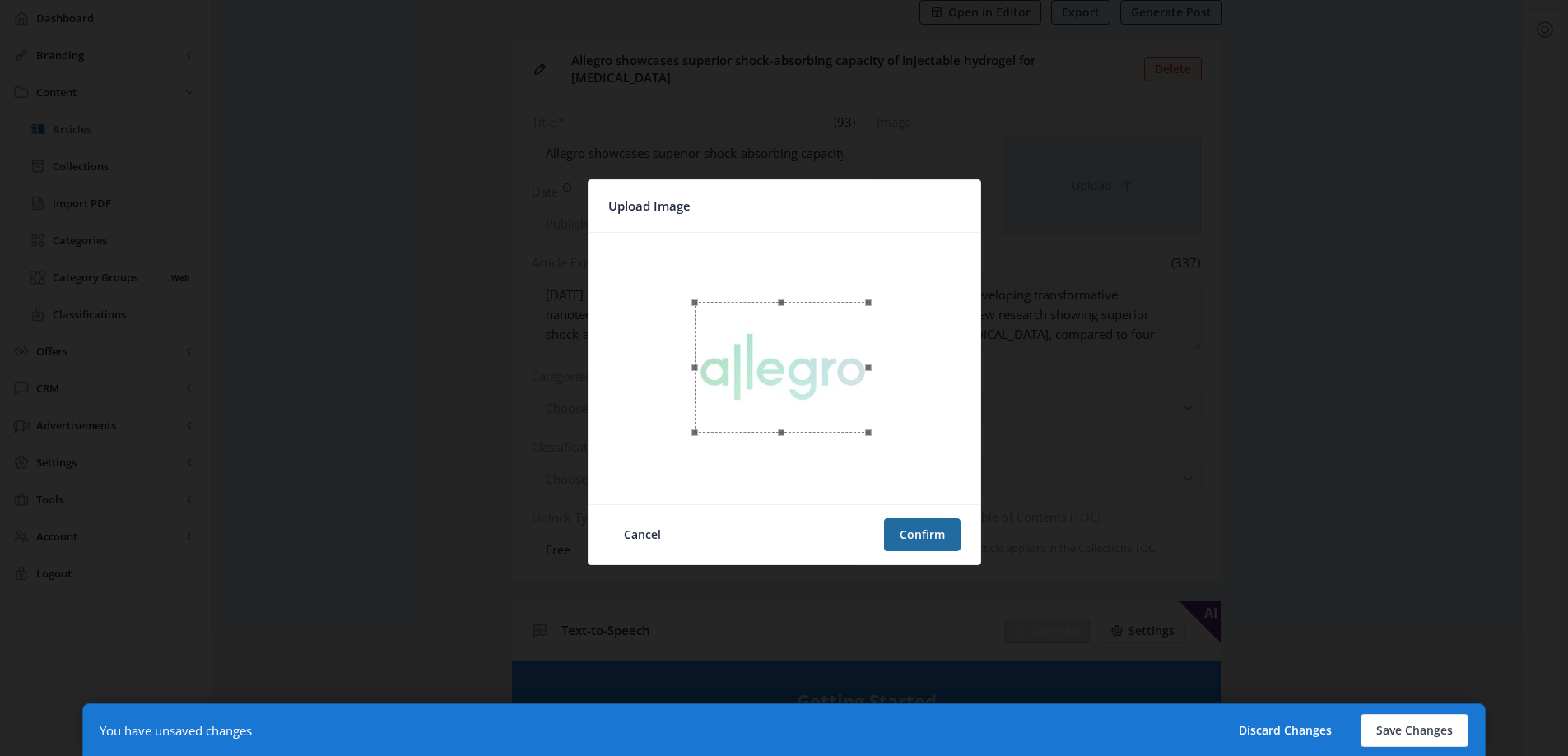
scroll to position [82, 0]
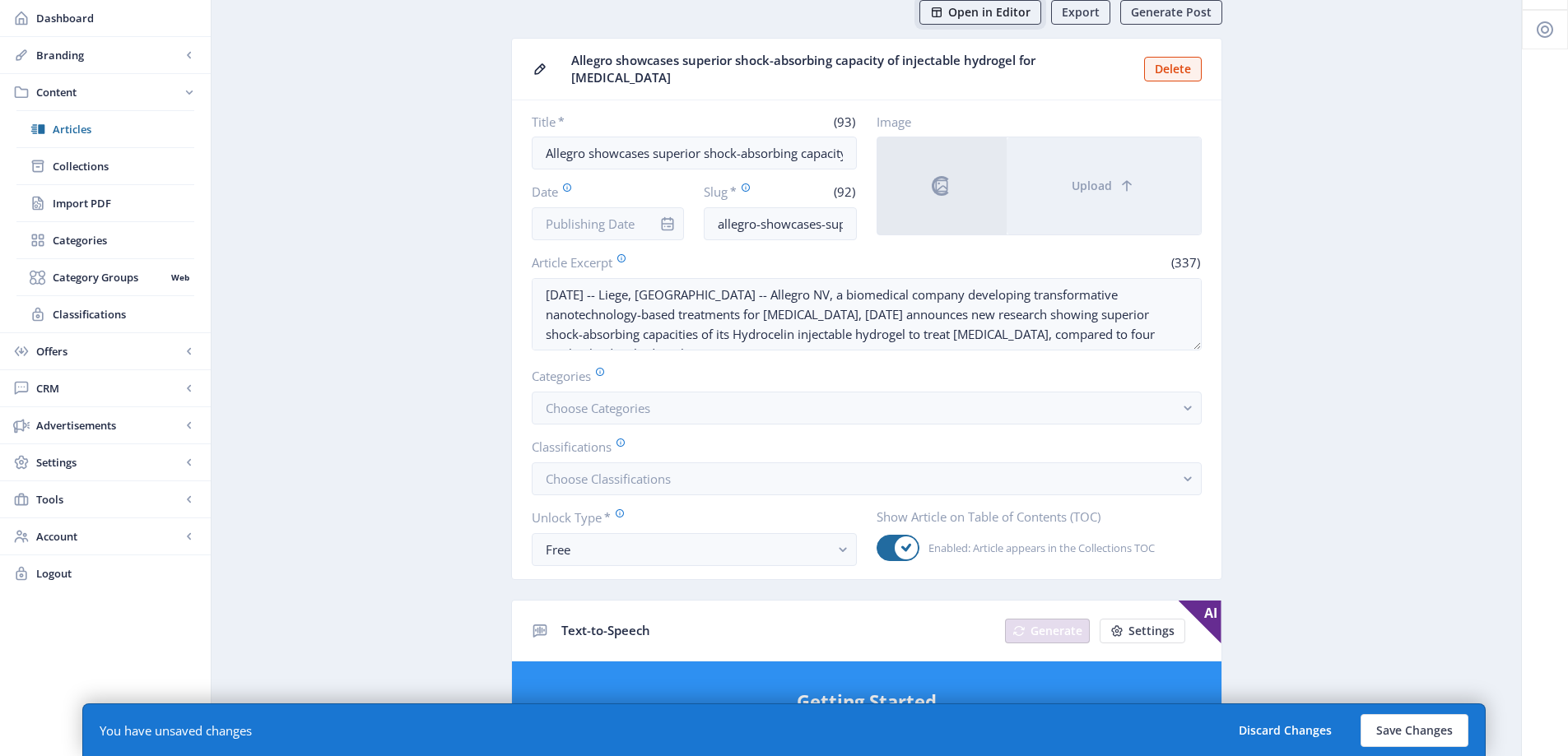
click at [996, 17] on span "Open in Editor" at bounding box center [988, 13] width 83 height 14
click at [593, 208] on input "Date" at bounding box center [609, 224] width 153 height 33
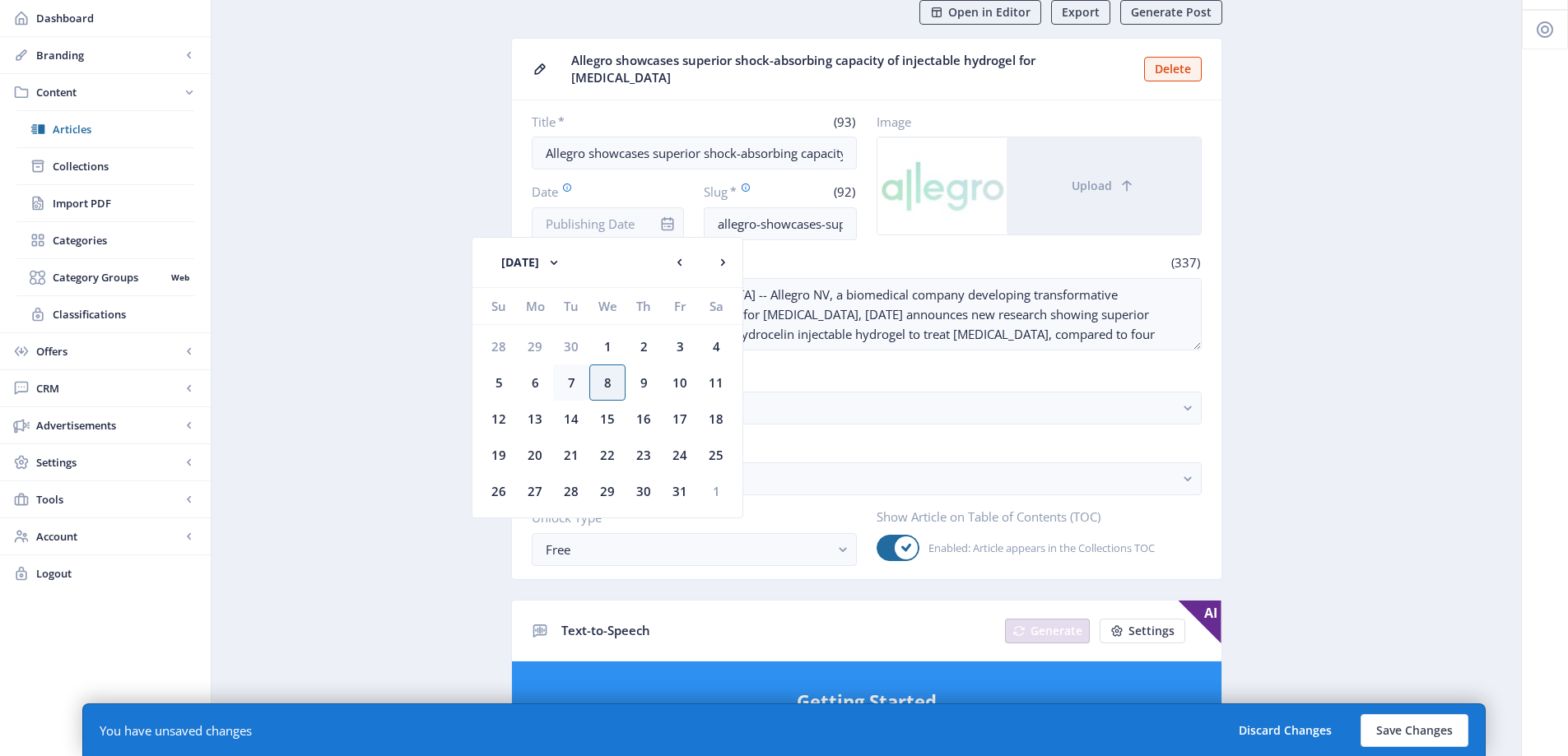
click at [577, 389] on div "7" at bounding box center [571, 381] width 36 height 36
type input "[DATE]"
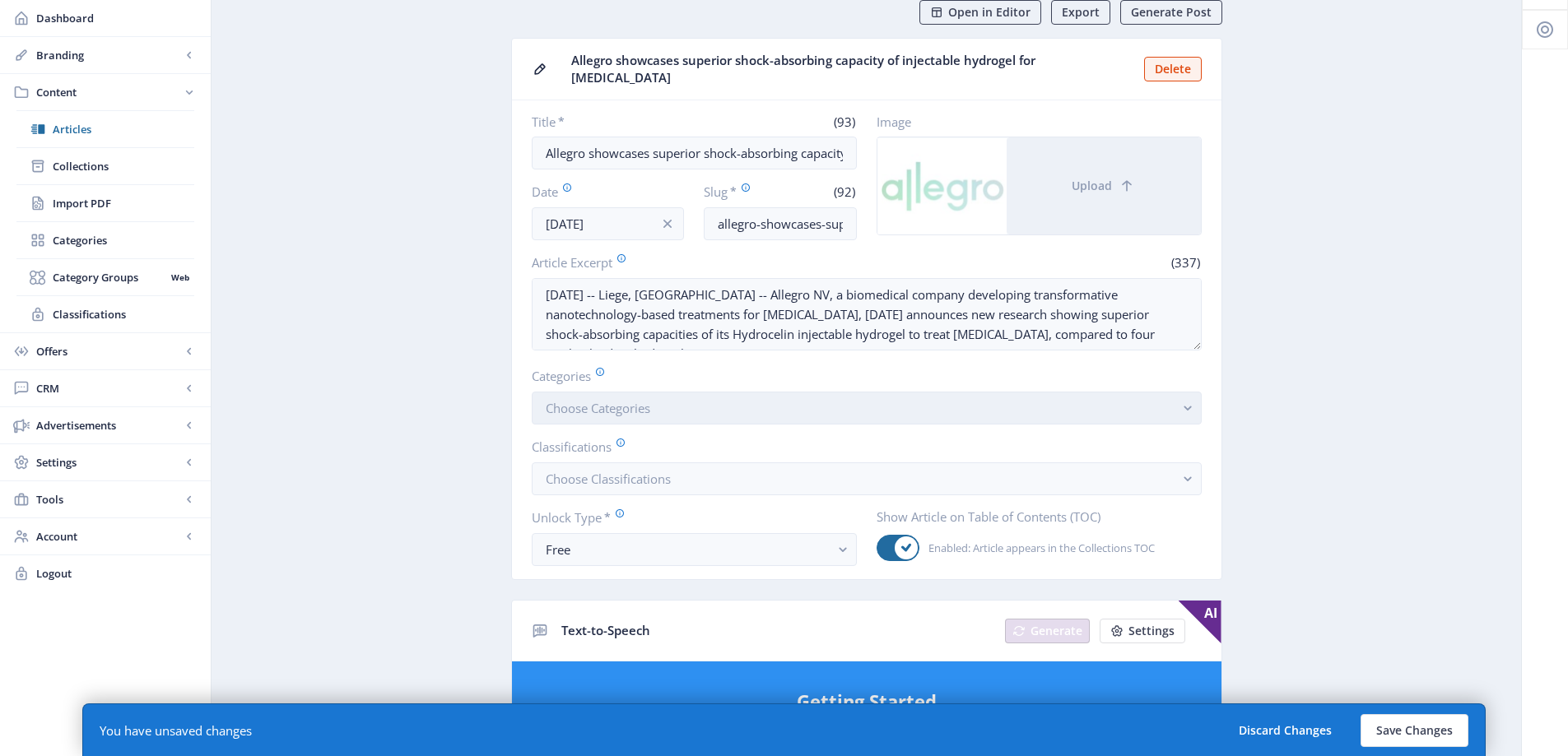
click at [722, 408] on button "Choose Categories" at bounding box center [867, 408] width 670 height 33
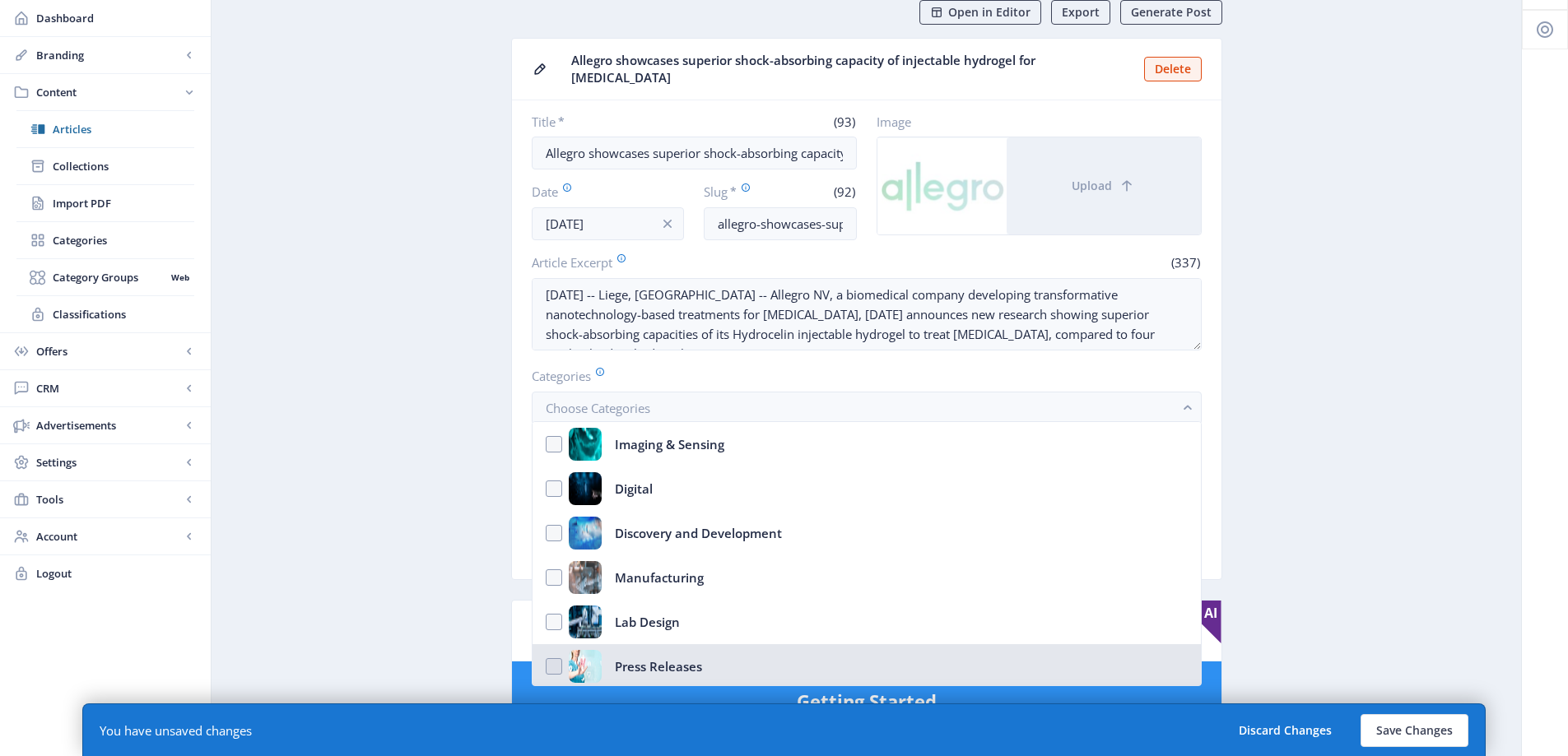
click at [733, 666] on nb-option "Press Releases" at bounding box center [866, 667] width 668 height 45
checkbox input "true"
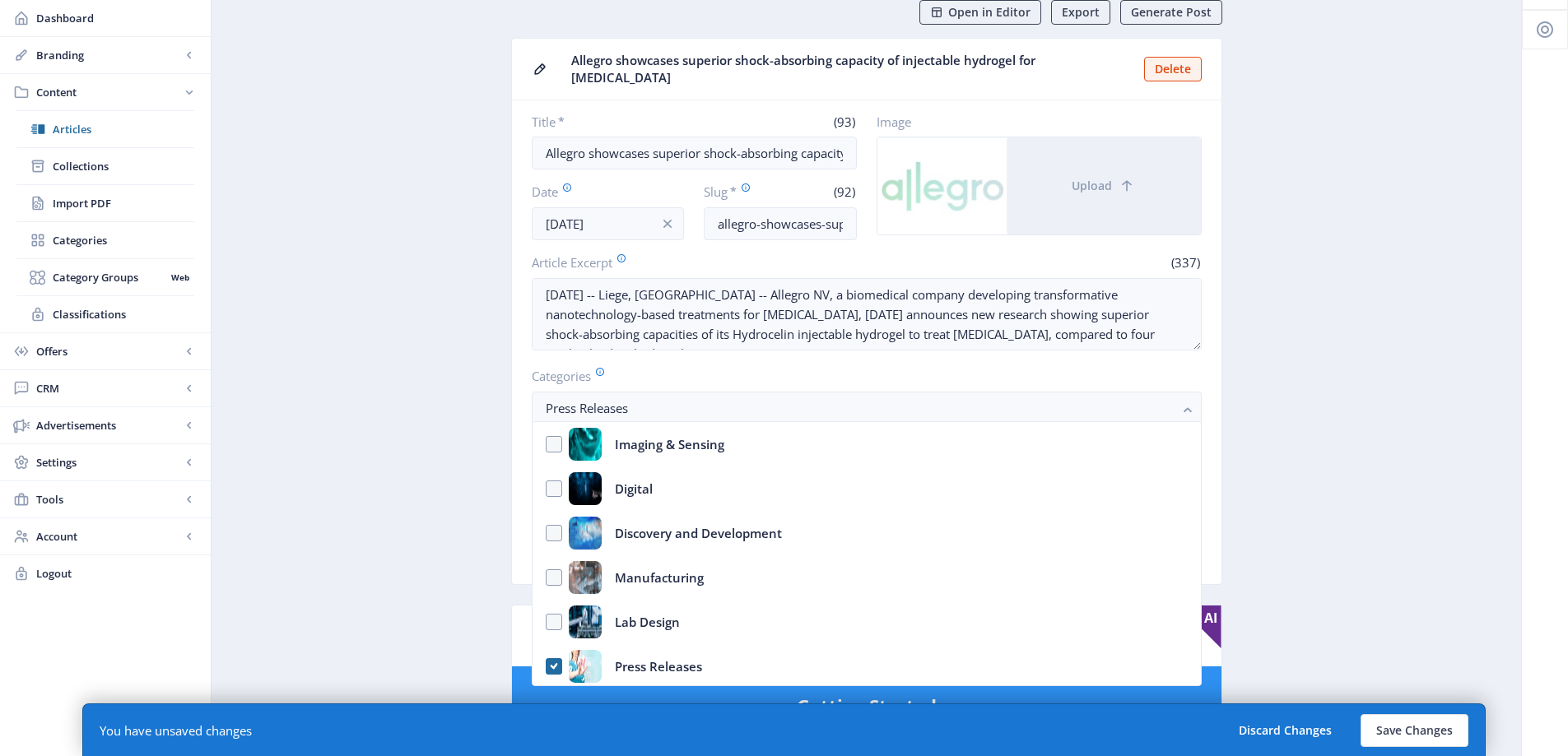
click at [442, 510] on app-content-article "Open in Editor Export Generate Post Allegro showcases superior shock-absorbing …" at bounding box center [866, 755] width 1251 height 1510
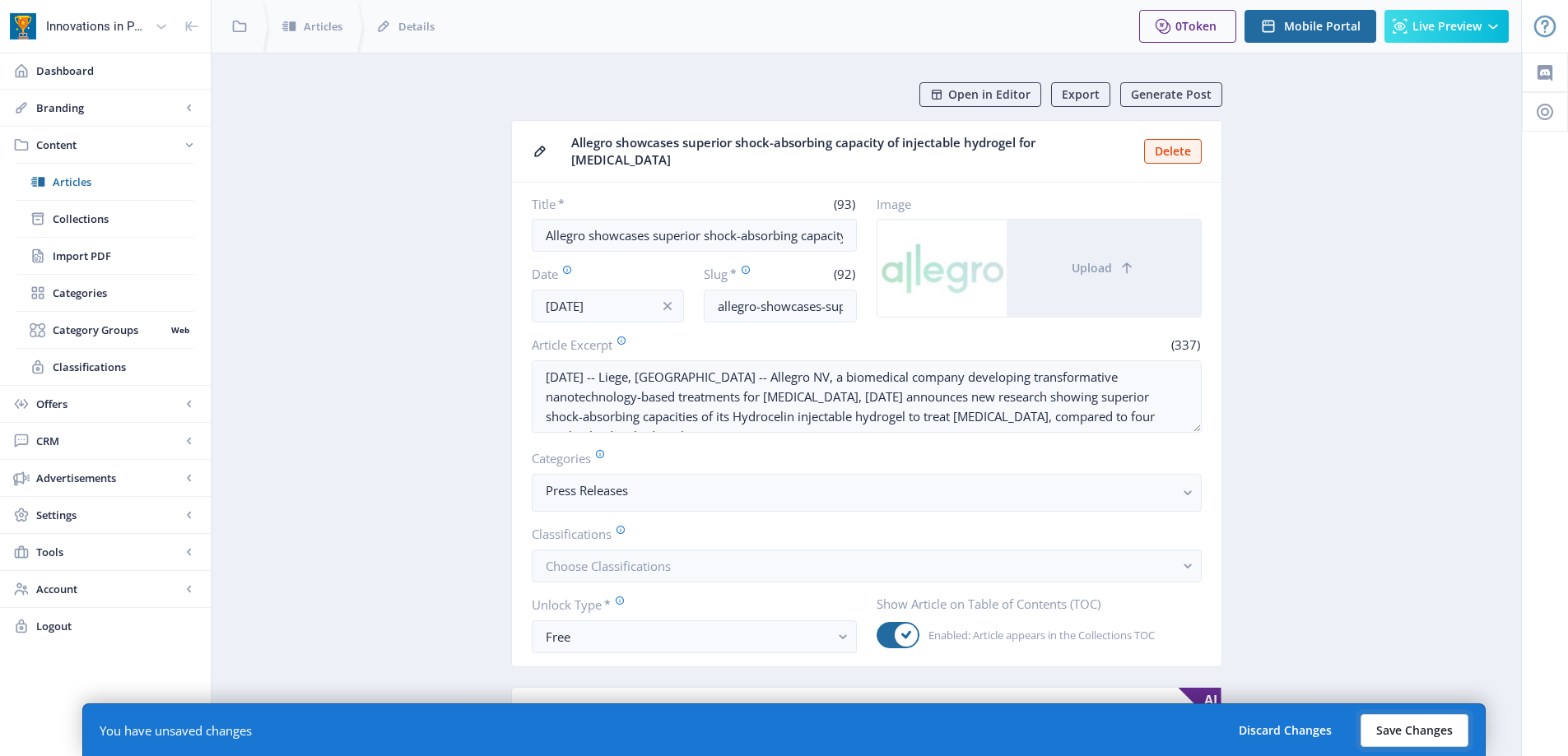
click at [1418, 730] on button "Save Changes" at bounding box center [1414, 731] width 108 height 33
